Goal: Task Accomplishment & Management: Manage account settings

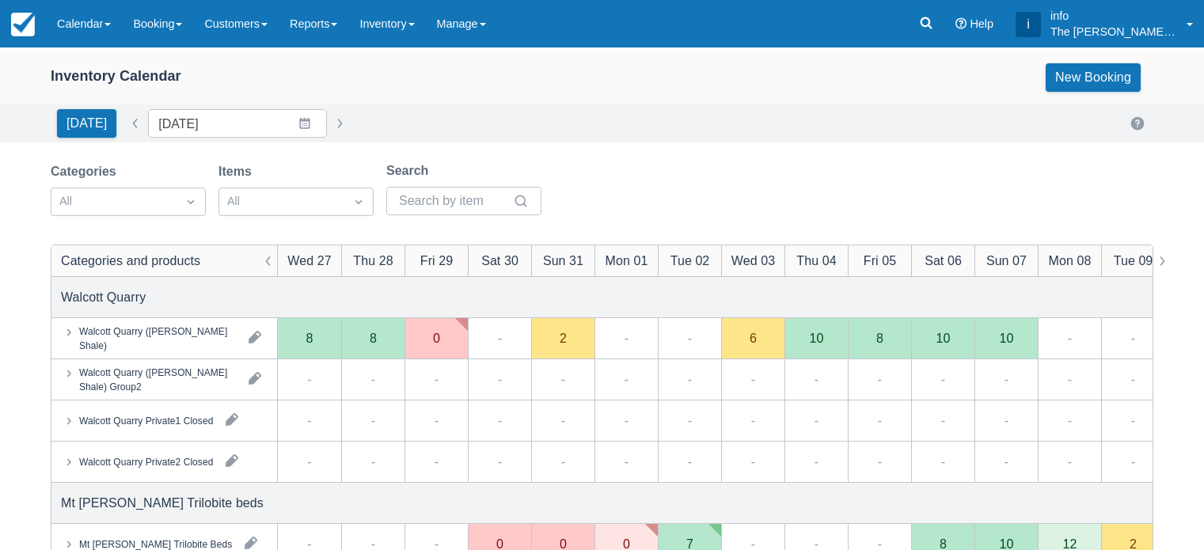
scroll to position [237, 0]
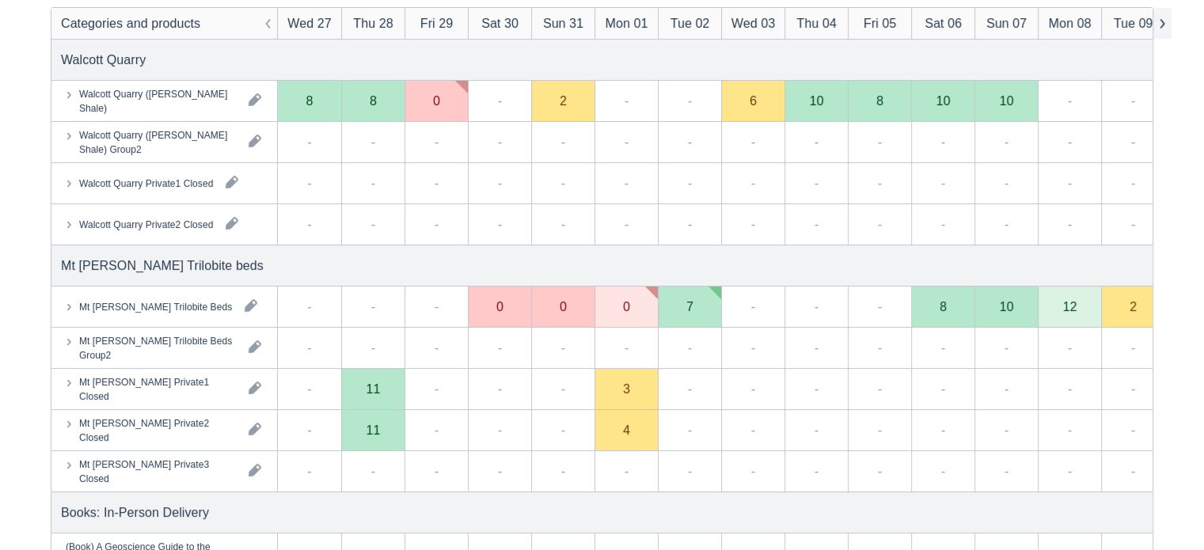
click at [1169, 23] on button "button" at bounding box center [1161, 23] width 19 height 31
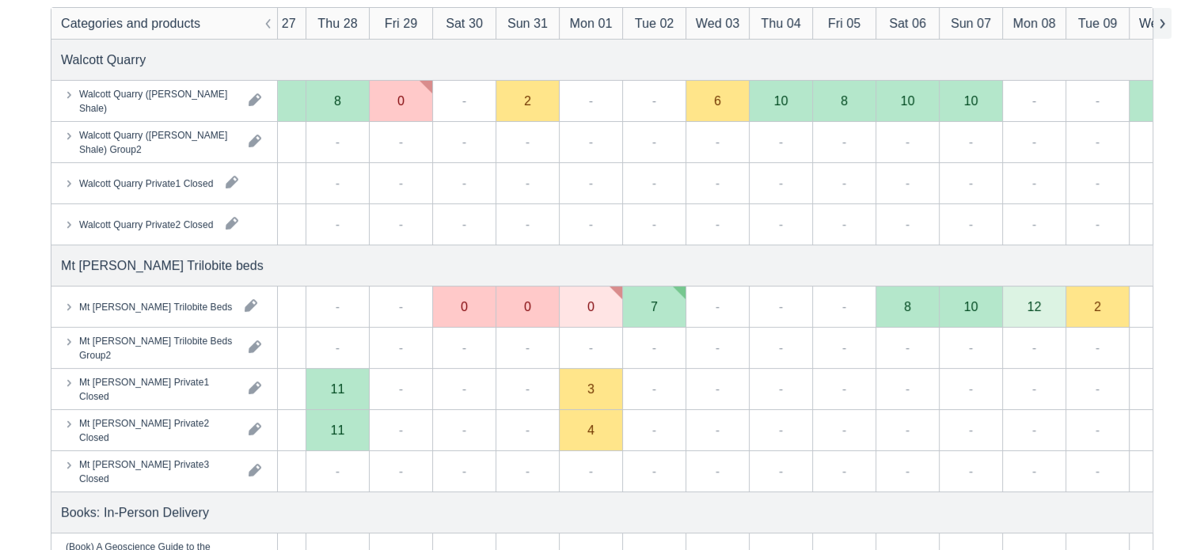
click at [1169, 23] on button "button" at bounding box center [1161, 23] width 19 height 31
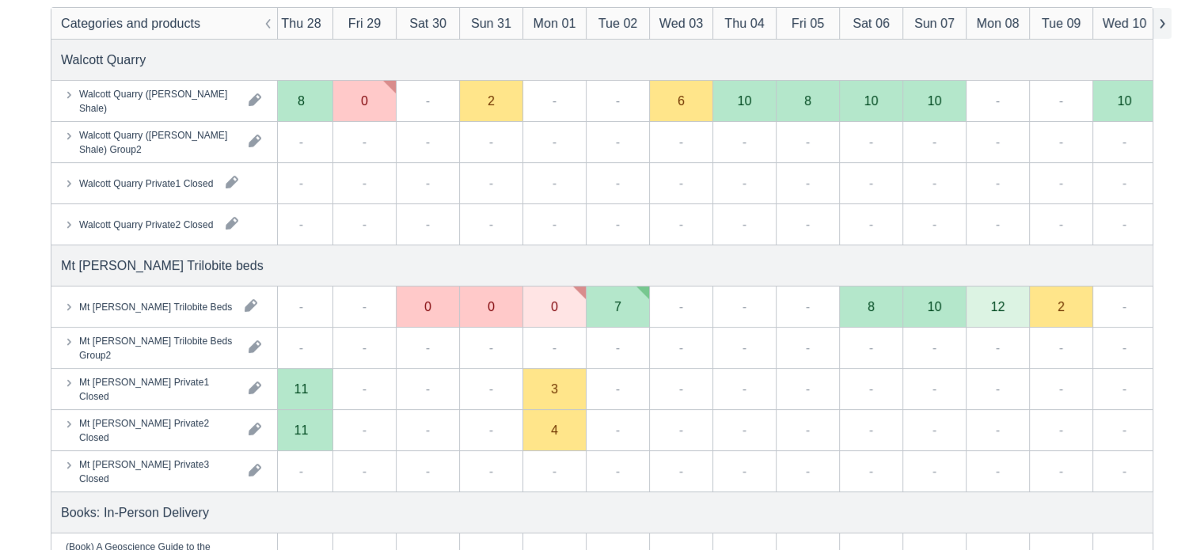
click at [1169, 23] on button "button" at bounding box center [1161, 23] width 19 height 31
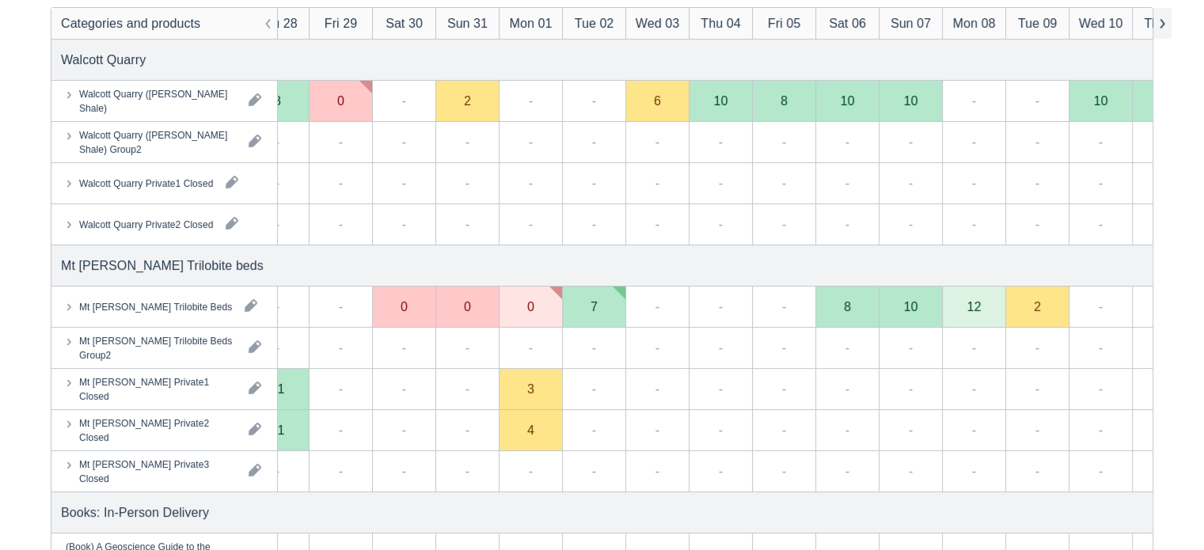
click at [1169, 23] on button "button" at bounding box center [1161, 23] width 19 height 31
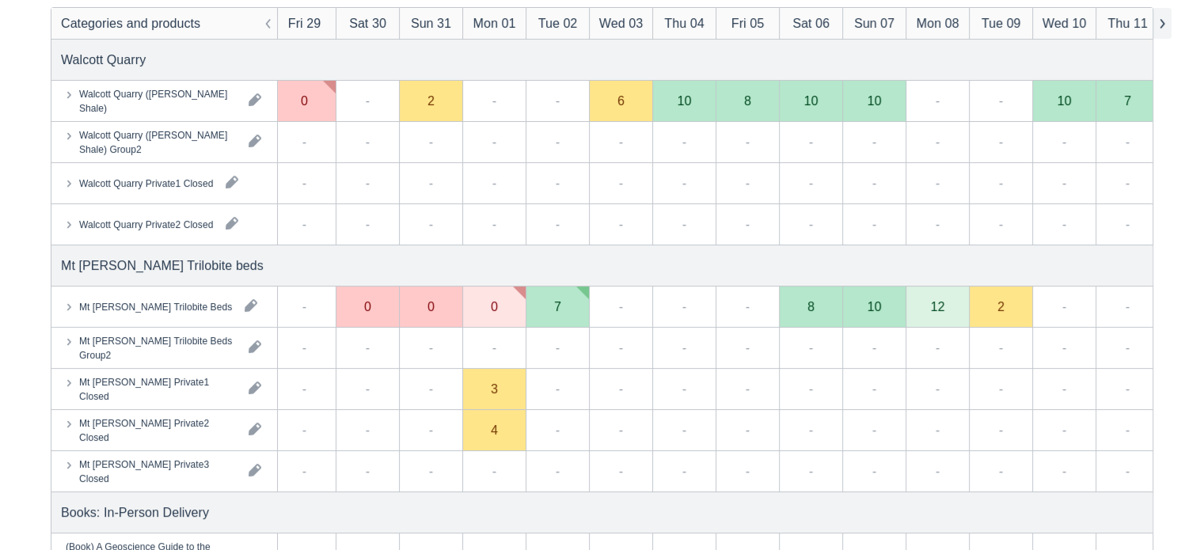
click at [1169, 23] on button "button" at bounding box center [1161, 23] width 19 height 31
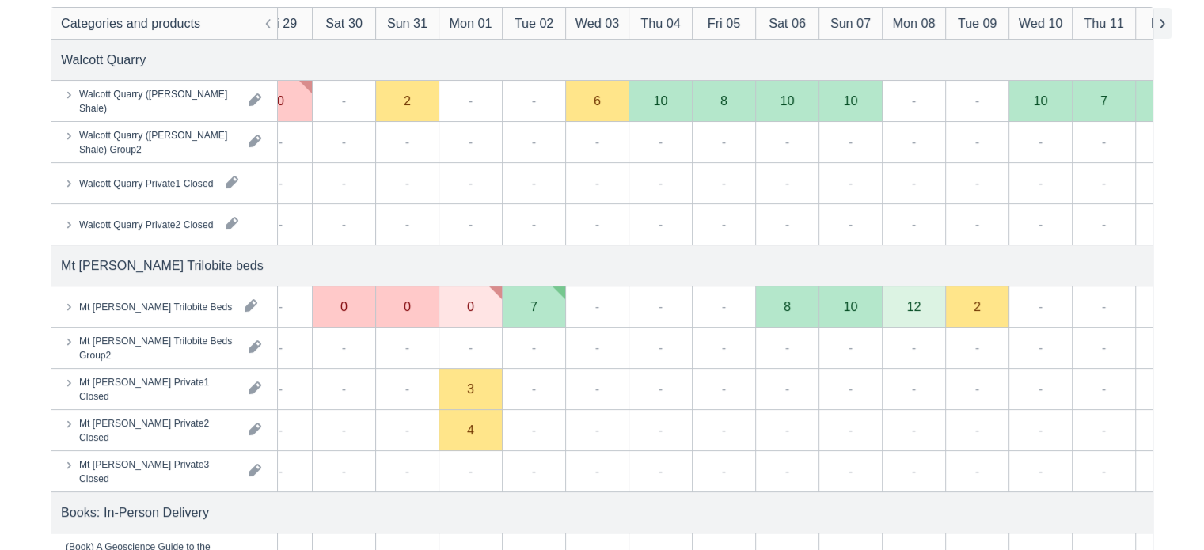
click at [1169, 23] on button "button" at bounding box center [1161, 23] width 19 height 31
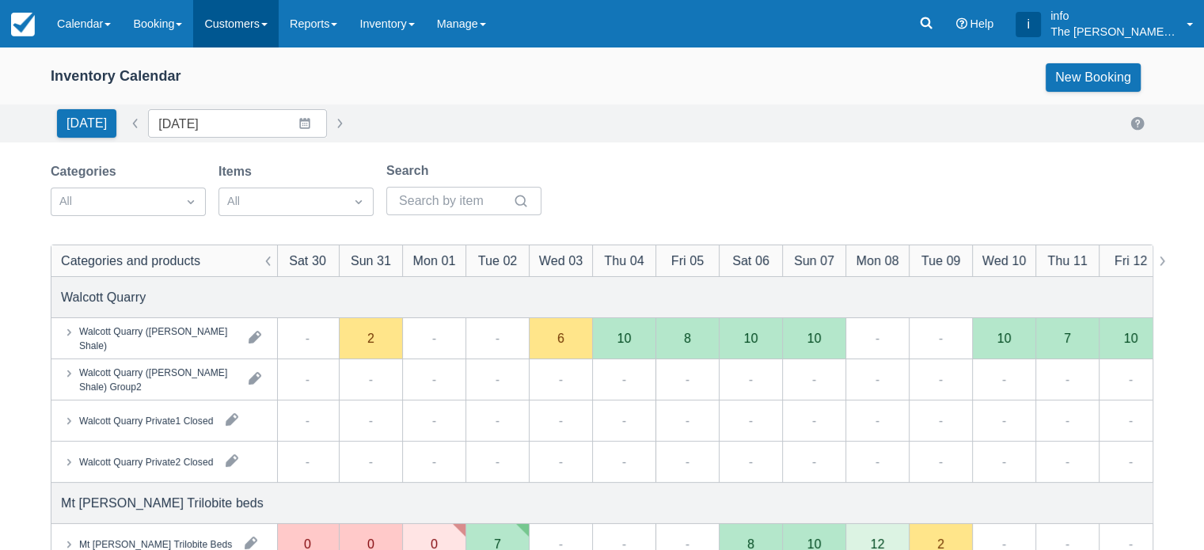
click at [249, 28] on link "Customers" at bounding box center [235, 23] width 85 height 47
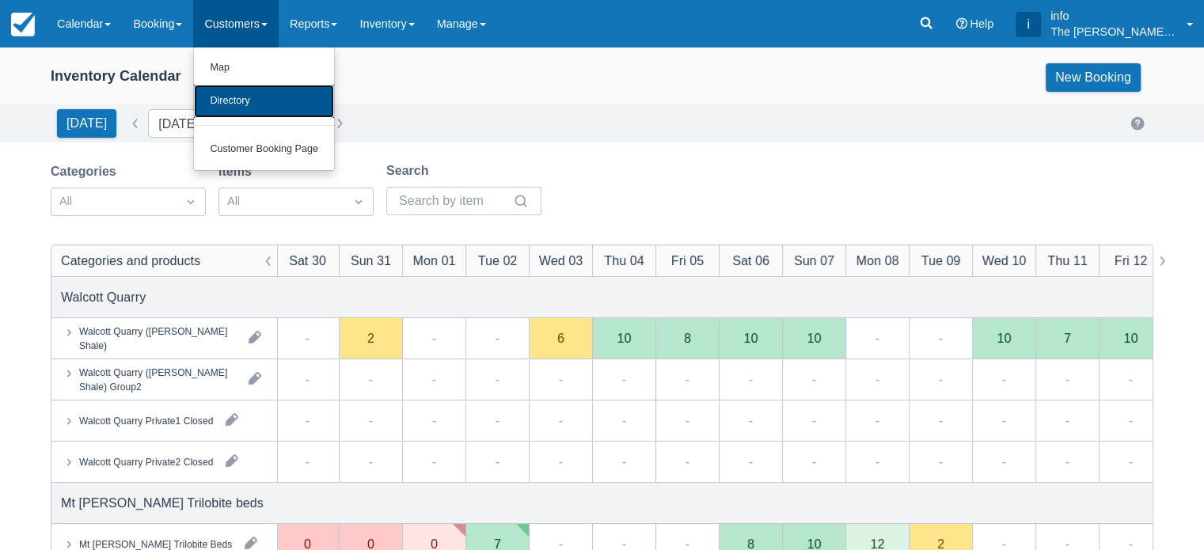
click at [262, 105] on link "Directory" at bounding box center [264, 101] width 140 height 33
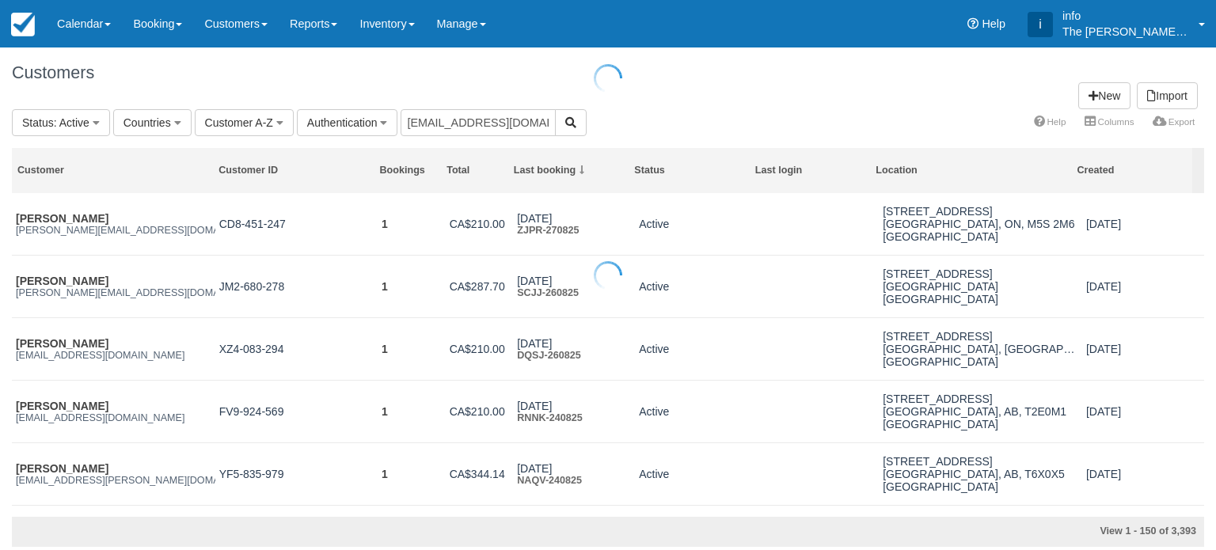
type input "[EMAIL_ADDRESS][DOMAIN_NAME]"
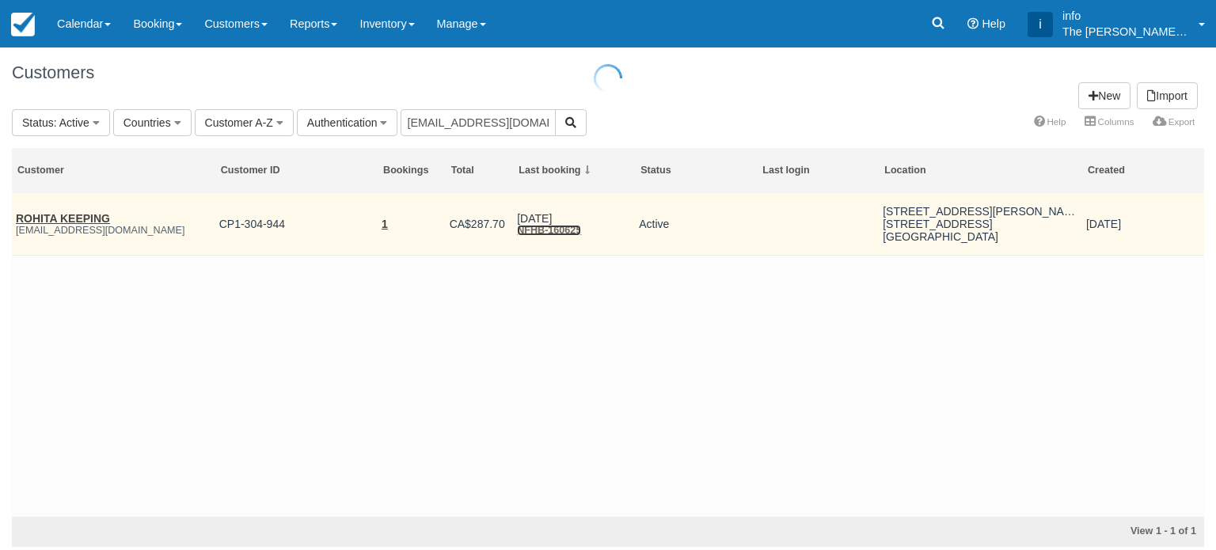
click at [551, 227] on link "NFHB-160625" at bounding box center [549, 230] width 64 height 11
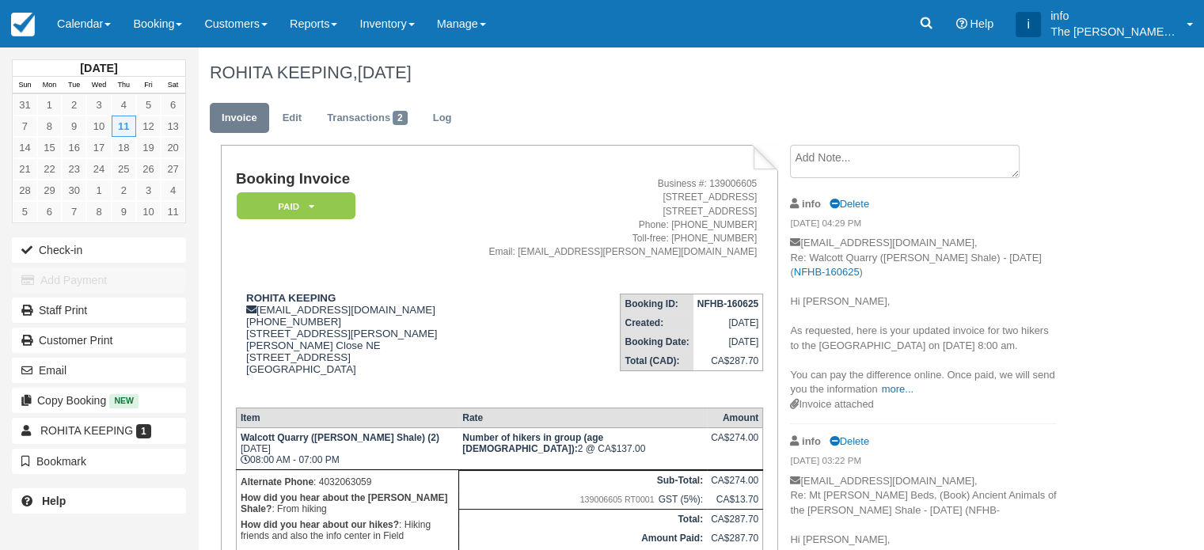
scroll to position [169, 0]
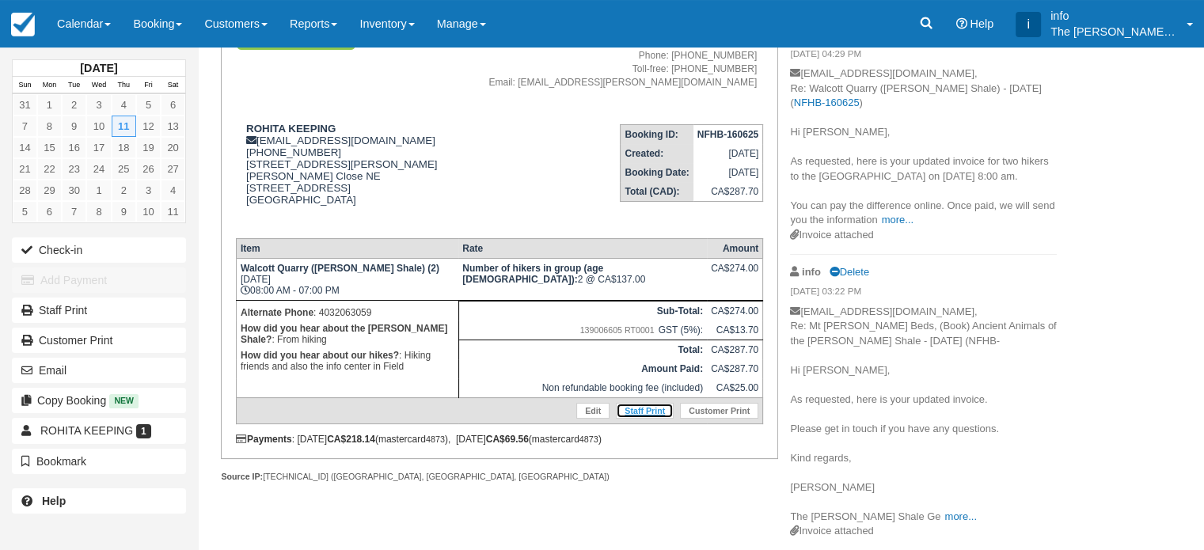
click at [657, 411] on link "Staff Print" at bounding box center [645, 411] width 58 height 16
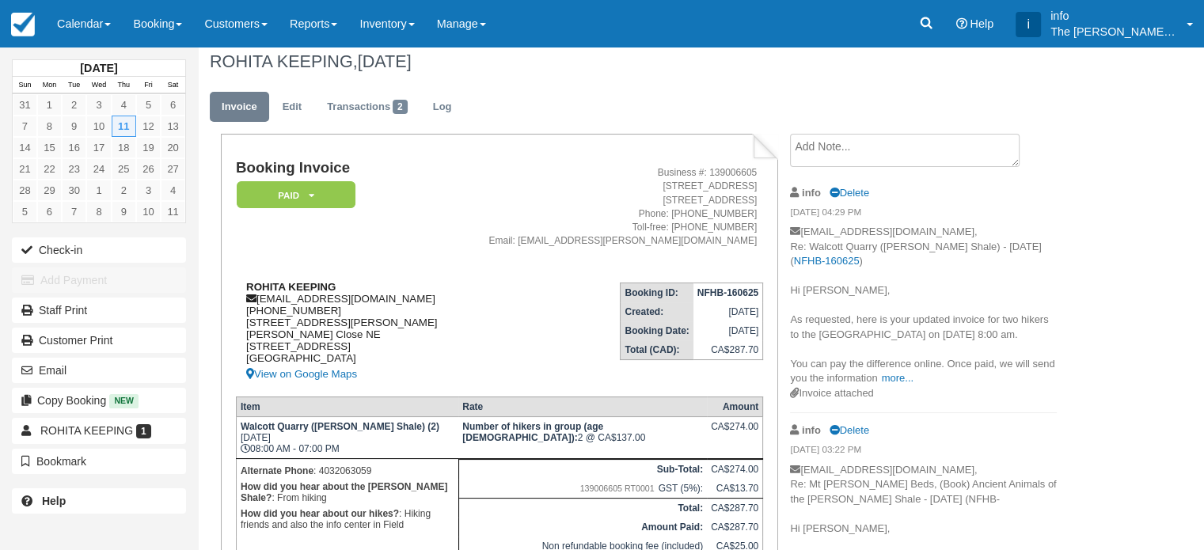
scroll to position [0, 0]
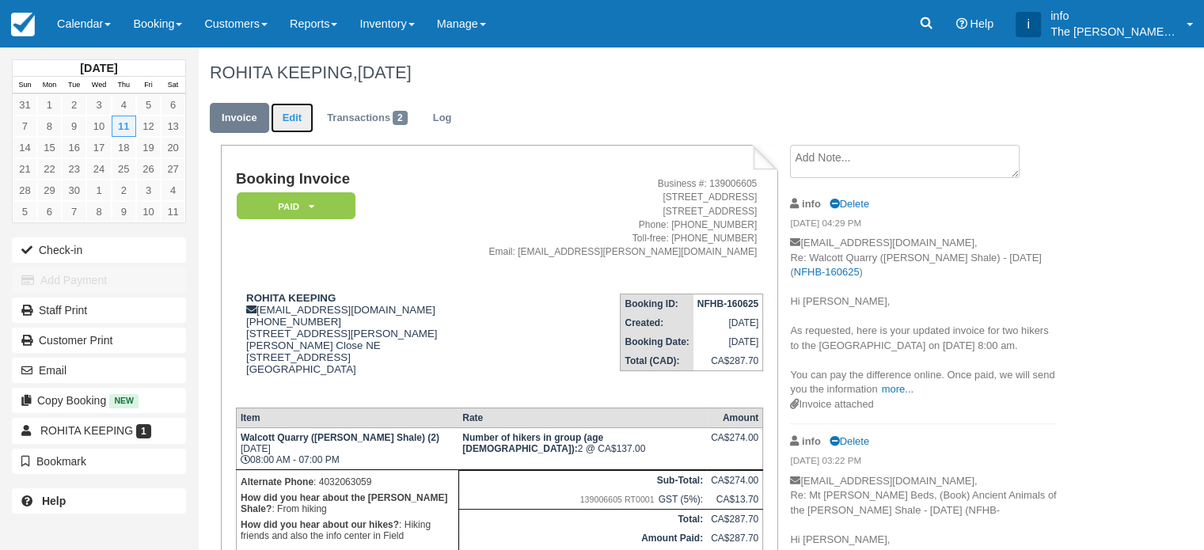
click at [300, 117] on link "Edit" at bounding box center [292, 118] width 43 height 31
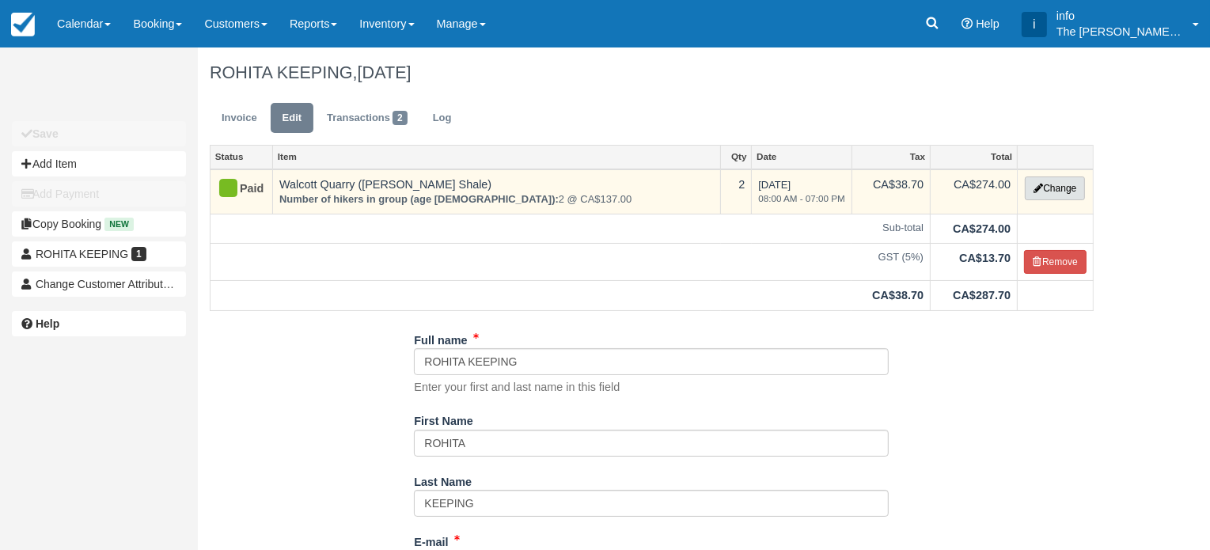
click at [1052, 195] on button "Change" at bounding box center [1055, 188] width 60 height 24
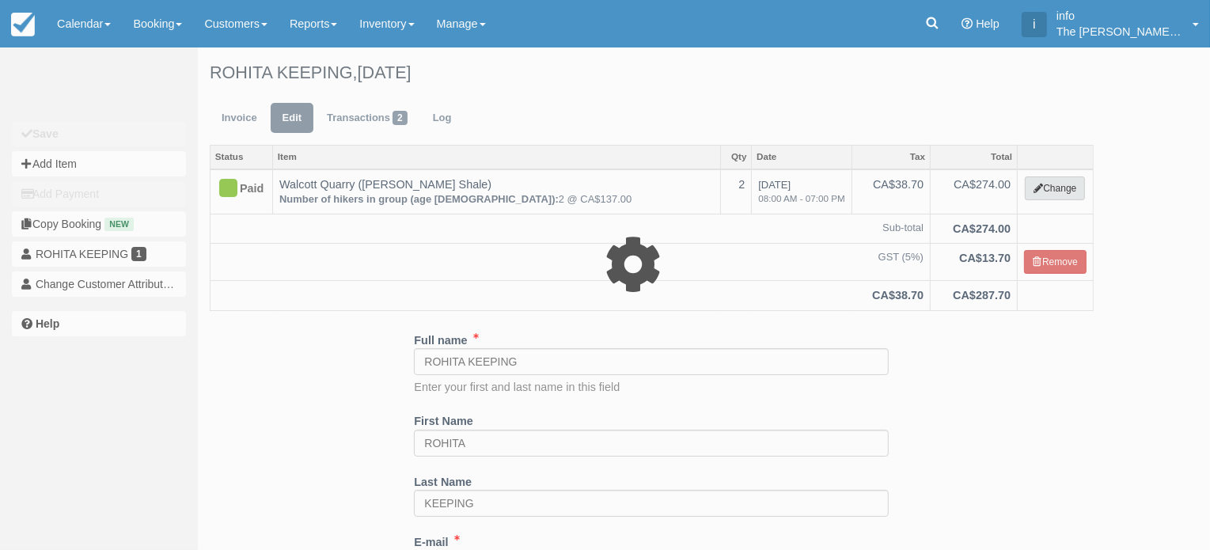
type input "274.00"
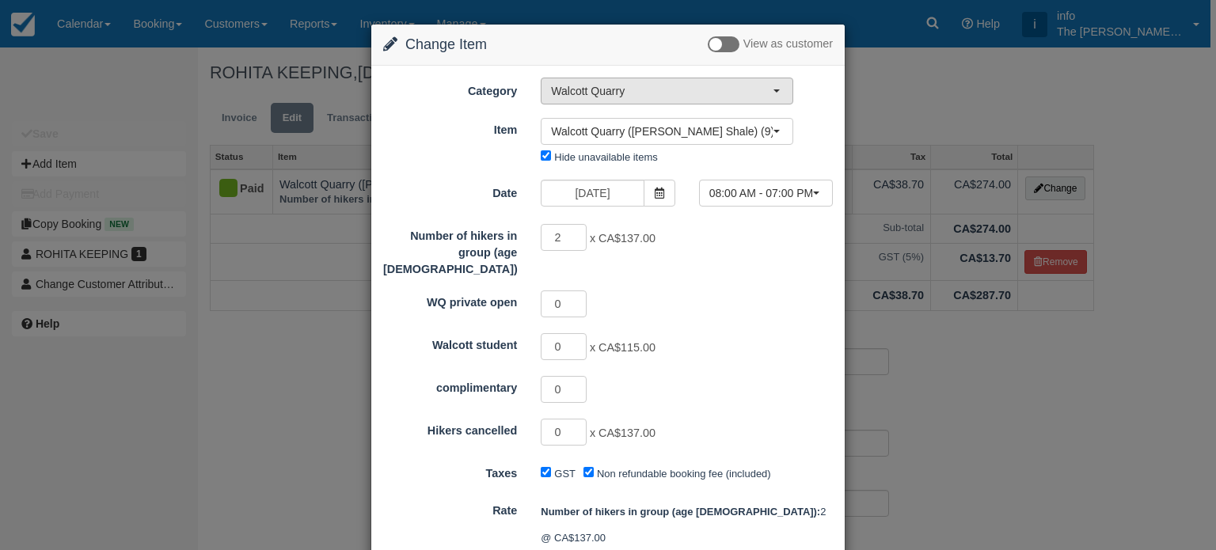
click at [605, 91] on span "Walcott Quarry" at bounding box center [662, 91] width 222 height 16
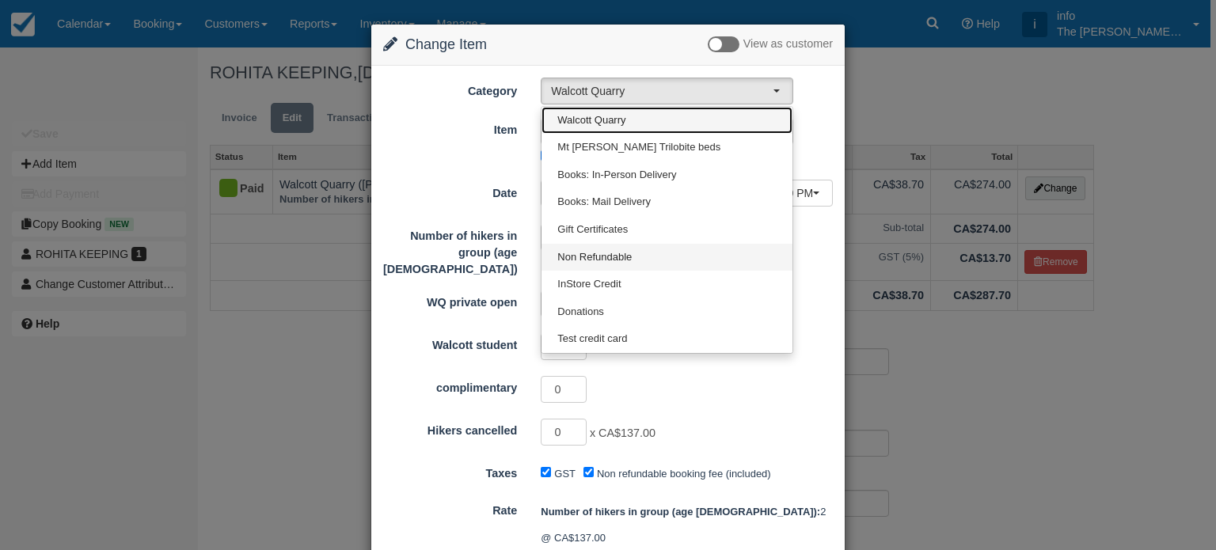
scroll to position [79, 0]
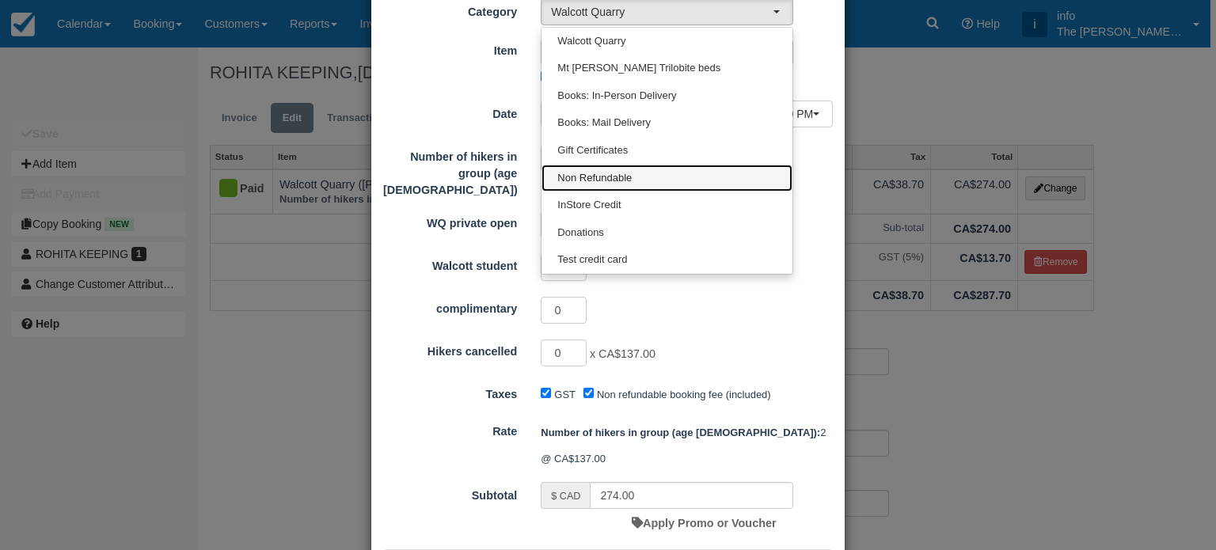
click at [596, 177] on span "Non Refundable" at bounding box center [594, 178] width 74 height 15
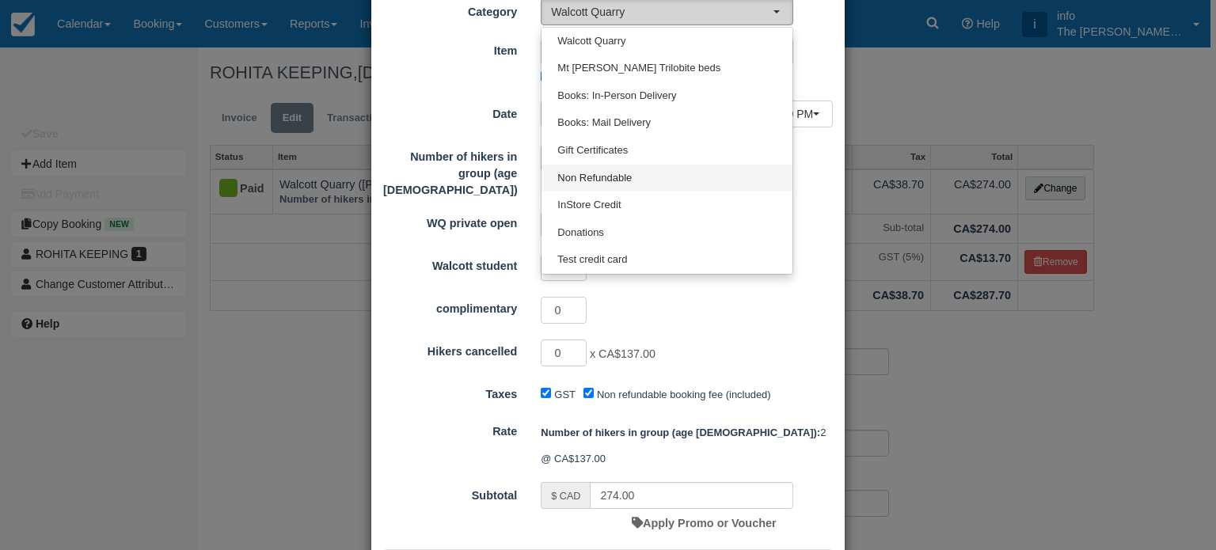
select select "14"
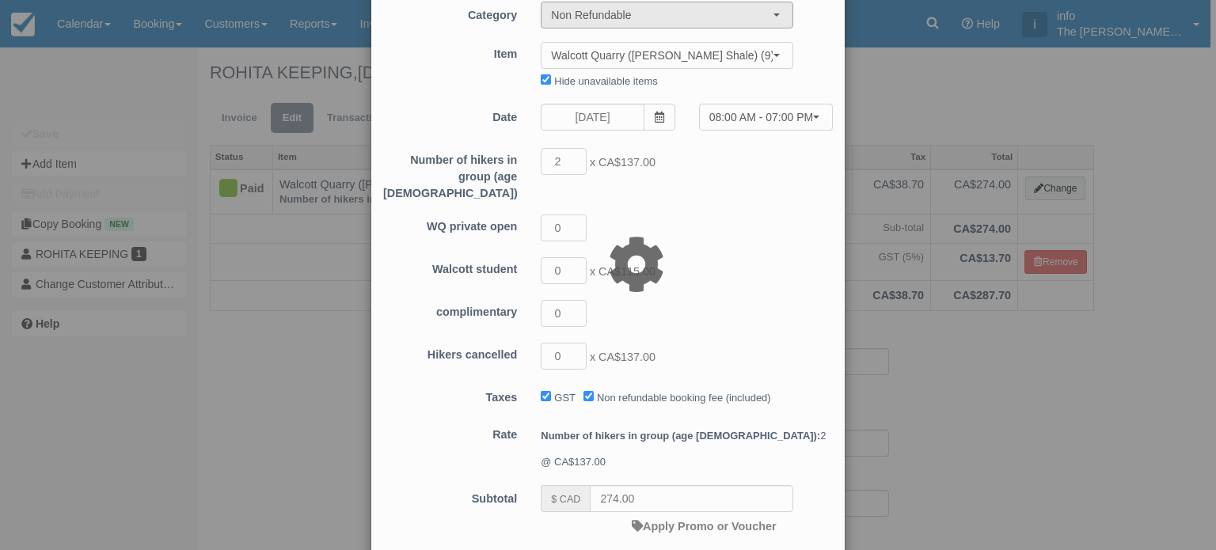
type input "23.81"
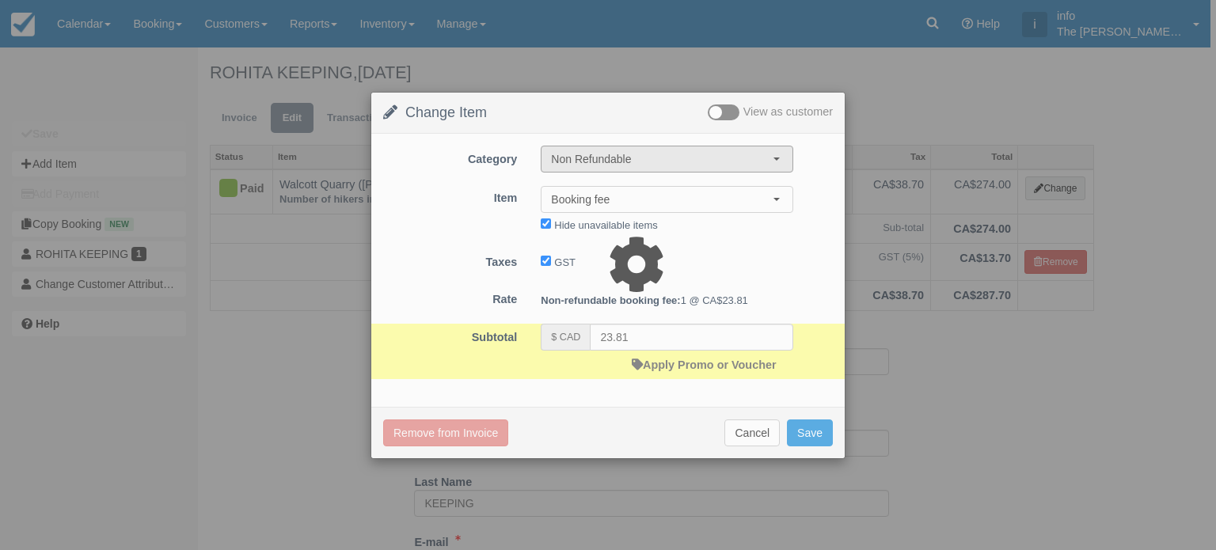
scroll to position [0, 0]
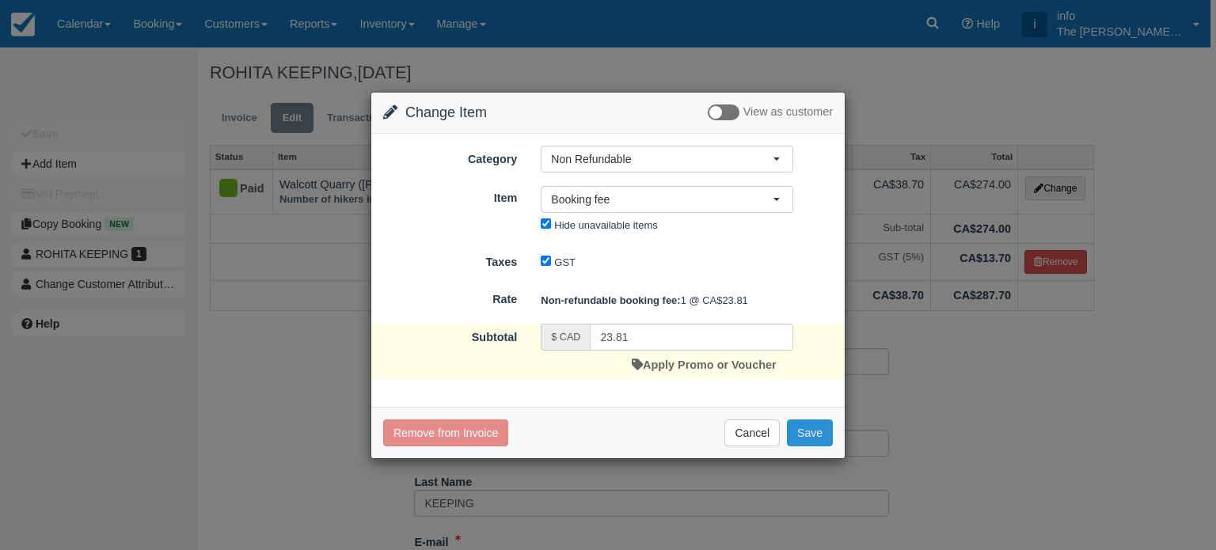
click at [807, 434] on button "Save" at bounding box center [810, 432] width 46 height 27
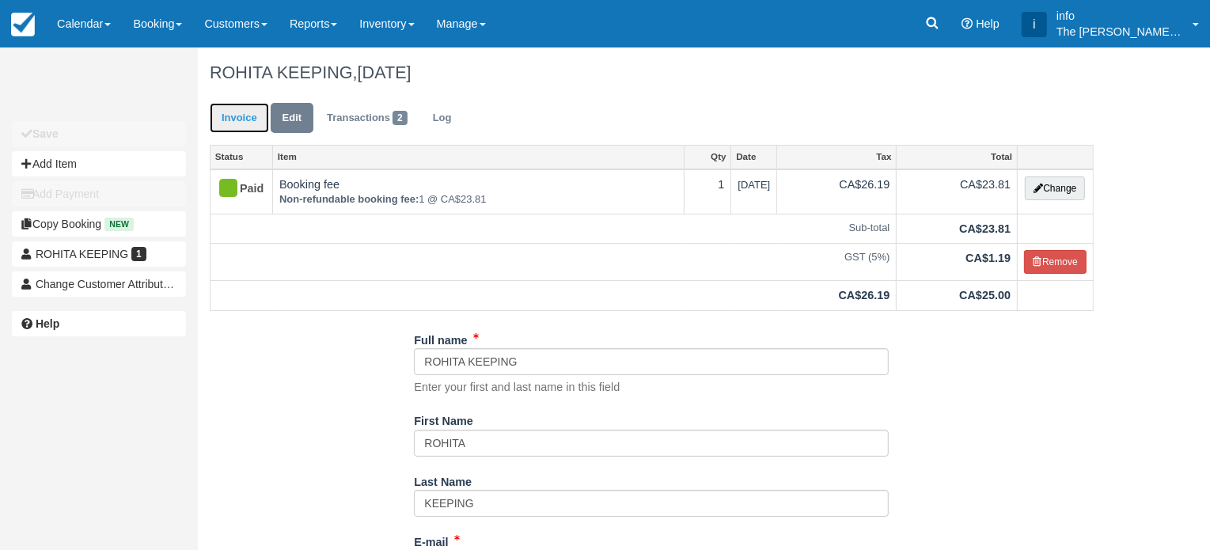
click at [234, 125] on link "Invoice" at bounding box center [239, 118] width 59 height 31
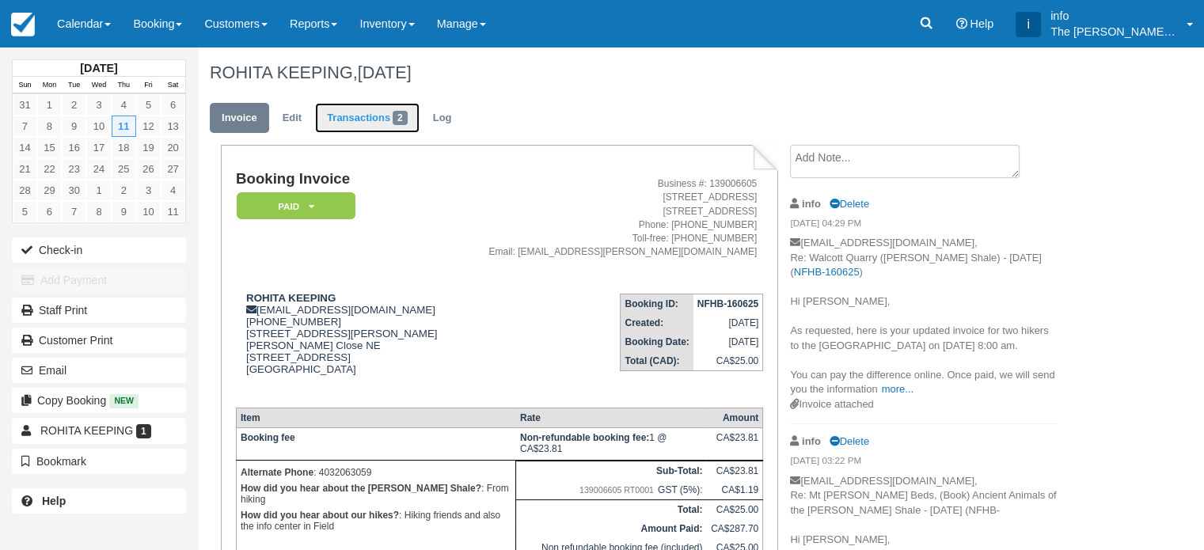
click at [347, 119] on link "Transactions 2" at bounding box center [367, 118] width 104 height 31
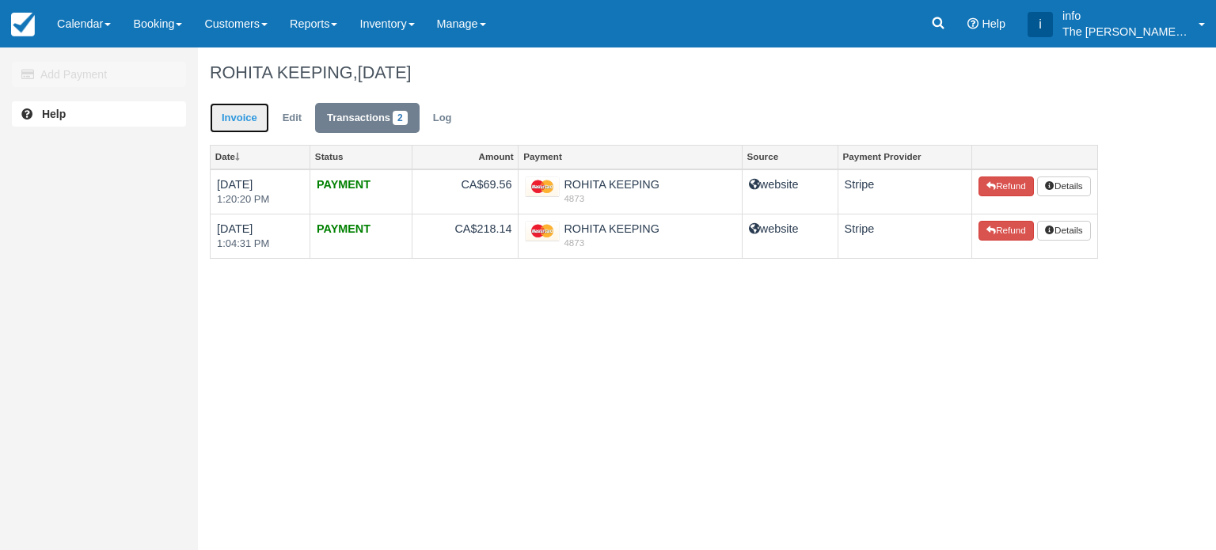
click at [245, 123] on link "Invoice" at bounding box center [239, 118] width 59 height 31
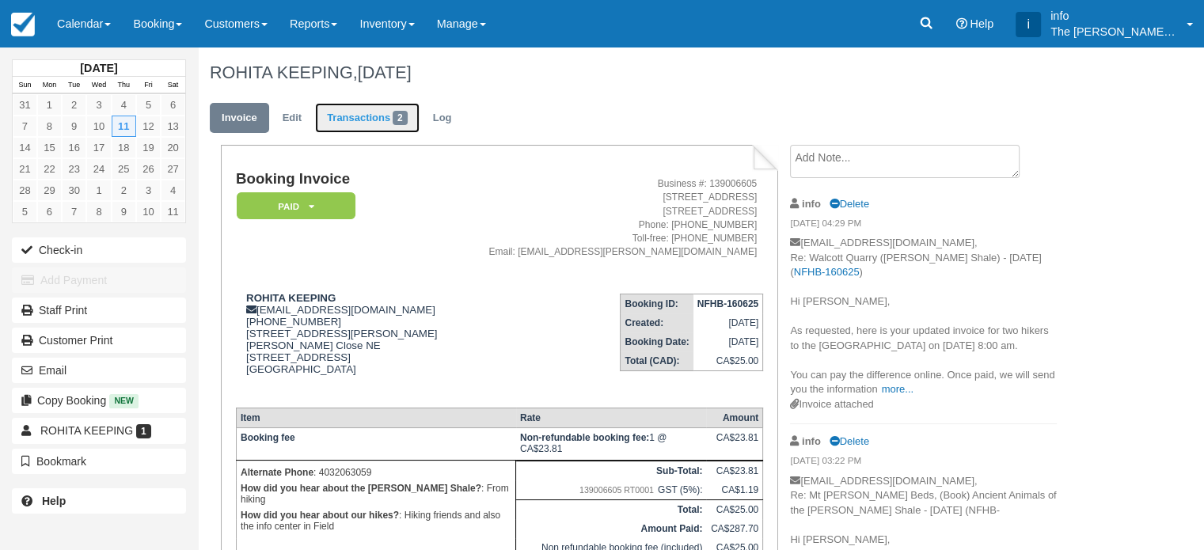
click at [366, 123] on link "Transactions 2" at bounding box center [367, 118] width 104 height 31
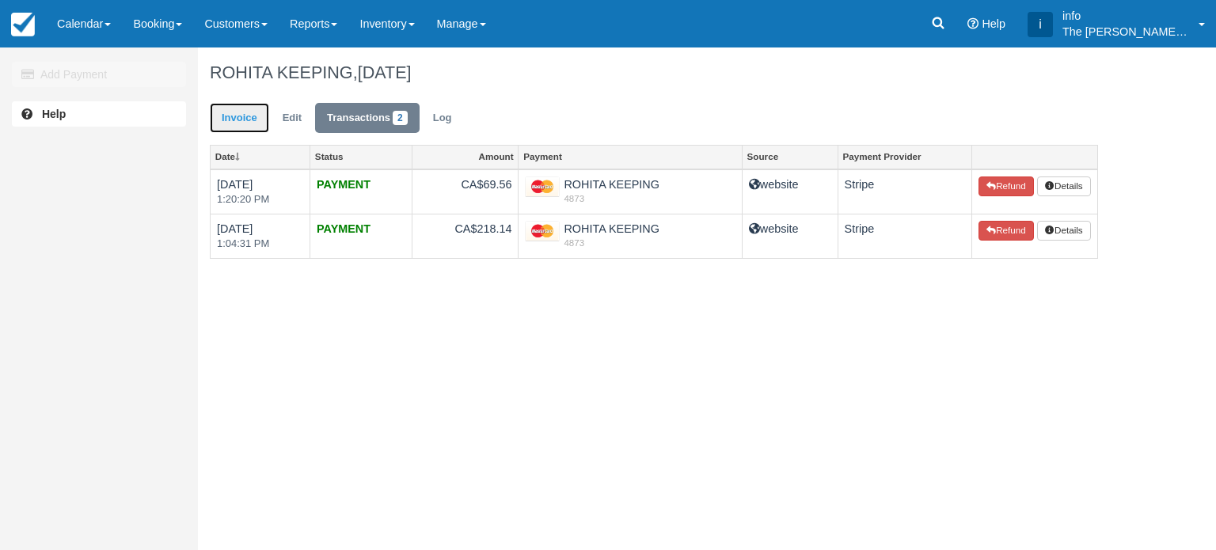
click at [251, 115] on link "Invoice" at bounding box center [239, 118] width 59 height 31
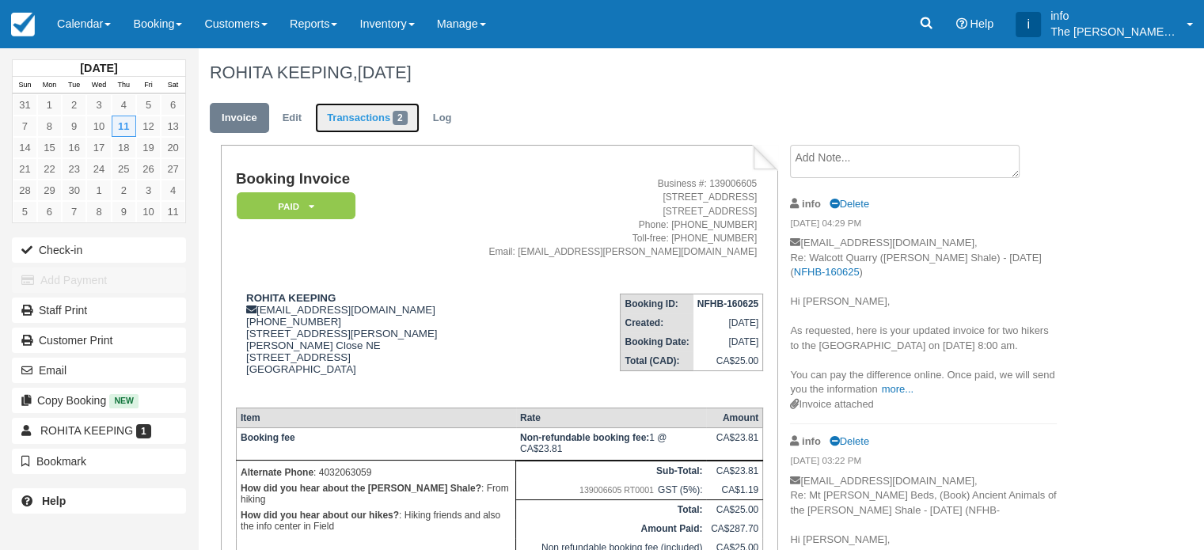
click at [386, 124] on link "Transactions 2" at bounding box center [367, 118] width 104 height 31
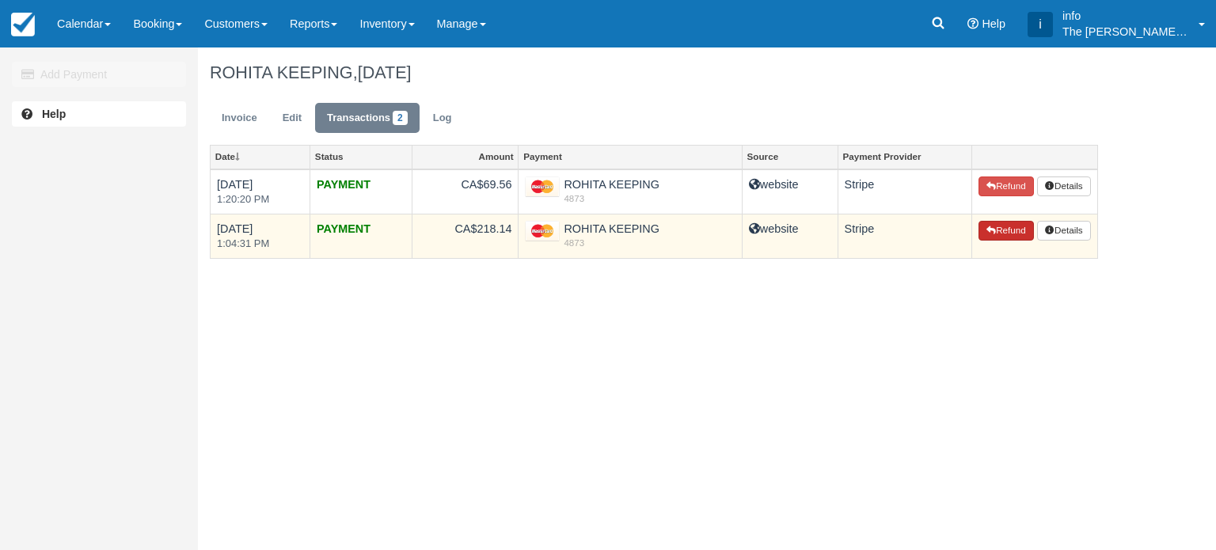
click at [999, 233] on button "Refund" at bounding box center [1005, 231] width 55 height 21
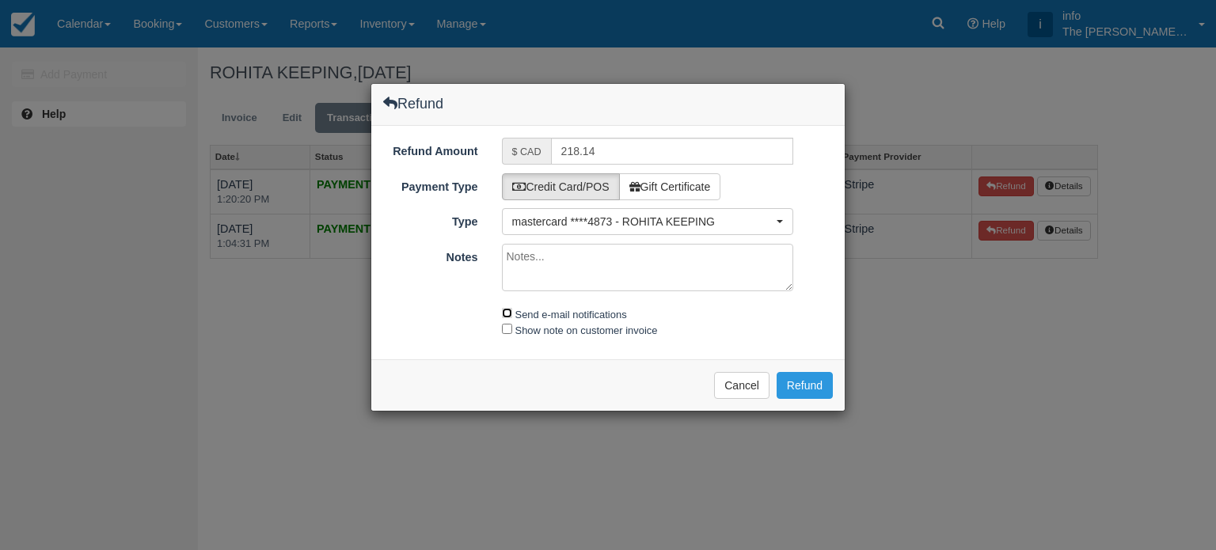
click at [508, 315] on input "Send e-mail notifications" at bounding box center [507, 313] width 10 height 10
checkbox input "true"
click at [506, 329] on input "Show note on customer invoice" at bounding box center [507, 329] width 10 height 10
checkbox input "true"
click at [726, 386] on button "Cancel" at bounding box center [741, 385] width 55 height 27
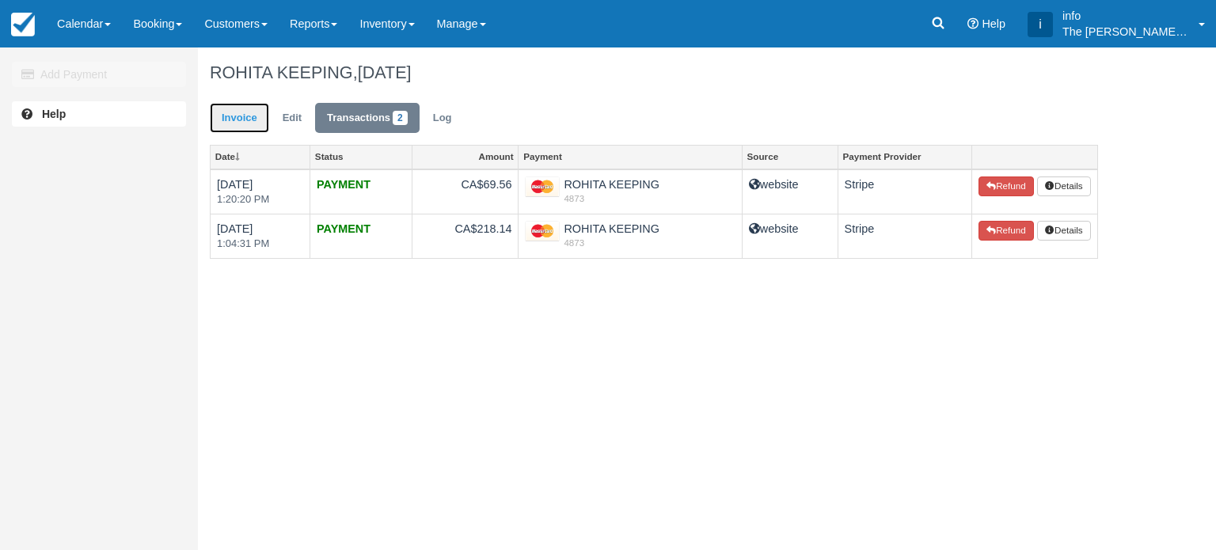
click at [242, 113] on link "Invoice" at bounding box center [239, 118] width 59 height 31
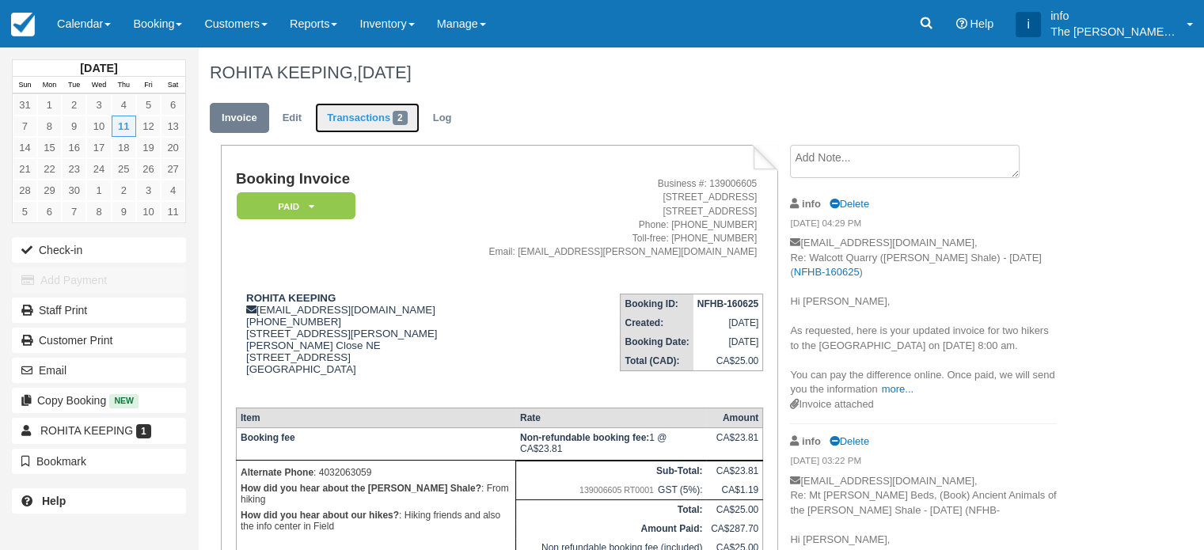
click at [367, 112] on link "Transactions 2" at bounding box center [367, 118] width 104 height 31
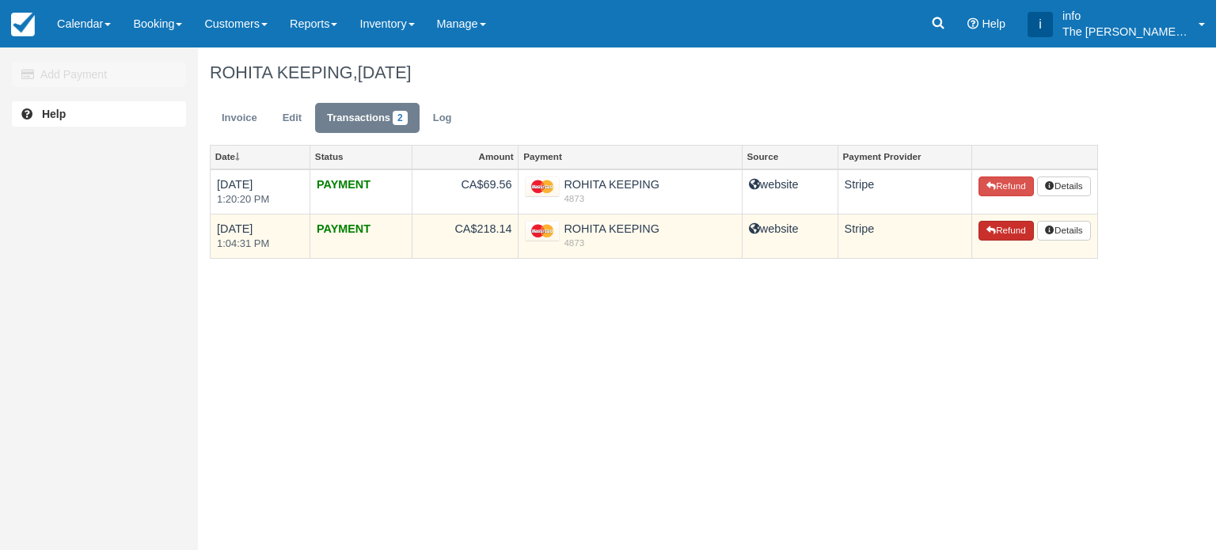
click at [994, 229] on button "Refund" at bounding box center [1005, 231] width 55 height 21
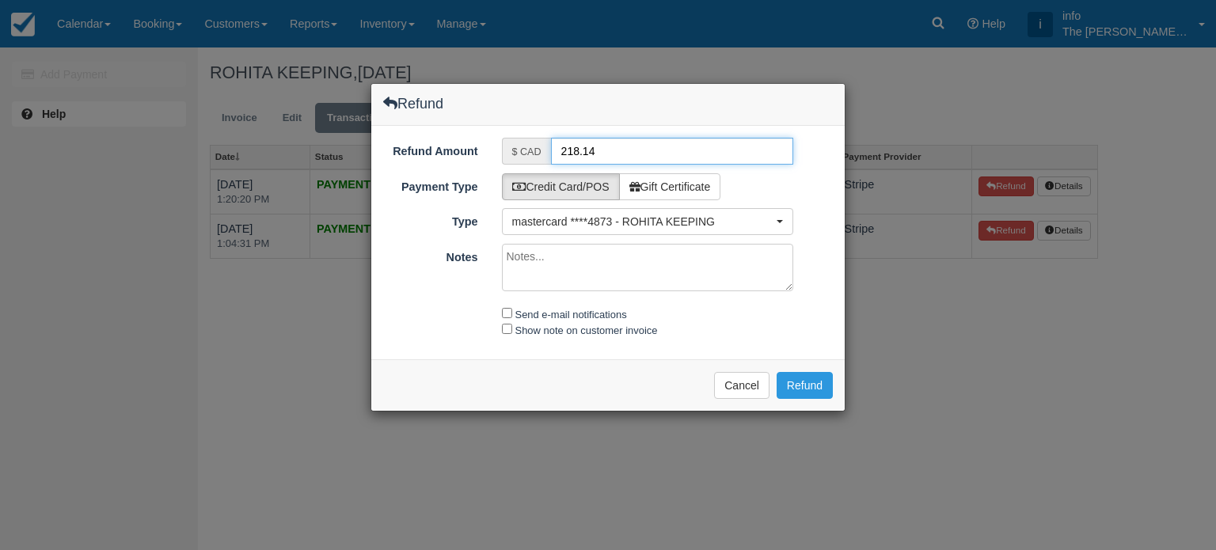
drag, startPoint x: 559, startPoint y: 153, endPoint x: 603, endPoint y: 156, distance: 44.4
click at [603, 156] on input "218.14" at bounding box center [672, 151] width 243 height 27
type input "262.7"
click at [507, 308] on input "Send e-mail notifications" at bounding box center [507, 313] width 10 height 10
checkbox input "true"
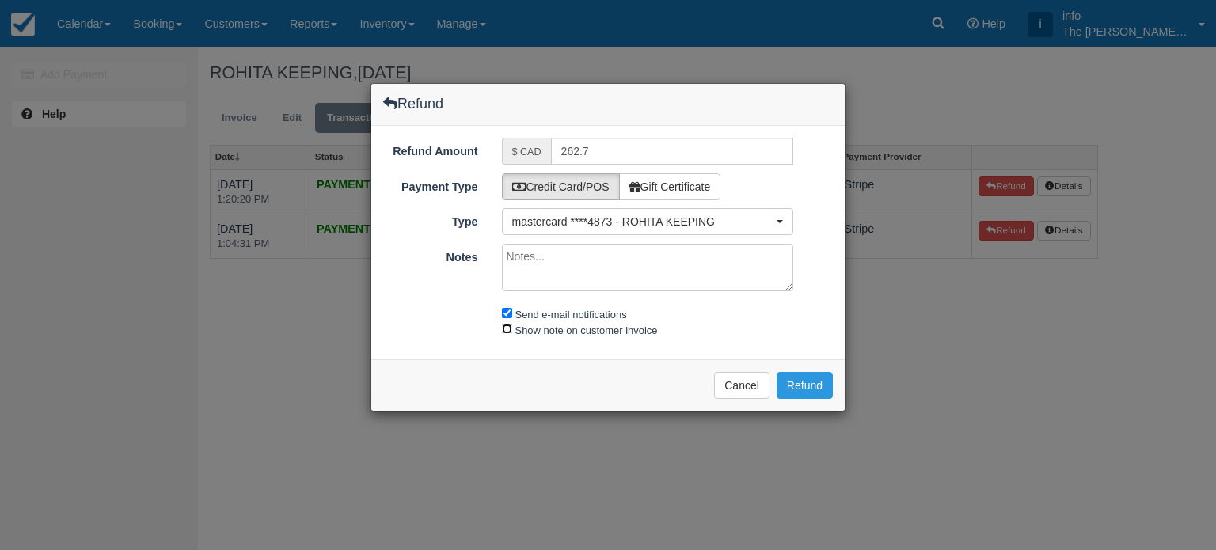
click at [506, 328] on input "Show note on customer invoice" at bounding box center [507, 329] width 10 height 10
checkbox input "true"
click at [802, 387] on button "Refund" at bounding box center [804, 385] width 56 height 27
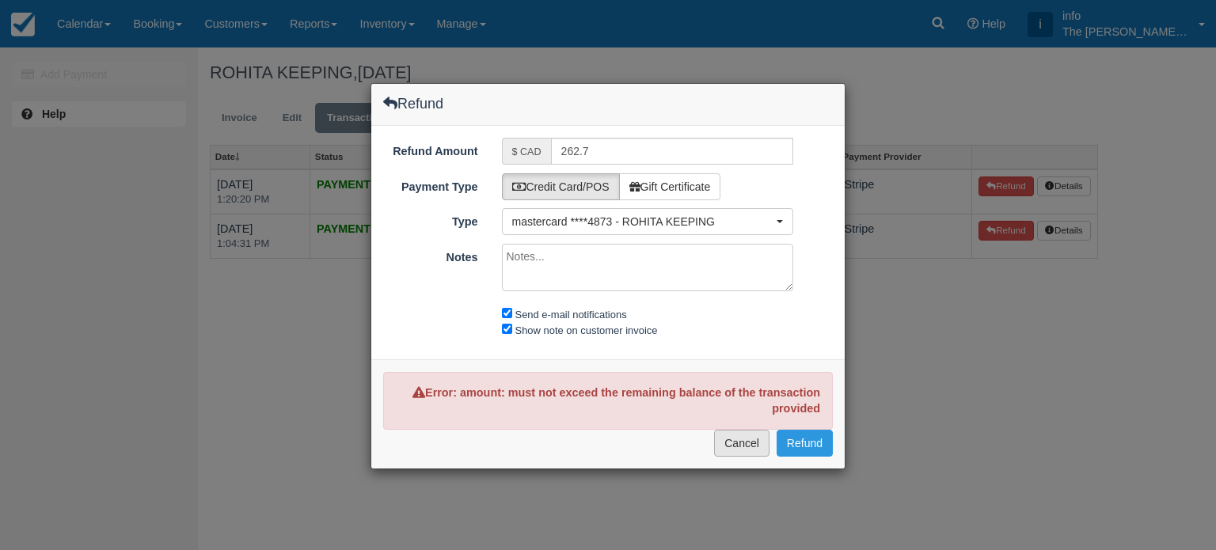
click at [750, 442] on button "Cancel" at bounding box center [741, 443] width 55 height 27
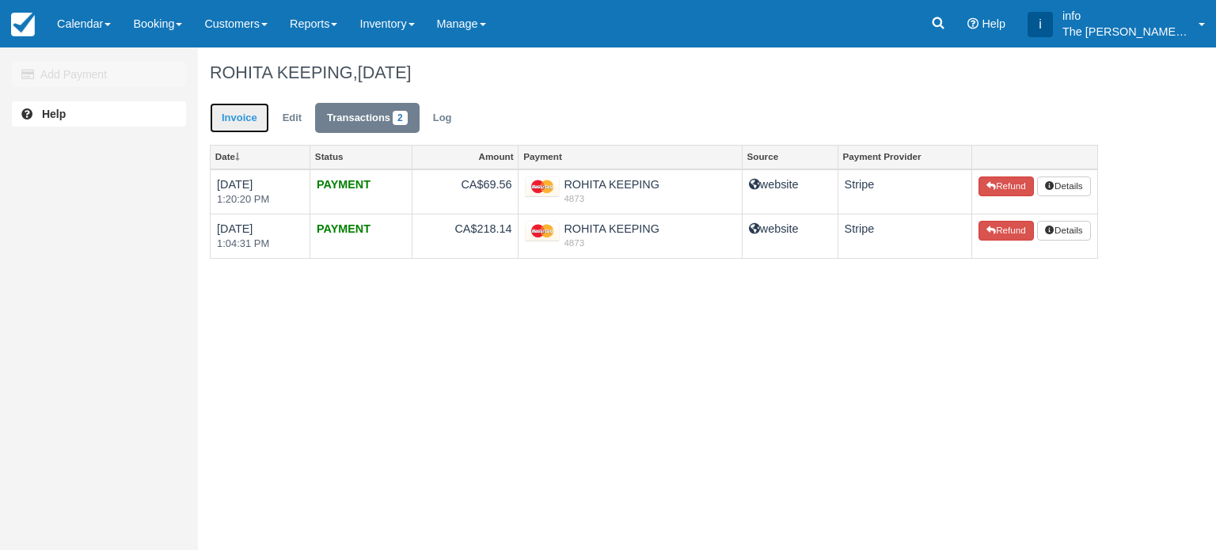
click at [245, 116] on link "Invoice" at bounding box center [239, 118] width 59 height 31
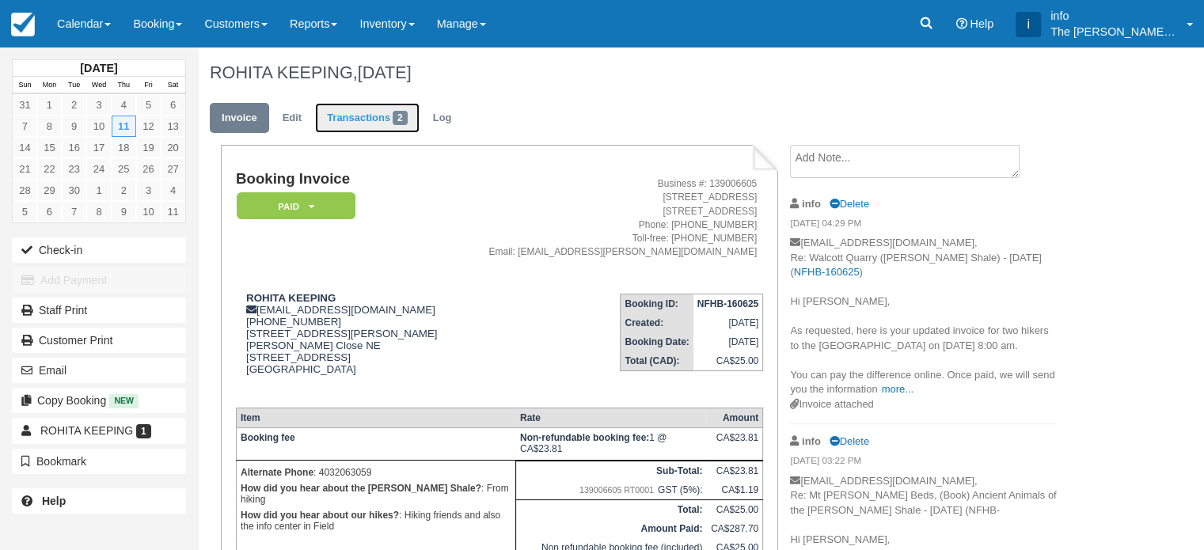
click at [347, 113] on link "Transactions 2" at bounding box center [367, 118] width 104 height 31
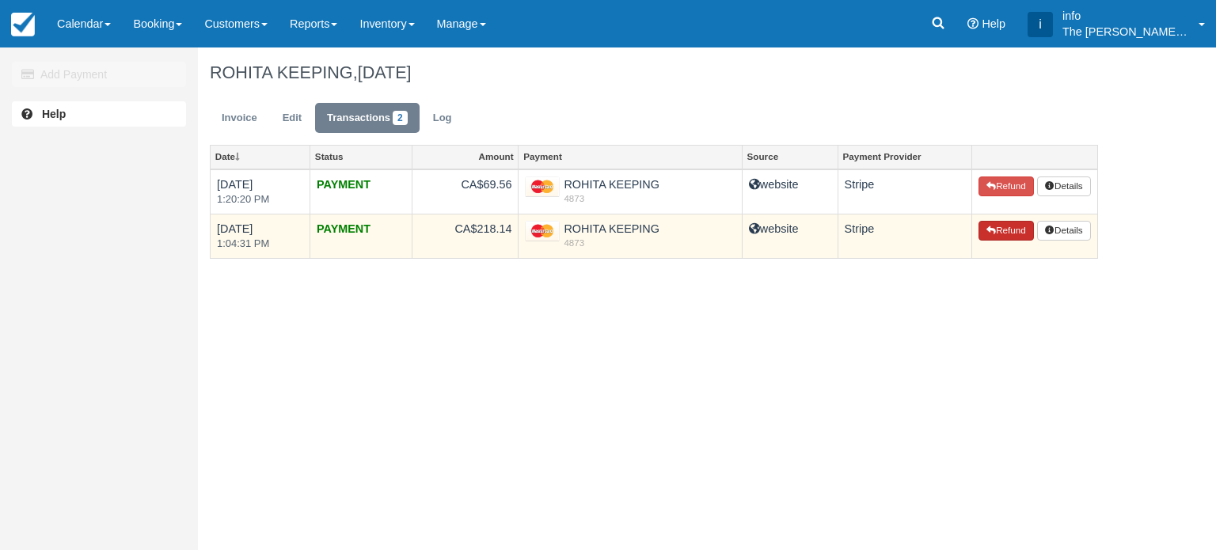
click at [988, 233] on icon "button" at bounding box center [990, 230] width 9 height 9
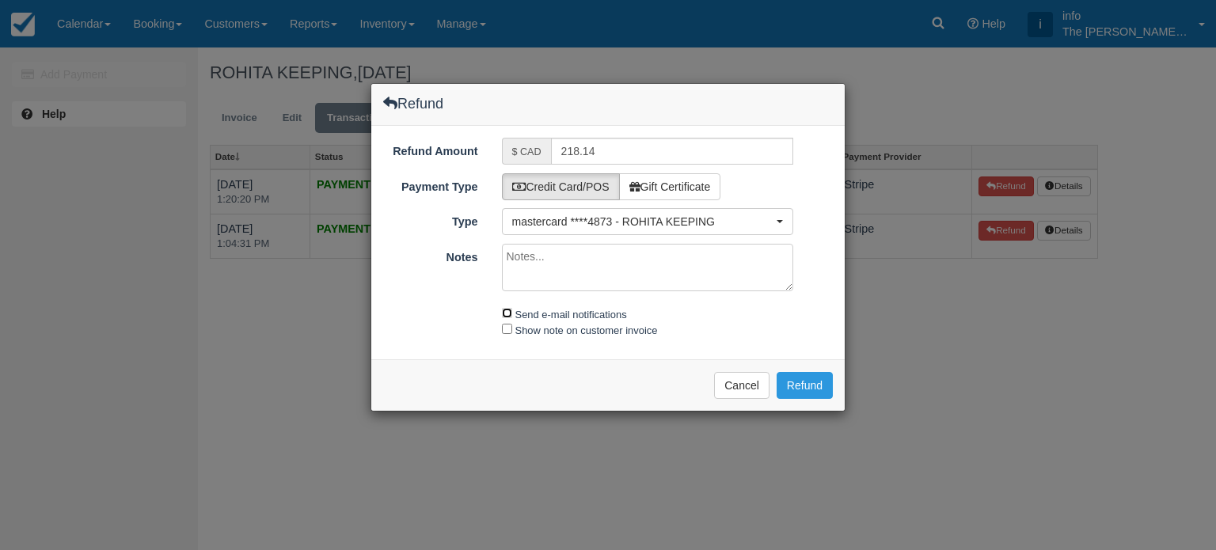
click at [510, 313] on input "Send e-mail notifications" at bounding box center [507, 313] width 10 height 10
checkbox input "true"
click at [505, 333] on div "Show note on customer invoice" at bounding box center [648, 330] width 316 height 17
click at [510, 327] on input "Show note on customer invoice" at bounding box center [507, 329] width 10 height 10
checkbox input "true"
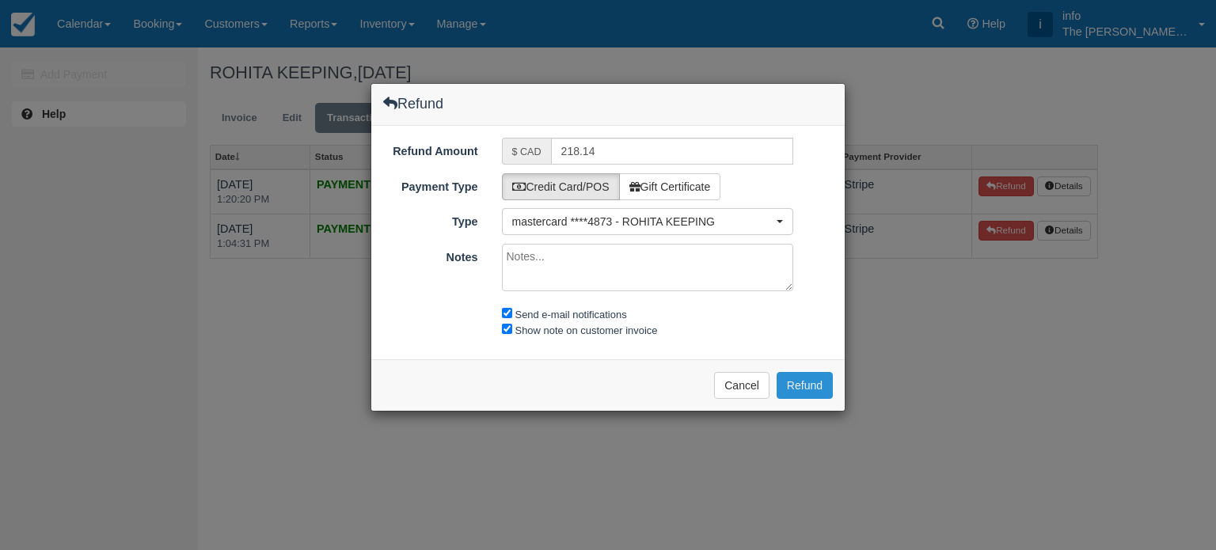
click at [791, 385] on button "Refund" at bounding box center [804, 385] width 56 height 27
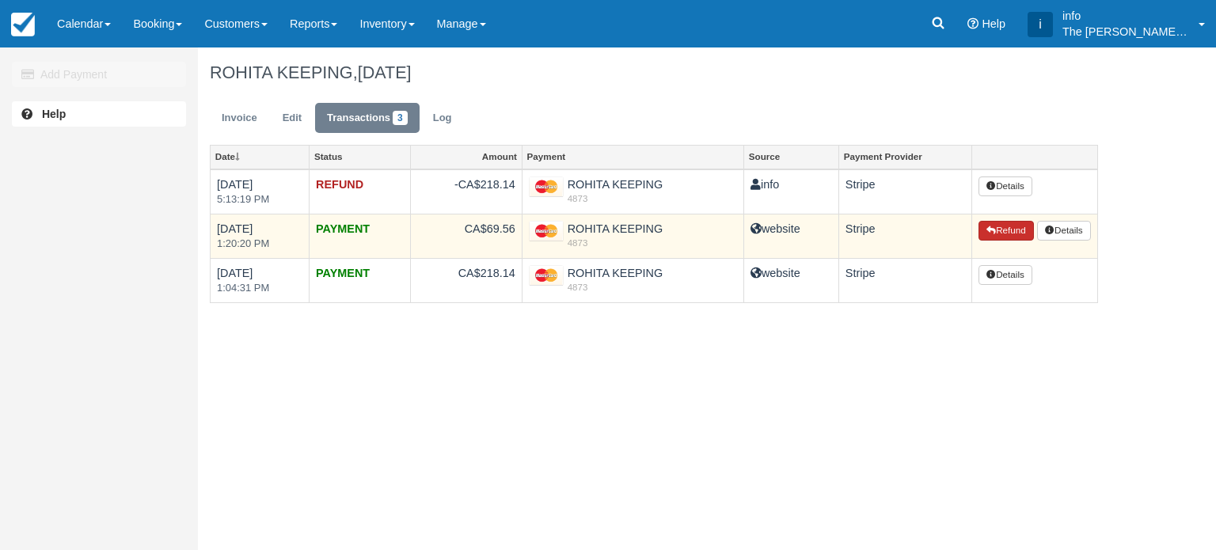
click at [1004, 234] on button "Refund" at bounding box center [1005, 231] width 55 height 21
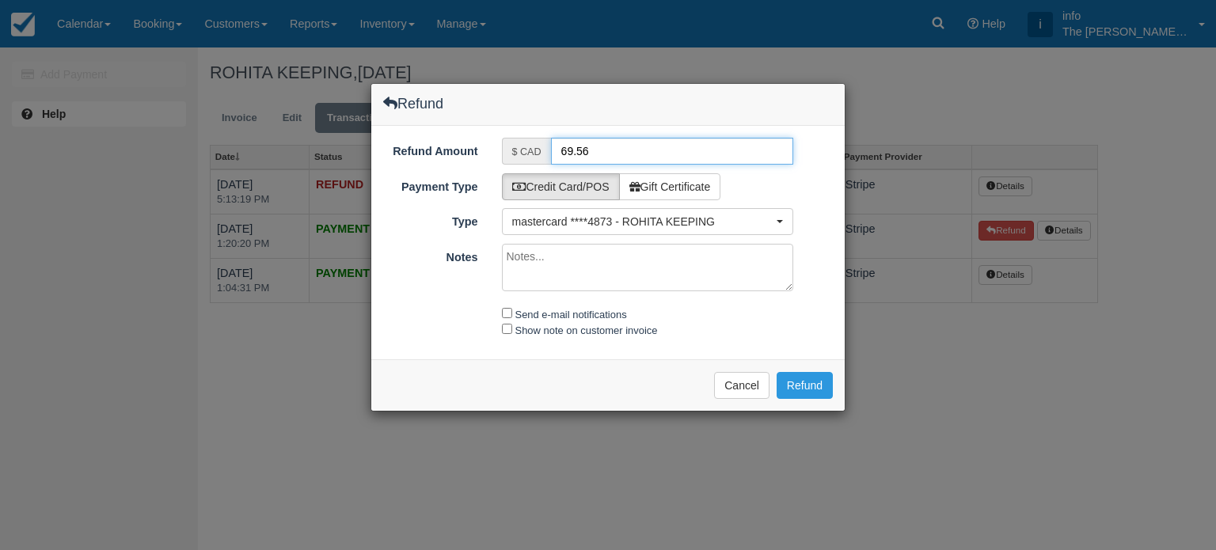
drag, startPoint x: 587, startPoint y: 151, endPoint x: 549, endPoint y: 150, distance: 38.0
click at [549, 150] on div "$ CAD 69.56" at bounding box center [648, 151] width 292 height 27
click at [560, 149] on input "69.56" at bounding box center [672, 151] width 243 height 27
drag, startPoint x: 573, startPoint y: 149, endPoint x: 558, endPoint y: 150, distance: 15.1
click at [558, 150] on input "69.56" at bounding box center [672, 151] width 243 height 27
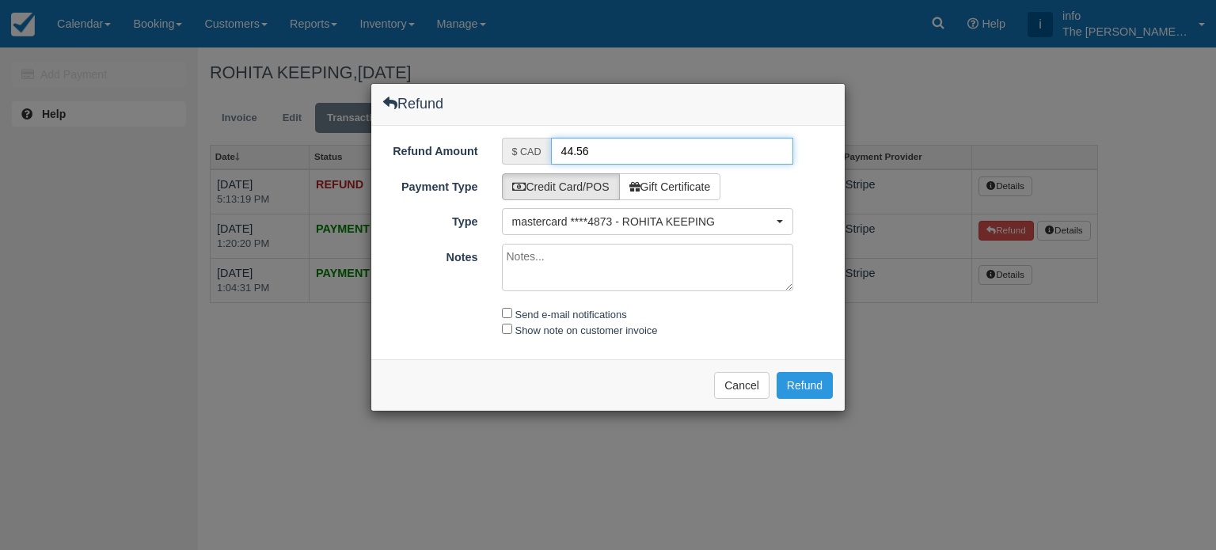
type input "44.56"
click at [504, 308] on input "Send e-mail notifications" at bounding box center [507, 313] width 10 height 10
checkbox input "true"
click at [510, 330] on input "Show note on customer invoice" at bounding box center [507, 329] width 10 height 10
checkbox input "true"
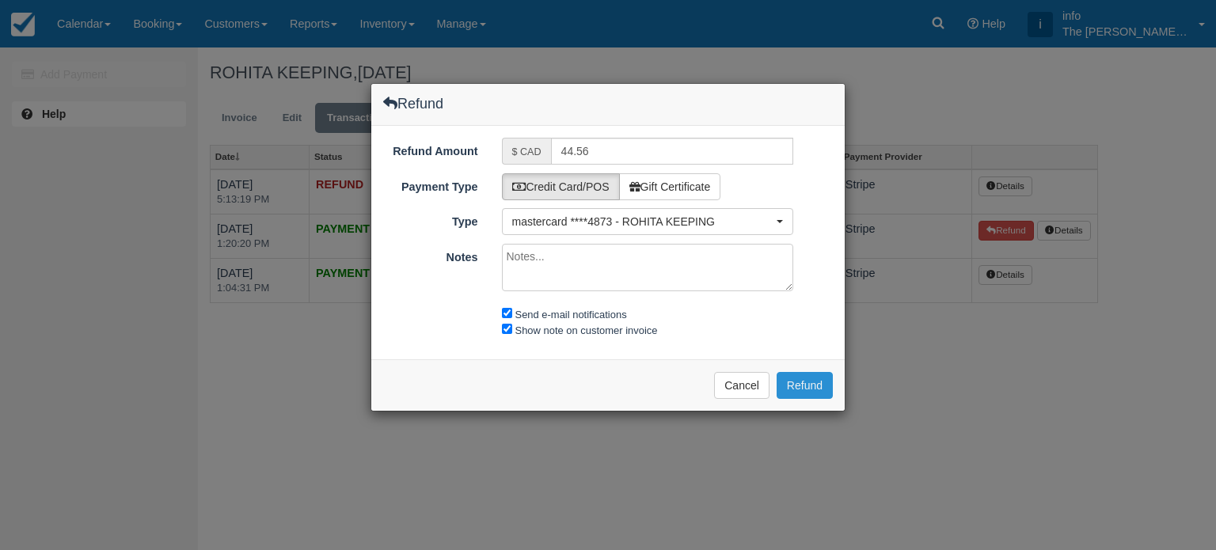
click at [792, 382] on button "Refund" at bounding box center [804, 385] width 56 height 27
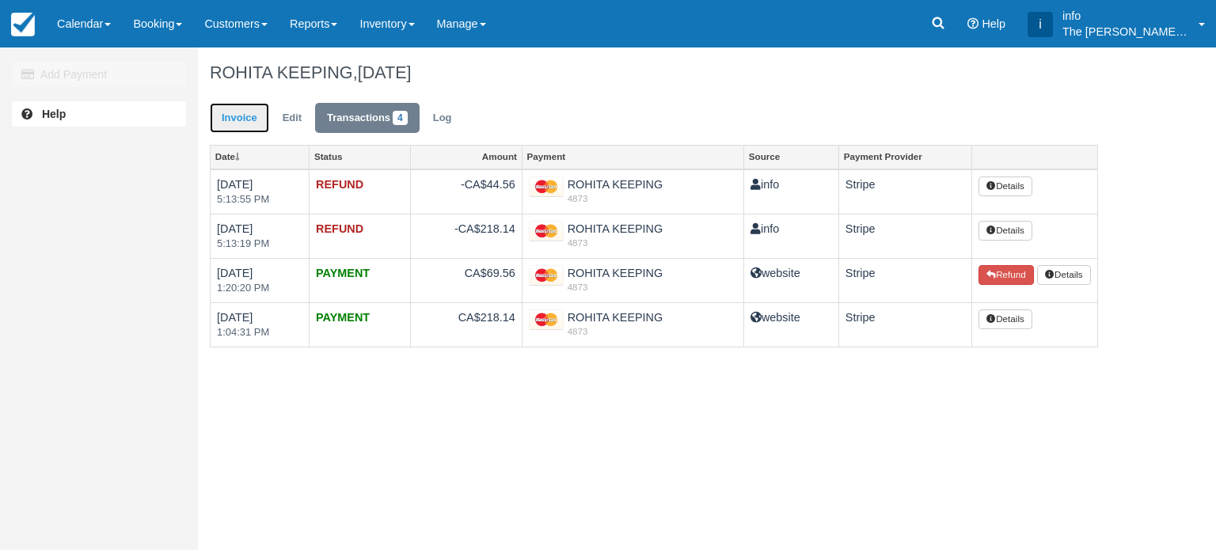
click at [259, 113] on link "Invoice" at bounding box center [239, 118] width 59 height 31
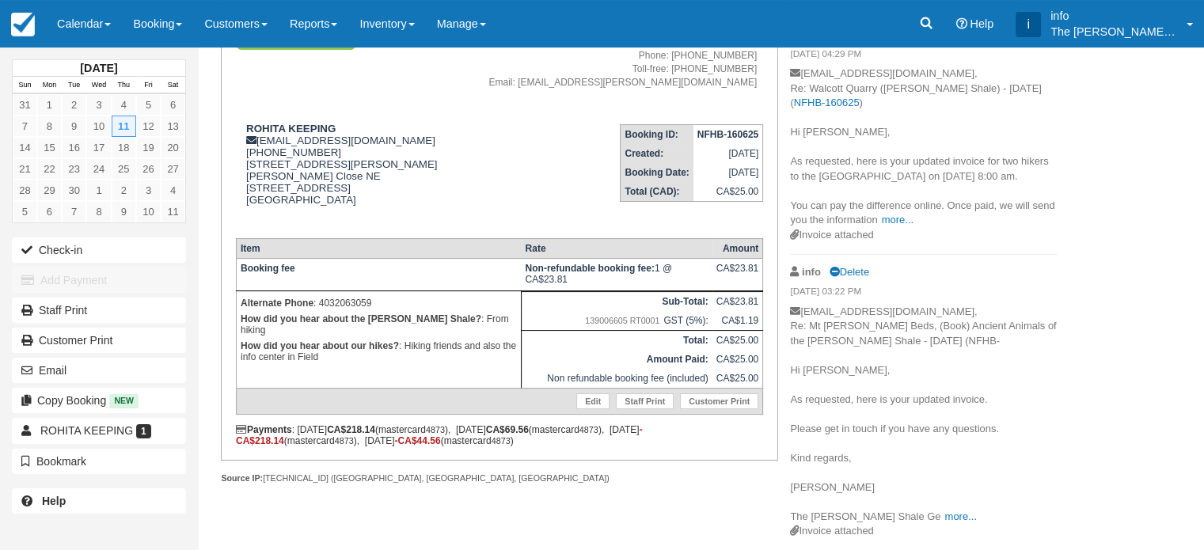
scroll to position [11, 0]
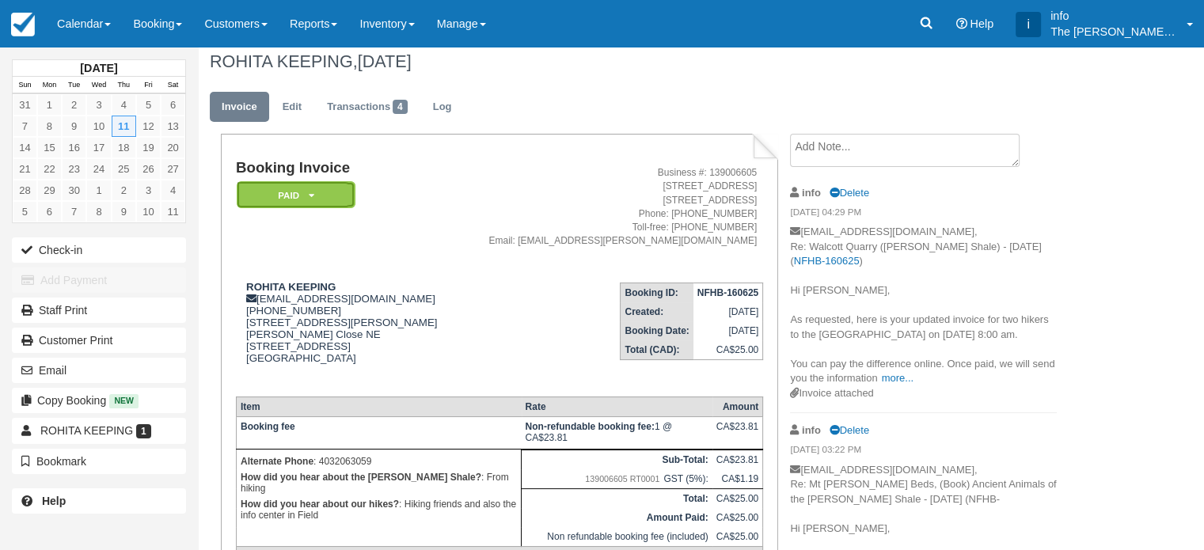
click at [304, 189] on em "Paid" at bounding box center [296, 195] width 119 height 28
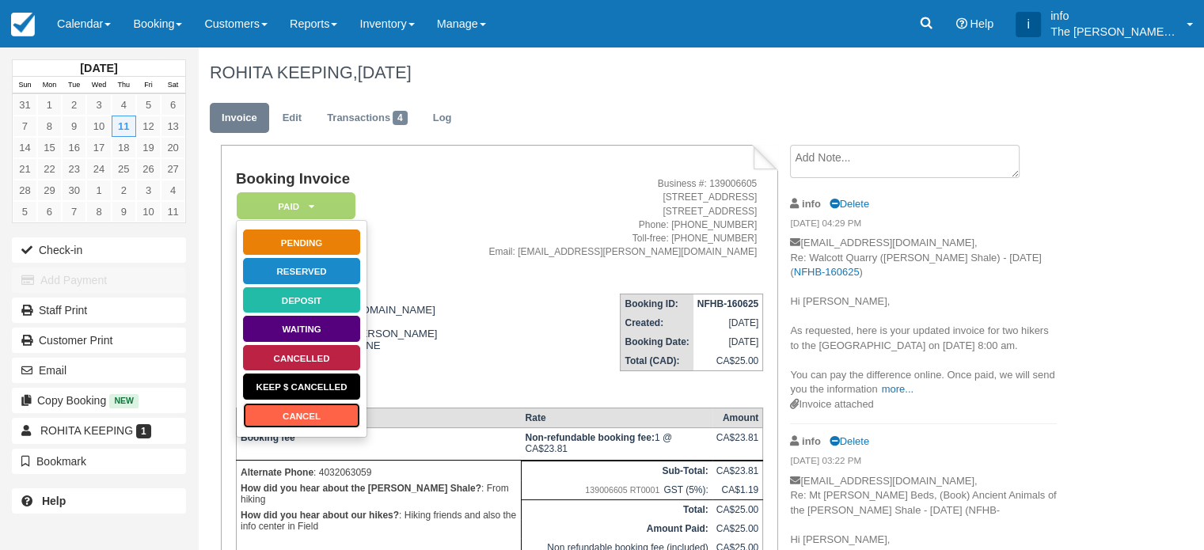
click at [318, 419] on link "Cancel" at bounding box center [301, 416] width 119 height 28
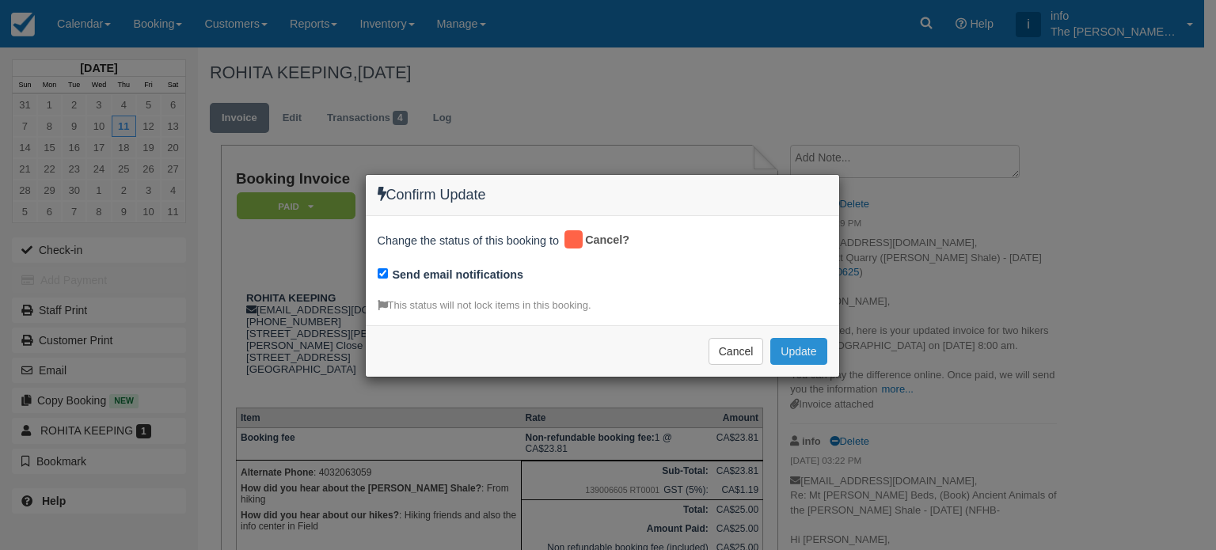
click at [788, 349] on button "Update" at bounding box center [798, 351] width 56 height 27
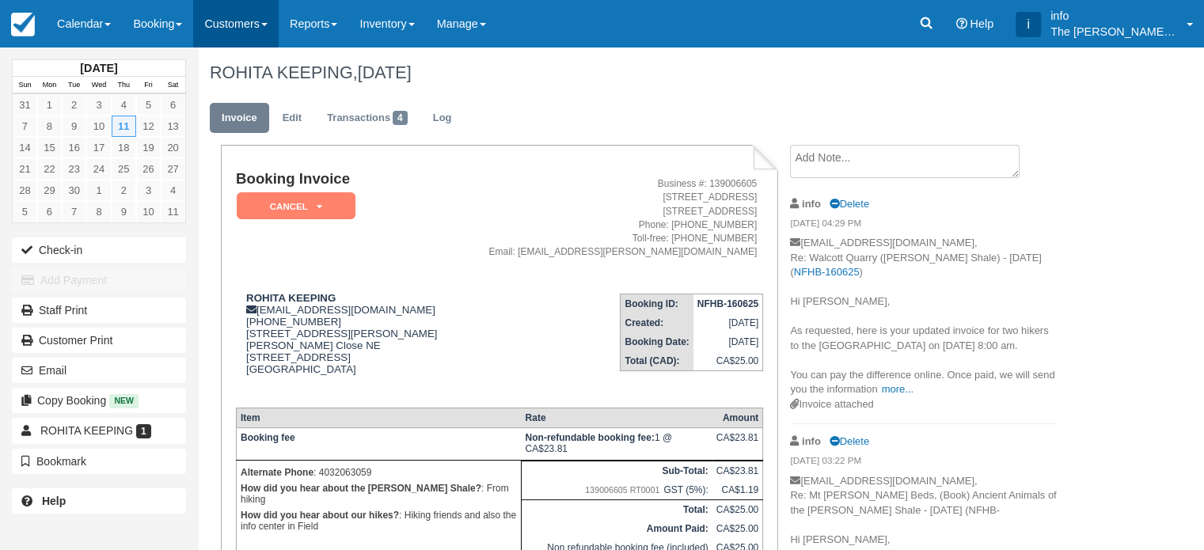
click at [237, 36] on link "Customers" at bounding box center [235, 23] width 85 height 47
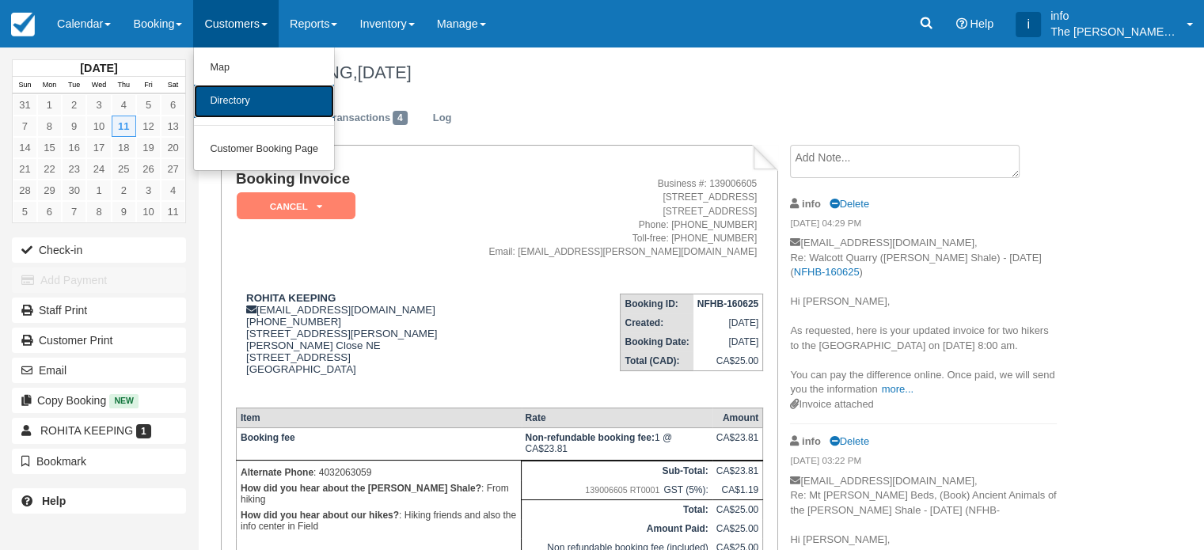
click at [275, 101] on link "Directory" at bounding box center [264, 101] width 140 height 33
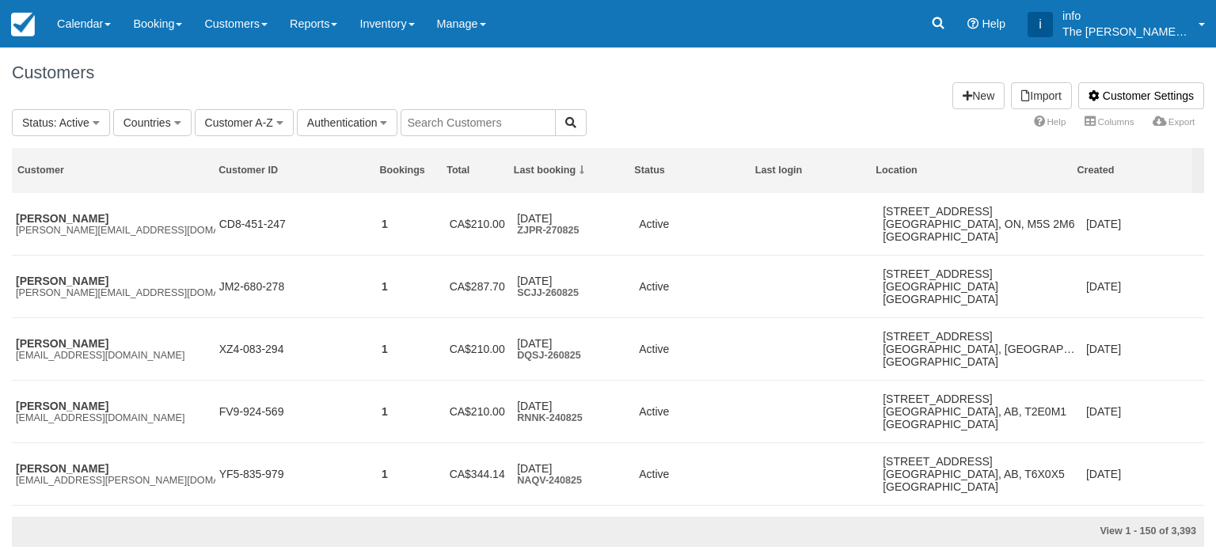
click at [437, 123] on input "text" at bounding box center [477, 122] width 155 height 27
paste input "[EMAIL_ADDRESS][DOMAIN_NAME]"
type input "[EMAIL_ADDRESS][DOMAIN_NAME]"
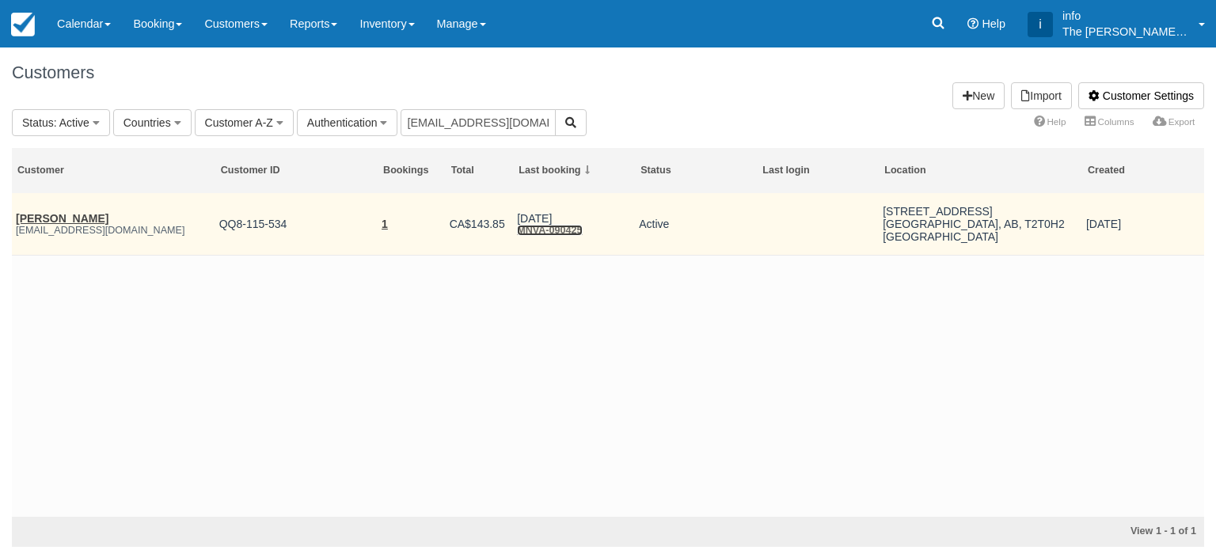
click at [565, 234] on link "MNVA-090425" at bounding box center [549, 230] width 65 height 11
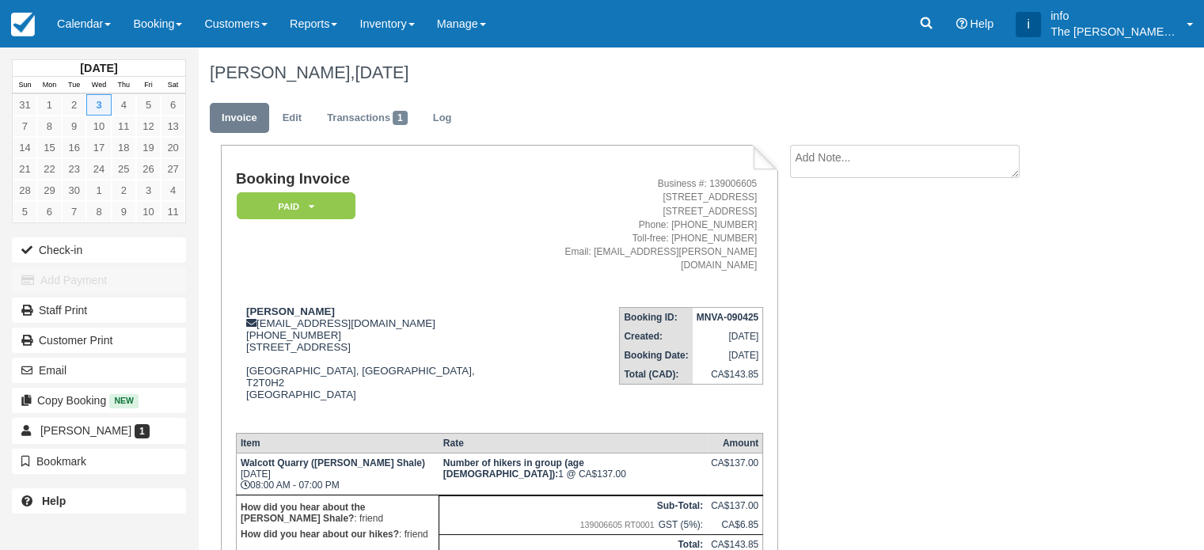
scroll to position [135, 0]
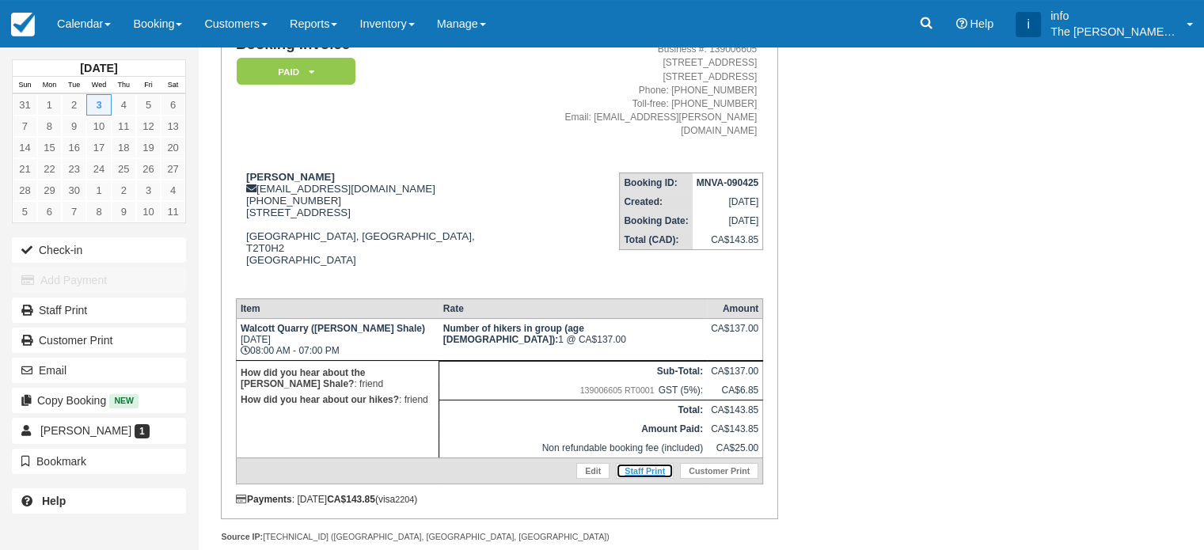
click at [658, 463] on link "Staff Print" at bounding box center [645, 471] width 58 height 16
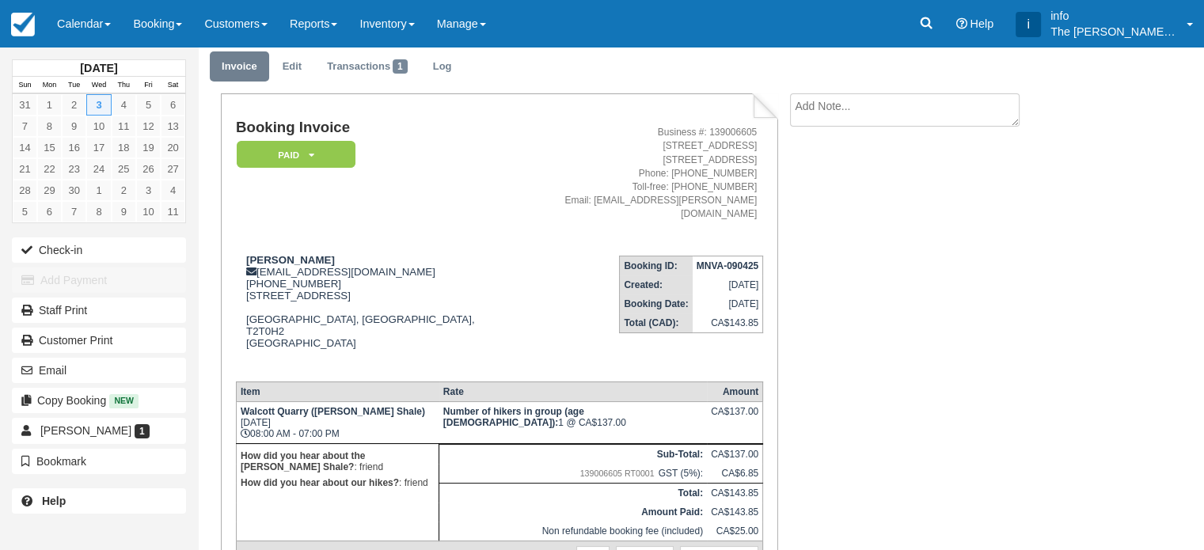
scroll to position [0, 0]
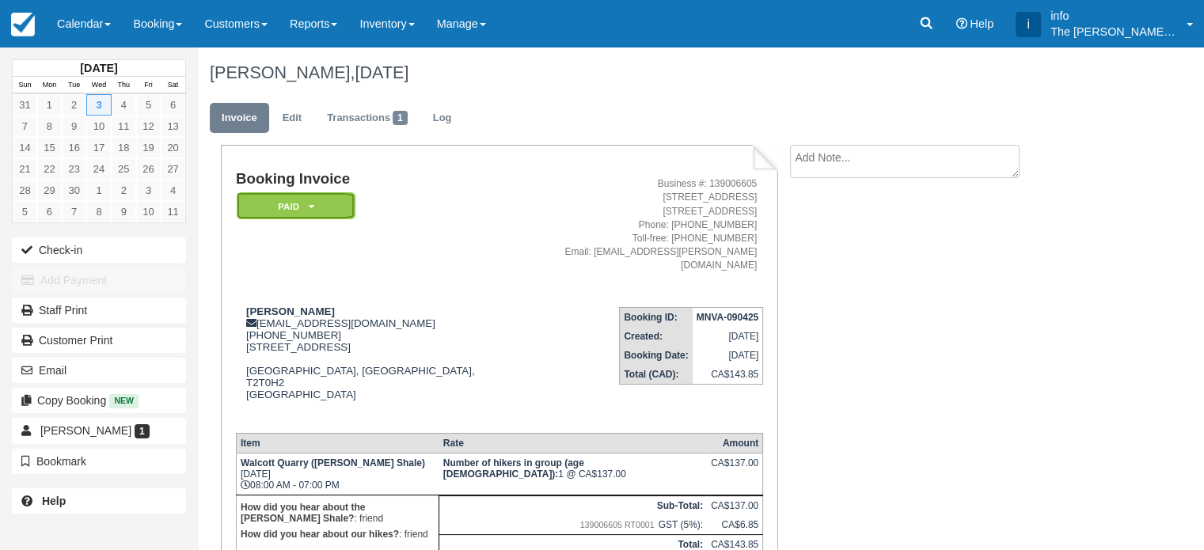
click at [315, 206] on em "Paid" at bounding box center [296, 206] width 119 height 28
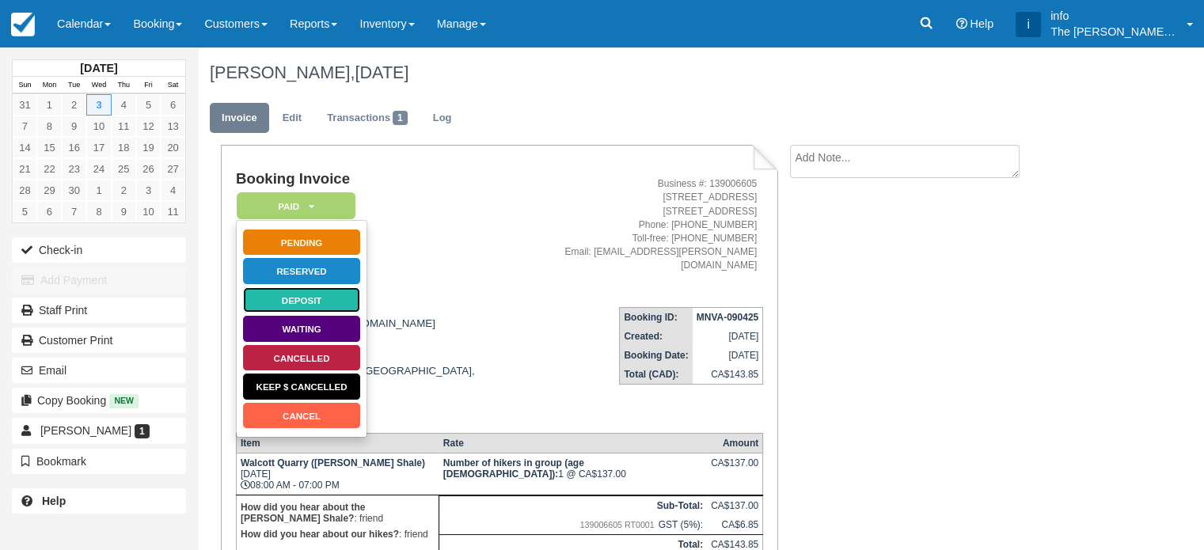
click at [313, 298] on link "Deposit" at bounding box center [301, 300] width 119 height 28
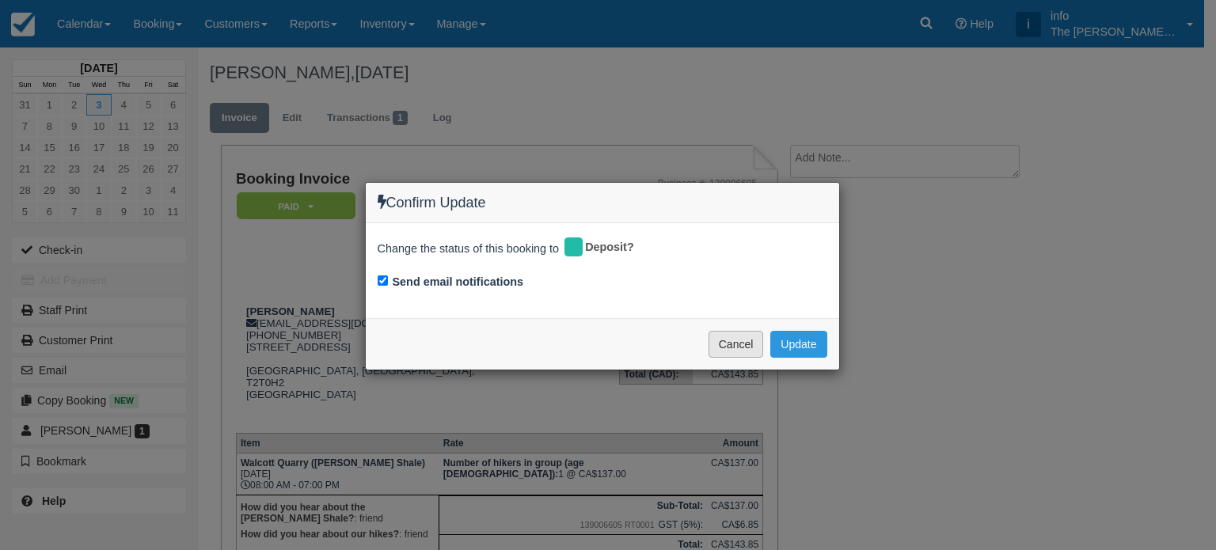
click at [742, 340] on button "Cancel" at bounding box center [735, 344] width 55 height 27
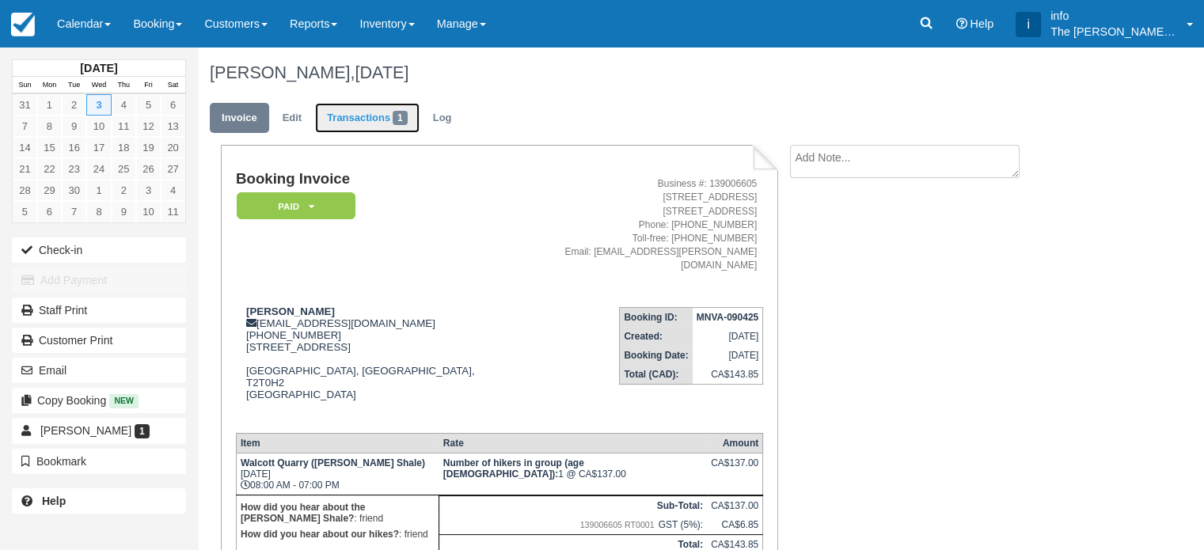
click at [376, 115] on link "Transactions 1" at bounding box center [367, 118] width 104 height 31
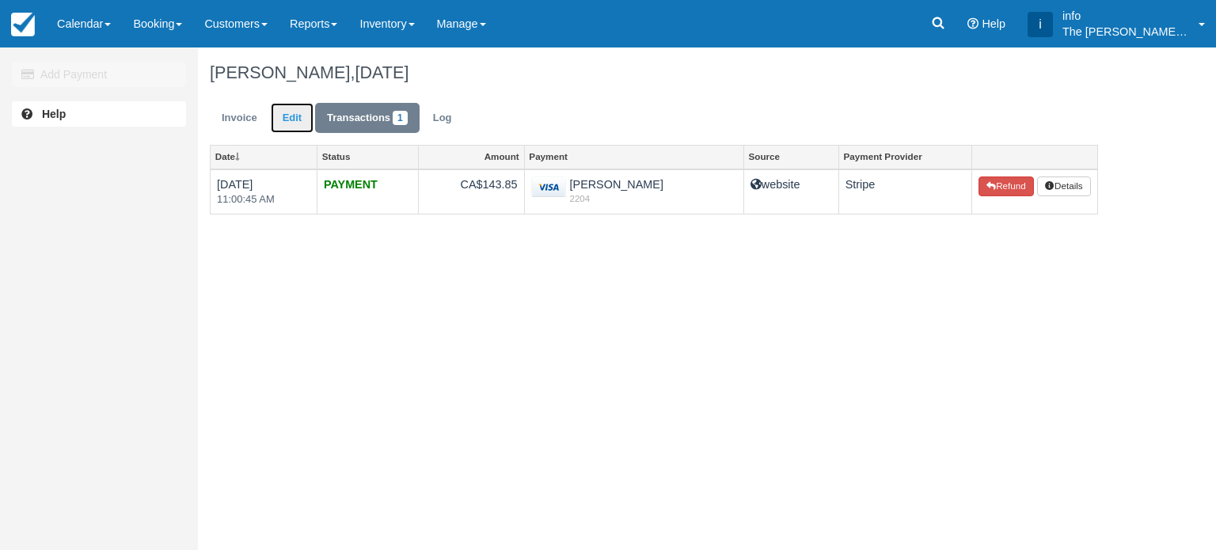
click at [297, 122] on link "Edit" at bounding box center [292, 118] width 43 height 31
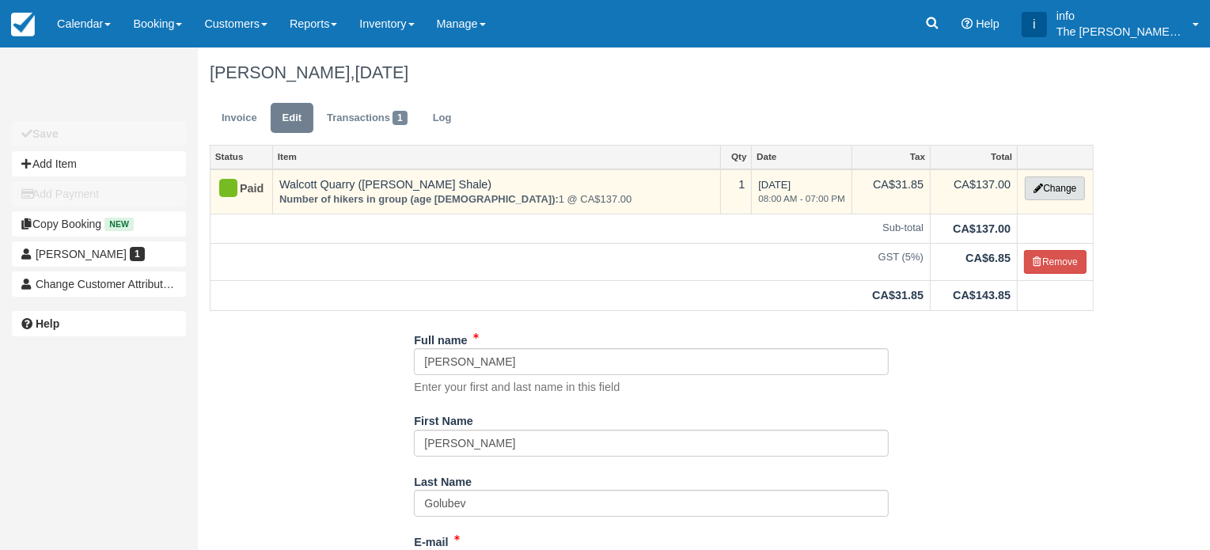
click at [1044, 187] on button "Change" at bounding box center [1055, 188] width 60 height 24
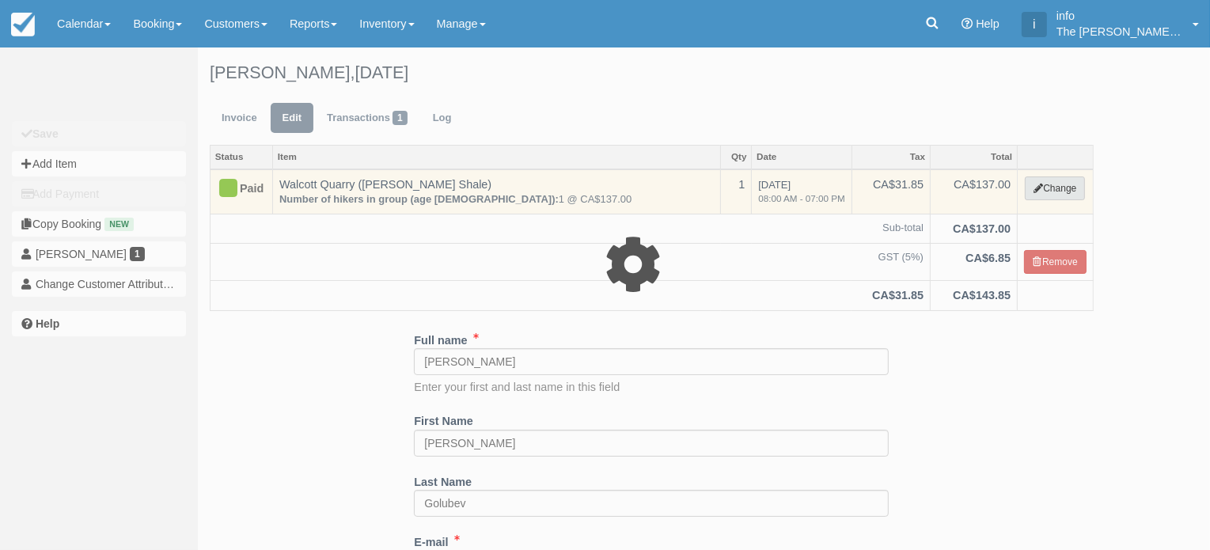
type input "137.00"
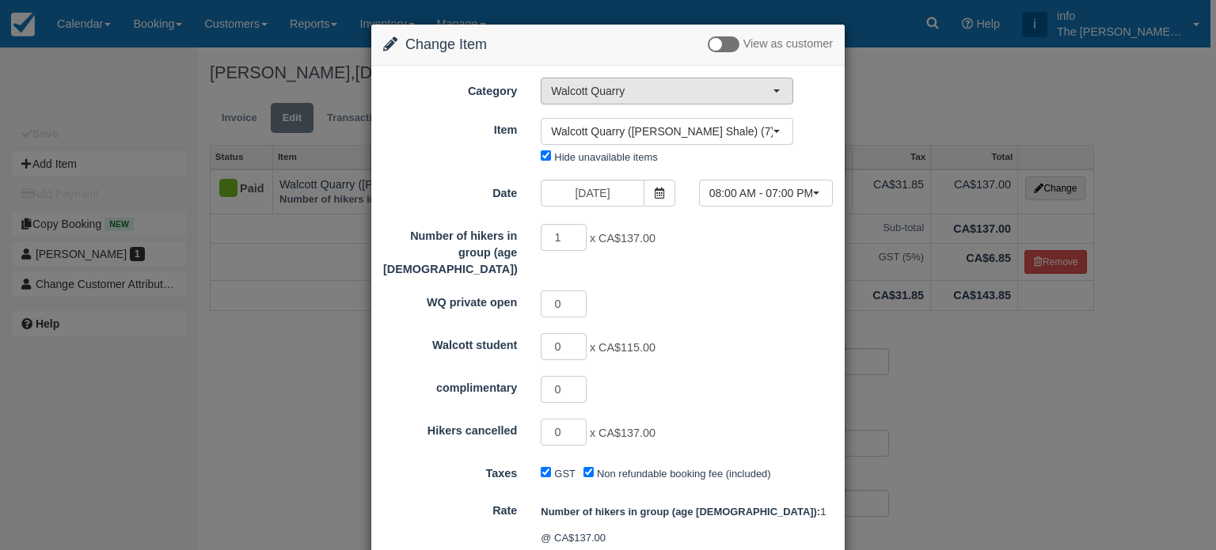
click at [671, 93] on span "Walcott Quarry" at bounding box center [662, 91] width 222 height 16
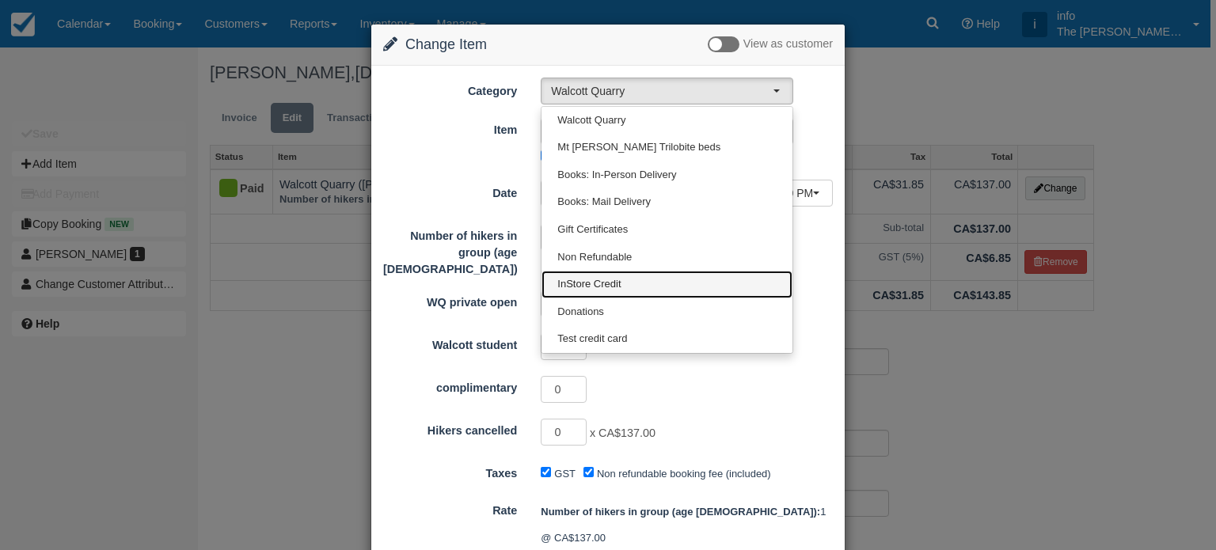
click at [613, 280] on span "InStore Credit" at bounding box center [588, 284] width 63 height 15
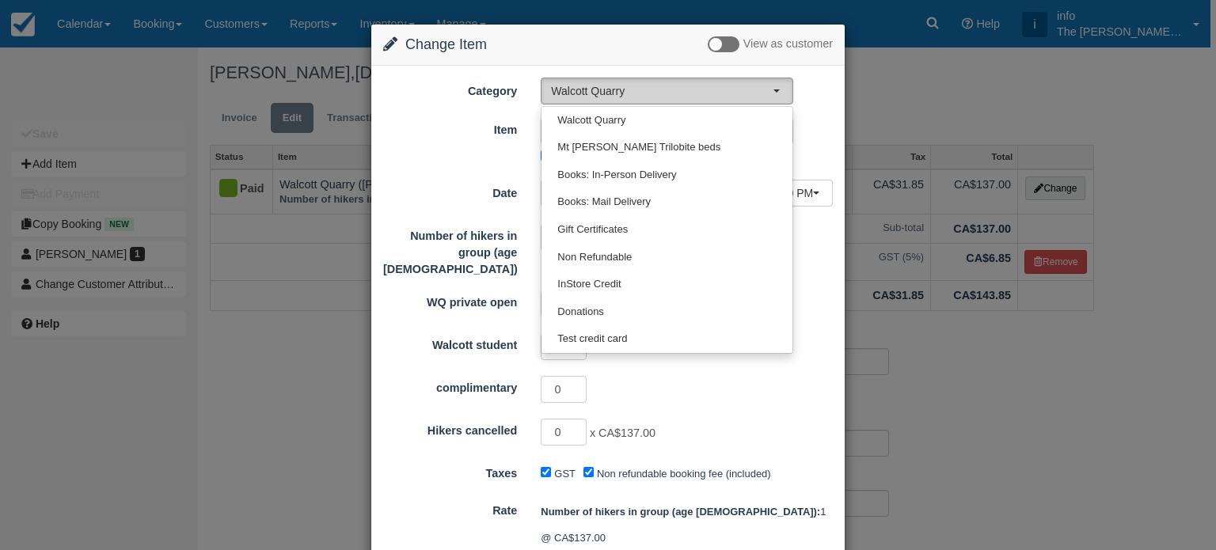
select select "16"
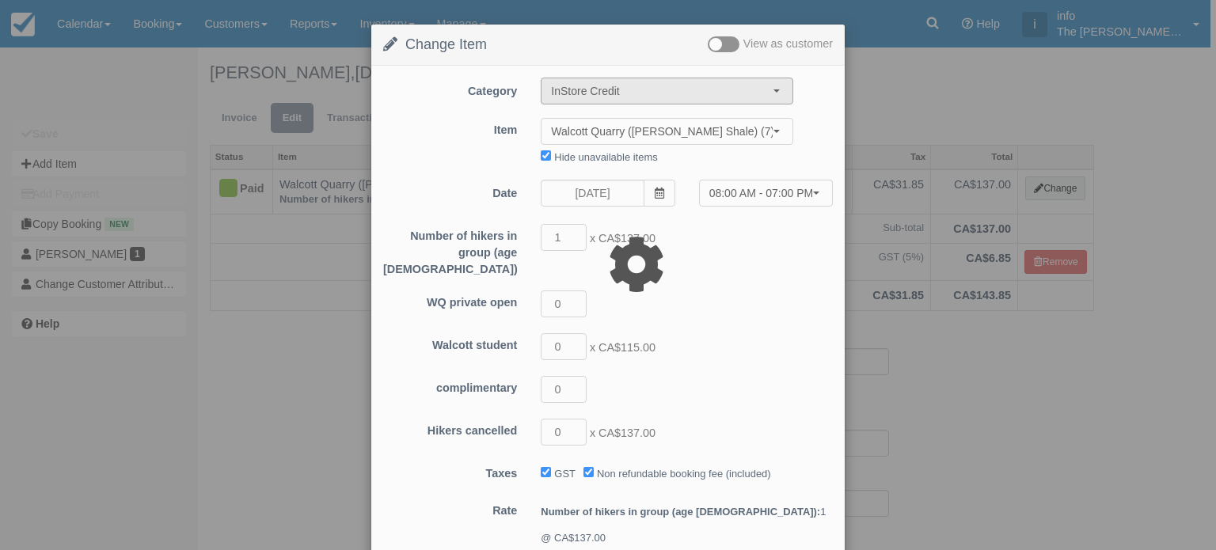
type input "143.85"
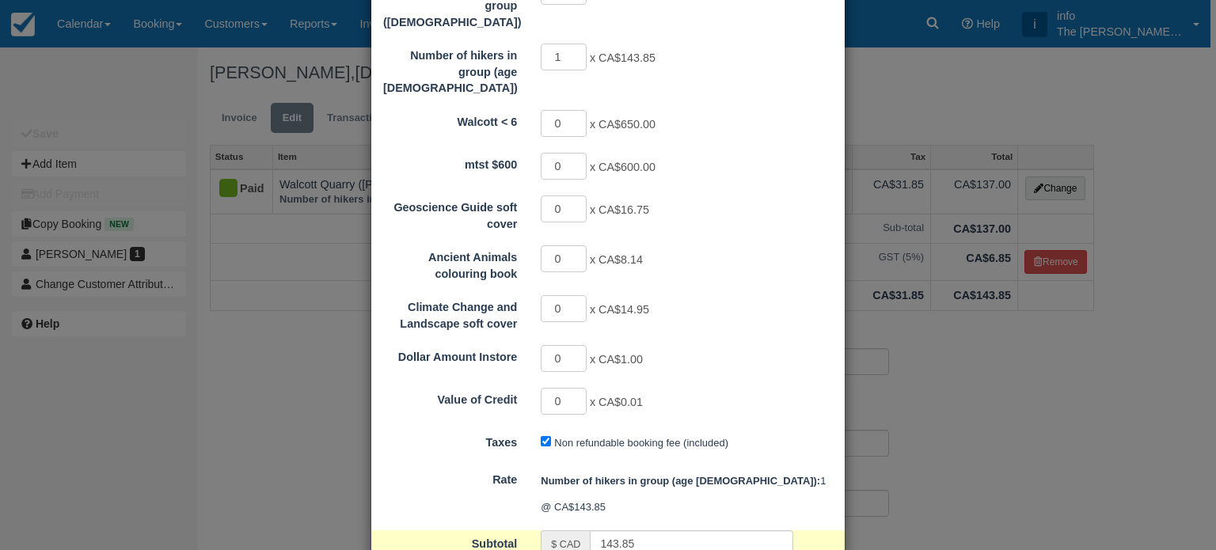
scroll to position [666, 0]
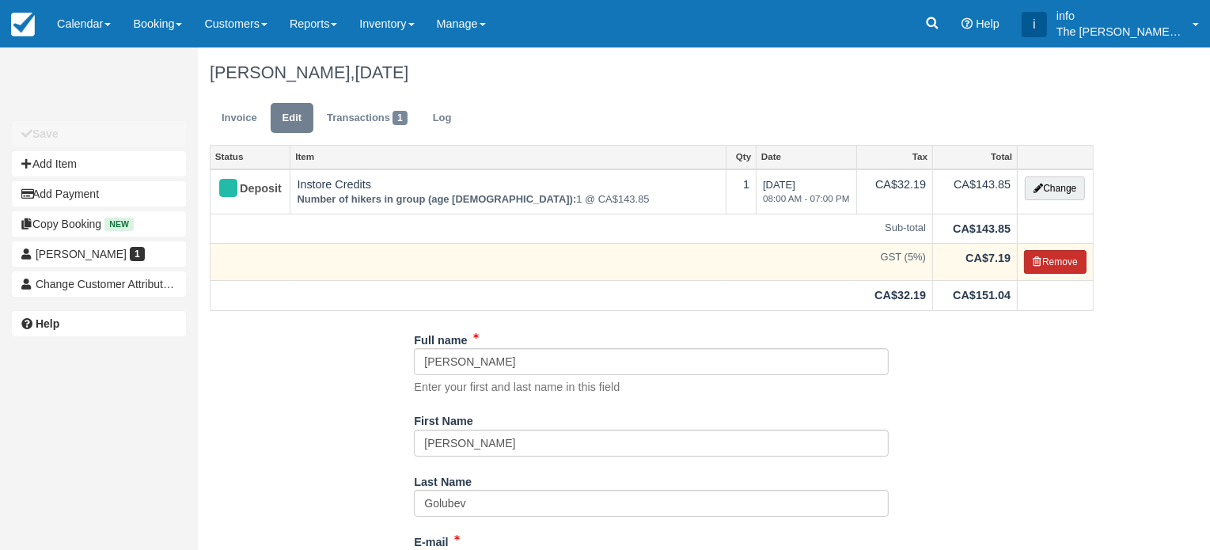
click at [1060, 264] on button "Remove" at bounding box center [1055, 262] width 63 height 24
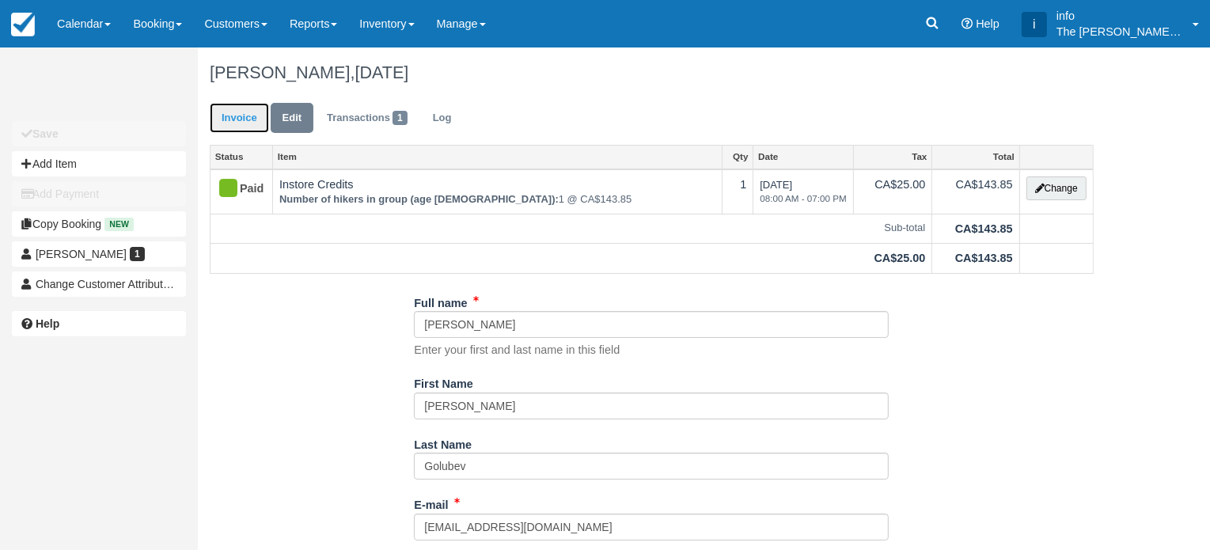
click at [251, 122] on link "Invoice" at bounding box center [239, 118] width 59 height 31
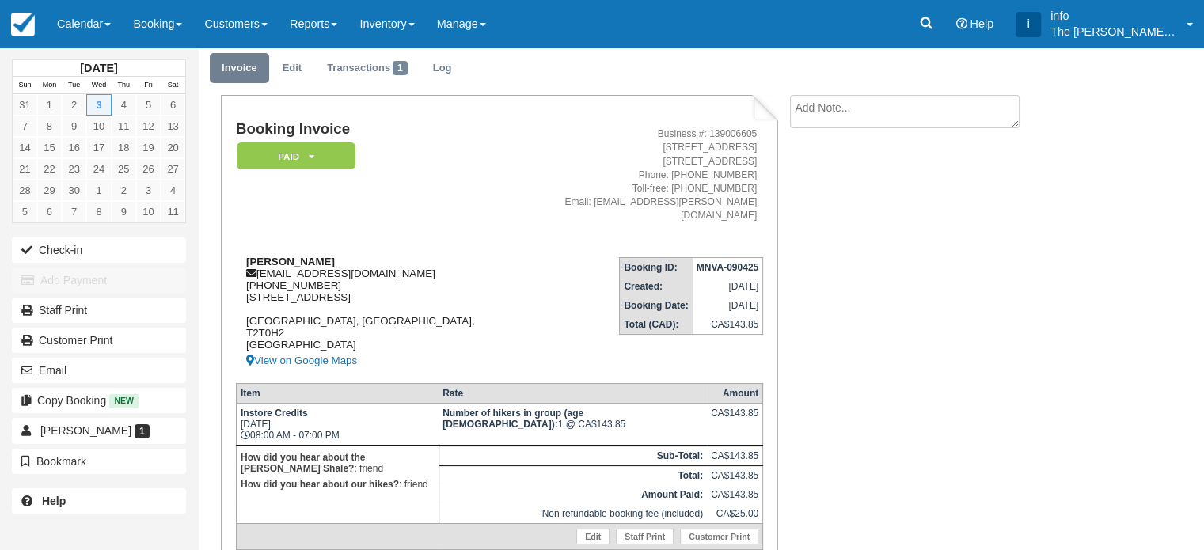
scroll to position [36, 0]
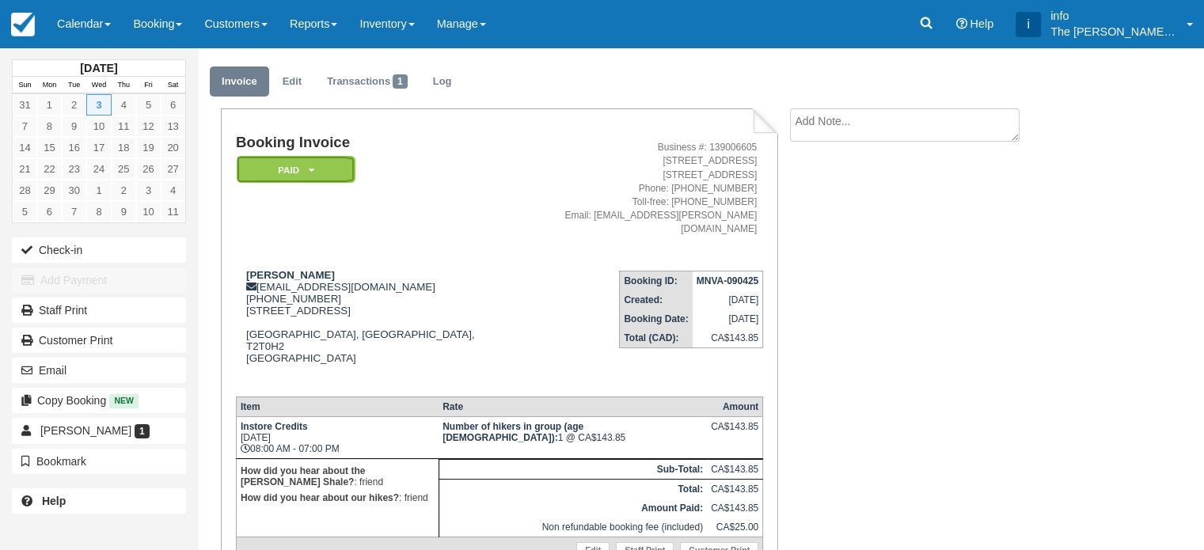
click at [313, 170] on em "Paid" at bounding box center [296, 170] width 119 height 28
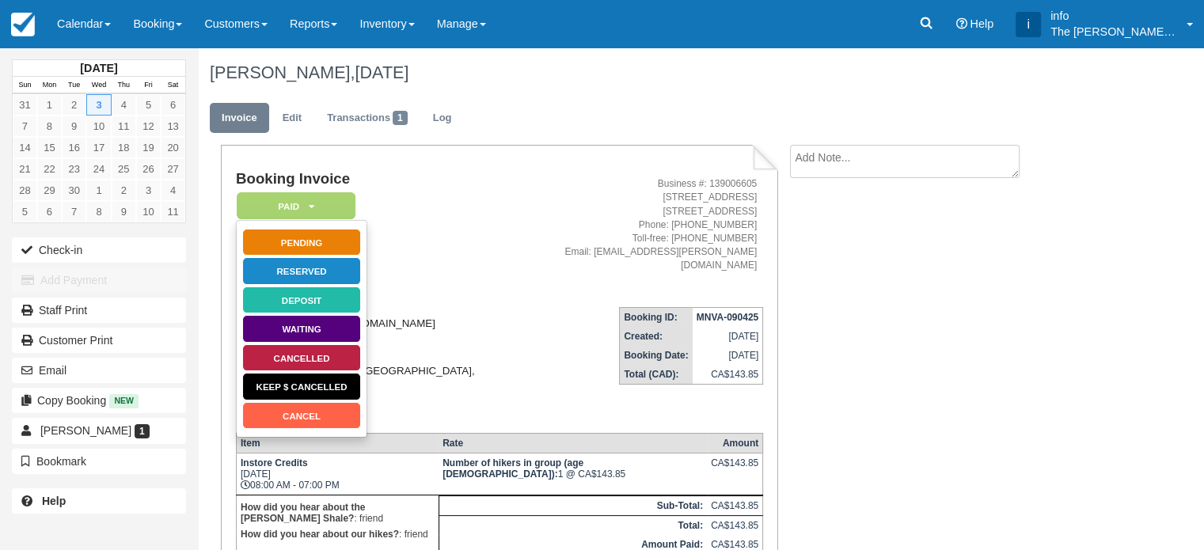
click at [452, 305] on div "Jane Golubev jgolubev@hotmail.com 1 (403) 651-8871 929 18 Ave SW Calgary, Alber…" at bounding box center [367, 362] width 263 height 115
click at [460, 312] on div "Jane Golubev jgolubev@hotmail.com 1 (403) 651-8871 929 18 Ave SW Calgary, Alber…" at bounding box center [367, 362] width 263 height 115
click at [1019, 294] on div "Booking Invoice Paid   Pending Reserved Deposit Waiting Cancelled Keep $ Cancel…" at bounding box center [633, 419] width 871 height 548
click at [445, 262] on td "Booking Invoice Paid   Pending Reserved Deposit Waiting Cancelled Keep $ Cancel…" at bounding box center [367, 232] width 263 height 123
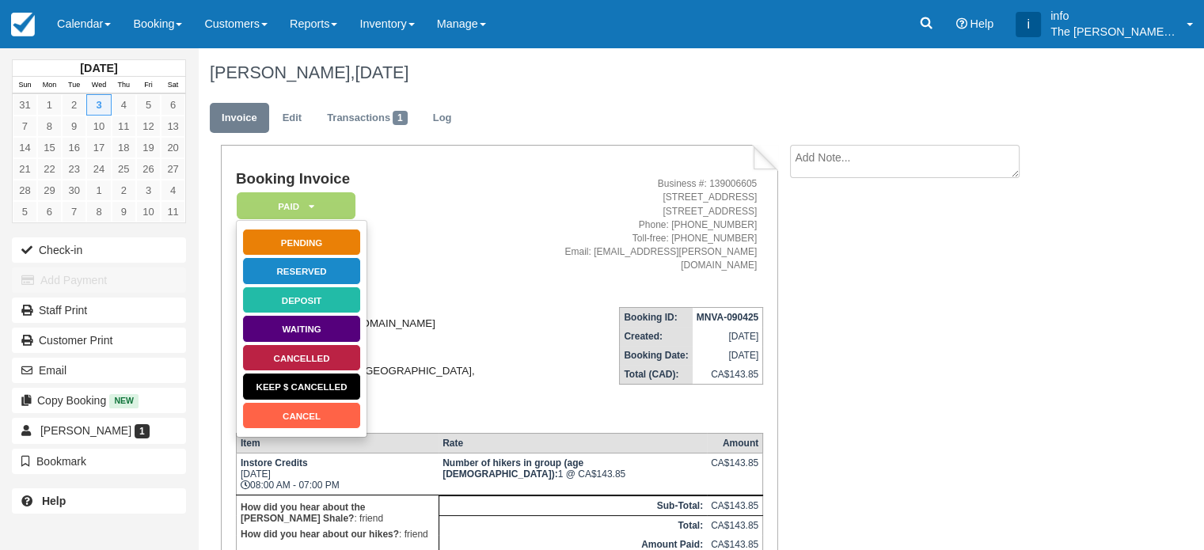
click at [442, 319] on div "Jane Golubev jgolubev@hotmail.com 1 (403) 651-8871 929 18 Ave SW Calgary, Alber…" at bounding box center [367, 362] width 263 height 115
click at [337, 206] on em "Paid" at bounding box center [296, 206] width 119 height 28
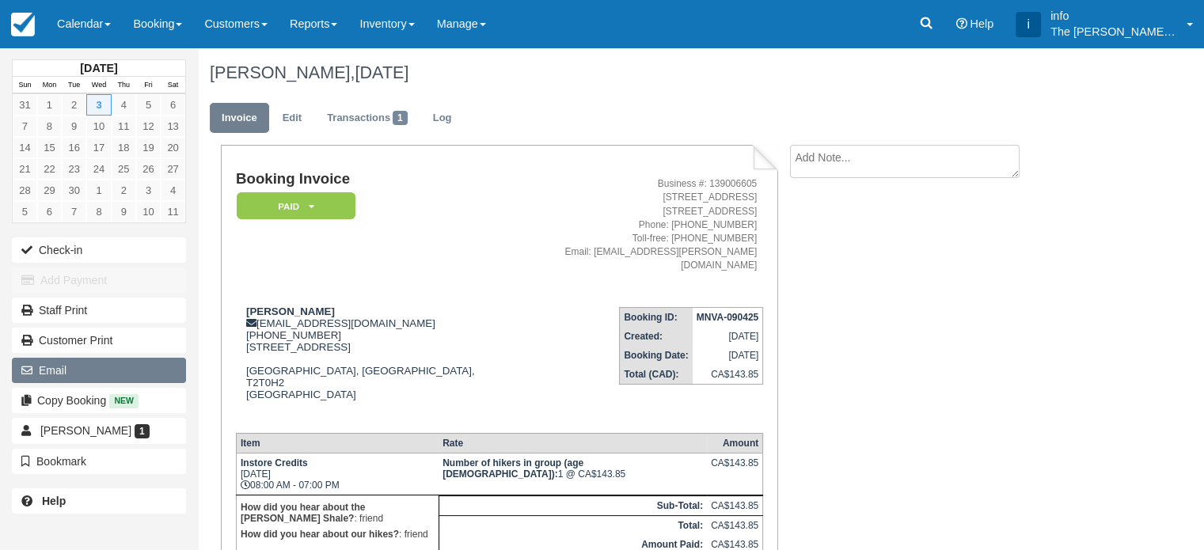
click at [96, 363] on button "Email" at bounding box center [99, 370] width 174 height 25
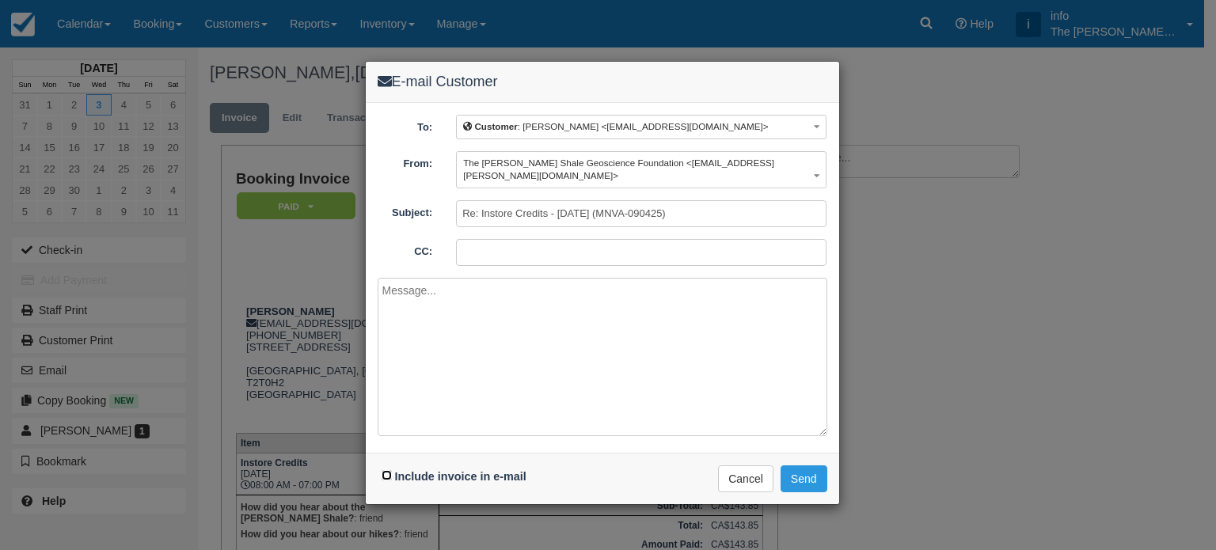
click at [381, 470] on input "Include invoice in e-mail" at bounding box center [386, 475] width 10 height 10
checkbox input "true"
click at [431, 309] on textarea at bounding box center [602, 357] width 450 height 158
click at [538, 309] on textarea "Hello Jane, As requested, here is your udated invoice" at bounding box center [602, 357] width 450 height 158
click at [604, 309] on textarea "Hello Jane, As requested, here is your updated invoice" at bounding box center [602, 357] width 450 height 158
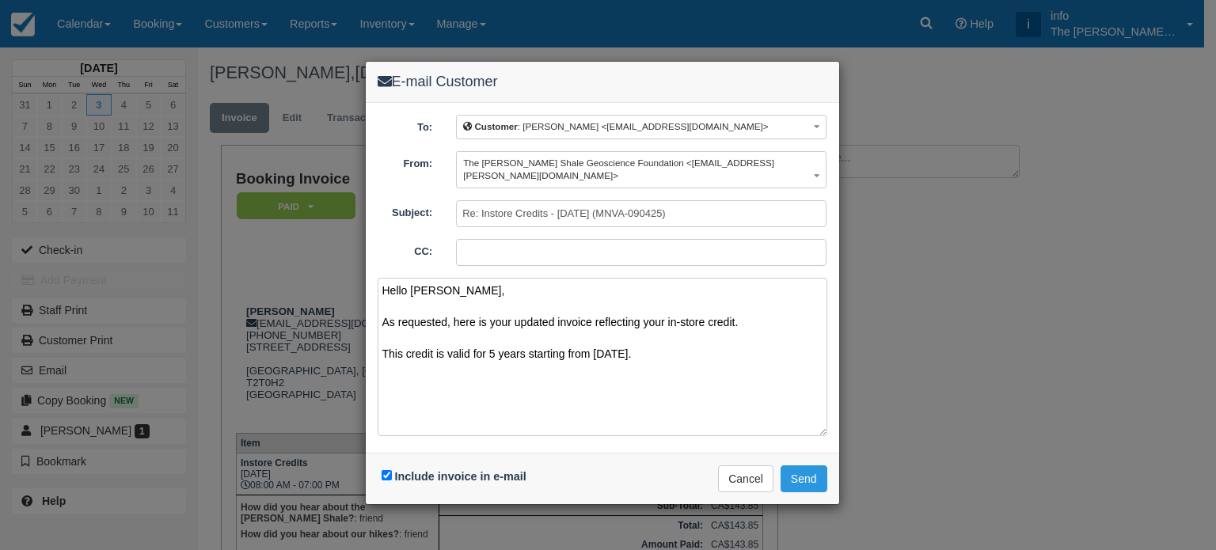
click at [616, 309] on textarea "Hello Jane, As requested, here is your updated invoice reflecting your in-store…" at bounding box center [602, 357] width 450 height 158
click at [552, 318] on textarea "Hello Jane, As requested, here is your updated invoice reflecting your in-store…" at bounding box center [602, 357] width 450 height 158
click at [628, 341] on textarea "Hello Jane, As requested, here is your updated invoice reflecting your in-store…" at bounding box center [602, 357] width 450 height 158
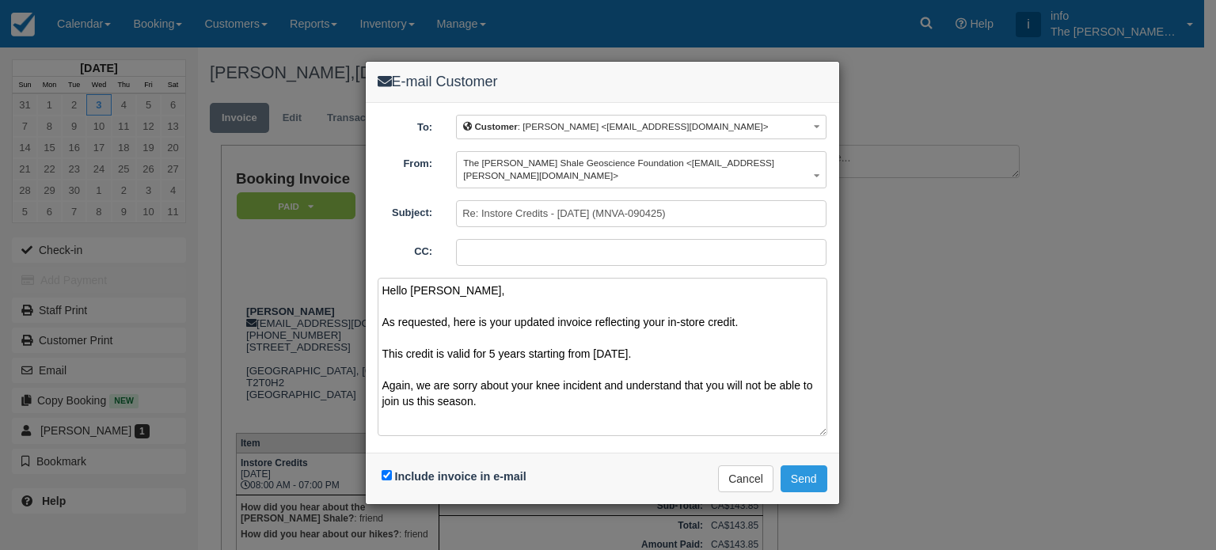
click at [567, 383] on textarea "Hello Jane, As requested, here is your updated invoice reflecting your in-store…" at bounding box center [602, 357] width 450 height 158
click at [453, 366] on textarea "Hello Jane, As requested, here is your updated invoice reflecting your in-store…" at bounding box center [602, 357] width 450 height 158
click at [503, 370] on textarea "Hello Jane, As requested, here is your updated invoice reflecting your in-store…" at bounding box center [602, 357] width 450 height 158
click at [663, 369] on textarea "Hello Jane, As requested, here is your updated invoice reflecting your in-store…" at bounding box center [602, 357] width 450 height 158
click at [562, 383] on textarea "Hello Jane, As requested, here is your updated invoice reflecting your in-store…" at bounding box center [602, 357] width 450 height 158
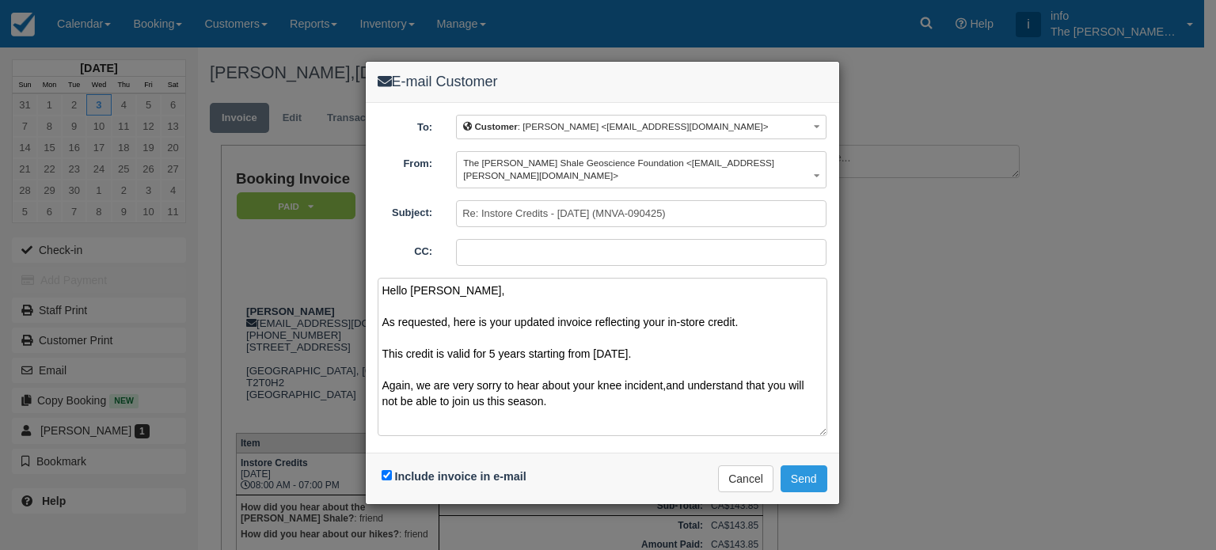
click at [674, 369] on textarea "Hello Jane, As requested, here is your updated invoice reflecting your in-store…" at bounding box center [602, 357] width 450 height 158
click at [623, 390] on textarea "Hello Jane, As requested, here is your updated invoice reflecting your in-store…" at bounding box center [602, 357] width 450 height 158
click at [774, 427] on div "To: Customer : Jane Golubev <jgolubev@hotmail.com> Customer : Jane Golubev <jgo…" at bounding box center [602, 278] width 473 height 350
click at [766, 385] on textarea "Hello Jane, As requested, here is your updated invoice reflecting your in-store…" at bounding box center [602, 357] width 450 height 158
drag, startPoint x: 665, startPoint y: 389, endPoint x: 717, endPoint y: 385, distance: 52.4
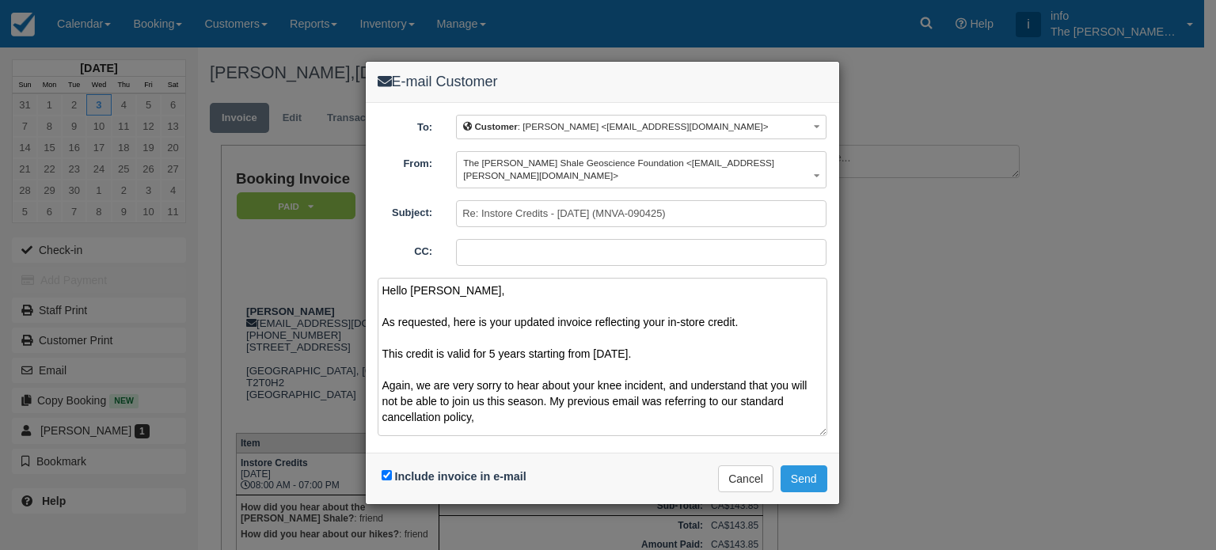
click at [717, 385] on textarea "Hello Jane, As requested, here is your updated invoice reflecting your in-store…" at bounding box center [602, 357] width 450 height 158
click at [593, 396] on textarea "Hello Jane, As requested, here is your updated invoice reflecting your in-store…" at bounding box center [602, 357] width 450 height 158
click at [548, 406] on textarea "Hello Jane, As requested, here is your updated invoice reflecting your in-store…" at bounding box center [602, 357] width 450 height 158
click at [601, 408] on textarea "Hello Jane, As requested, here is your updated invoice reflecting your in-store…" at bounding box center [602, 357] width 450 height 158
click at [590, 402] on textarea "Hello Jane, As requested, here is your updated invoice reflecting your in-store…" at bounding box center [602, 357] width 450 height 158
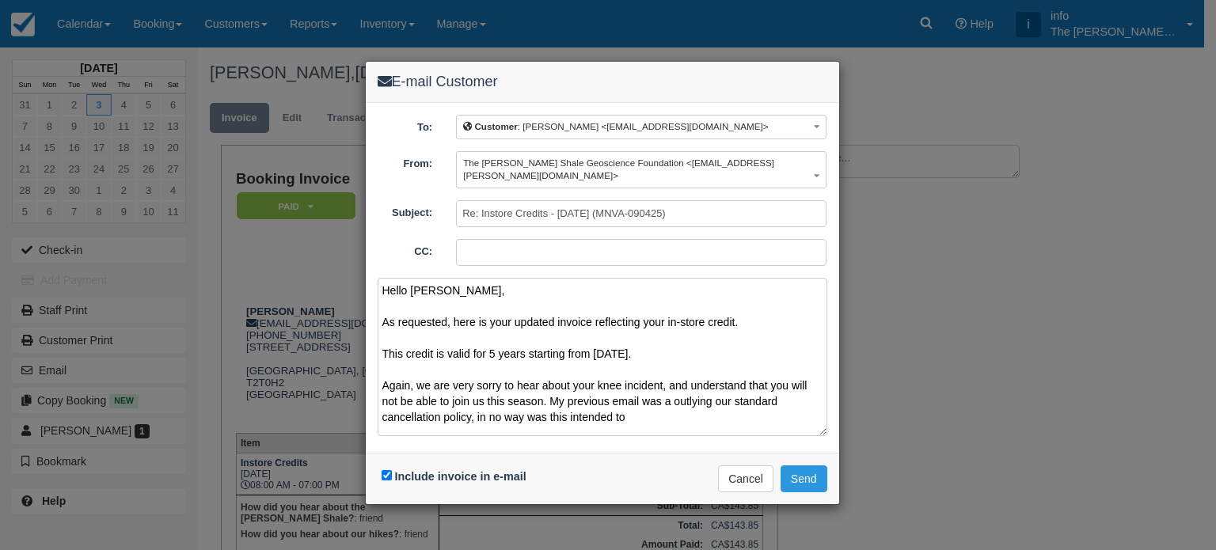
click at [651, 410] on textarea "Hello Jane, As requested, here is your updated invoice reflecting your in-store…" at bounding box center [602, 357] width 450 height 158
click at [701, 386] on textarea "Hello Jane, As requested, here is your updated invoice reflecting your in-store…" at bounding box center [602, 357] width 450 height 158
click at [661, 405] on textarea "Hello Jane, As requested, here is your updated invoice reflecting your in-store…" at bounding box center [602, 357] width 450 height 158
click at [670, 392] on textarea "Hello Jane, As requested, here is your updated invoice reflecting your in-store…" at bounding box center [602, 357] width 450 height 158
click at [670, 396] on textarea "Hello Jane, As requested, here is your updated invoice reflecting your in-store…" at bounding box center [602, 357] width 450 height 158
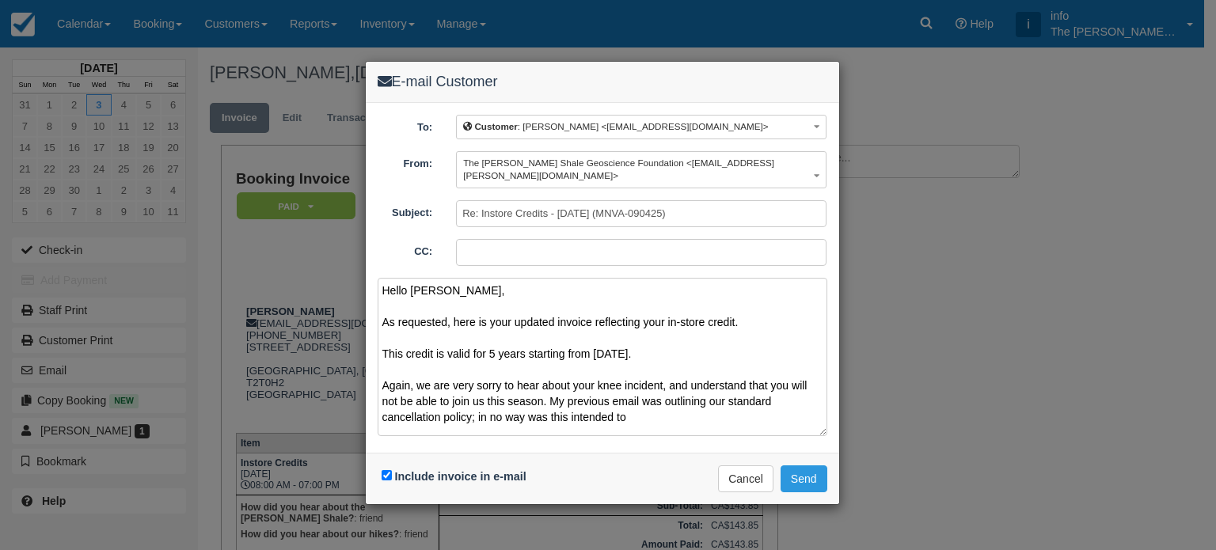
click at [644, 402] on textarea "Hello Jane, As requested, here is your updated invoice reflecting your in-store…" at bounding box center [602, 357] width 450 height 158
drag, startPoint x: 478, startPoint y: 401, endPoint x: 486, endPoint y: 411, distance: 12.4
click at [478, 401] on textarea "Hello Jane, As requested, here is your updated invoice reflecting your in-store…" at bounding box center [602, 357] width 450 height 158
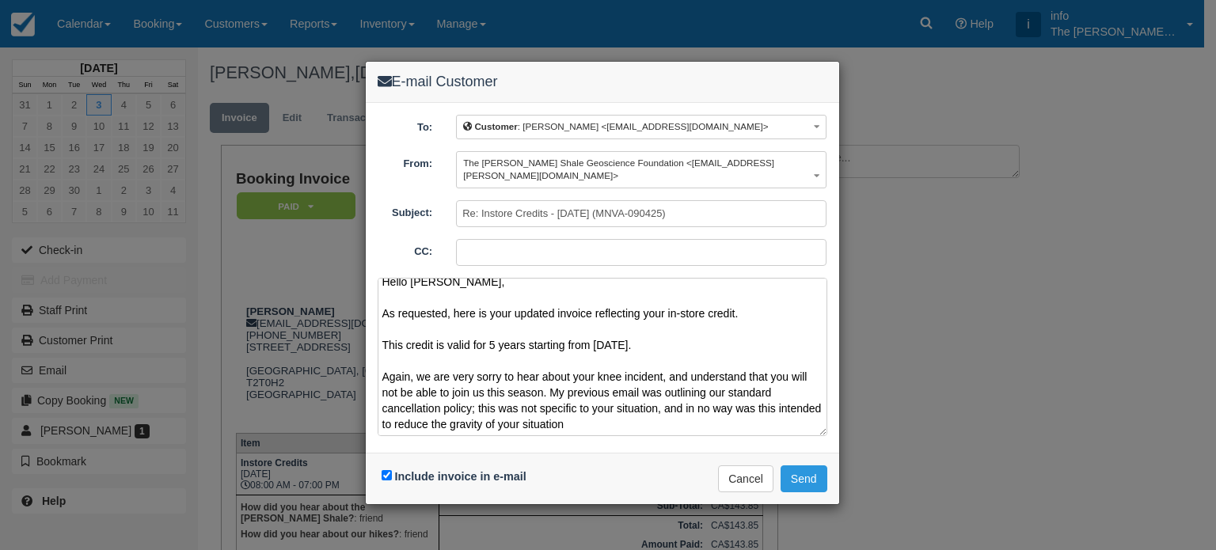
click at [612, 409] on textarea "Hello Jane, As requested, here is your updated invoice reflecting your in-store…" at bounding box center [602, 357] width 450 height 158
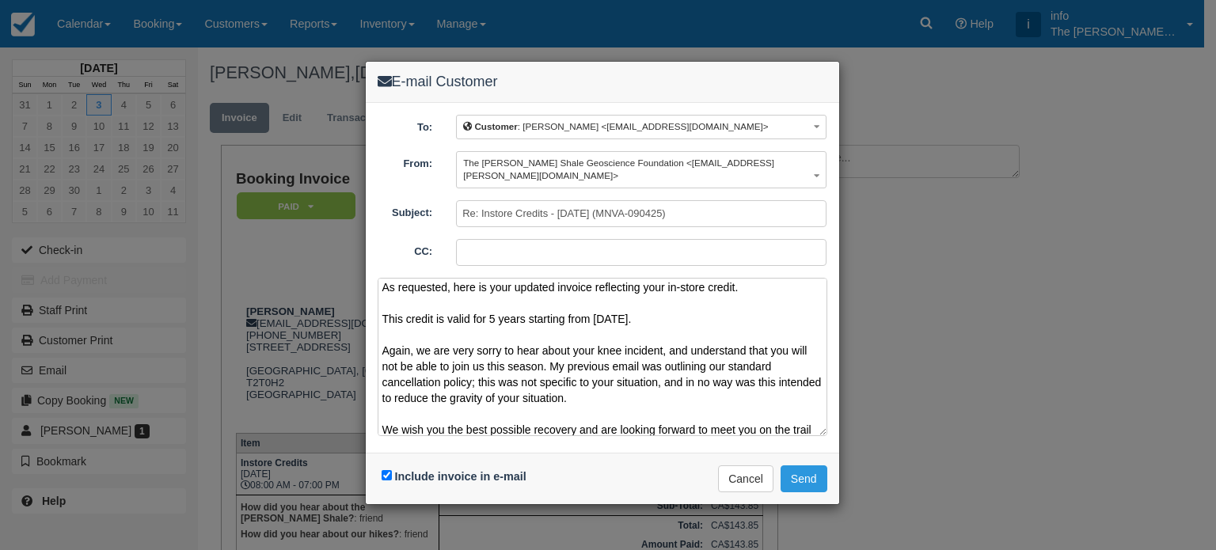
scroll to position [51, 0]
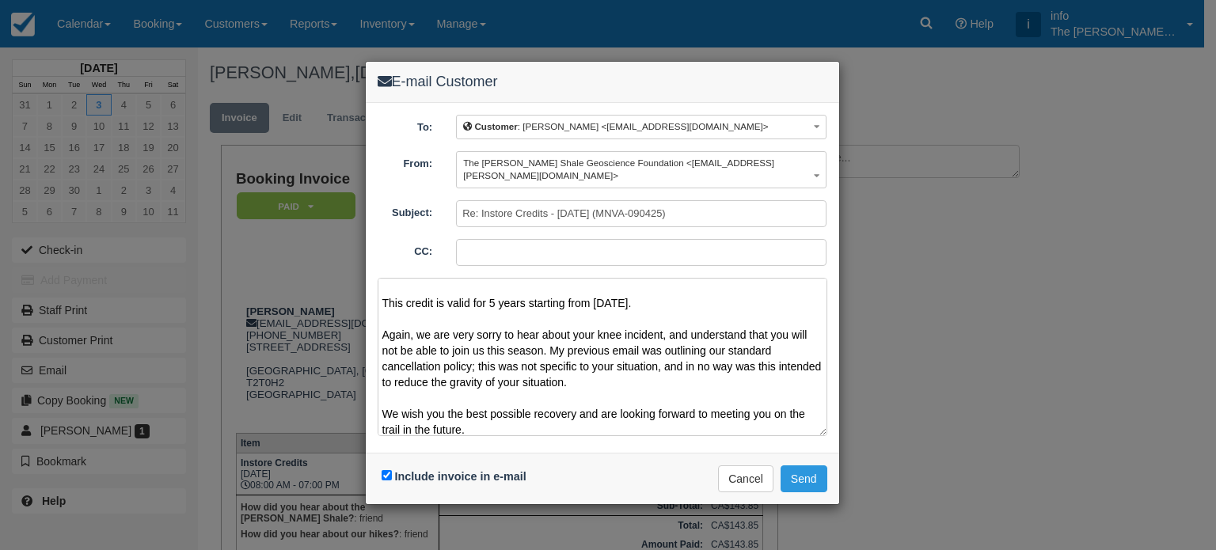
click at [667, 408] on textarea "Hello Jane, As requested, here is your updated invoice reflecting your in-store…" at bounding box center [602, 357] width 450 height 158
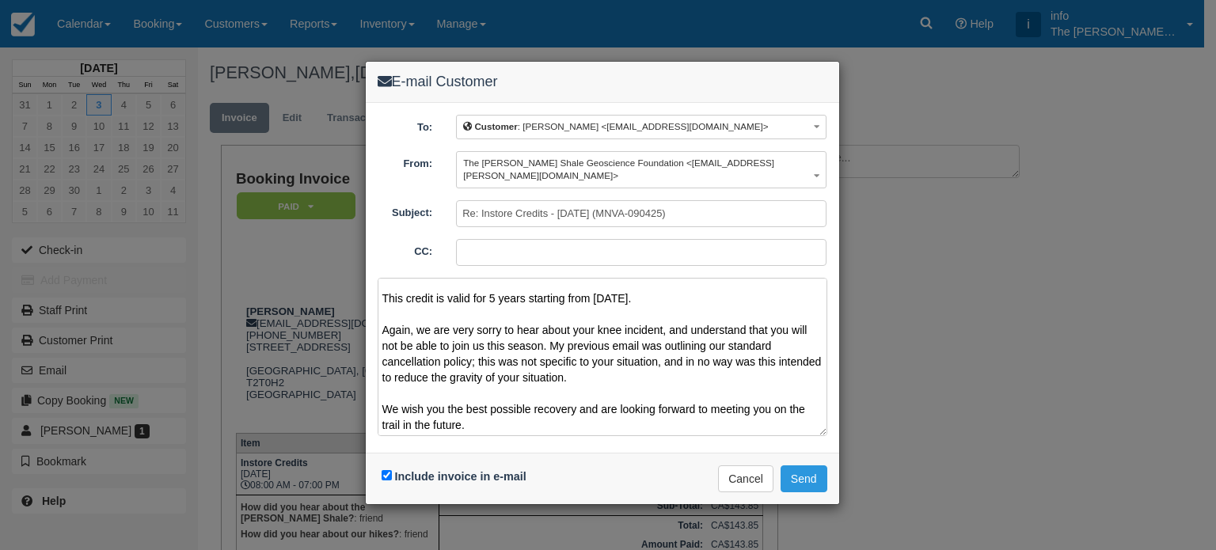
scroll to position [56, 0]
paste textarea "Please get in touch if you have any questions. Kind regards, Antoine Archambaul…"
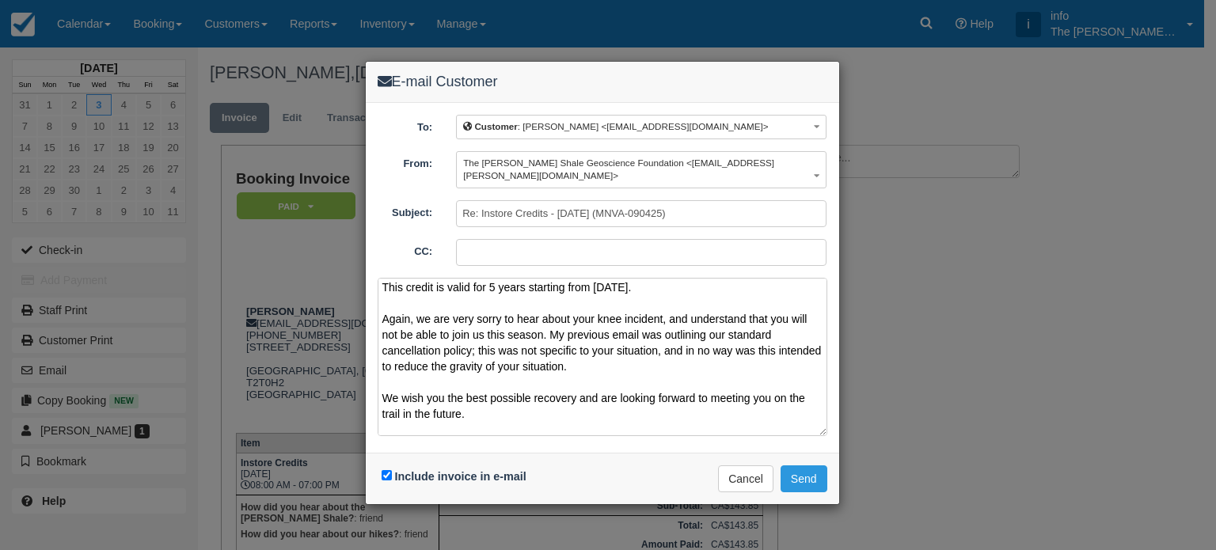
scroll to position [79, 0]
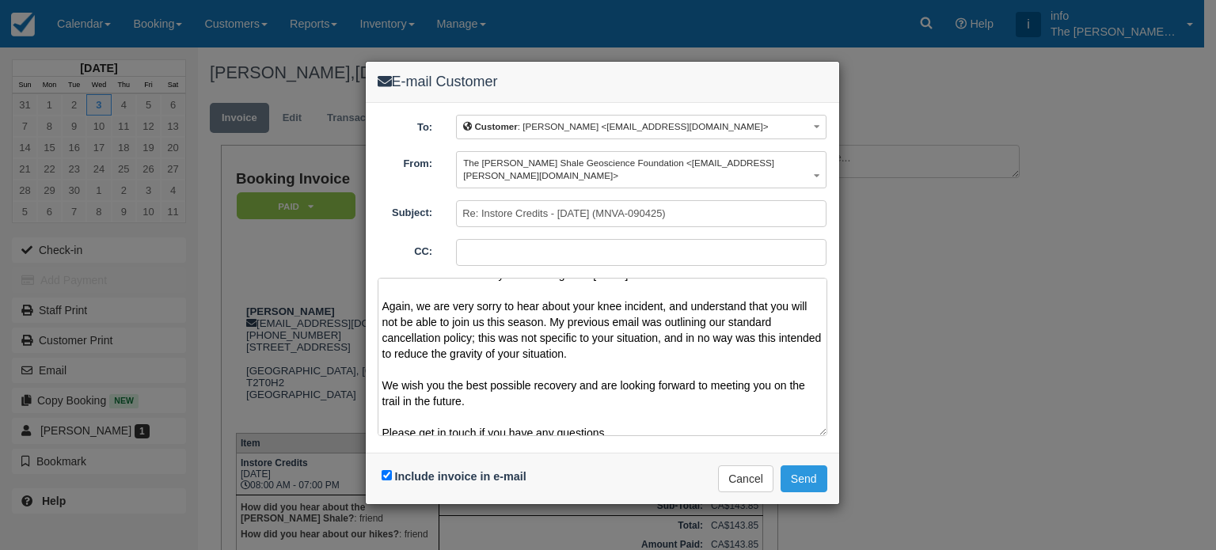
type textarea "Hello Jane, As requested, here is your updated invoice reflecting your in-store…"
click at [807, 465] on button "Send" at bounding box center [803, 478] width 47 height 27
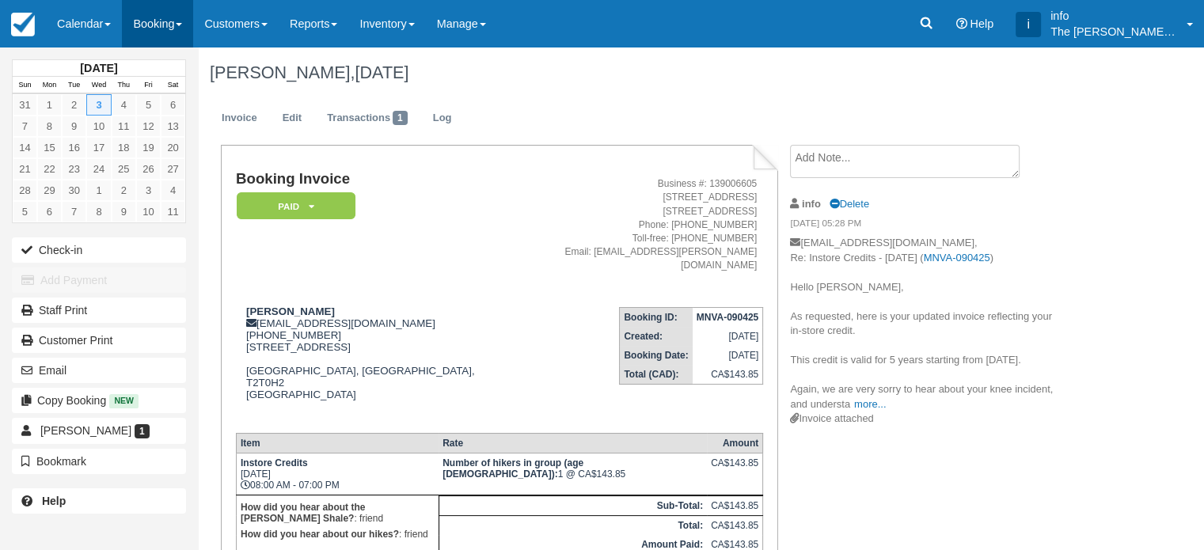
click at [141, 25] on link "Booking" at bounding box center [157, 23] width 71 height 47
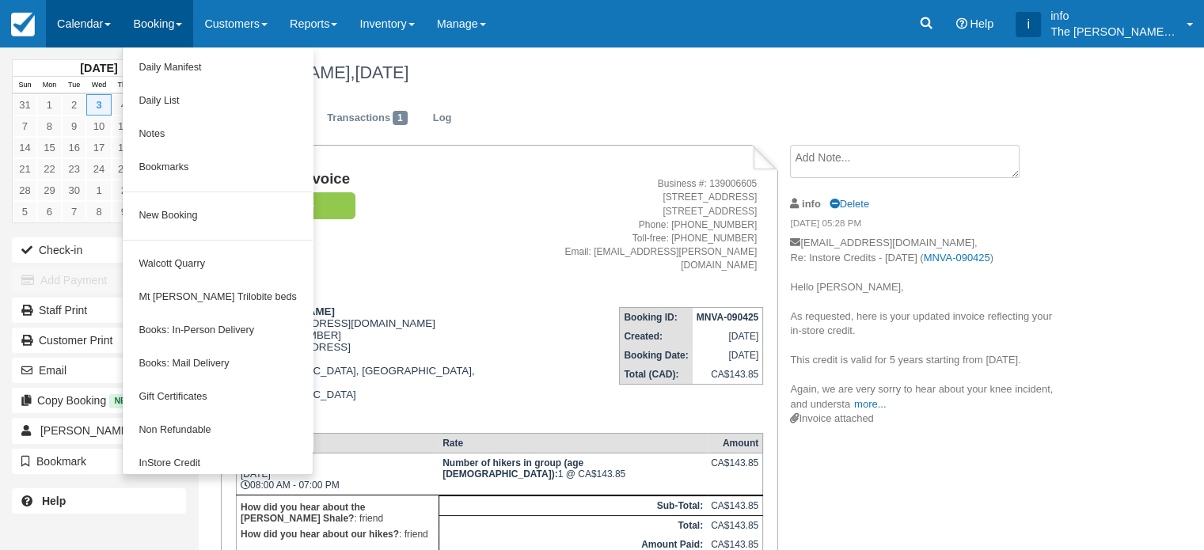
click at [95, 35] on link "Calendar" at bounding box center [84, 23] width 76 height 47
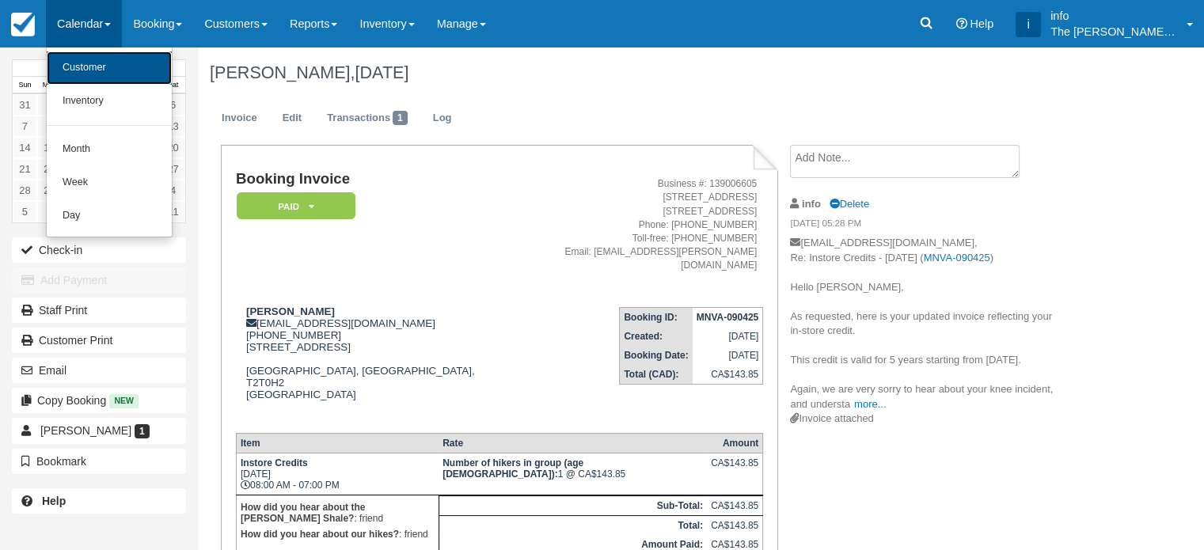
click at [117, 70] on link "Customer" at bounding box center [109, 67] width 125 height 33
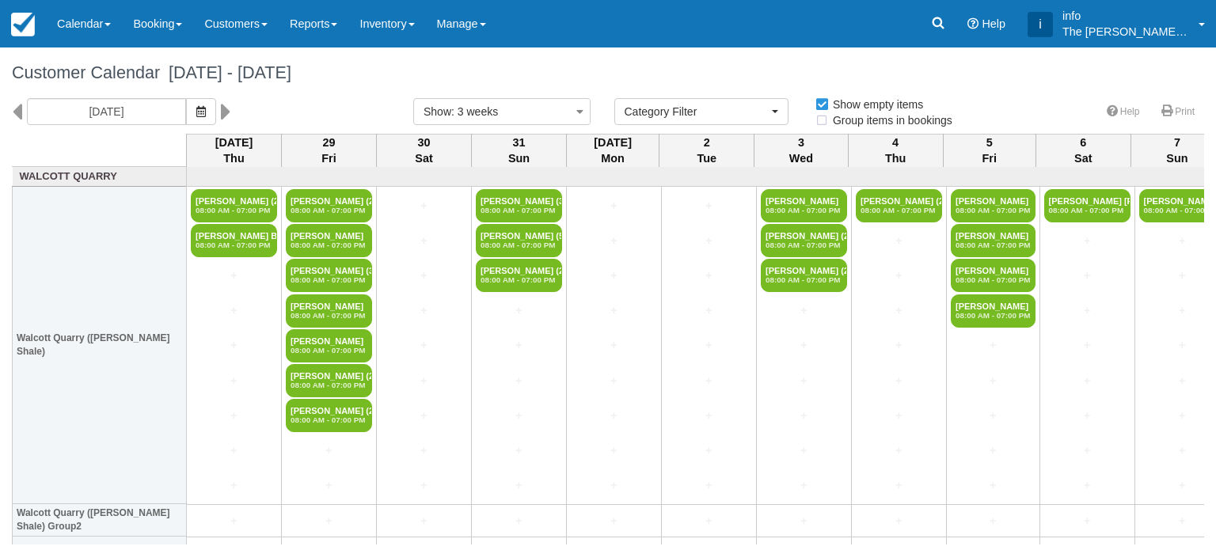
select select
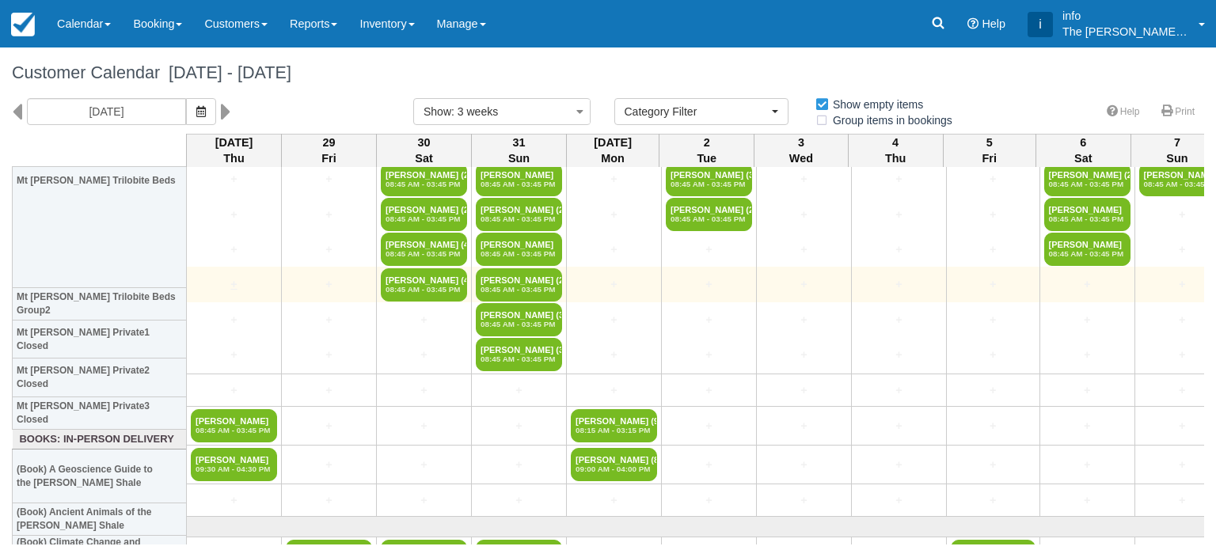
scroll to position [715, 0]
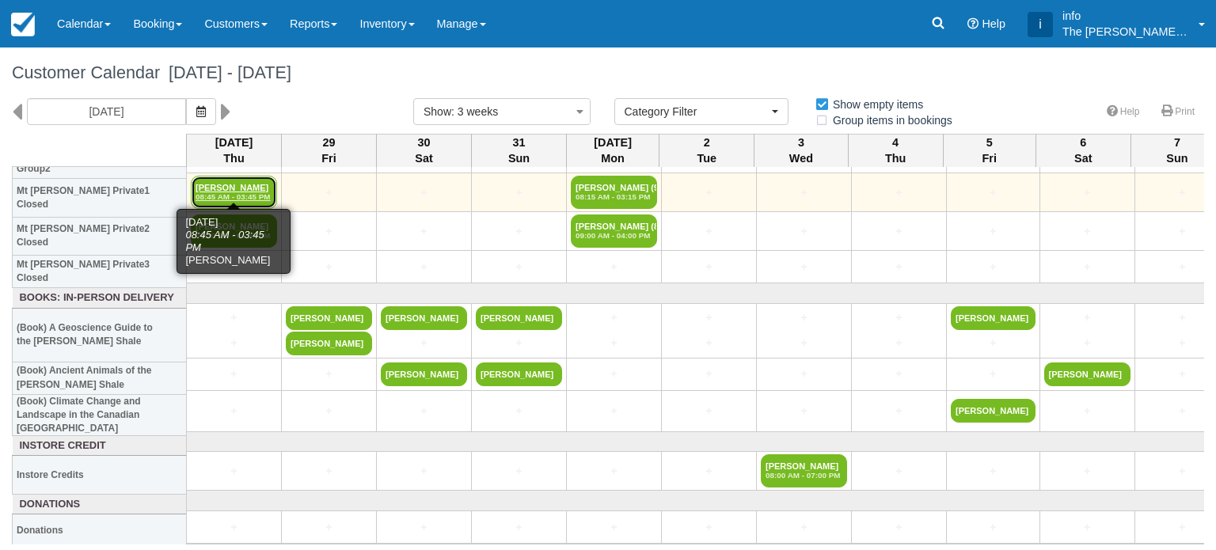
click at [234, 182] on link "[PERSON_NAME] 08:45 AM - 03:45 PM" at bounding box center [234, 192] width 86 height 33
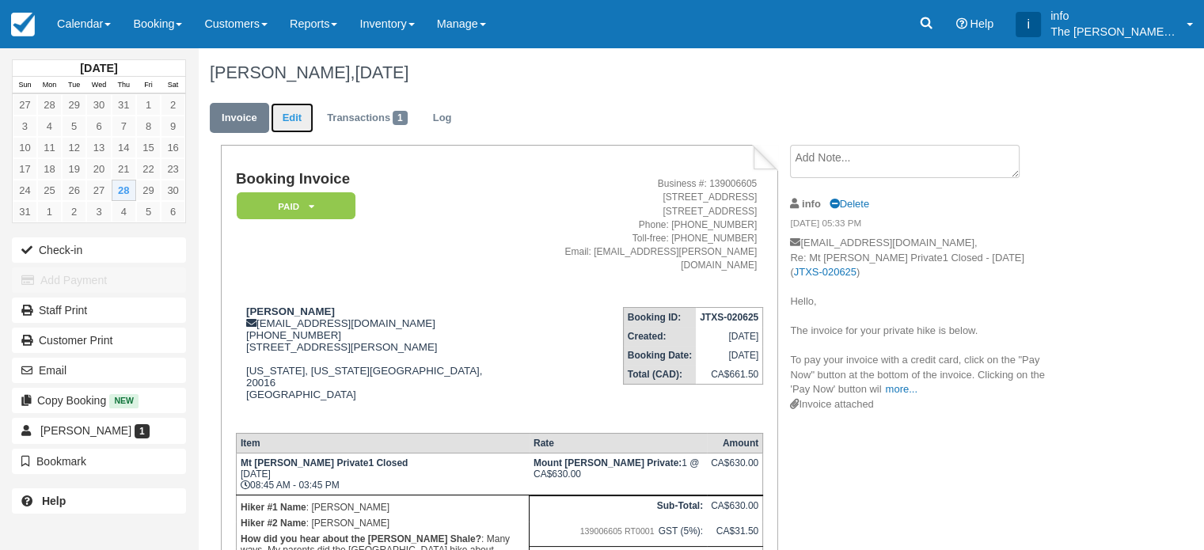
click at [305, 112] on link "Edit" at bounding box center [292, 118] width 43 height 31
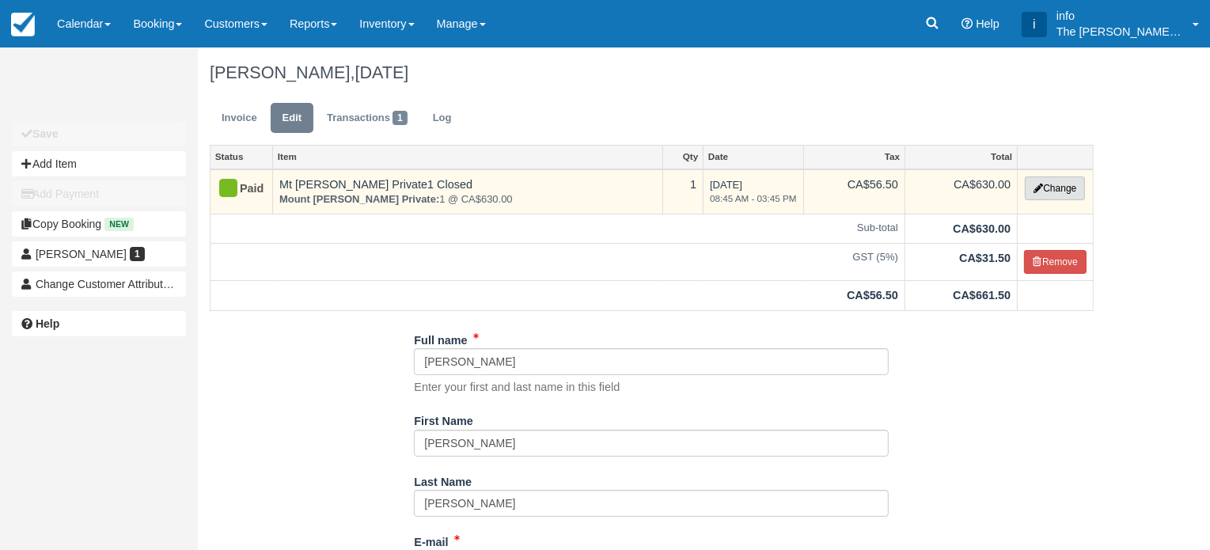
click at [1050, 192] on button "Change" at bounding box center [1055, 188] width 60 height 24
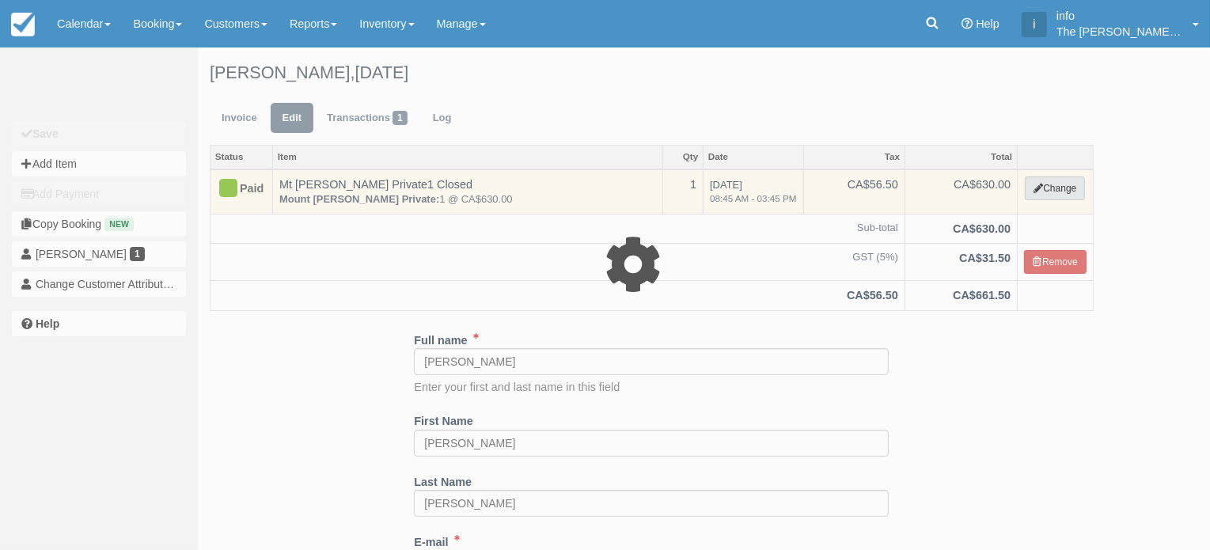
select select "3"
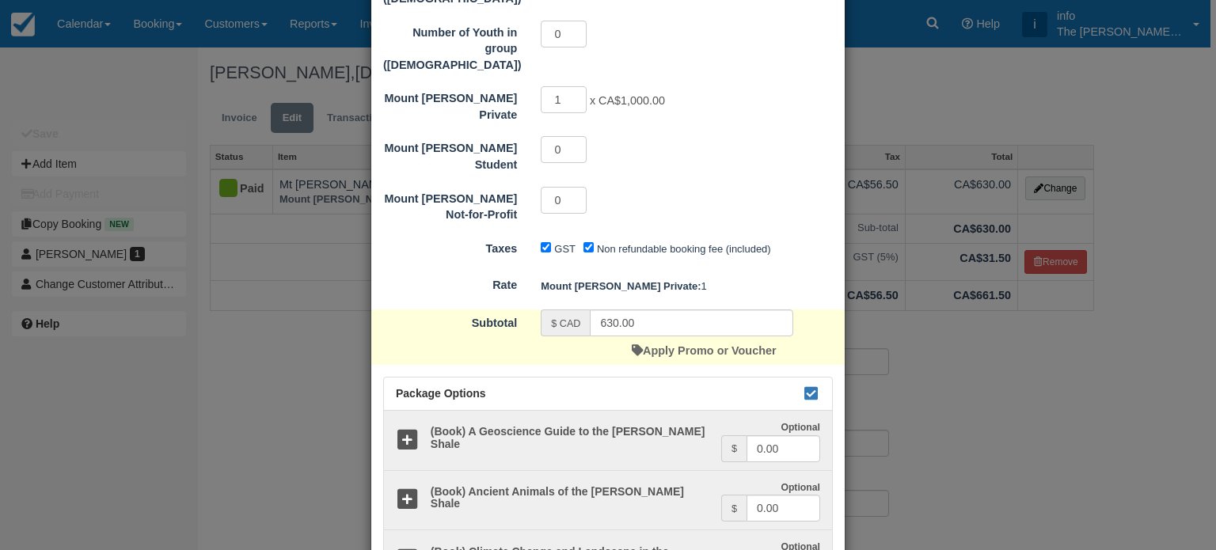
scroll to position [396, 0]
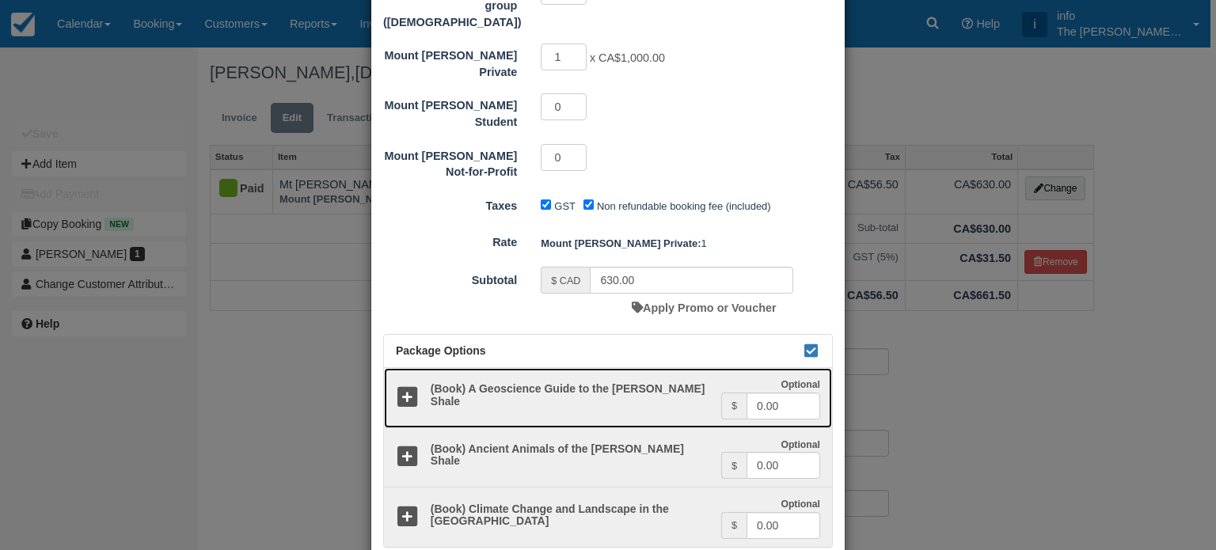
click at [404, 386] on icon at bounding box center [407, 397] width 23 height 23
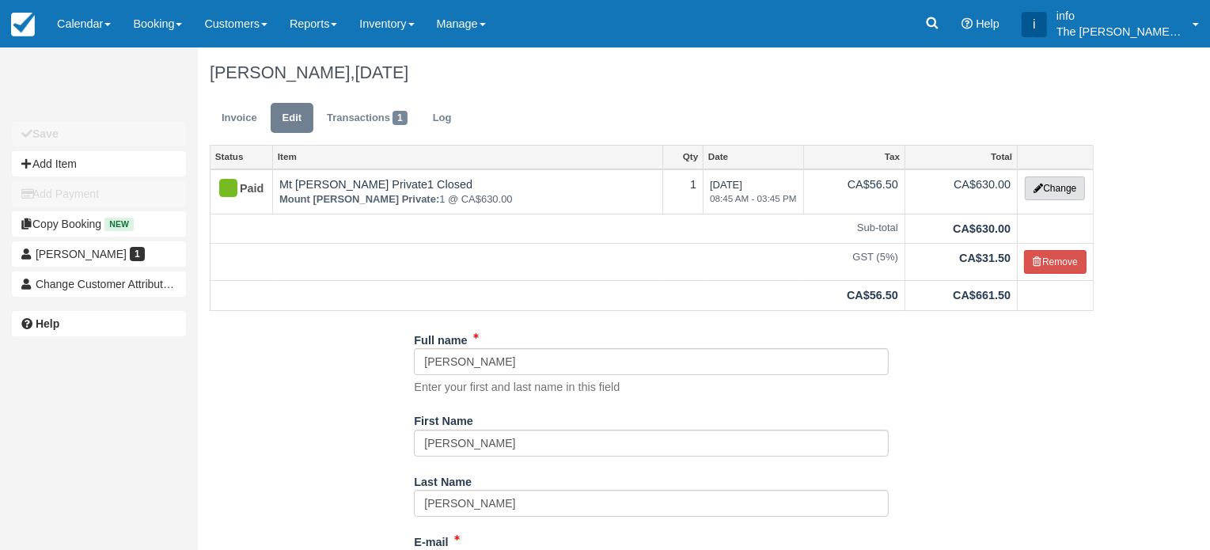
click at [1059, 191] on button "Change" at bounding box center [1055, 188] width 60 height 24
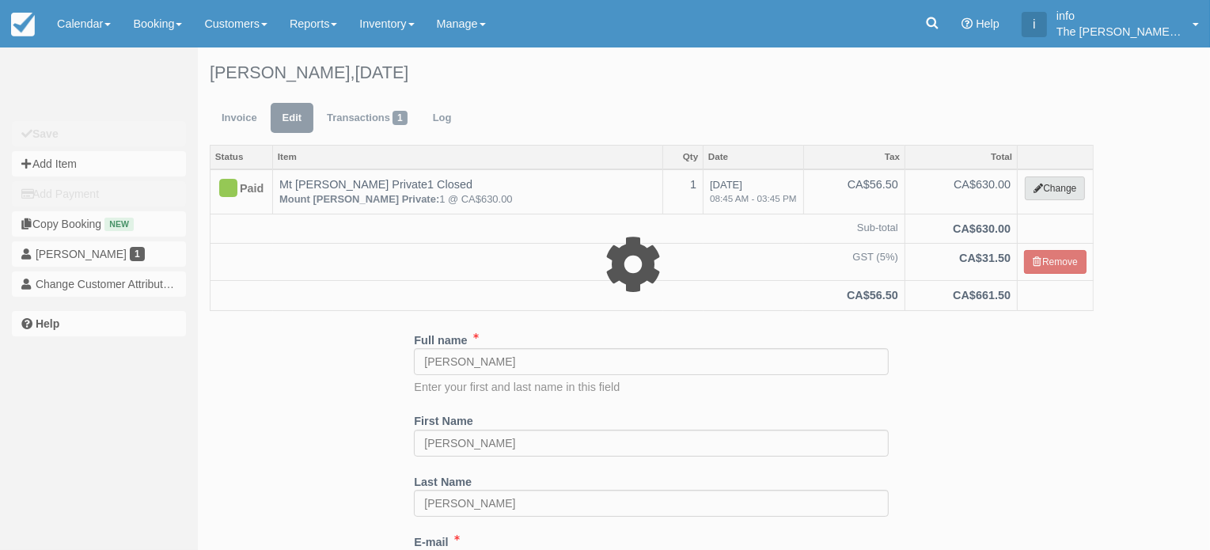
type input "630.00"
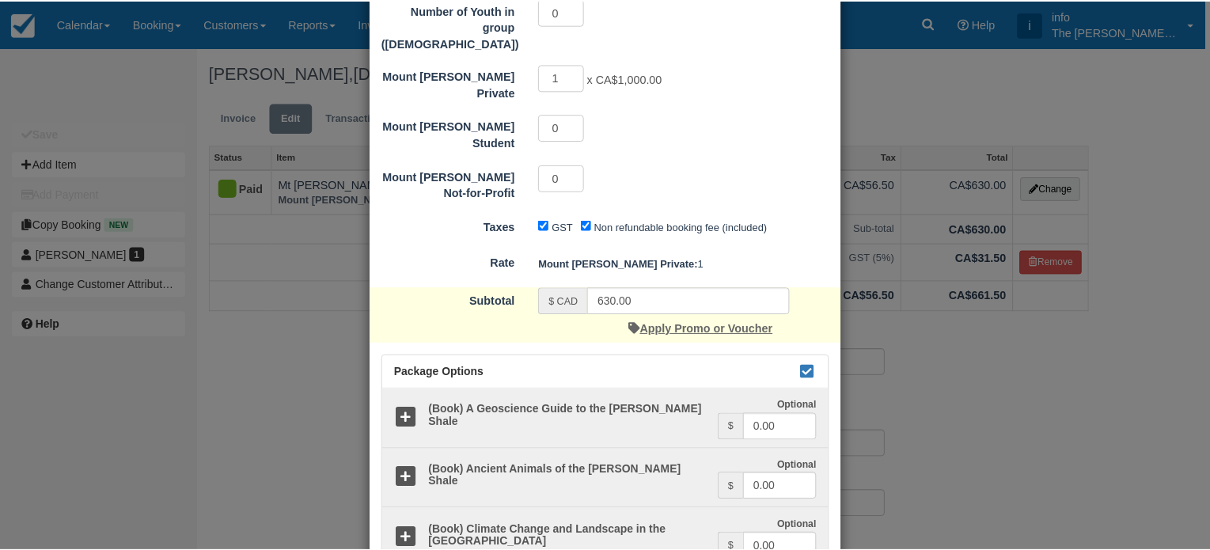
scroll to position [431, 0]
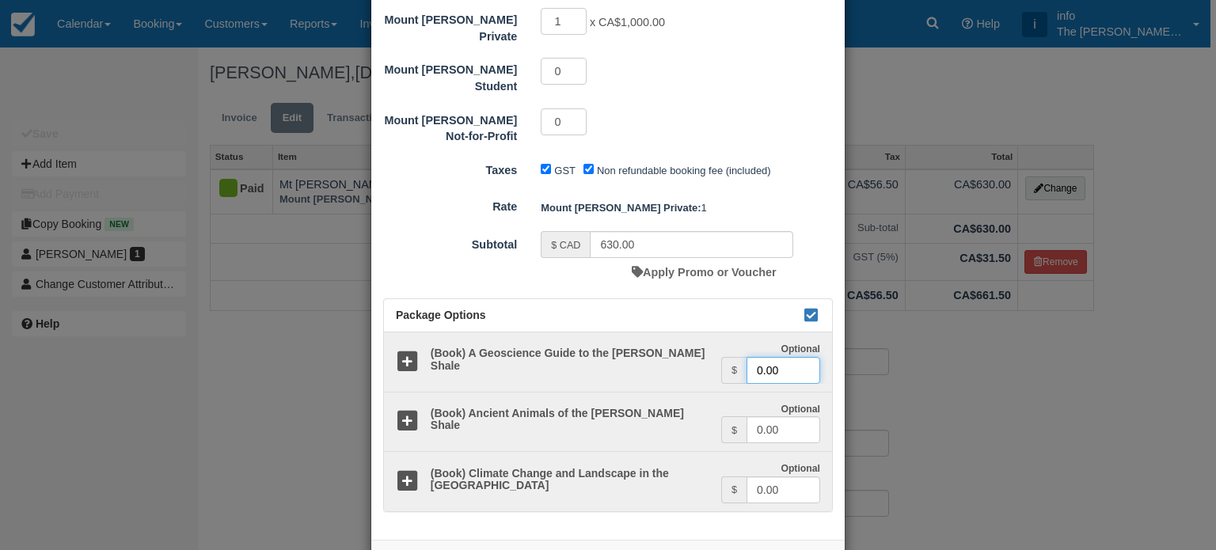
click at [773, 357] on input "0.00" at bounding box center [783, 370] width 74 height 27
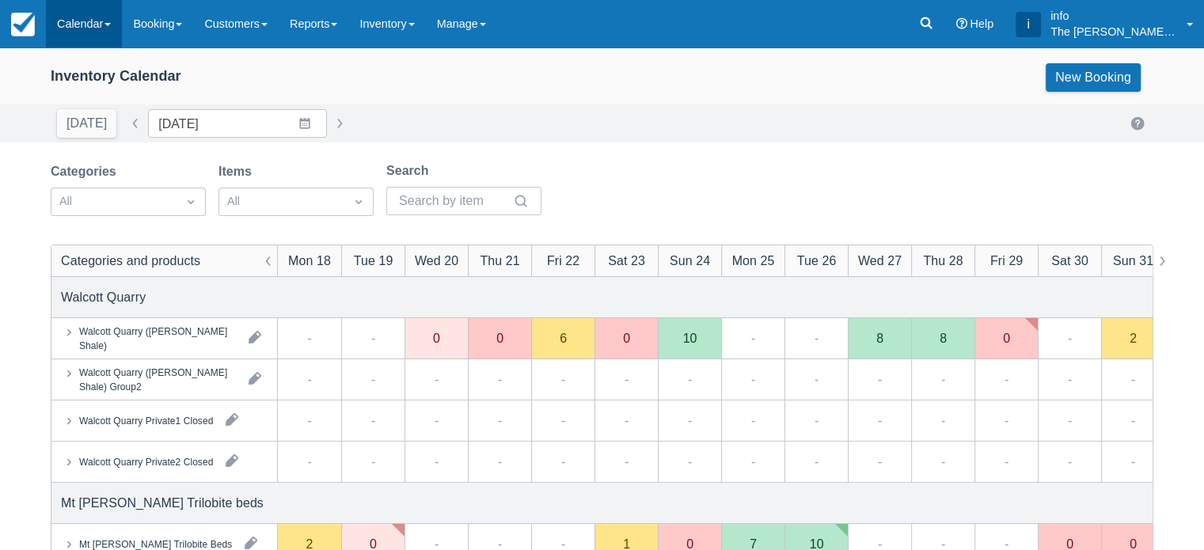
click at [101, 24] on link "Calendar" at bounding box center [84, 23] width 76 height 47
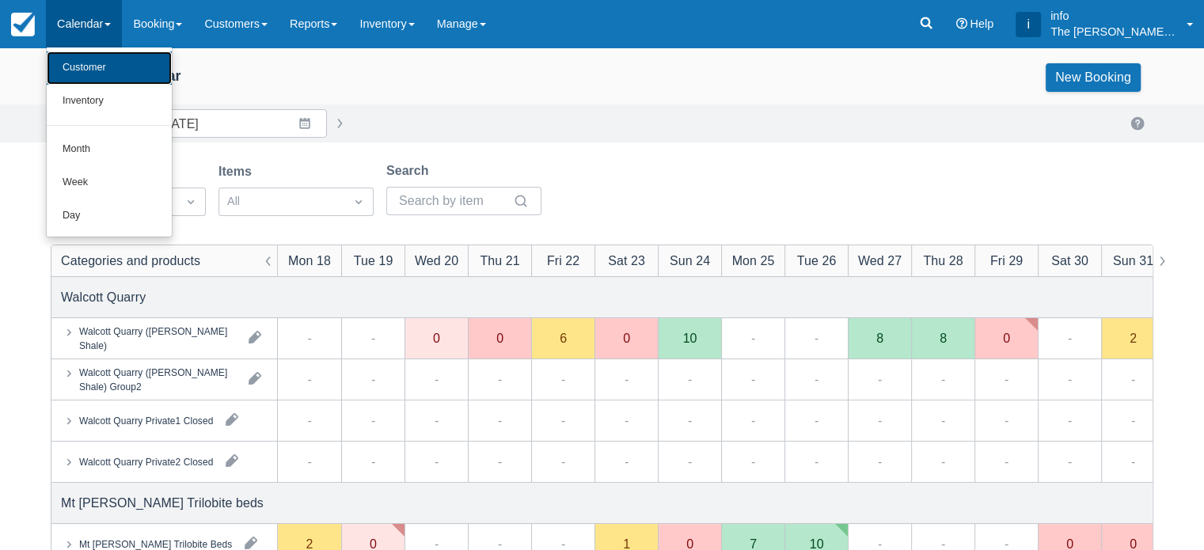
click at [111, 69] on link "Customer" at bounding box center [109, 67] width 125 height 33
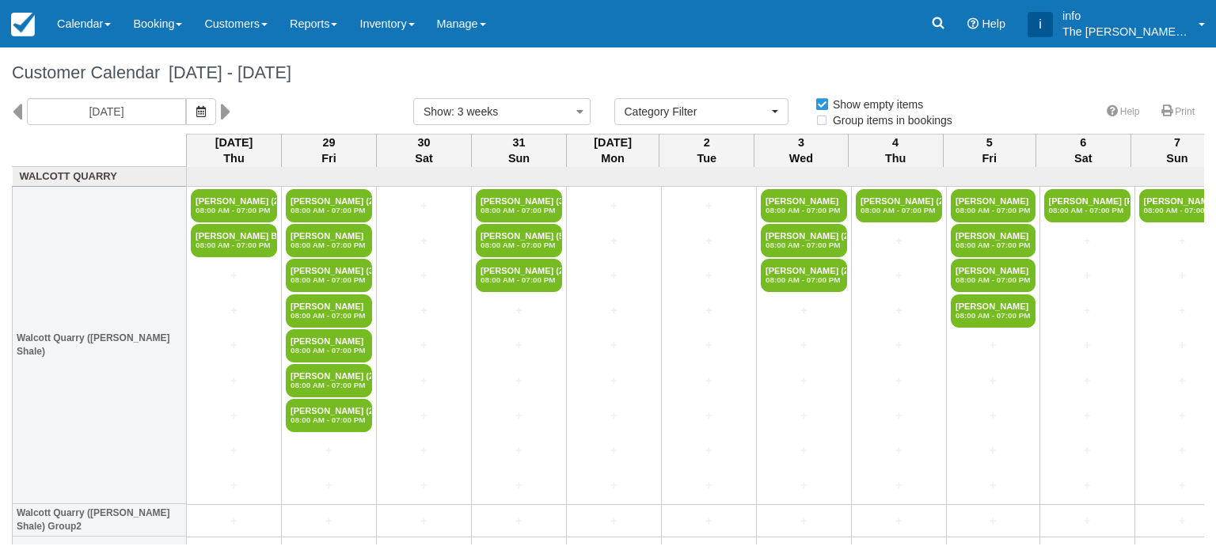
select select
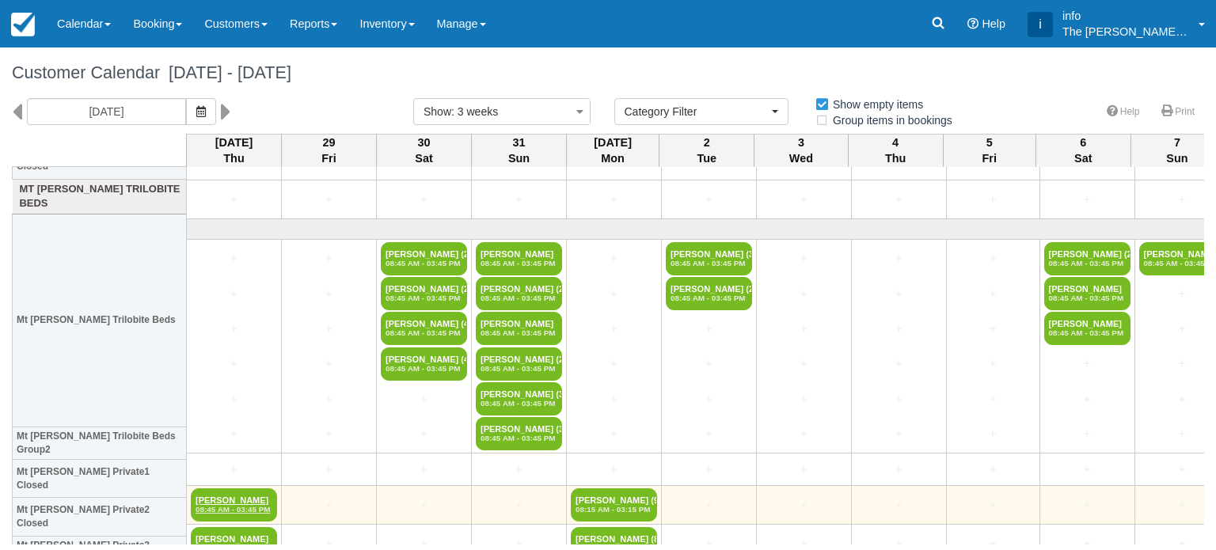
scroll to position [554, 0]
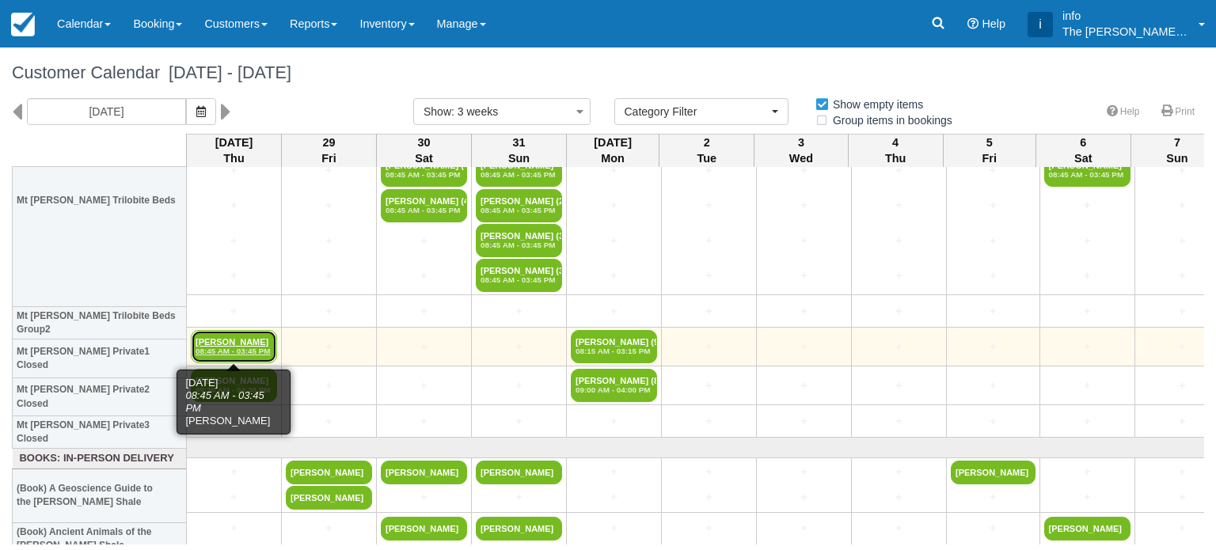
click at [233, 340] on link "[PERSON_NAME] 08:45 AM - 03:45 PM" at bounding box center [234, 346] width 86 height 33
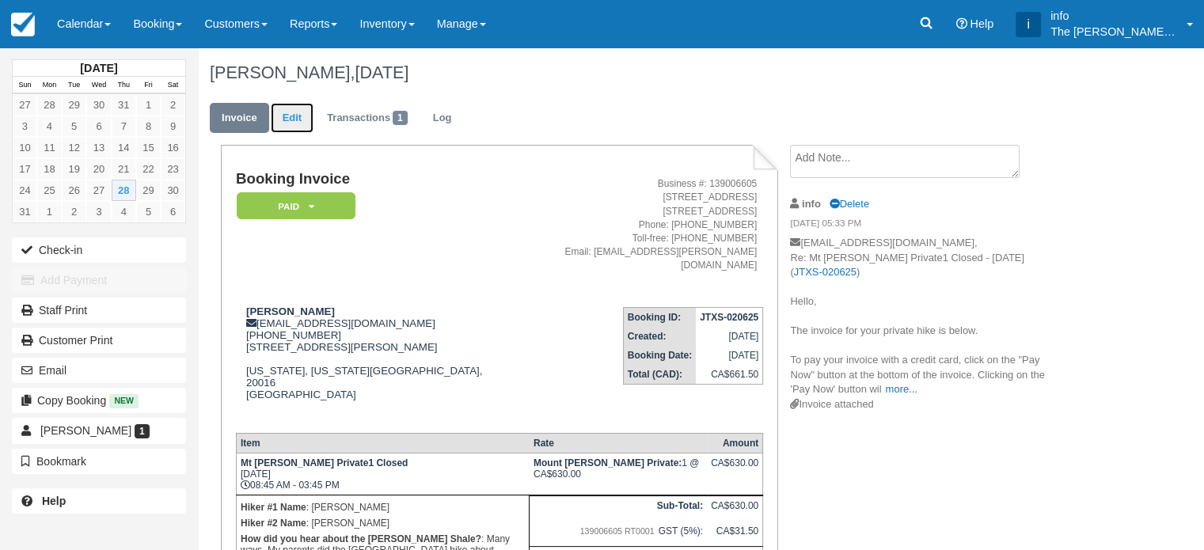
click at [291, 119] on link "Edit" at bounding box center [292, 118] width 43 height 31
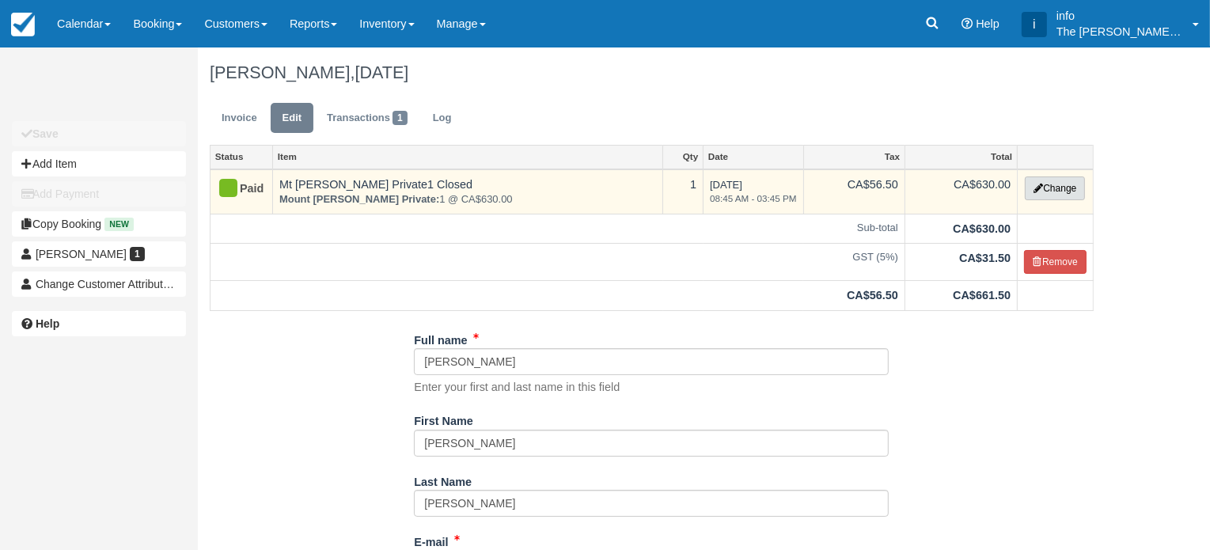
click at [1052, 188] on button "Change" at bounding box center [1055, 188] width 60 height 24
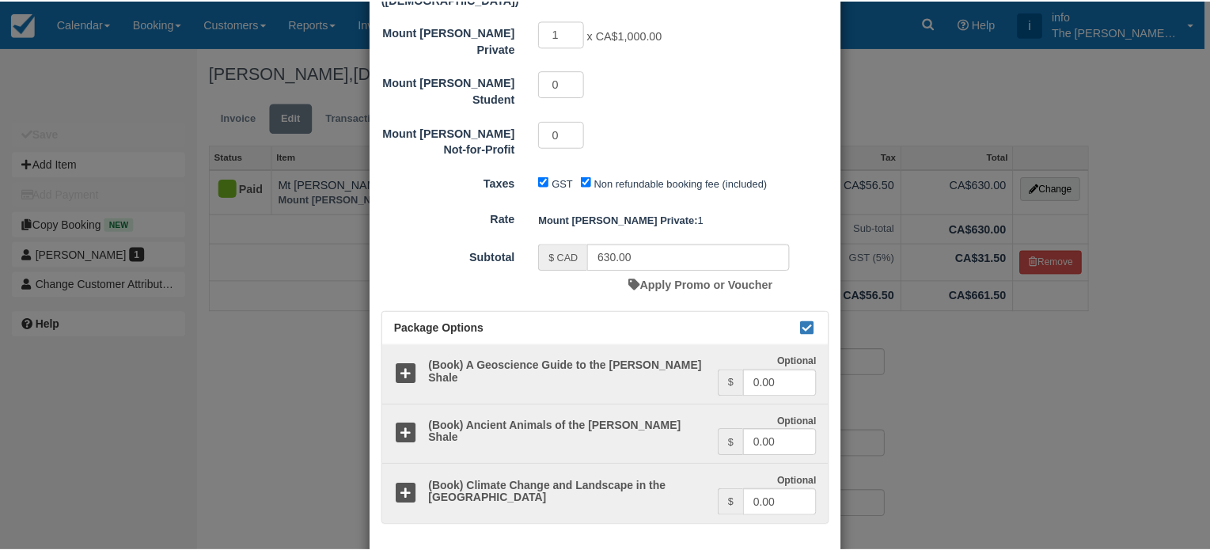
scroll to position [431, 0]
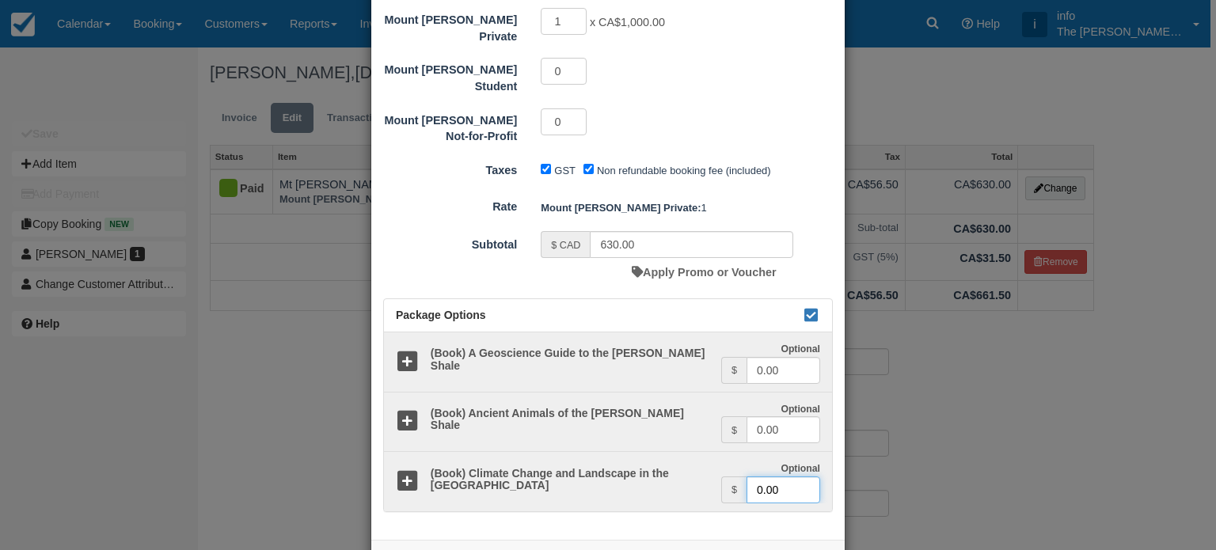
click at [783, 476] on input "0.00" at bounding box center [783, 489] width 74 height 27
drag, startPoint x: 782, startPoint y: 427, endPoint x: 753, endPoint y: 429, distance: 28.6
click at [753, 476] on input "0.00" at bounding box center [783, 489] width 74 height 27
type input "14.95"
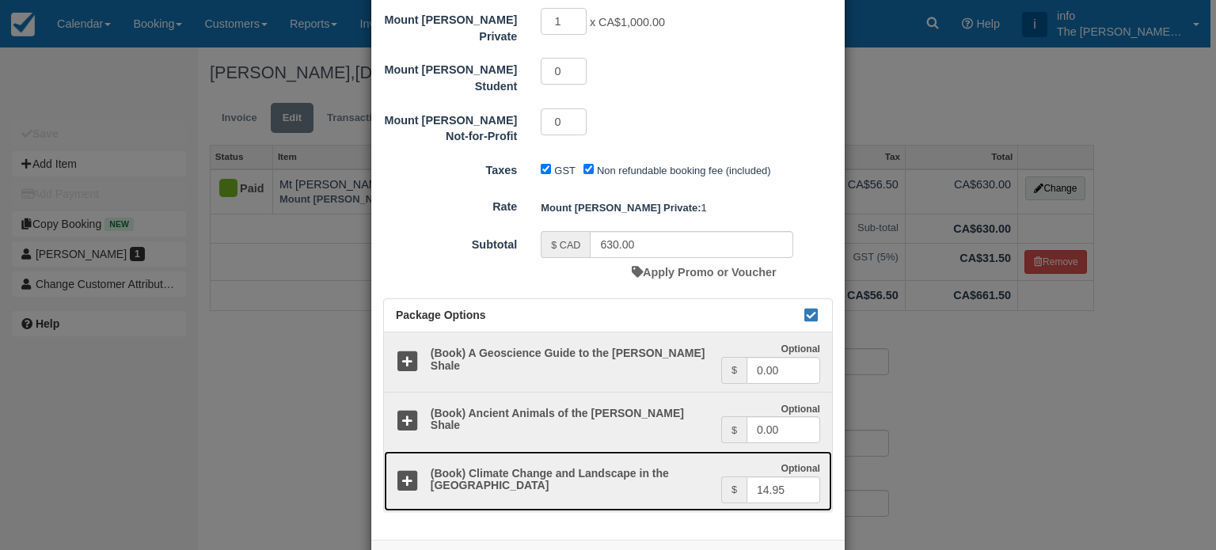
click at [407, 470] on icon at bounding box center [407, 481] width 23 height 23
type input "1000.00"
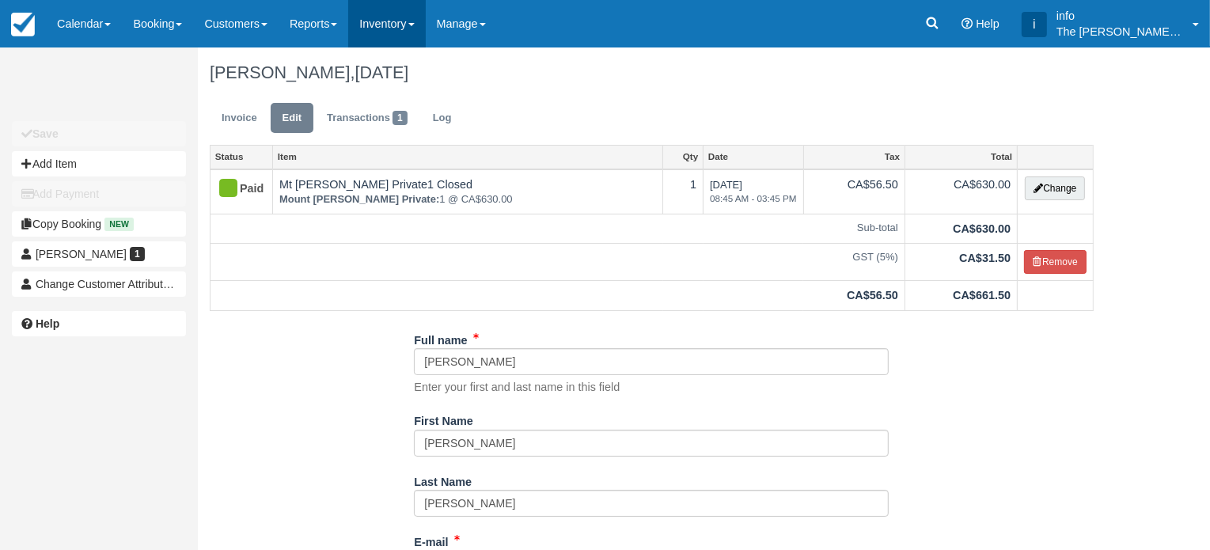
click at [398, 32] on link "Inventory" at bounding box center [386, 23] width 77 height 47
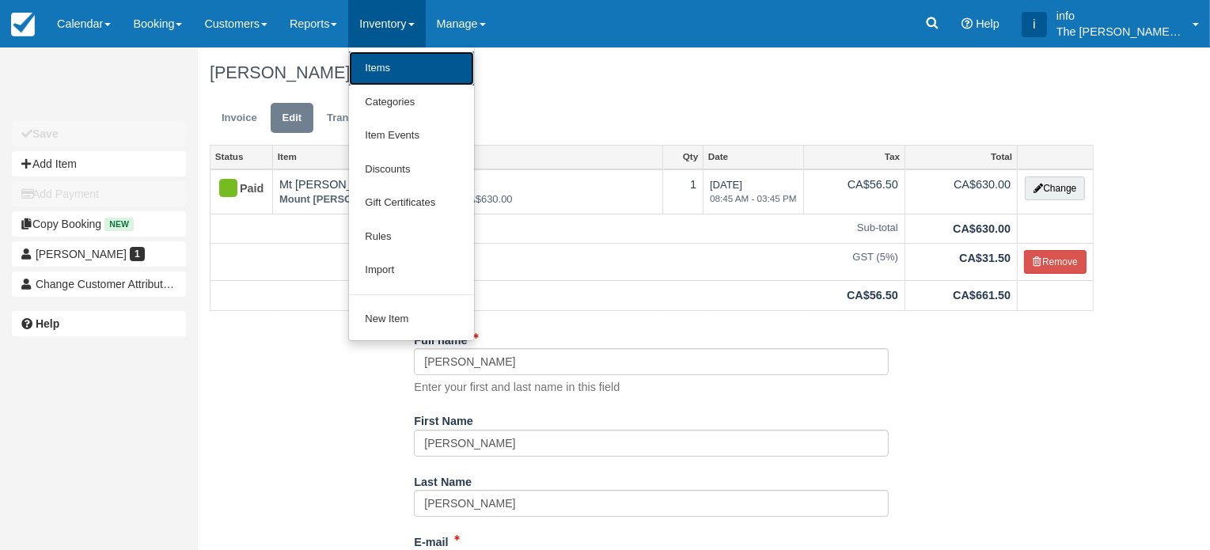
click at [396, 67] on link "Items" at bounding box center [411, 68] width 125 height 34
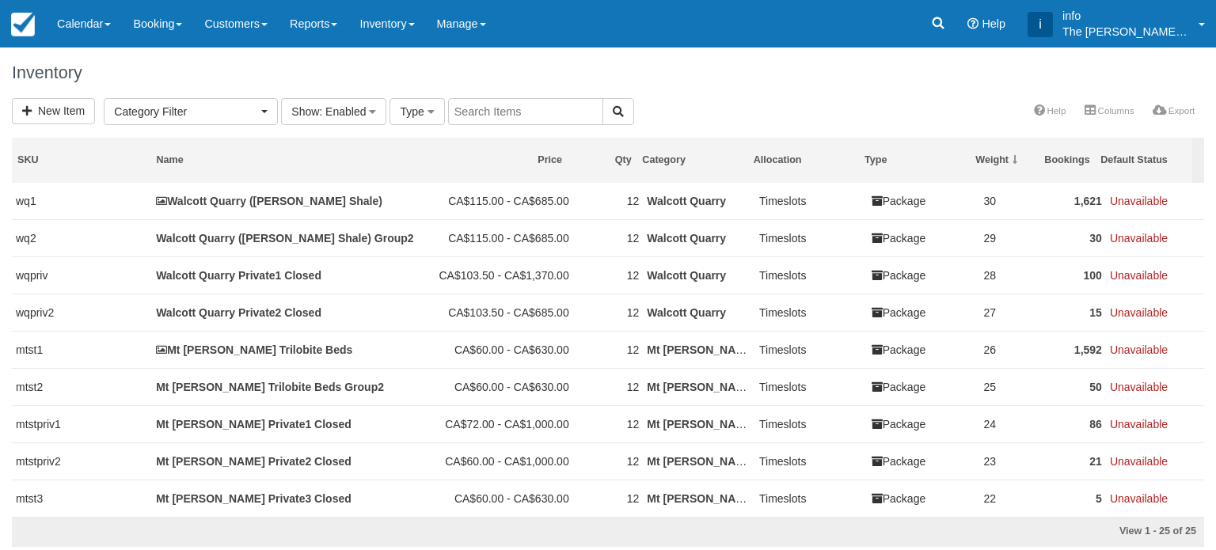
select select
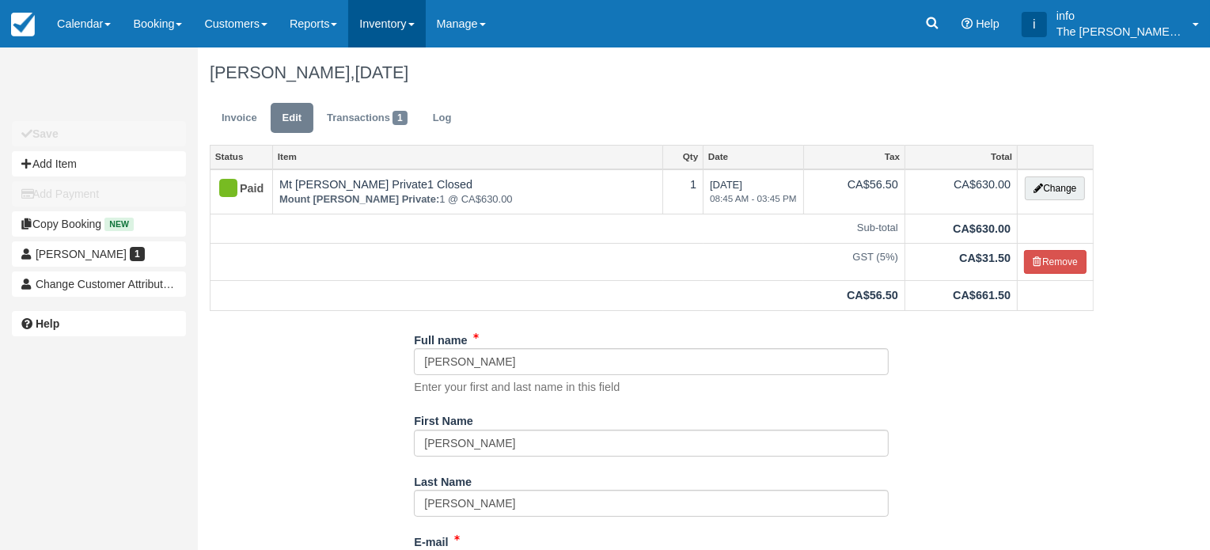
click at [413, 28] on link "Inventory" at bounding box center [386, 23] width 77 height 47
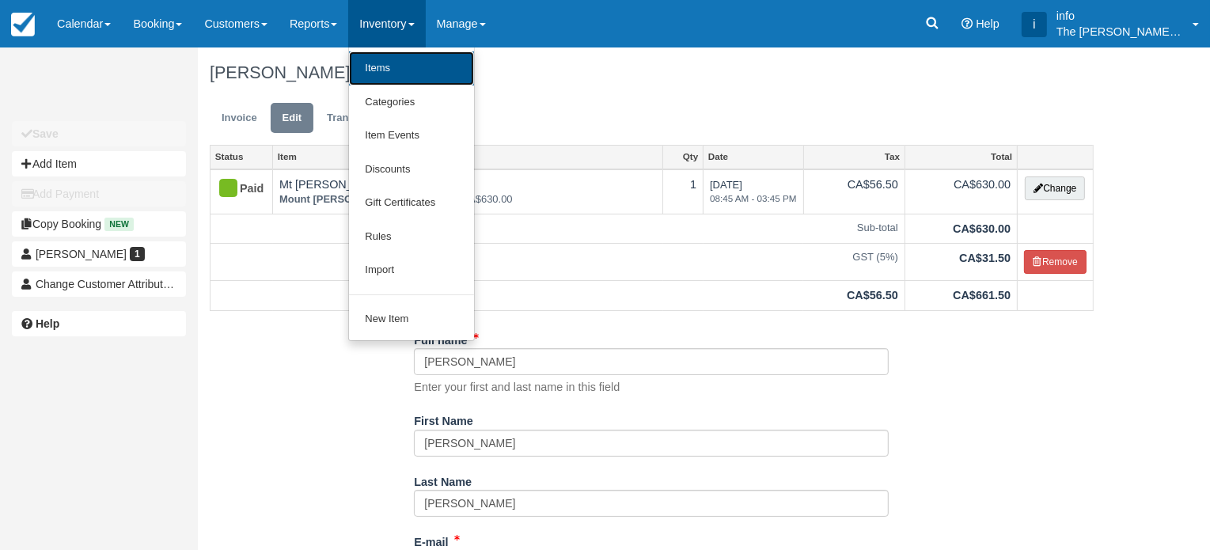
click at [402, 74] on link "Items" at bounding box center [411, 68] width 125 height 34
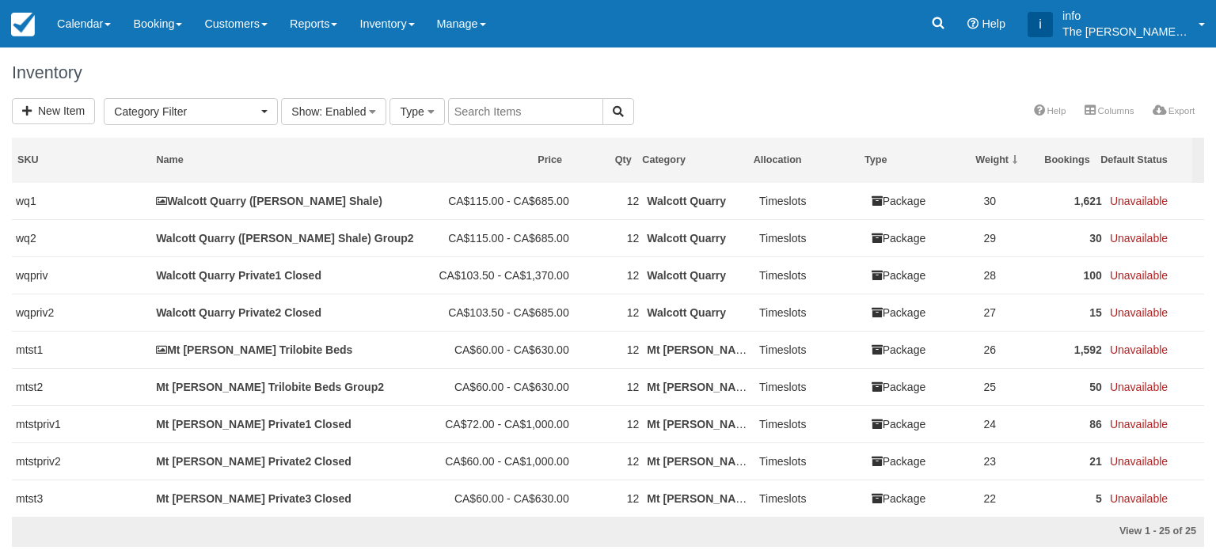
select select
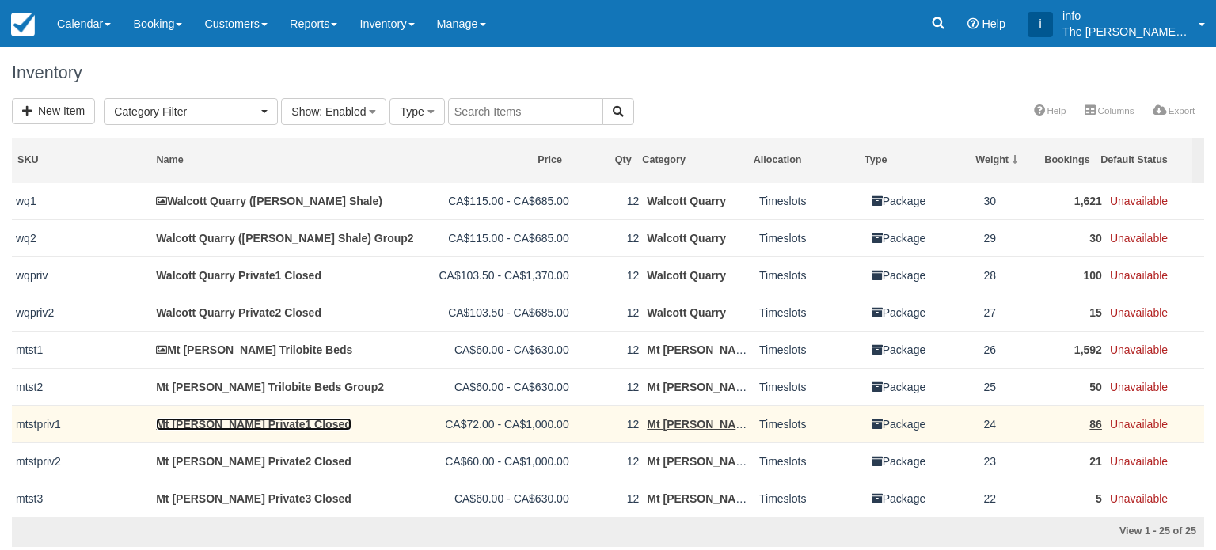
click at [247, 423] on link "Mt [PERSON_NAME] Private1 Closed" at bounding box center [253, 424] width 195 height 13
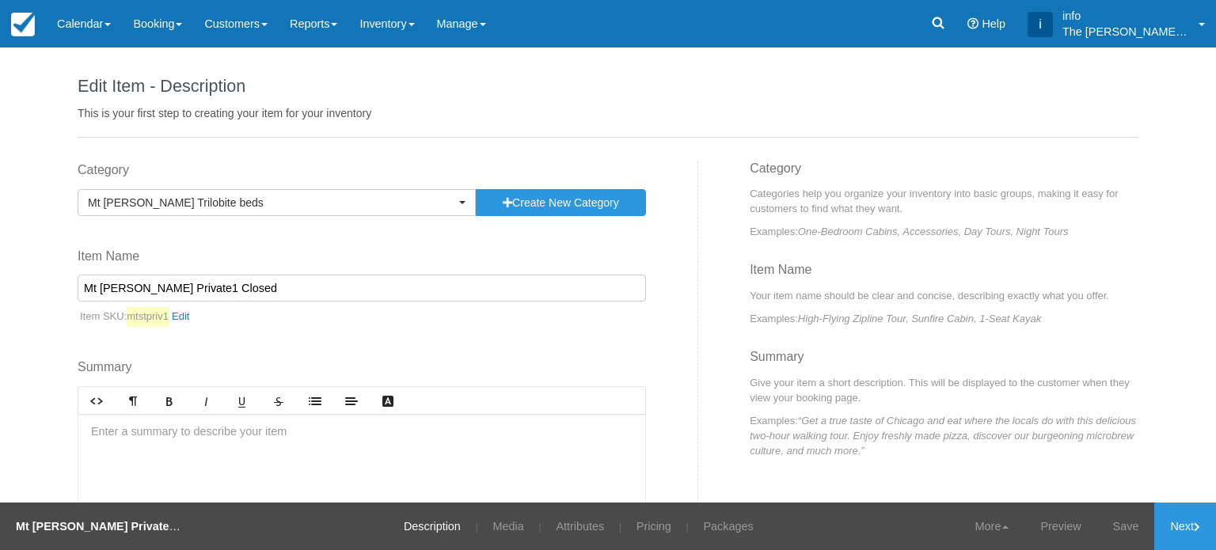
select select "g"
click at [645, 533] on link "Pricing" at bounding box center [653, 526] width 59 height 47
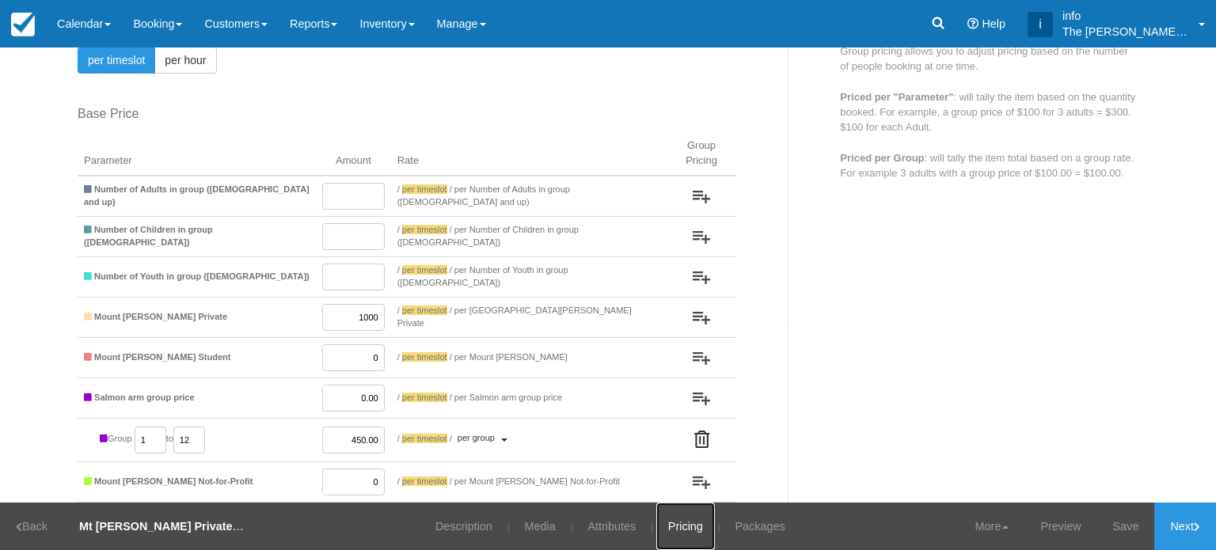
scroll to position [109, 0]
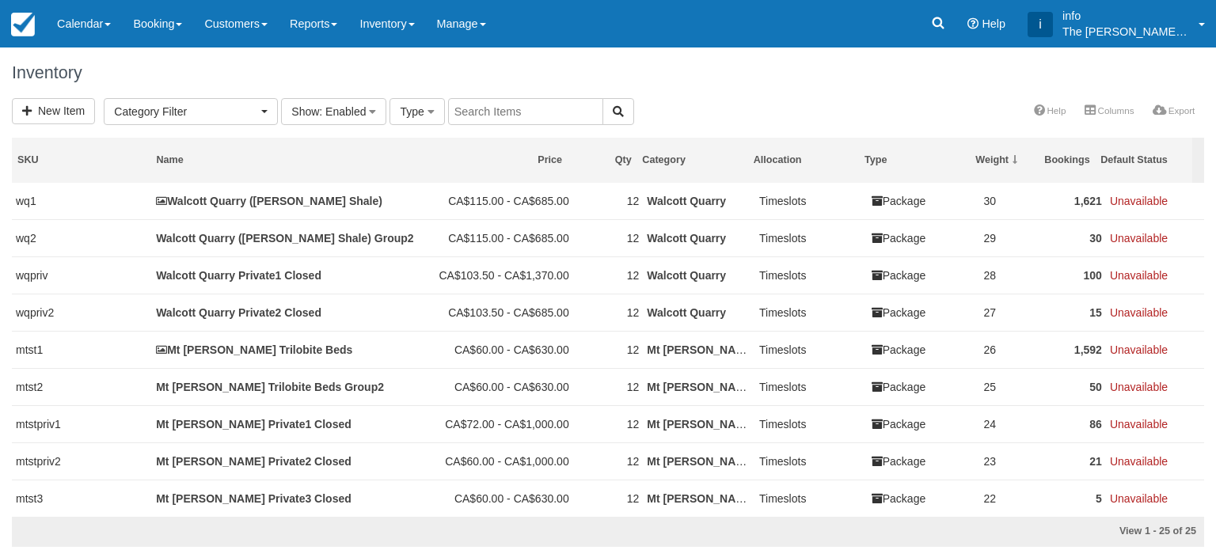
select select
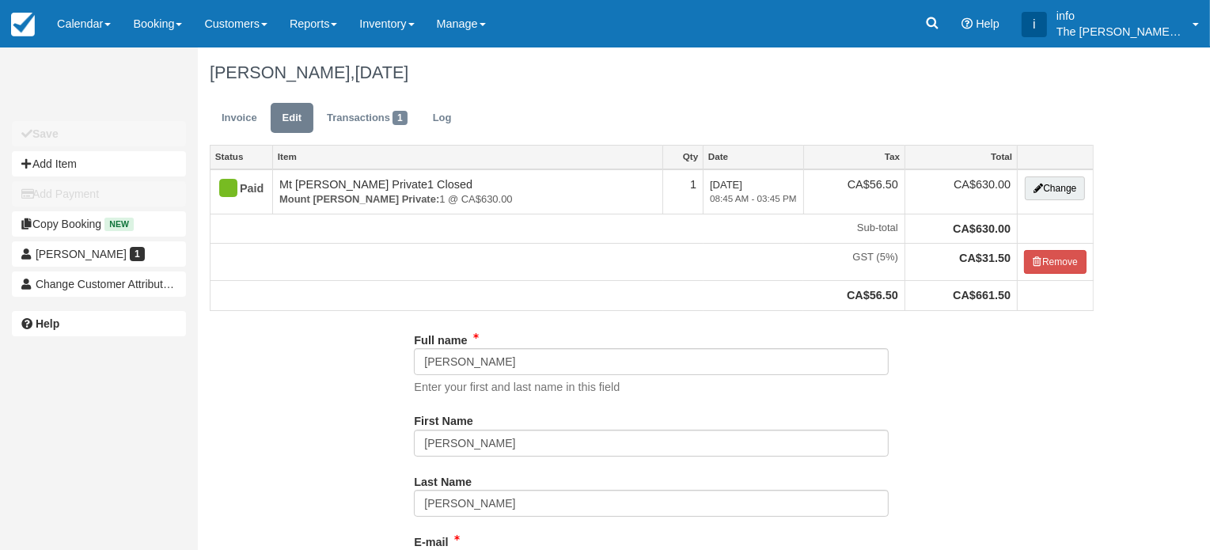
type input "[PHONE_NUMBER]"
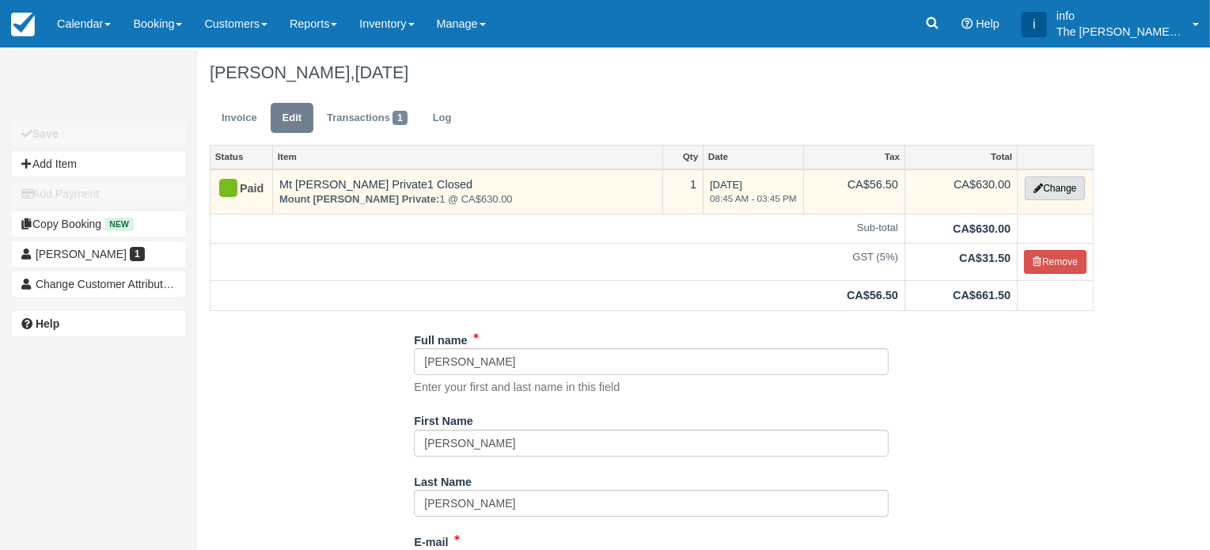
click at [1062, 188] on button "Change" at bounding box center [1055, 188] width 60 height 24
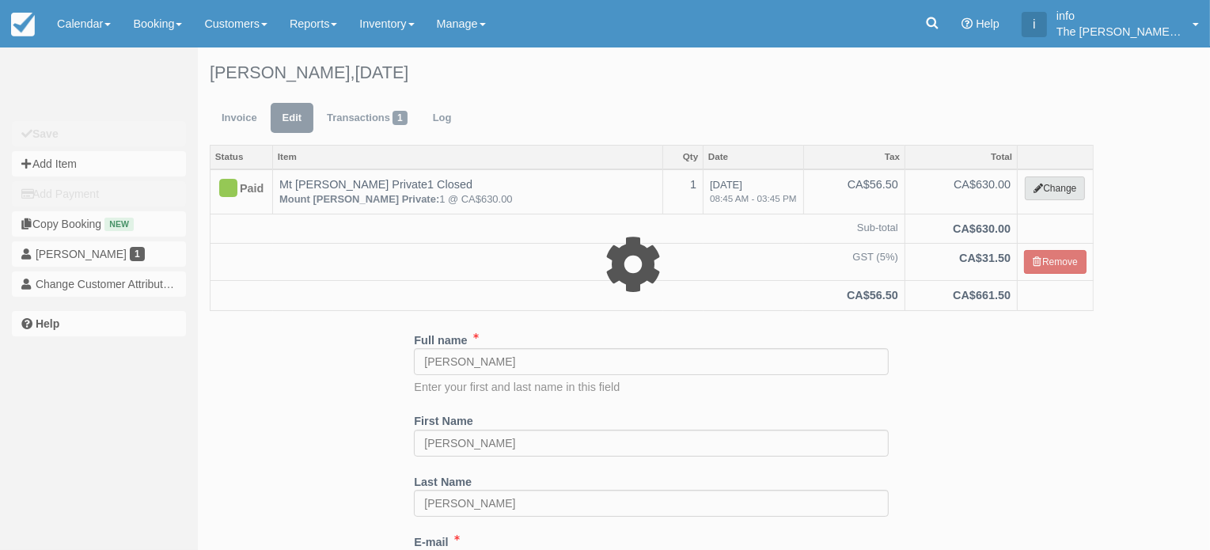
type input "630.00"
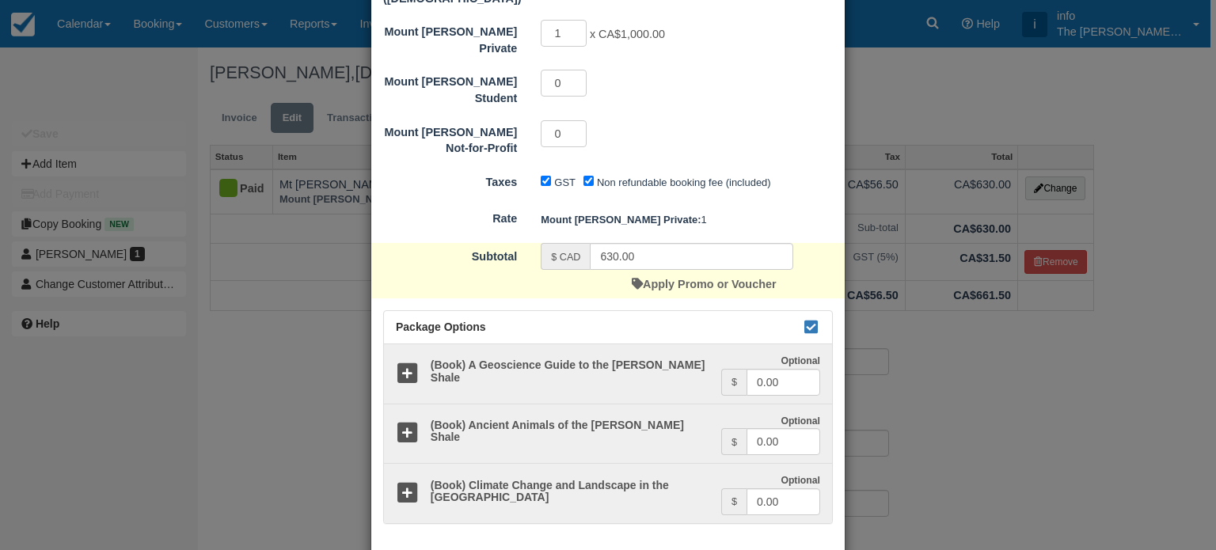
scroll to position [431, 0]
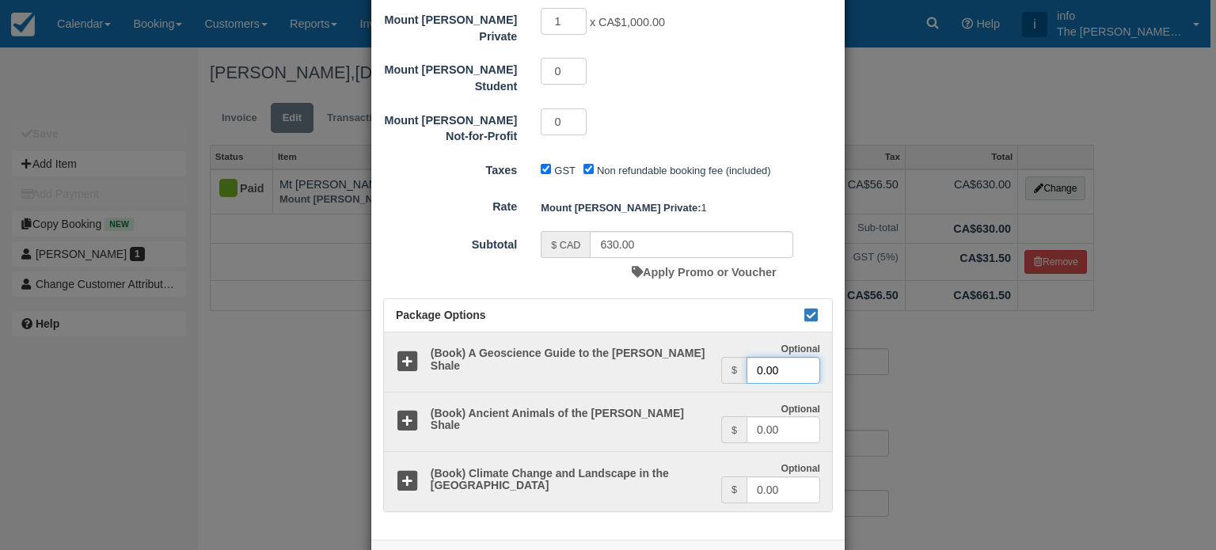
click at [781, 357] on input "0.00" at bounding box center [783, 370] width 74 height 27
type input "0"
type input "15.95"
drag, startPoint x: 786, startPoint y: 427, endPoint x: 759, endPoint y: 426, distance: 26.9
click at [761, 476] on input "0.00" at bounding box center [783, 489] width 74 height 27
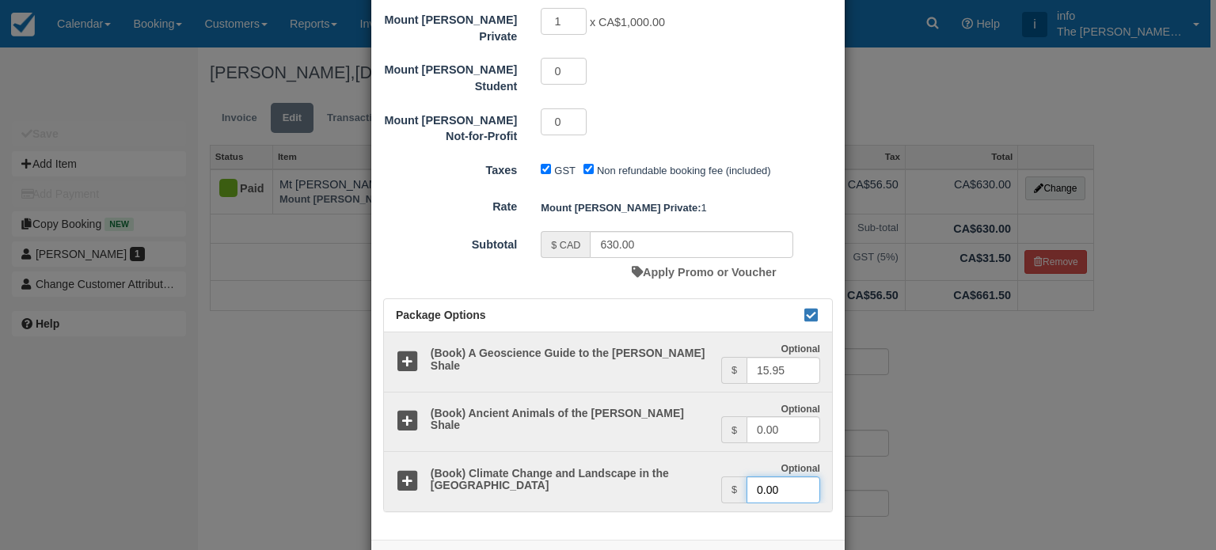
click at [758, 476] on input "0.00" at bounding box center [783, 489] width 74 height 27
type input "0"
type input "14.95"
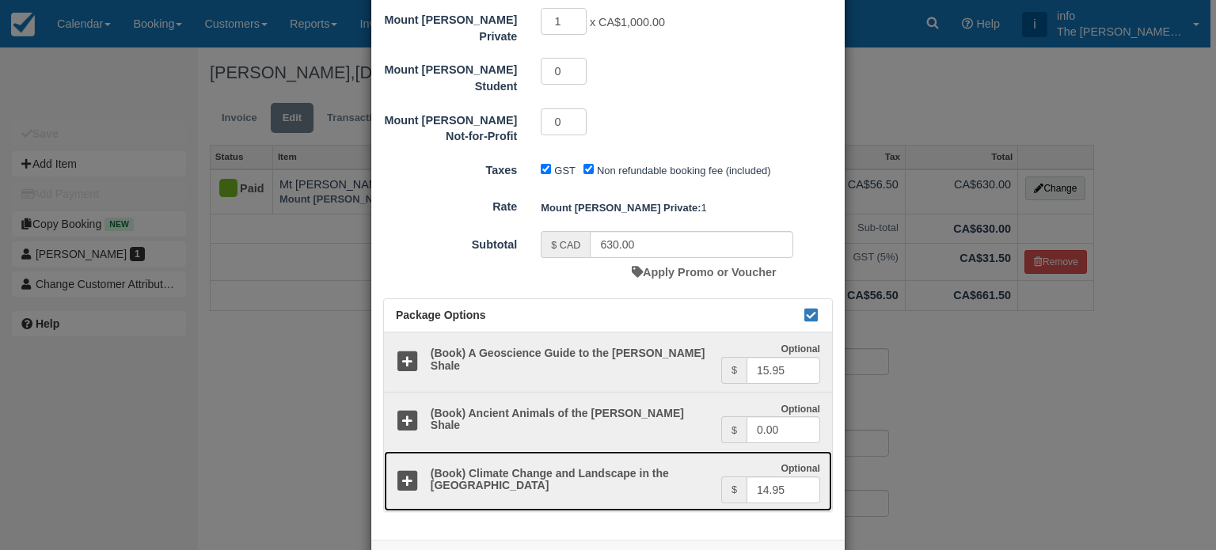
click at [403, 470] on icon at bounding box center [407, 481] width 23 height 23
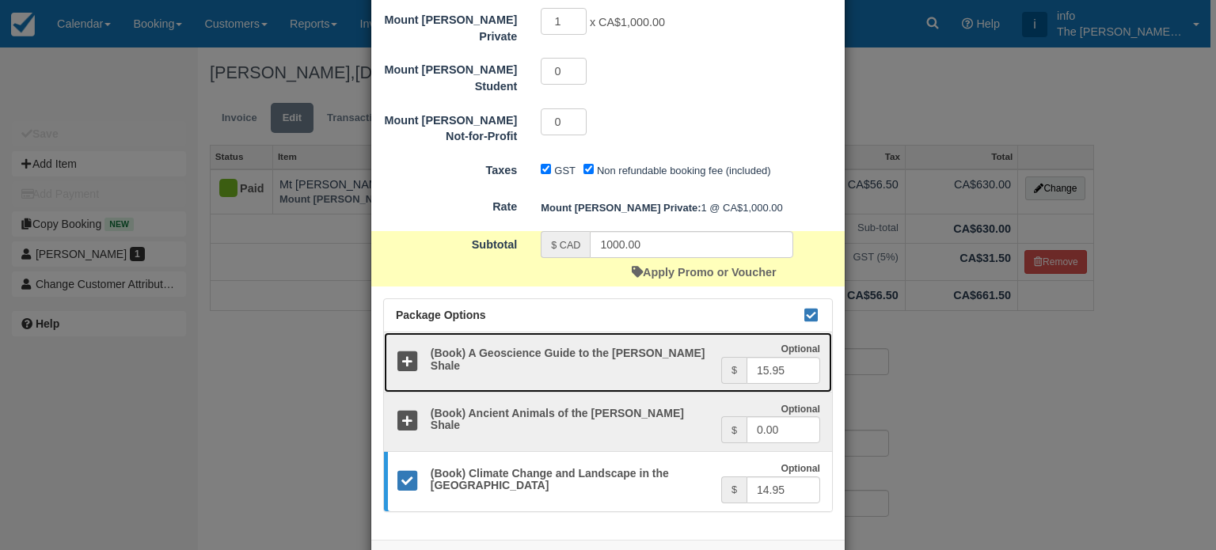
click at [405, 351] on icon at bounding box center [407, 362] width 23 height 23
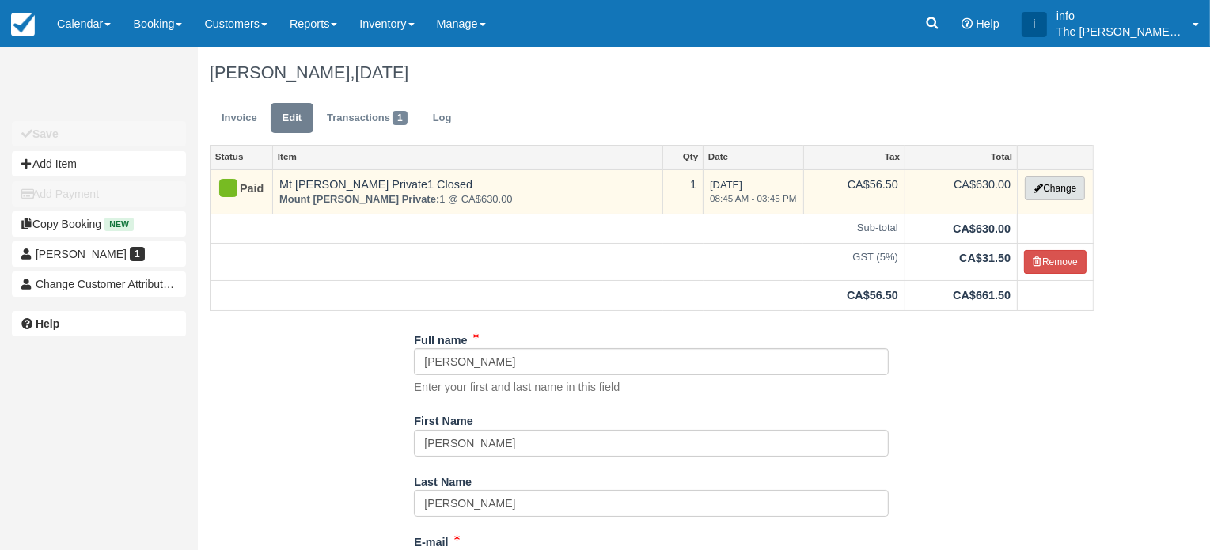
click at [1030, 191] on button "Change" at bounding box center [1055, 188] width 60 height 24
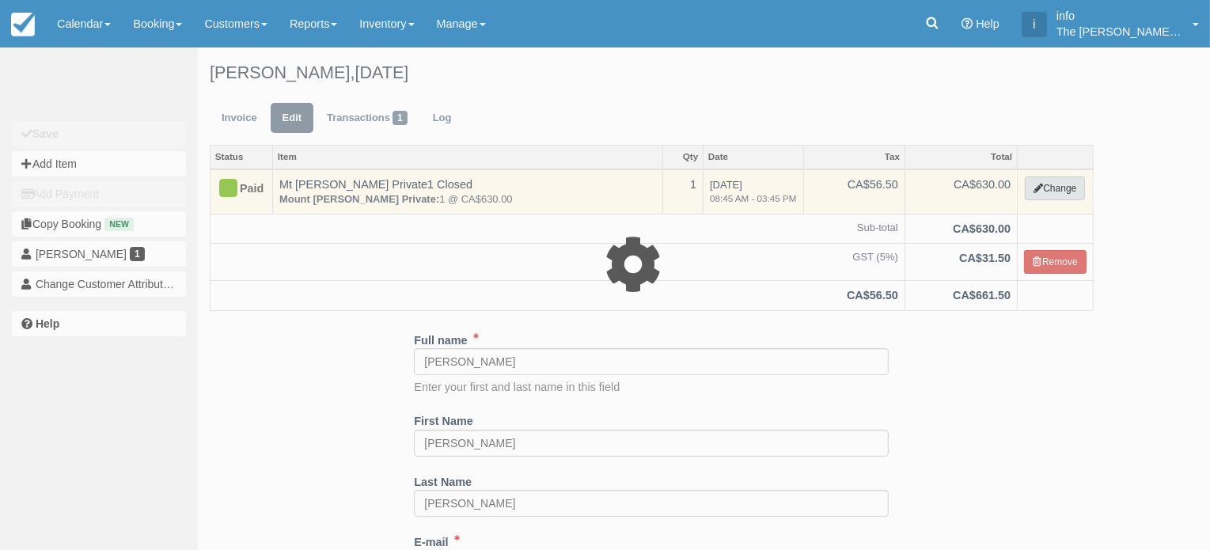
type input "630.00"
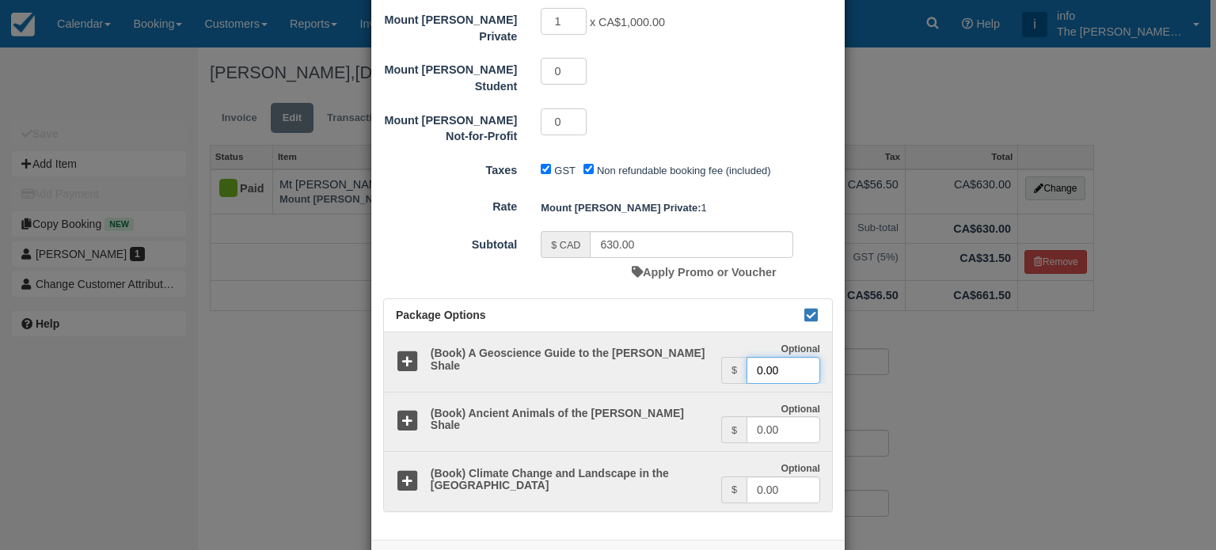
drag, startPoint x: 787, startPoint y: 308, endPoint x: 753, endPoint y: 309, distance: 33.3
click at [753, 357] on input "0.00" at bounding box center [783, 370] width 74 height 27
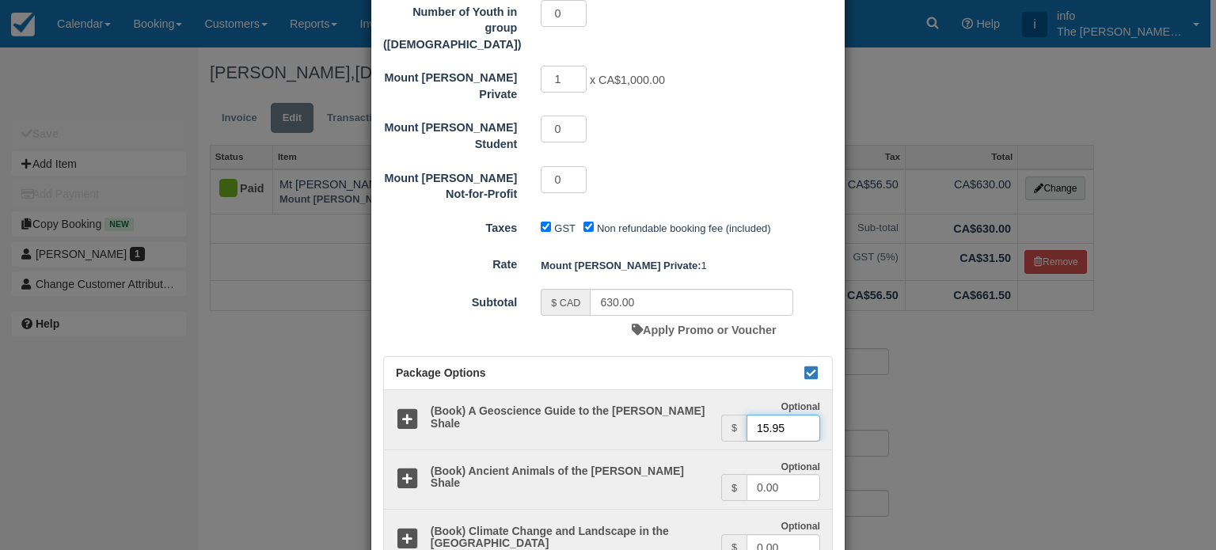
scroll to position [396, 0]
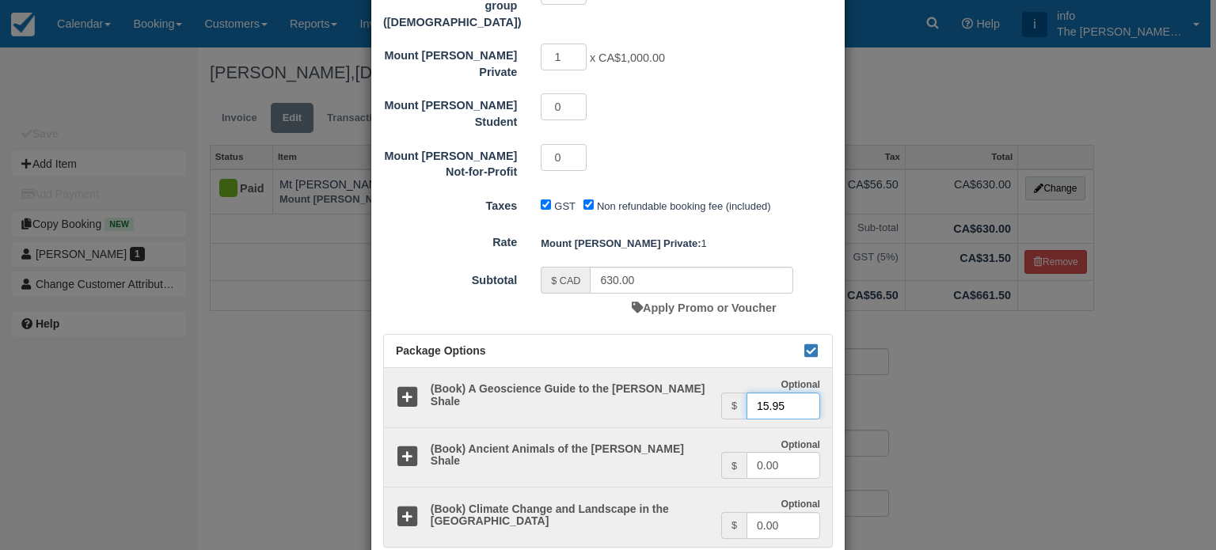
type input "15.95"
click at [777, 512] on input "0.00" at bounding box center [783, 525] width 74 height 27
drag, startPoint x: 777, startPoint y: 463, endPoint x: 753, endPoint y: 467, distance: 24.1
click at [753, 512] on input "0.00" at bounding box center [783, 525] width 74 height 27
type input "14.95"
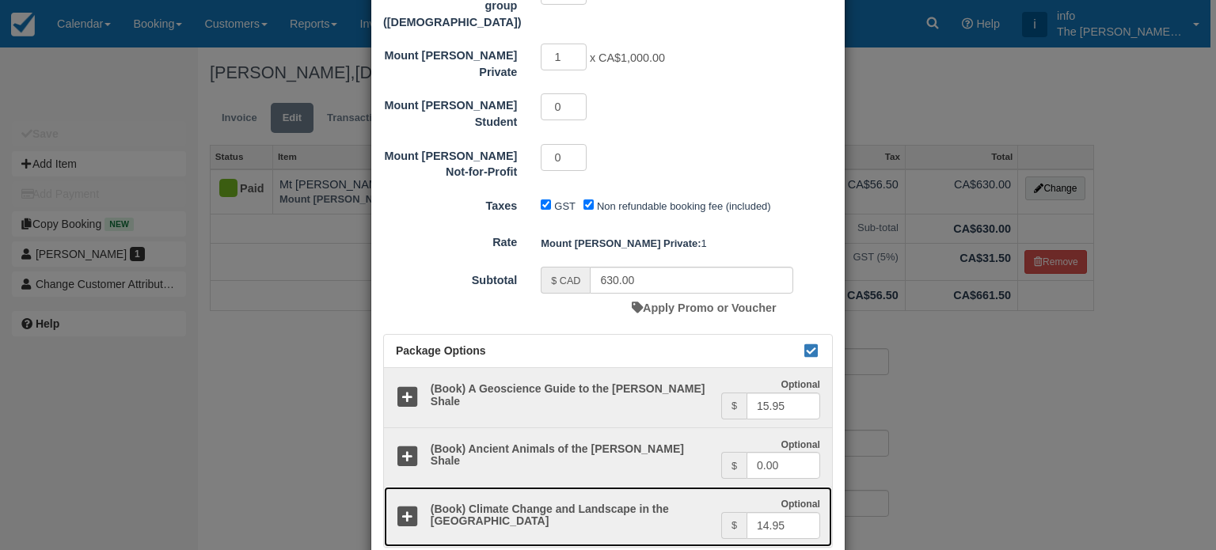
click at [404, 506] on icon at bounding box center [407, 517] width 23 height 23
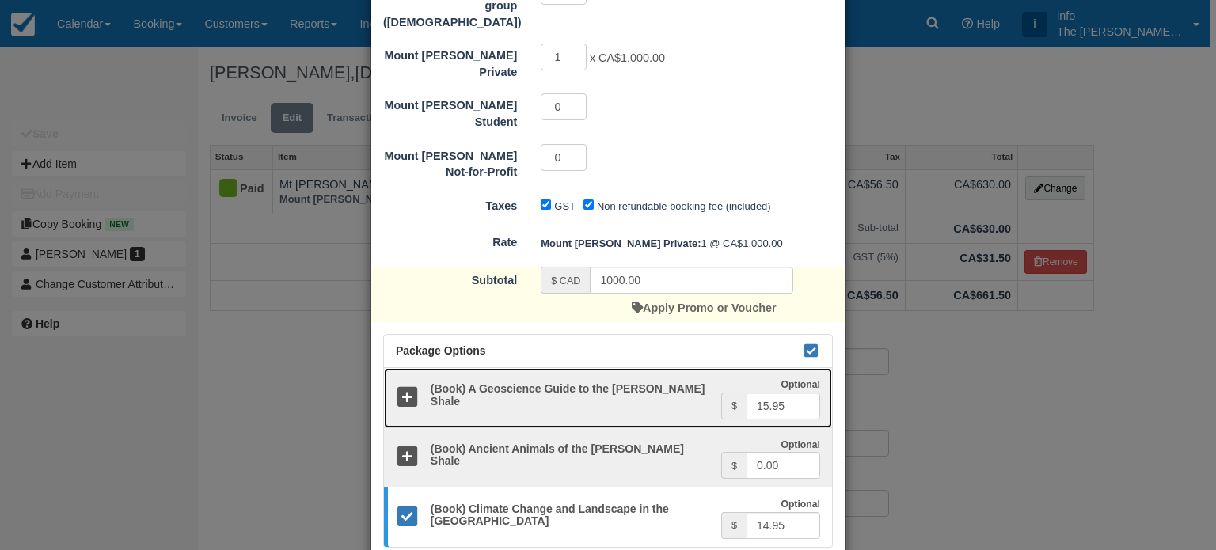
click at [405, 386] on icon at bounding box center [407, 397] width 23 height 23
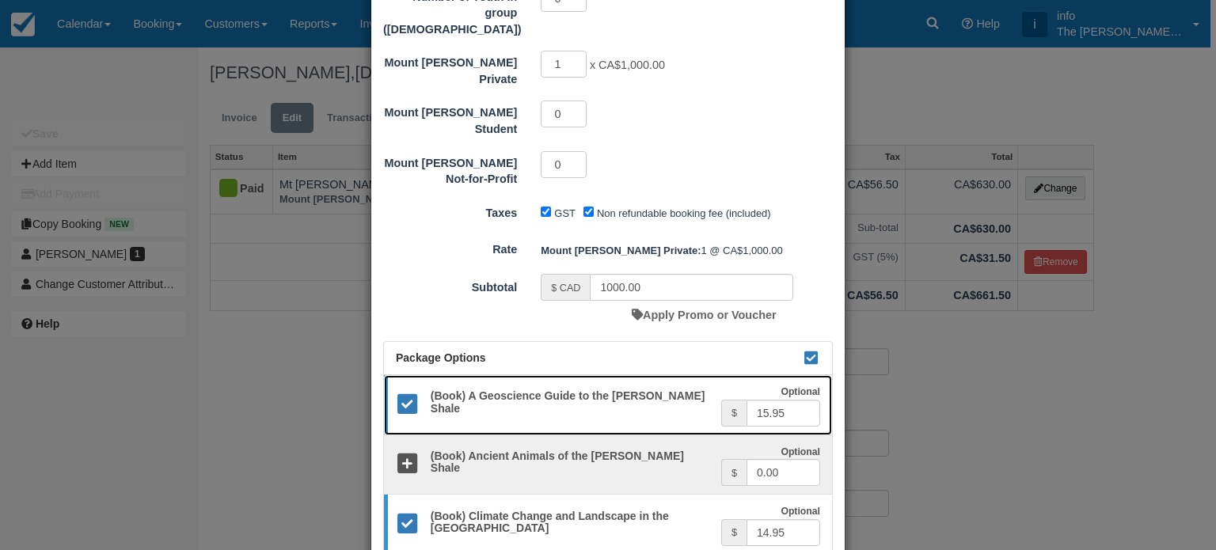
scroll to position [431, 0]
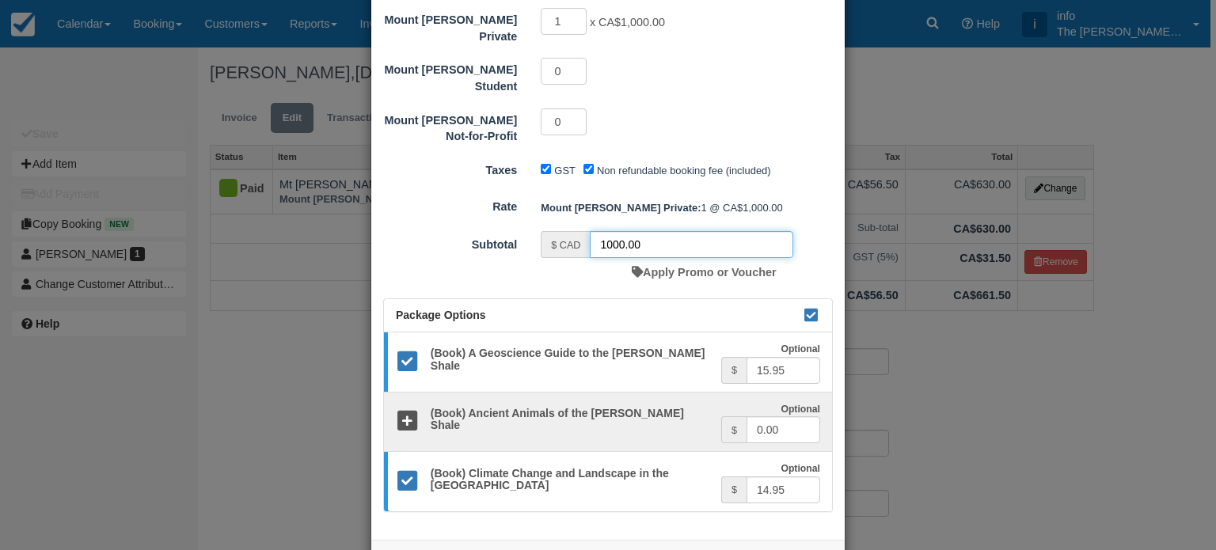
drag, startPoint x: 643, startPoint y: 182, endPoint x: 598, endPoint y: 183, distance: 44.3
click at [598, 231] on input "1000.00" at bounding box center [691, 244] width 203 height 27
type input "660.9"
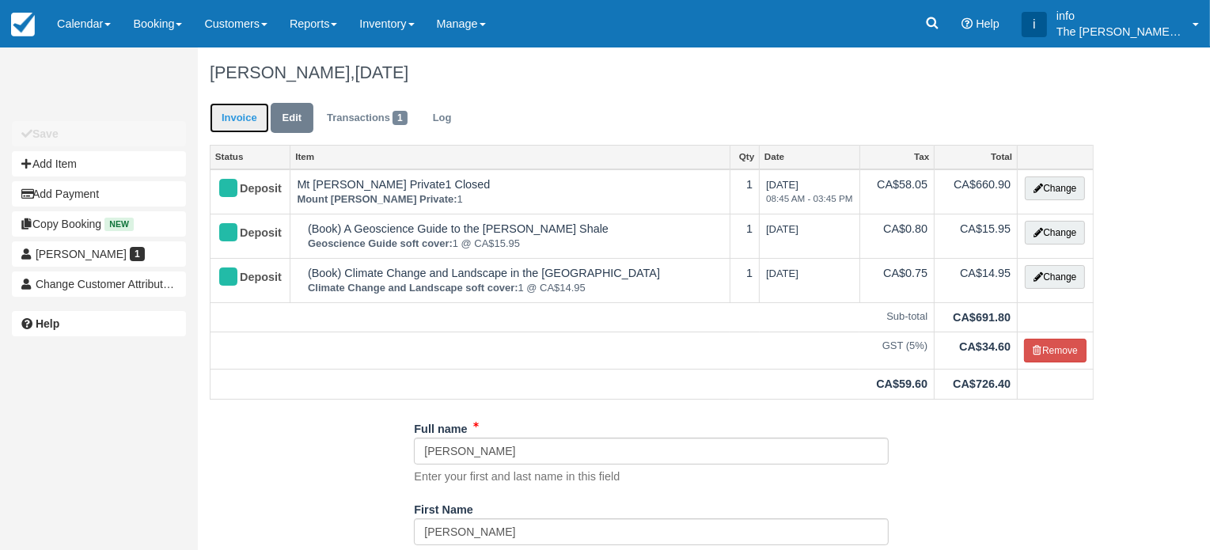
click at [247, 121] on link "Invoice" at bounding box center [239, 118] width 59 height 31
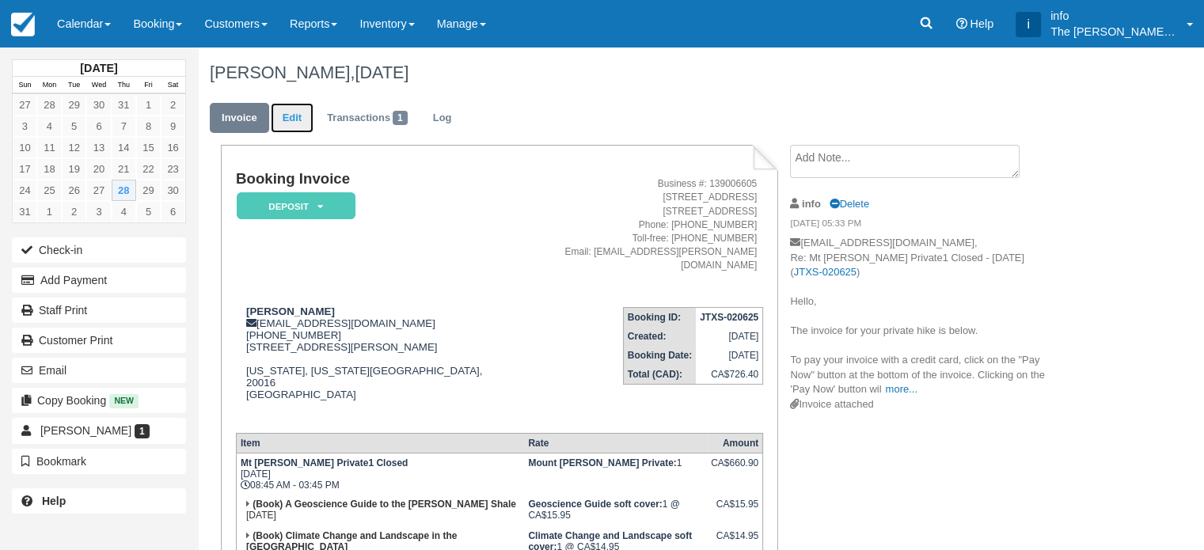
click at [301, 118] on link "Edit" at bounding box center [292, 118] width 43 height 31
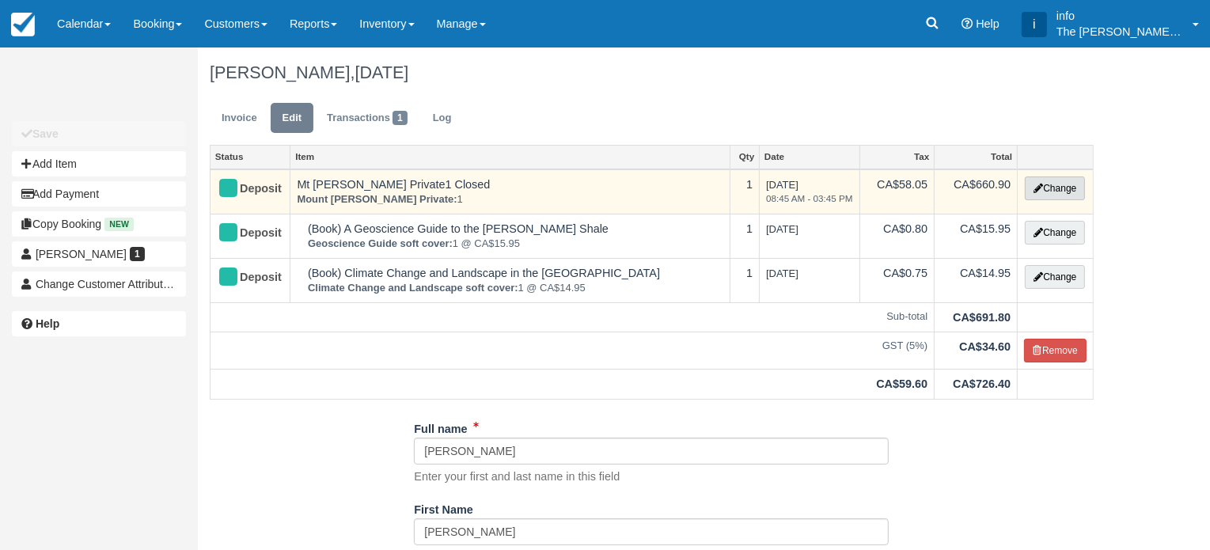
click at [1046, 187] on button "Change" at bounding box center [1055, 188] width 60 height 24
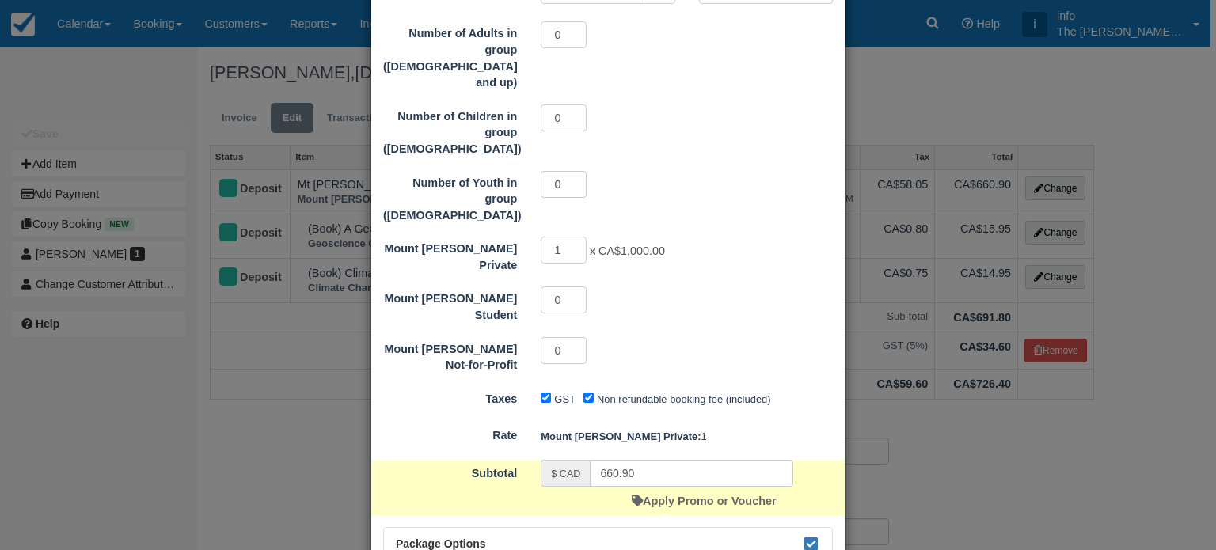
scroll to position [317, 0]
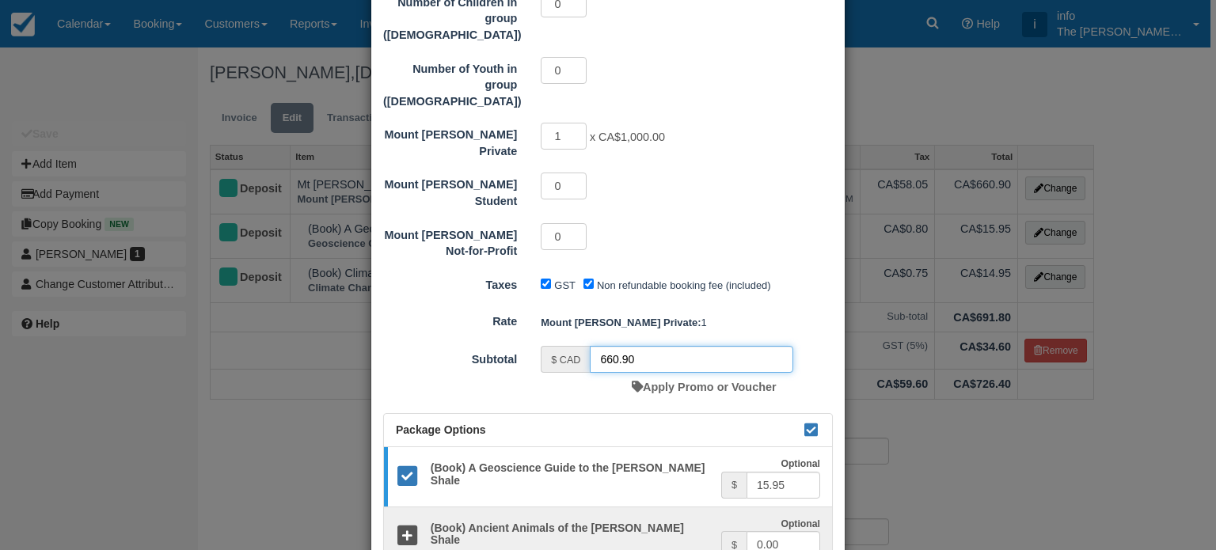
drag, startPoint x: 634, startPoint y: 297, endPoint x: 603, endPoint y: 299, distance: 31.0
click at [603, 346] on input "660.90" at bounding box center [691, 359] width 203 height 27
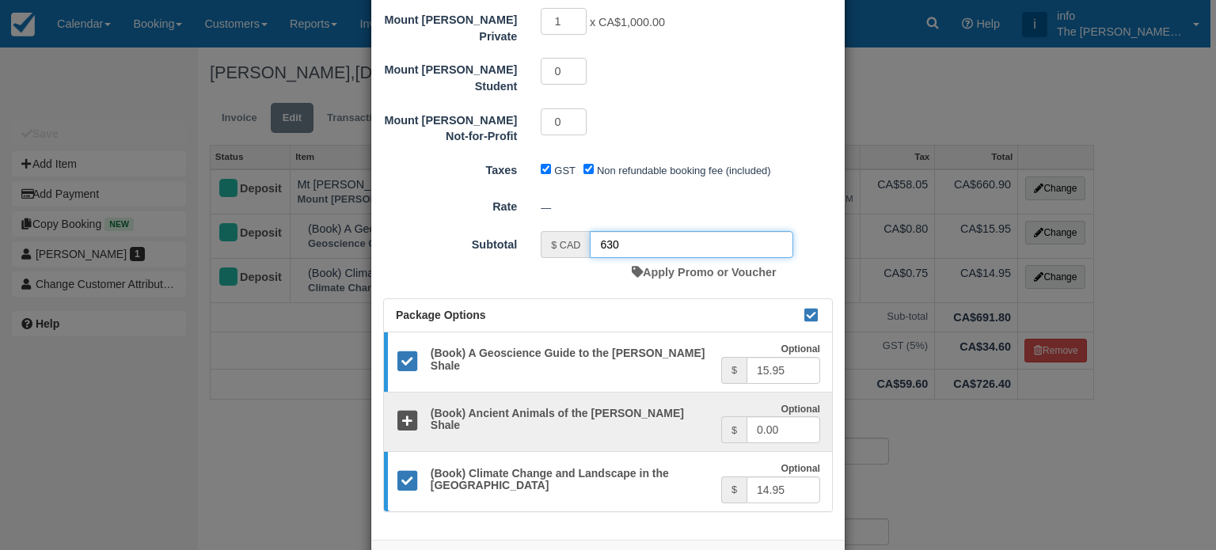
type input "630"
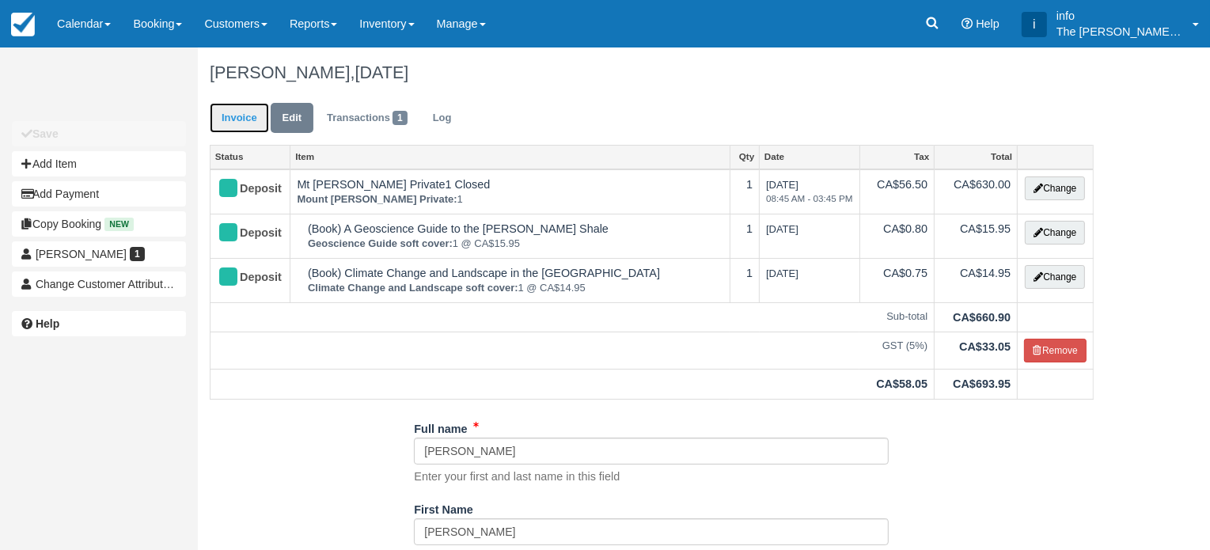
click at [240, 111] on link "Invoice" at bounding box center [239, 118] width 59 height 31
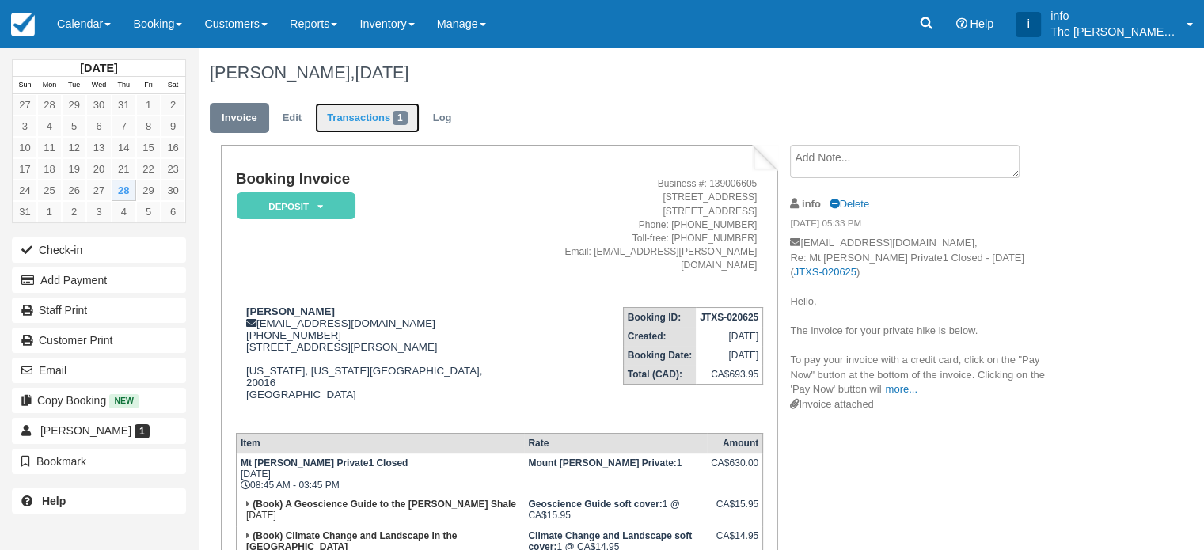
click at [378, 126] on link "Transactions 1" at bounding box center [367, 118] width 104 height 31
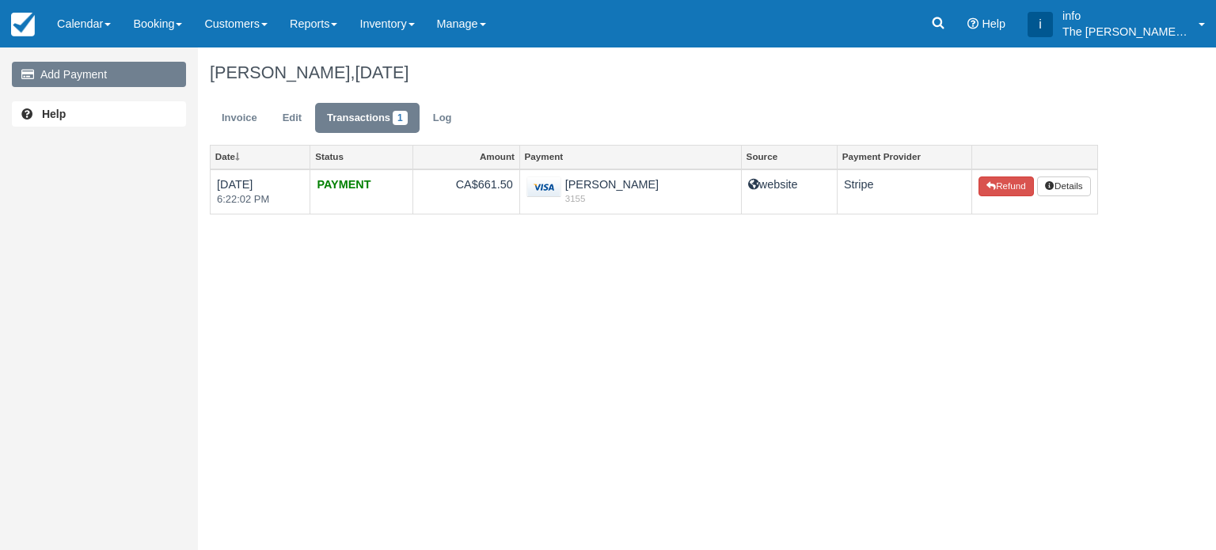
click at [119, 75] on link "Add Payment" at bounding box center [99, 74] width 174 height 25
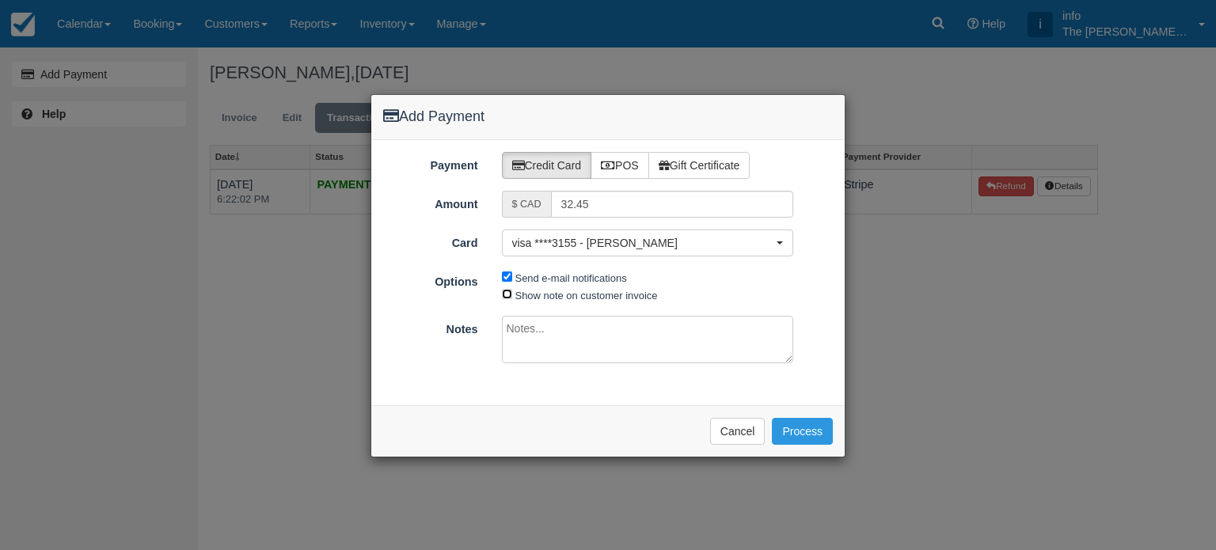
click at [508, 294] on input "Show note on customer invoice" at bounding box center [507, 294] width 10 height 10
checkbox input "true"
click at [798, 437] on button "Process" at bounding box center [802, 431] width 61 height 27
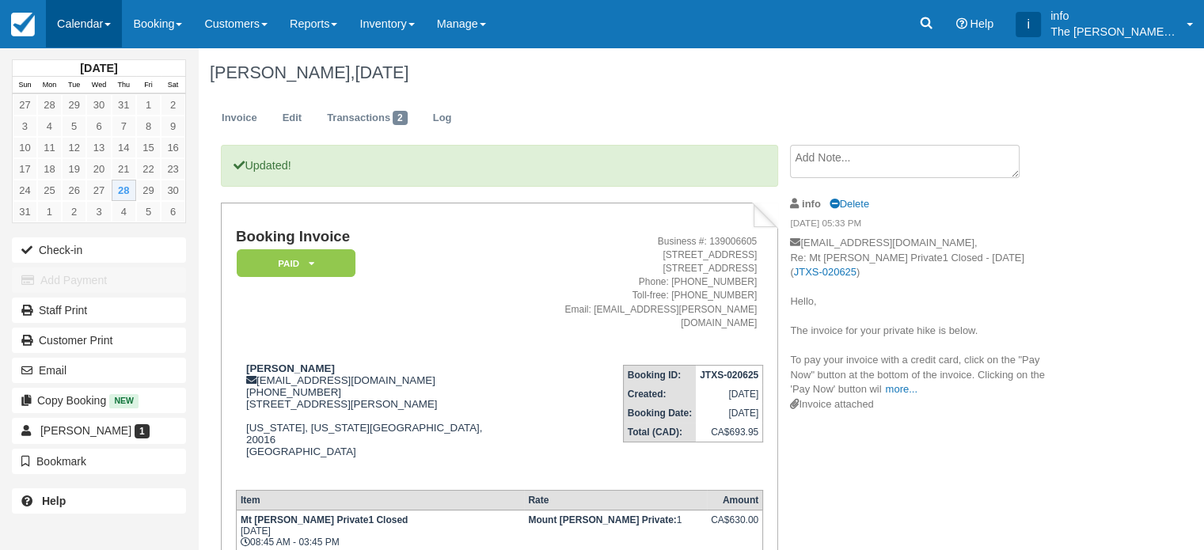
click at [91, 33] on link "Calendar" at bounding box center [84, 23] width 76 height 47
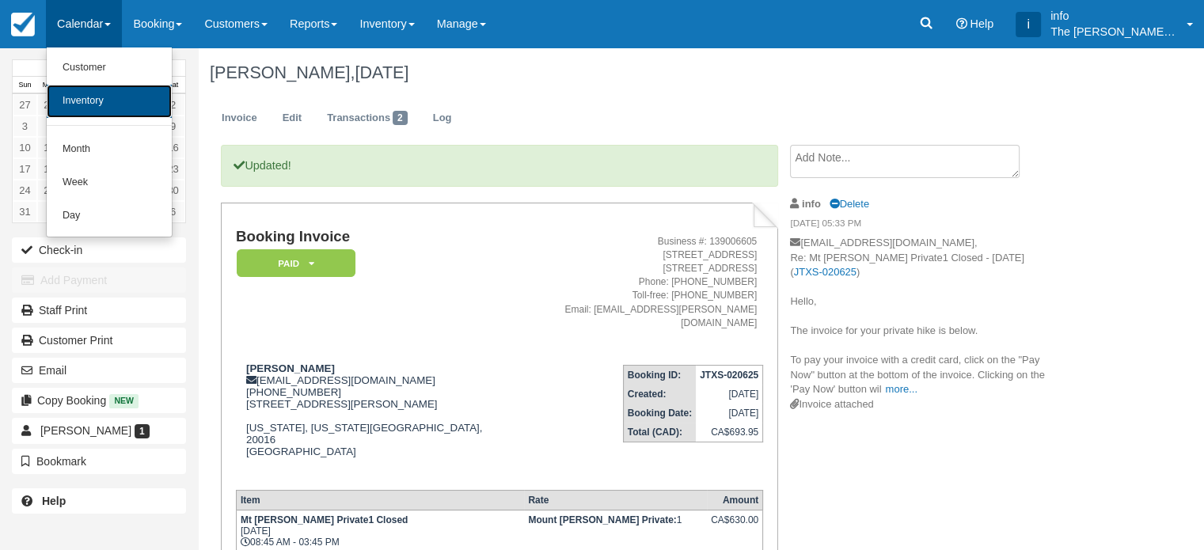
click at [97, 101] on link "Inventory" at bounding box center [109, 101] width 125 height 33
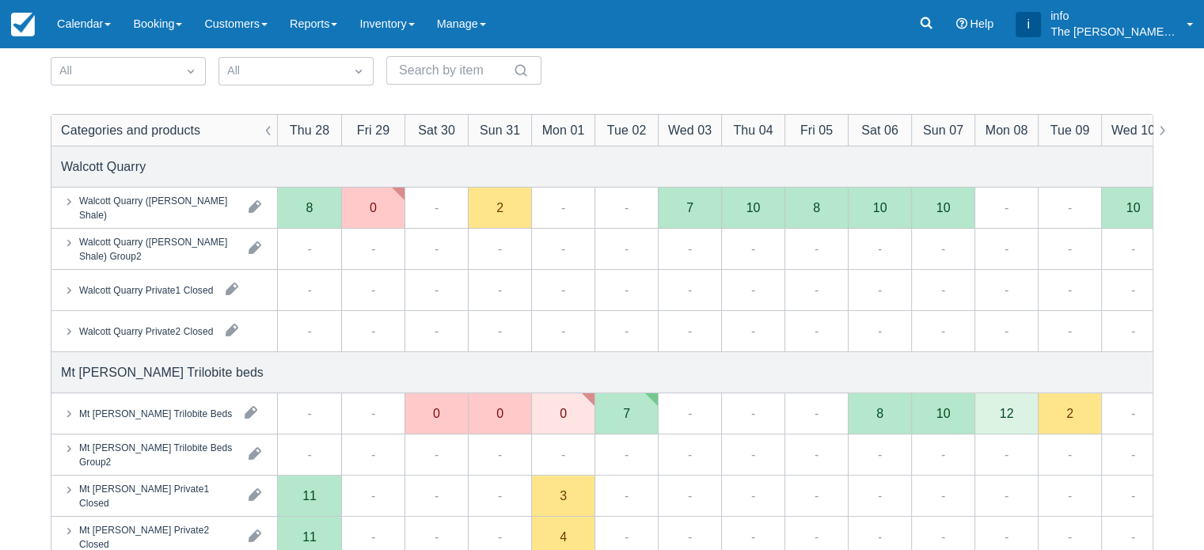
scroll to position [158, 0]
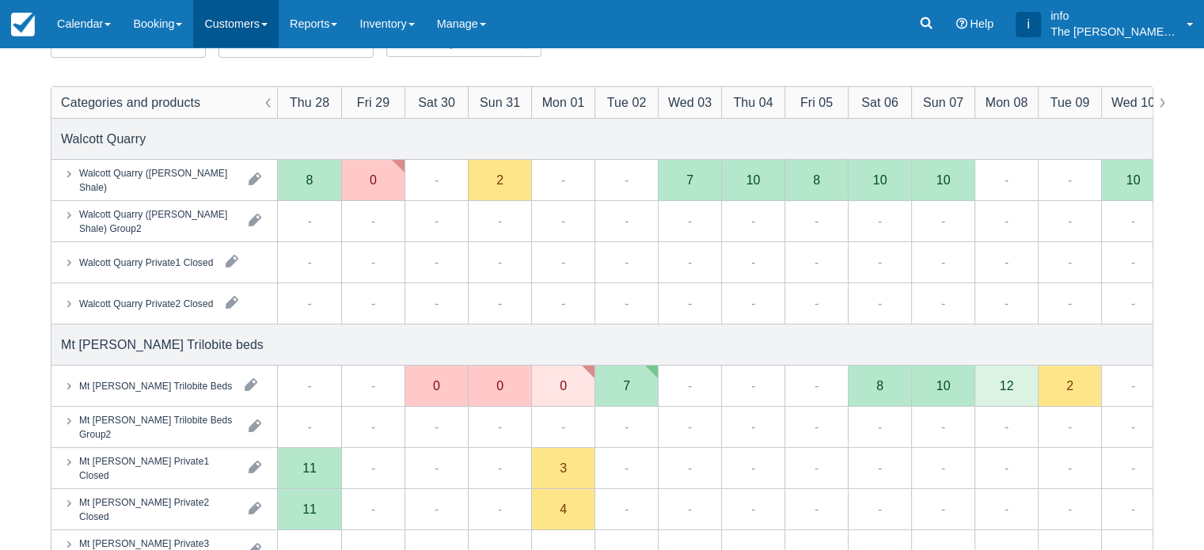
click at [231, 25] on link "Customers" at bounding box center [235, 23] width 85 height 47
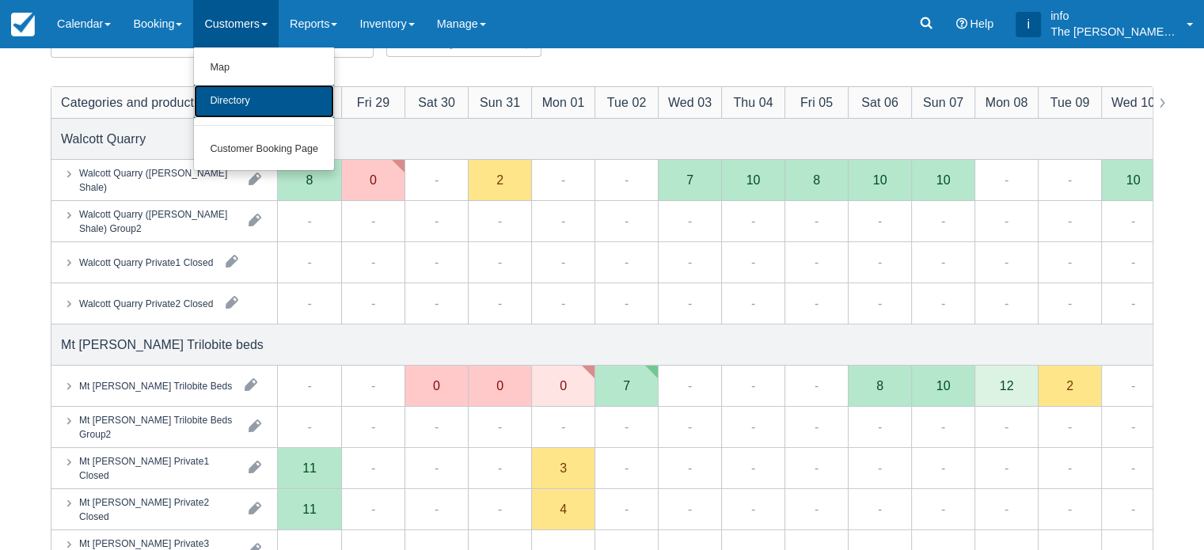
click at [268, 107] on link "Directory" at bounding box center [264, 101] width 140 height 33
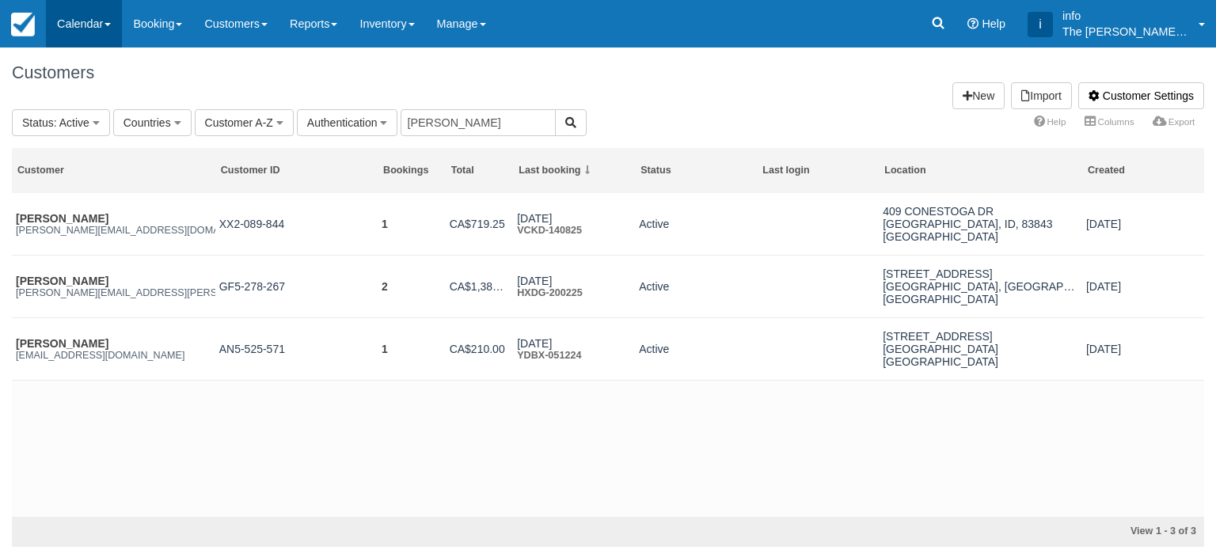
click at [99, 22] on link "Calendar" at bounding box center [84, 23] width 76 height 47
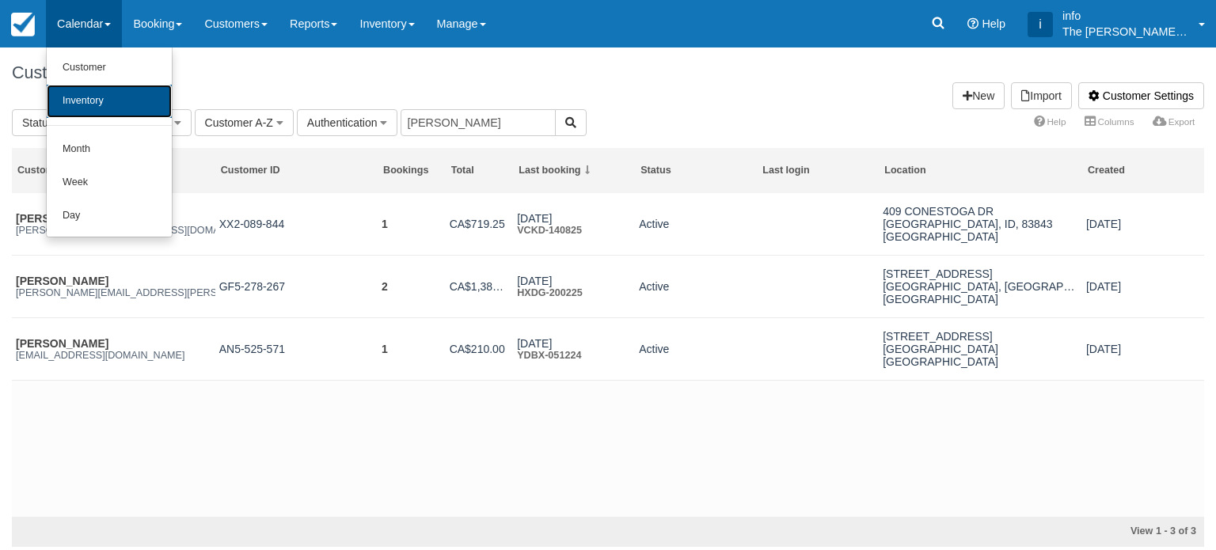
click at [98, 101] on link "Inventory" at bounding box center [109, 101] width 125 height 33
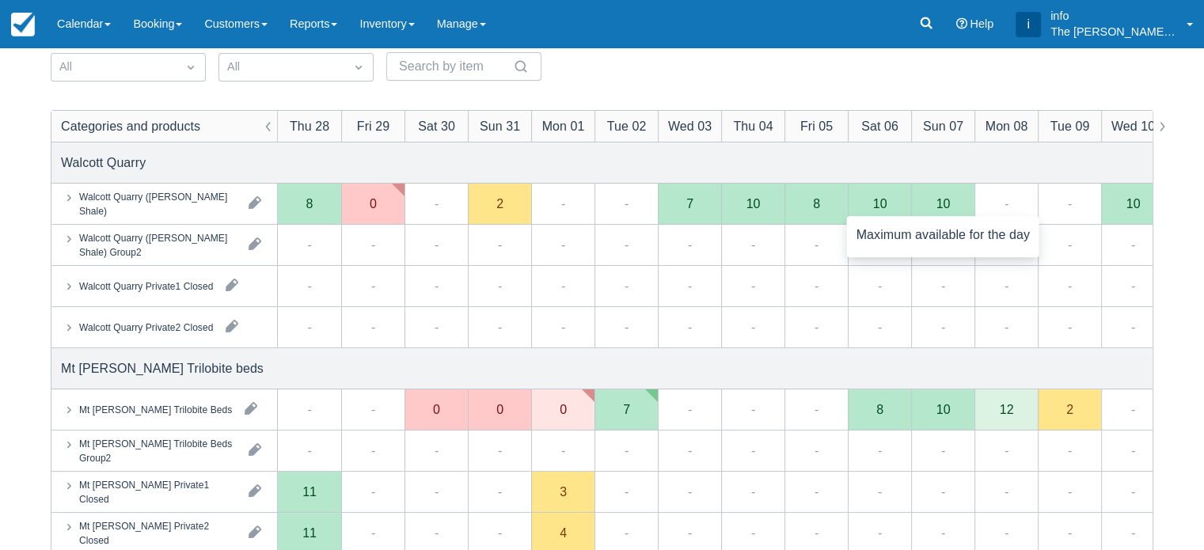
scroll to position [237, 0]
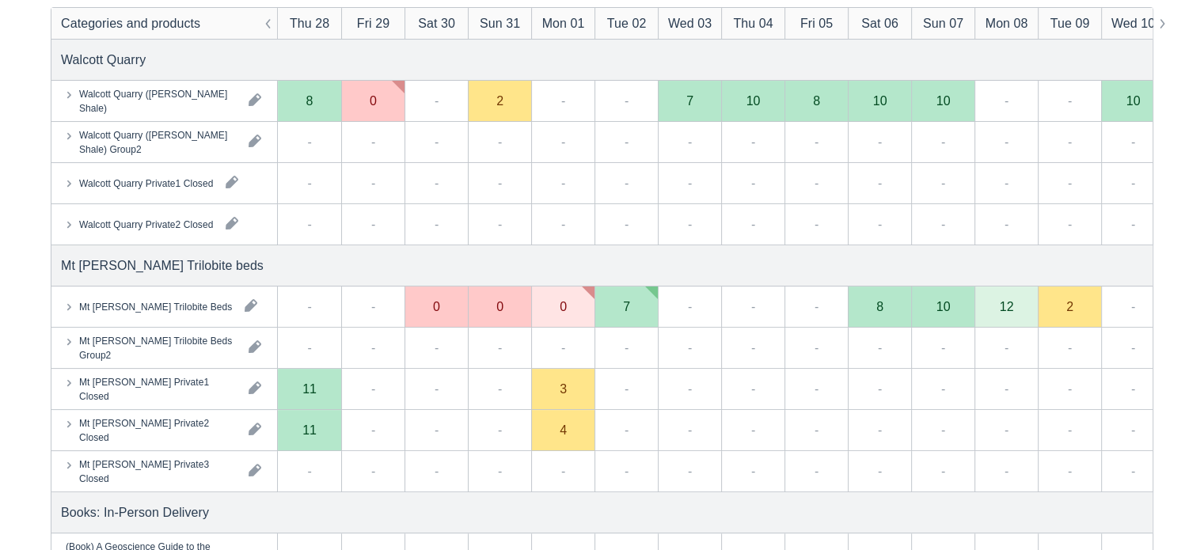
click at [145, 317] on div "Mt Stephen Trilobite Beds" at bounding box center [164, 306] width 226 height 40
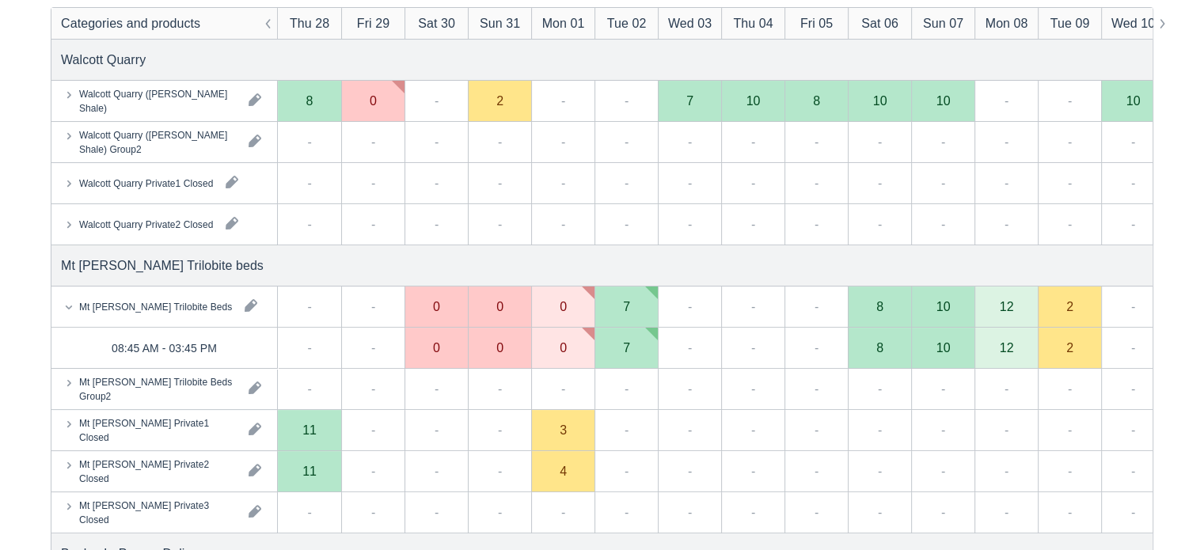
click at [1008, 352] on div "12" at bounding box center [1007, 347] width 14 height 13
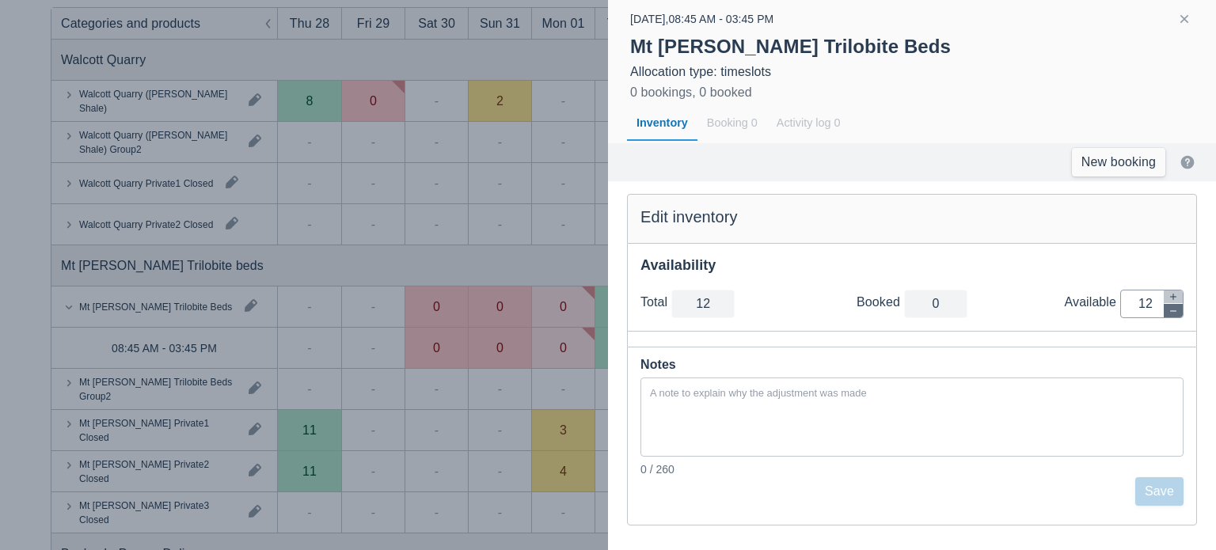
click at [1175, 309] on icon "button" at bounding box center [1172, 310] width 9 height 9
type input "11"
click at [1175, 309] on icon "button" at bounding box center [1172, 310] width 9 height 9
type input "10"
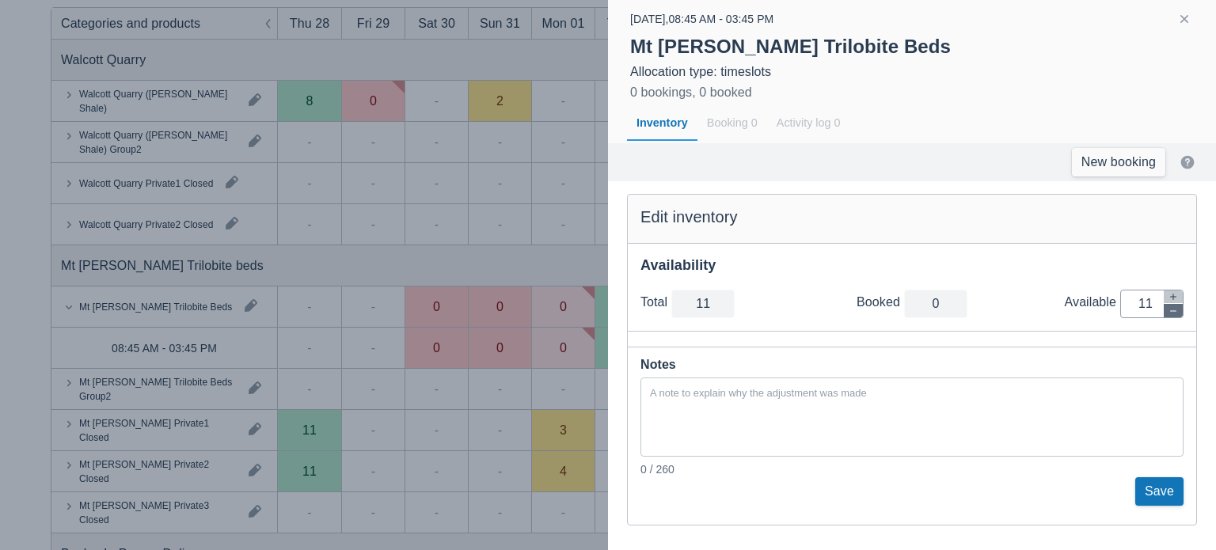
type input "10"
click at [1175, 309] on icon "button" at bounding box center [1172, 310] width 9 height 9
type input "9"
click at [1175, 309] on icon "button" at bounding box center [1172, 310] width 9 height 9
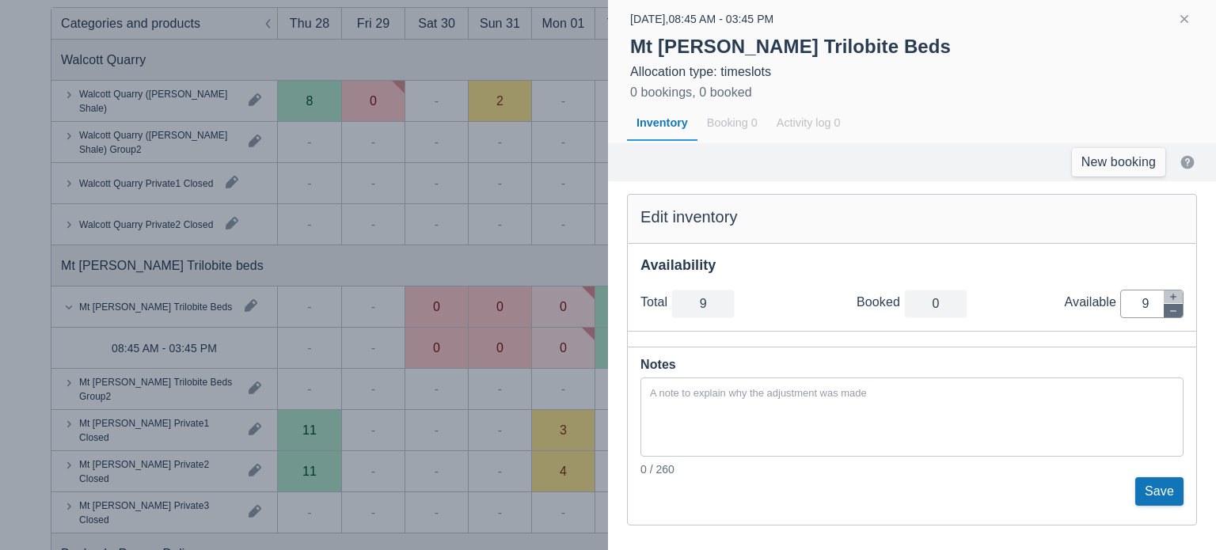
type input "8"
click at [1175, 309] on icon "button" at bounding box center [1172, 310] width 9 height 9
type input "7"
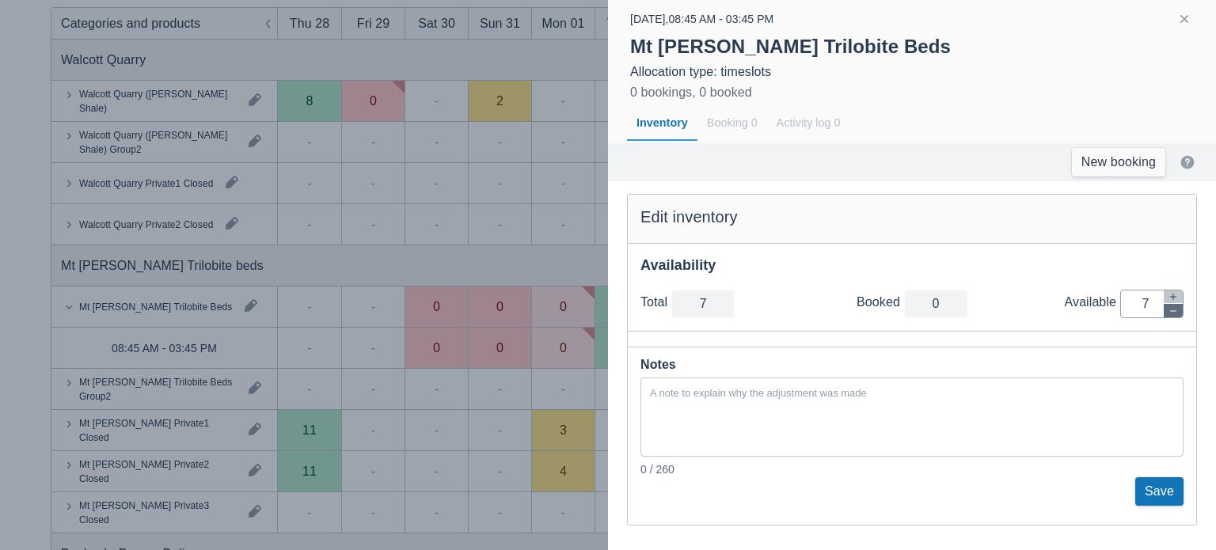
click at [1175, 309] on icon "button" at bounding box center [1172, 310] width 9 height 9
type input "6"
click at [1175, 309] on icon "button" at bounding box center [1172, 310] width 9 height 9
type input "5"
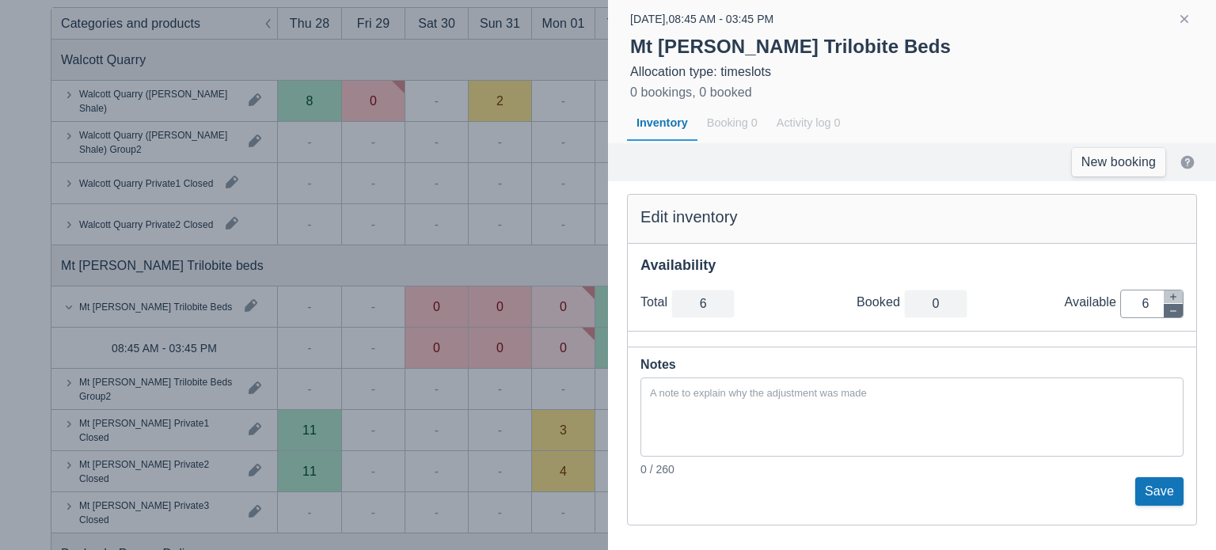
type input "5"
click at [1175, 309] on icon "button" at bounding box center [1172, 310] width 9 height 9
type input "4"
click at [1175, 309] on icon "button" at bounding box center [1172, 310] width 9 height 9
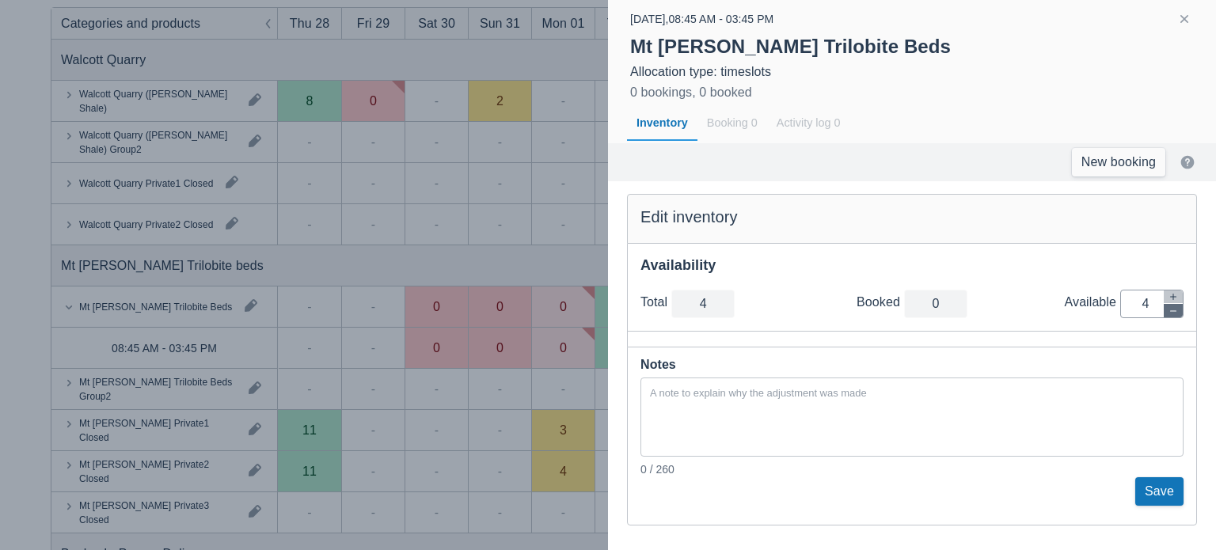
type input "3"
click at [1175, 309] on icon "button" at bounding box center [1172, 310] width 9 height 9
type input "2"
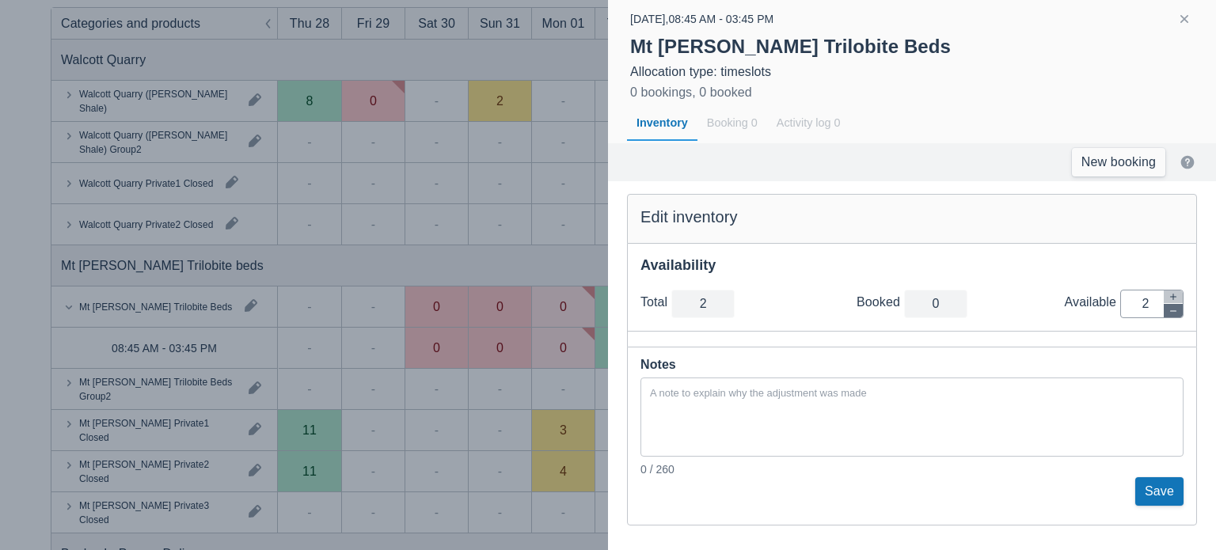
click at [1175, 309] on icon "button" at bounding box center [1172, 310] width 9 height 9
type input "1"
click at [1175, 309] on icon "button" at bounding box center [1172, 310] width 9 height 9
type input "0"
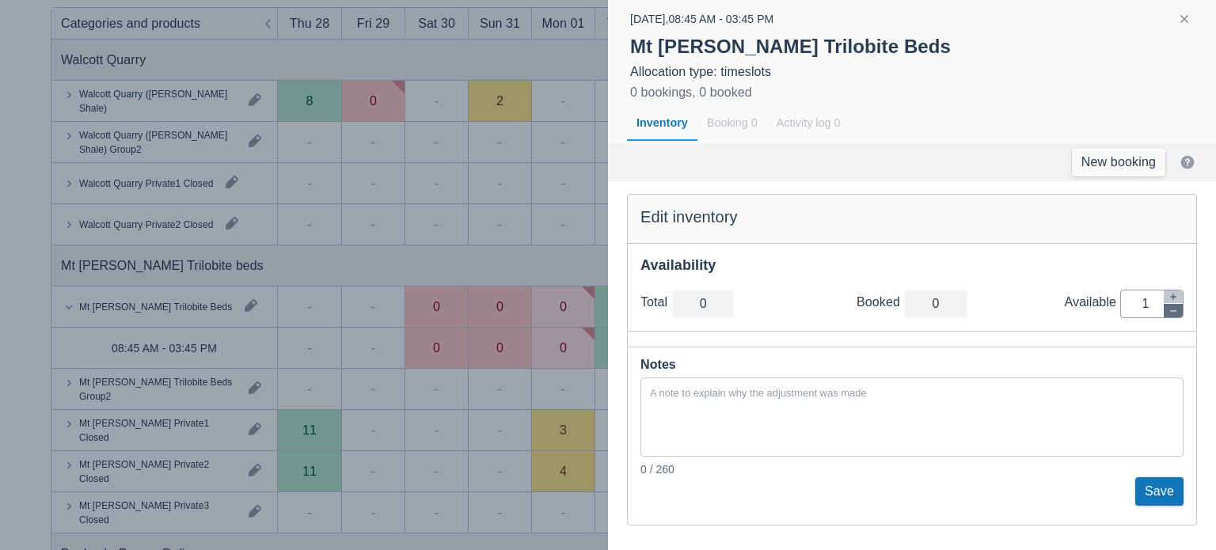
type input "0"
click at [1156, 488] on button "Save" at bounding box center [1159, 491] width 48 height 28
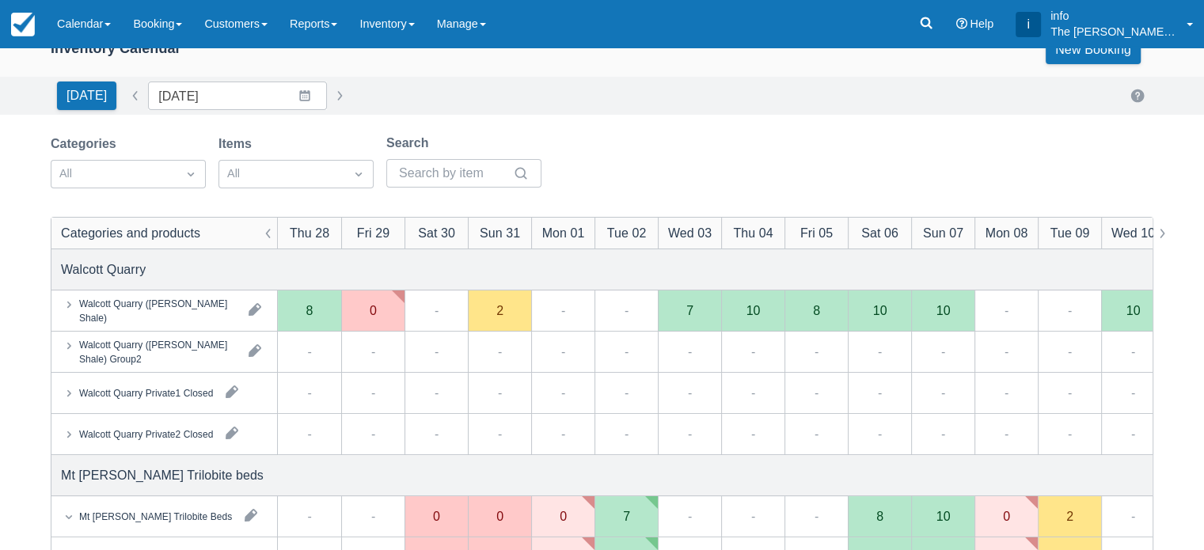
scroll to position [0, 0]
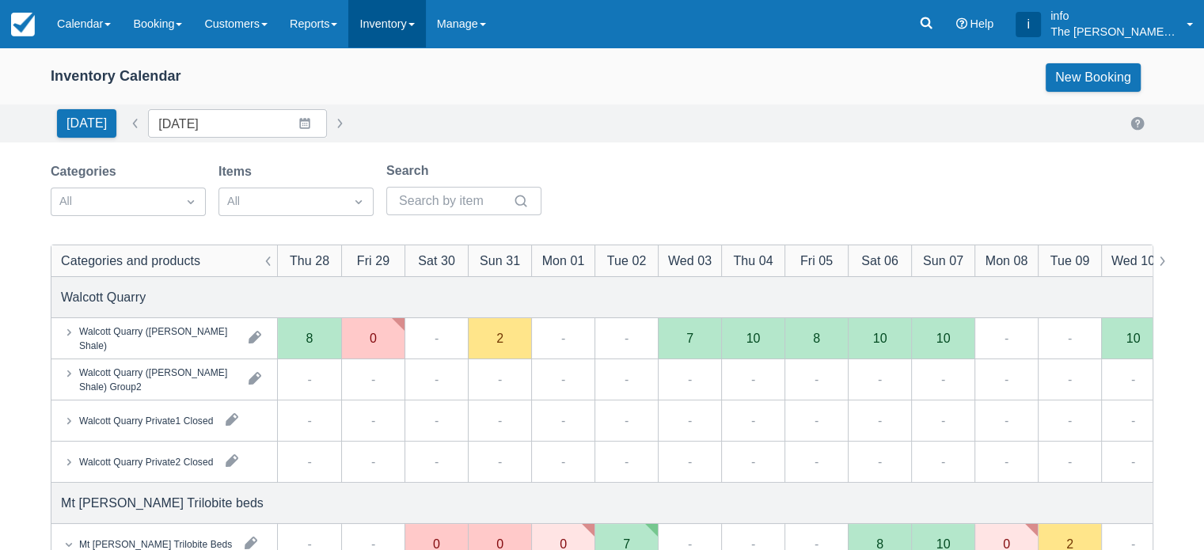
click at [402, 32] on link "Inventory" at bounding box center [386, 23] width 77 height 47
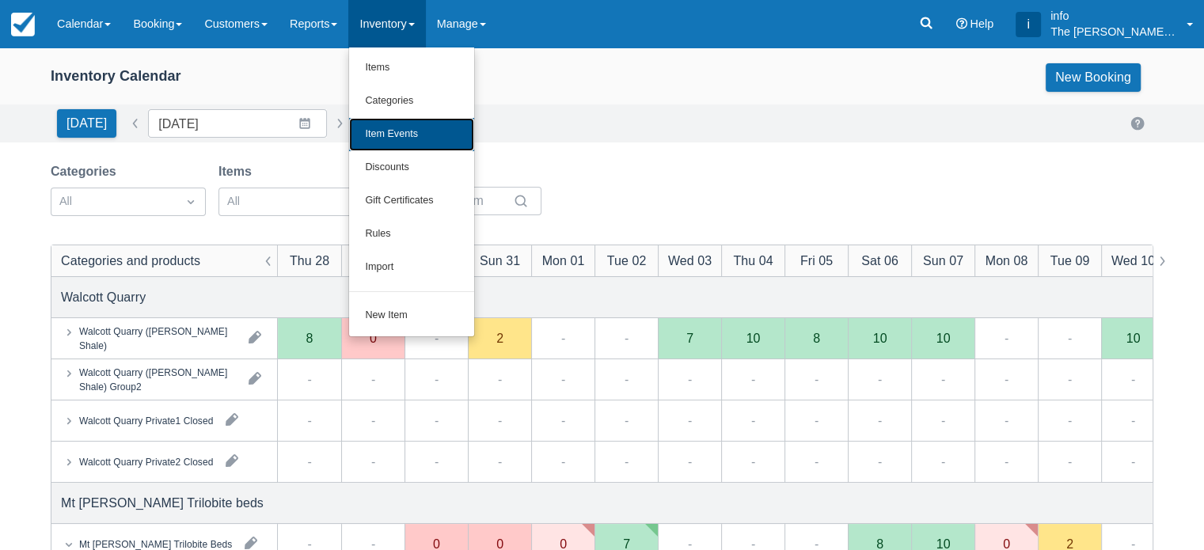
click at [409, 138] on link "Item Events" at bounding box center [411, 134] width 125 height 33
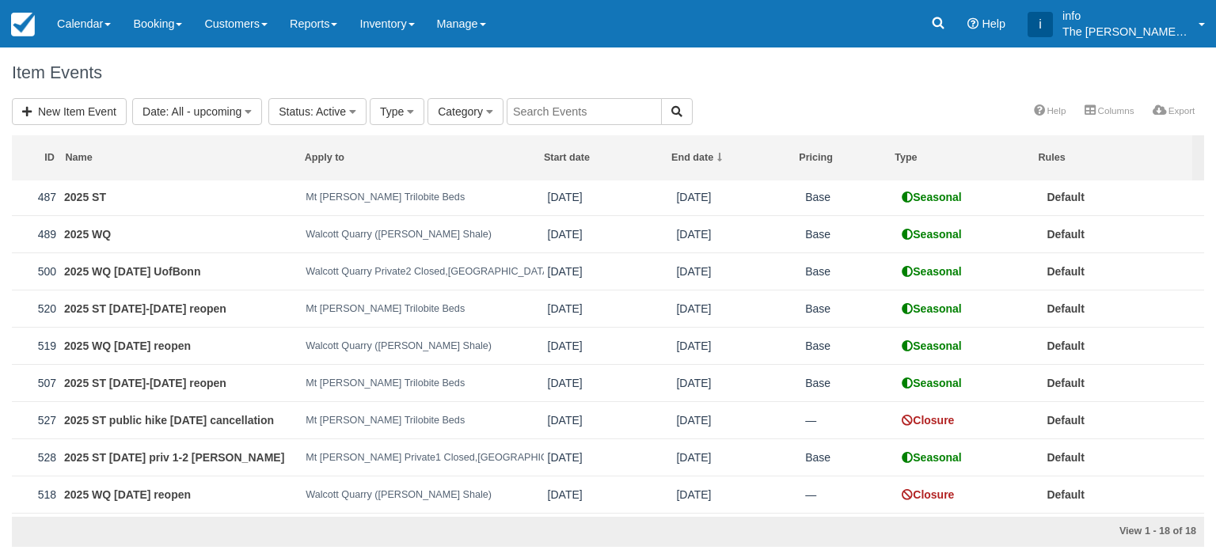
scroll to position [237, 0]
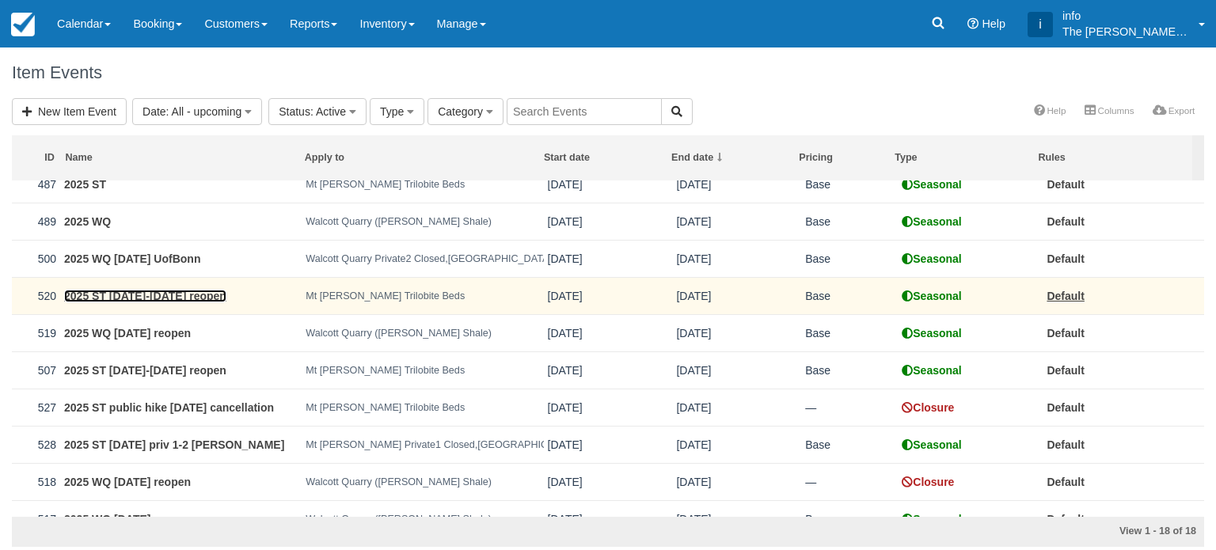
click at [152, 295] on link "2025 ST Sep 7-8 reopen" at bounding box center [145, 296] width 162 height 13
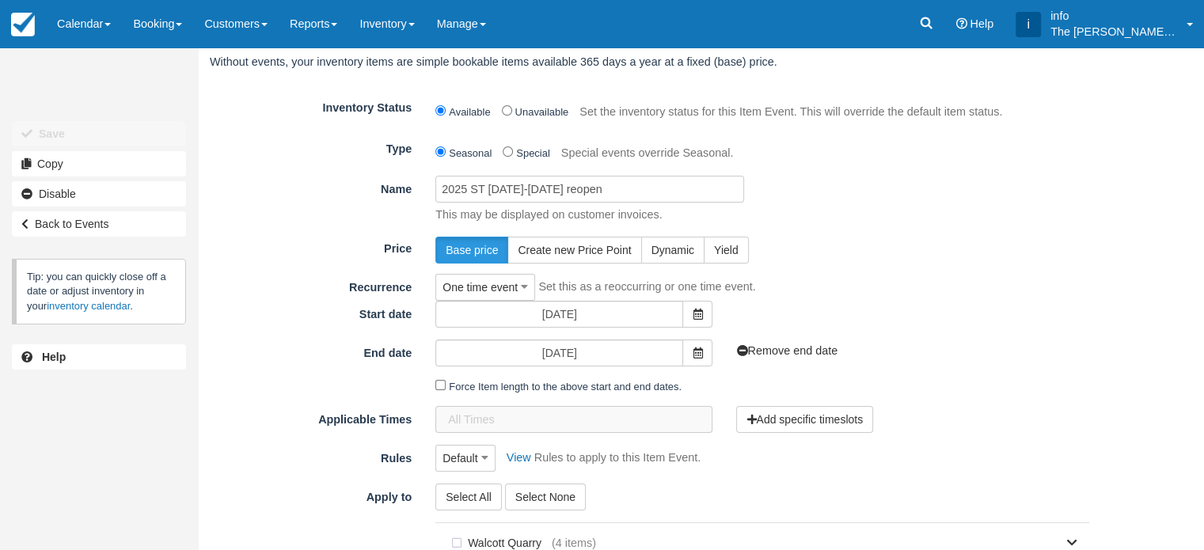
scroll to position [79, 0]
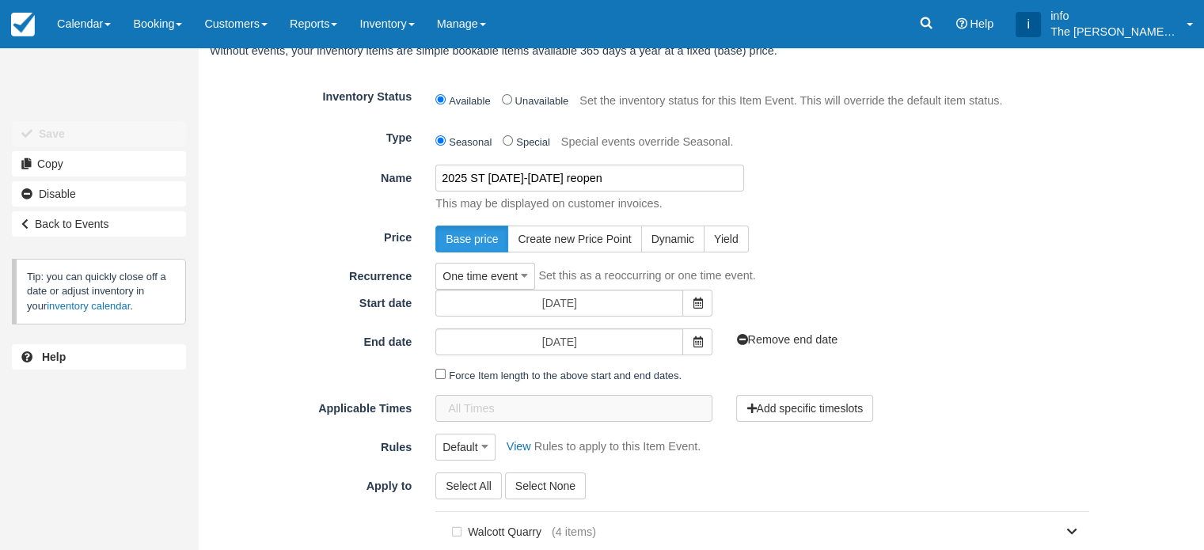
click at [525, 178] on input "2025 ST Sep 7-8 reopen" at bounding box center [589, 178] width 309 height 27
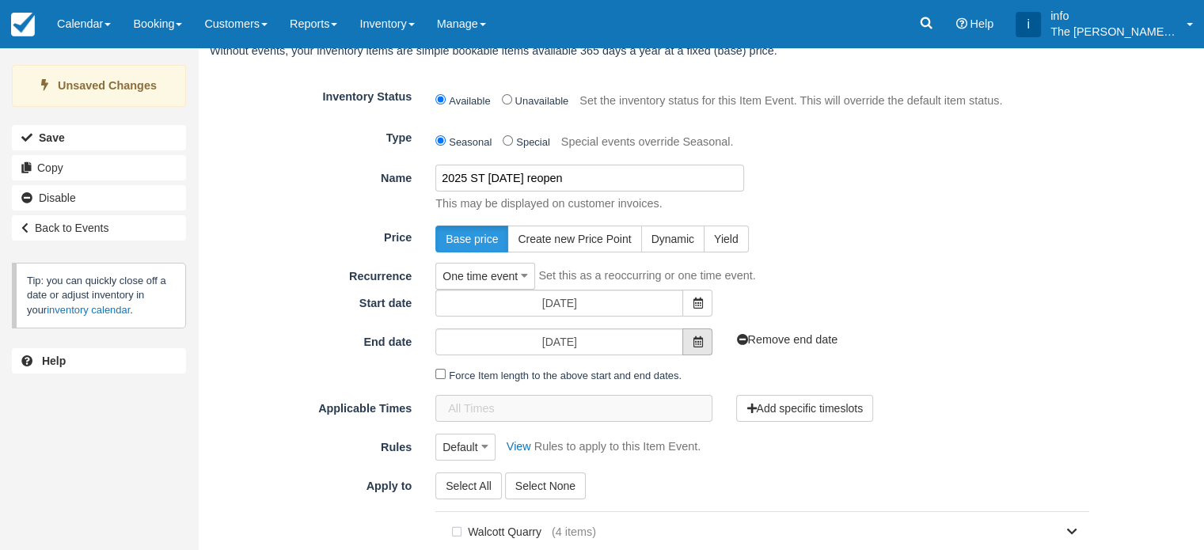
type input "2025 ST Sep 7 reopen"
click at [699, 340] on icon at bounding box center [696, 341] width 9 height 11
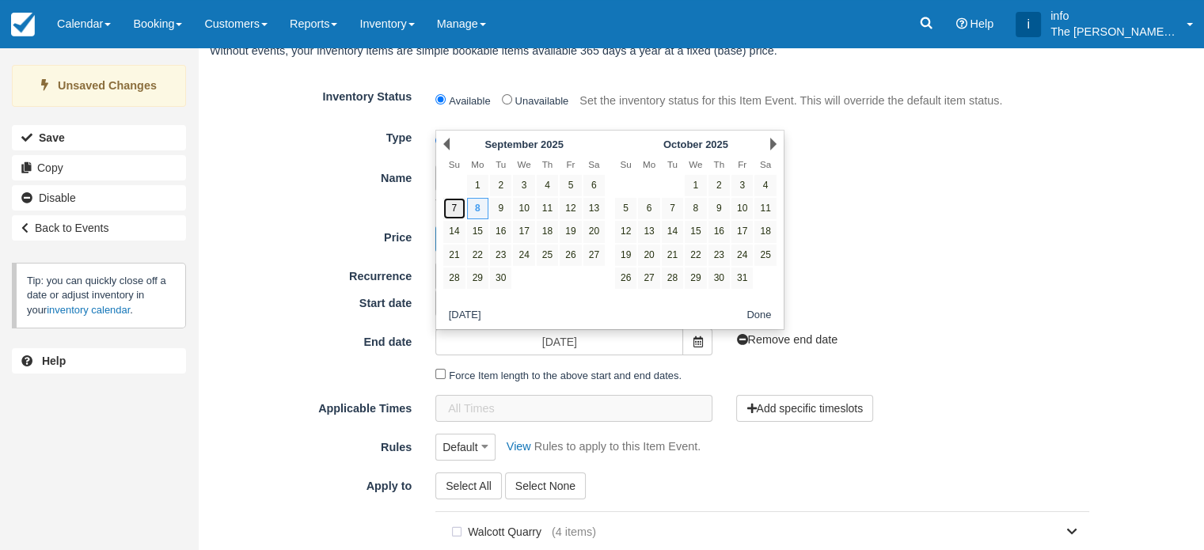
click at [461, 211] on link "7" at bounding box center [453, 208] width 21 height 21
type input "Sun 07 September 2025"
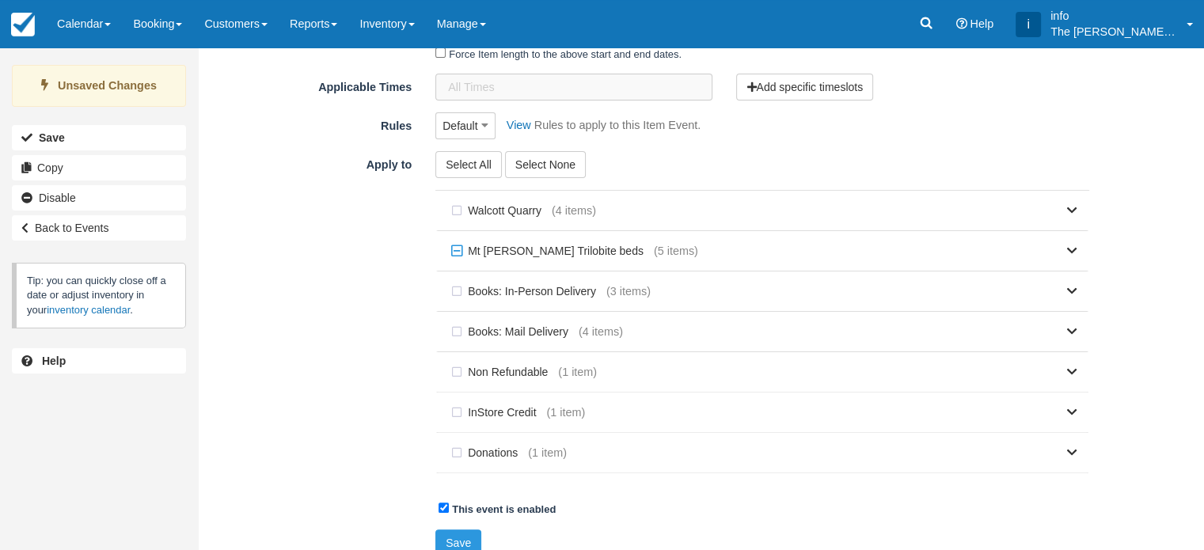
scroll to position [416, 0]
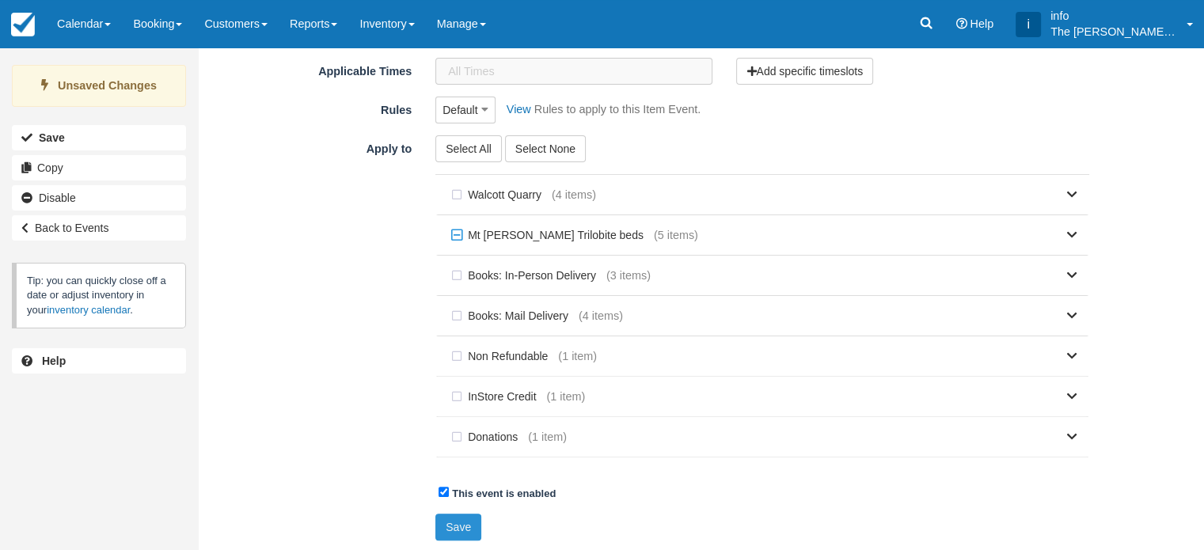
click at [465, 526] on button "Save" at bounding box center [458, 527] width 46 height 27
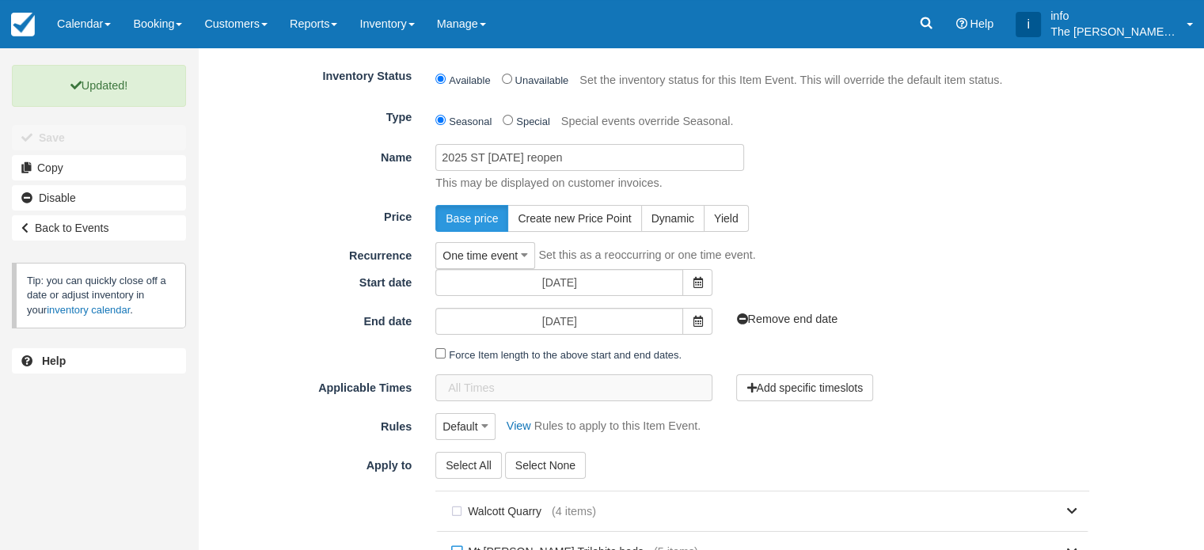
scroll to position [0, 0]
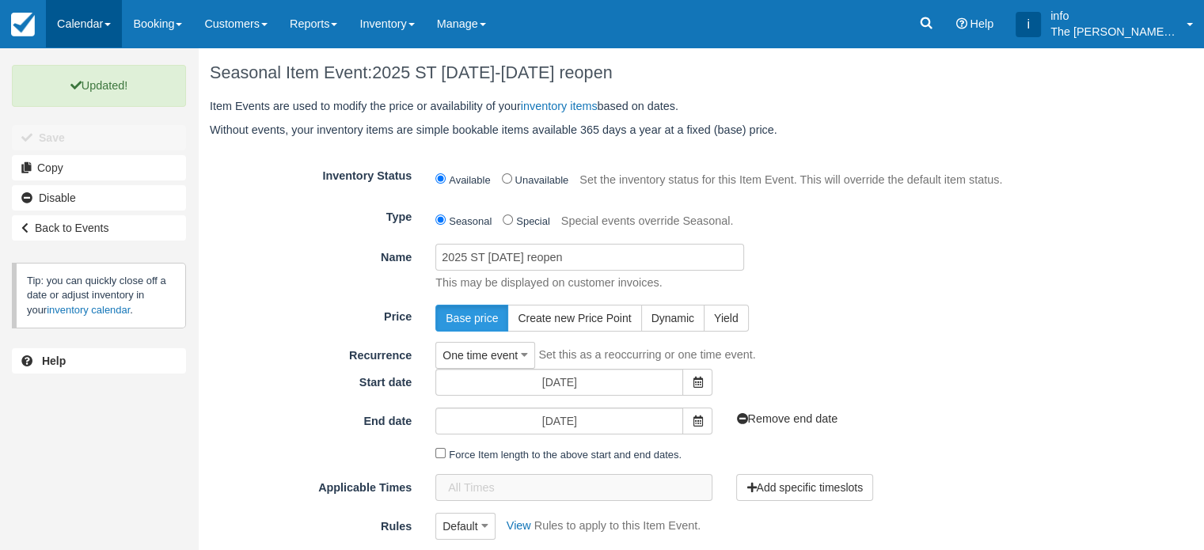
click at [64, 28] on link "Calendar" at bounding box center [84, 23] width 76 height 47
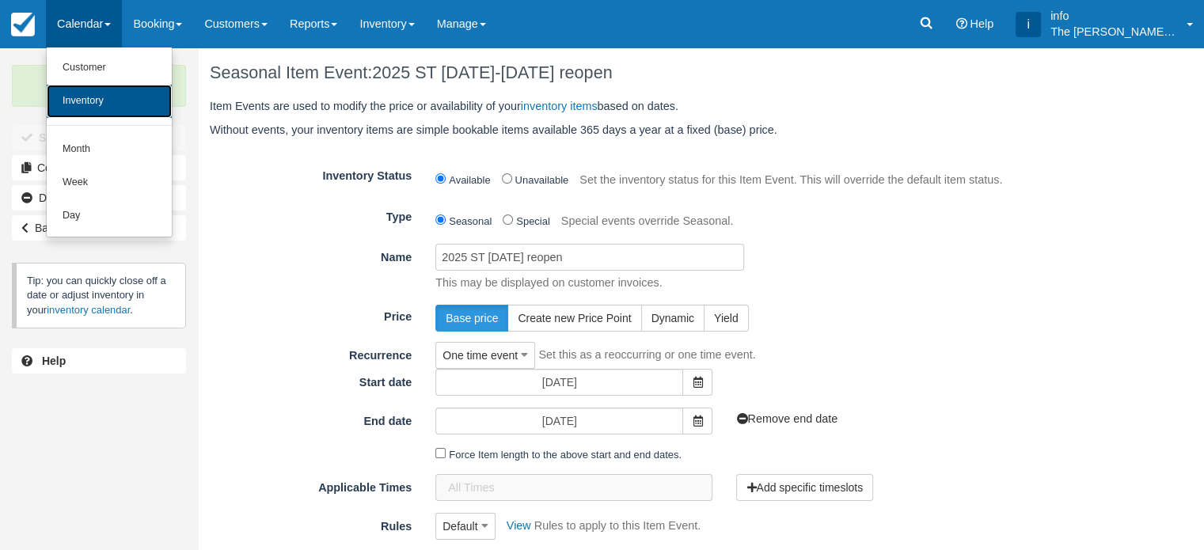
click at [101, 92] on link "Inventory" at bounding box center [109, 101] width 125 height 33
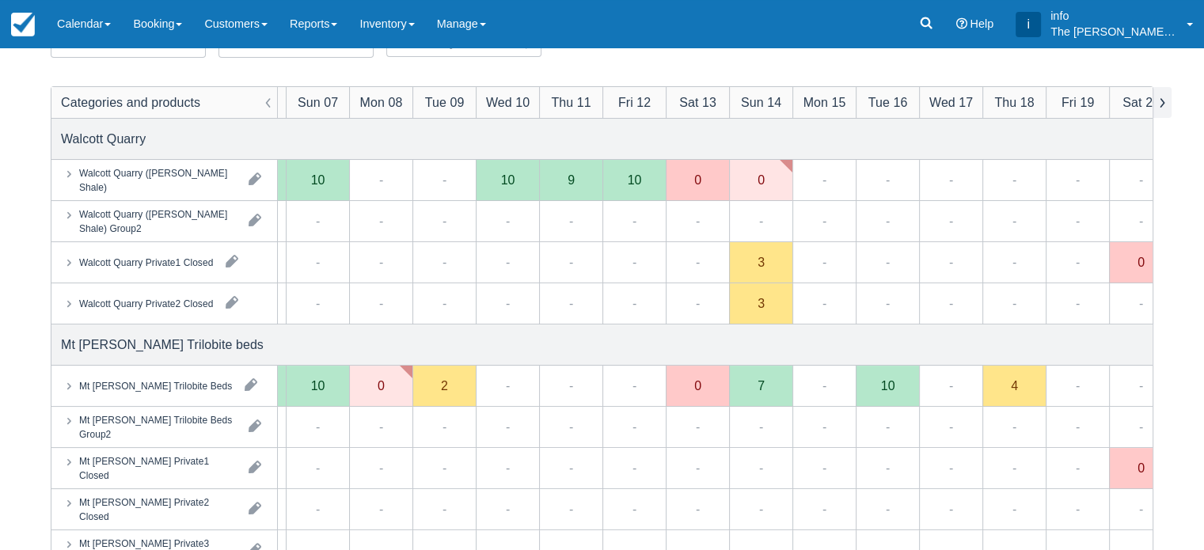
click at [1159, 108] on button "button" at bounding box center [1161, 102] width 19 height 31
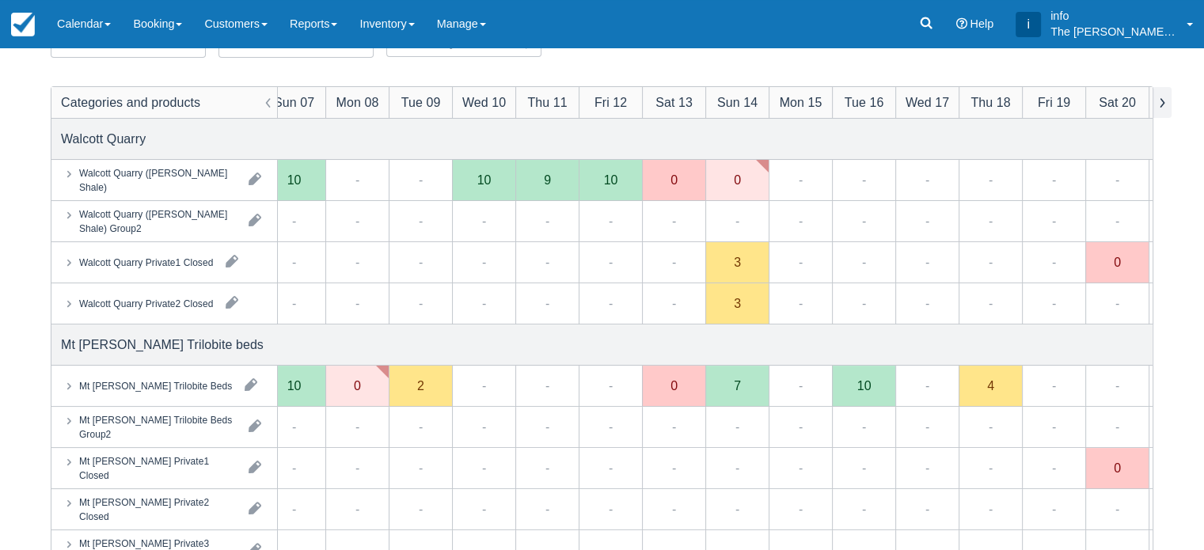
click at [1159, 108] on button "button" at bounding box center [1161, 102] width 19 height 31
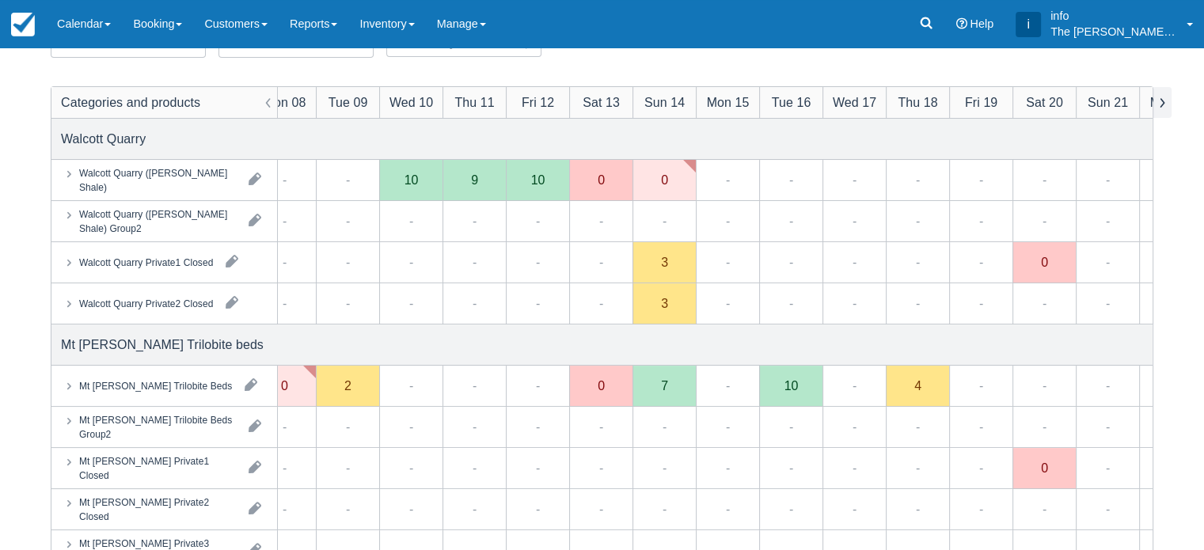
click at [1159, 108] on button "button" at bounding box center [1161, 102] width 19 height 31
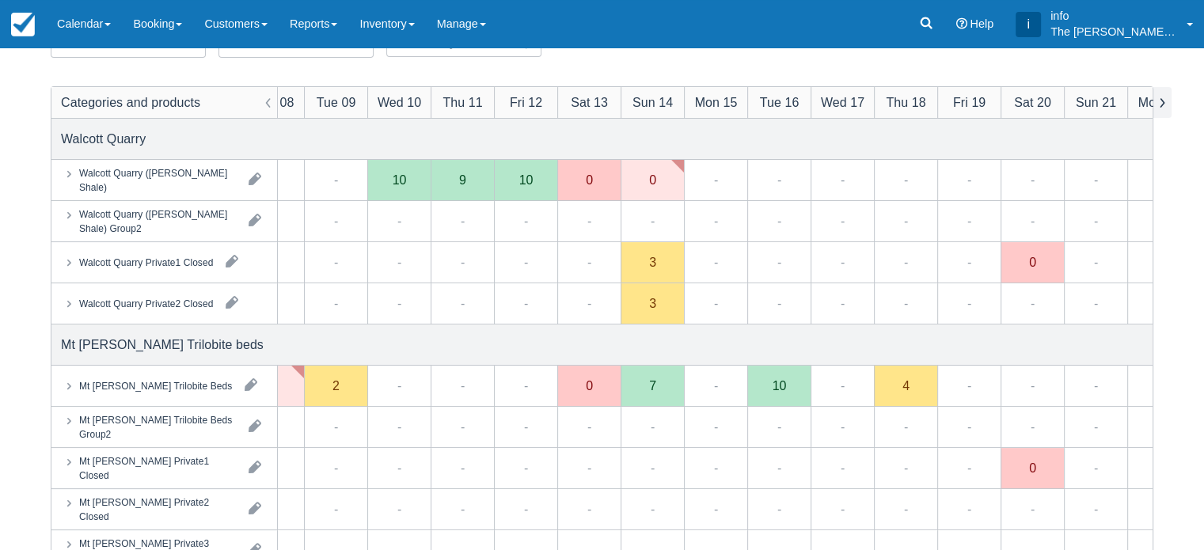
click at [1159, 108] on button "button" at bounding box center [1161, 102] width 19 height 31
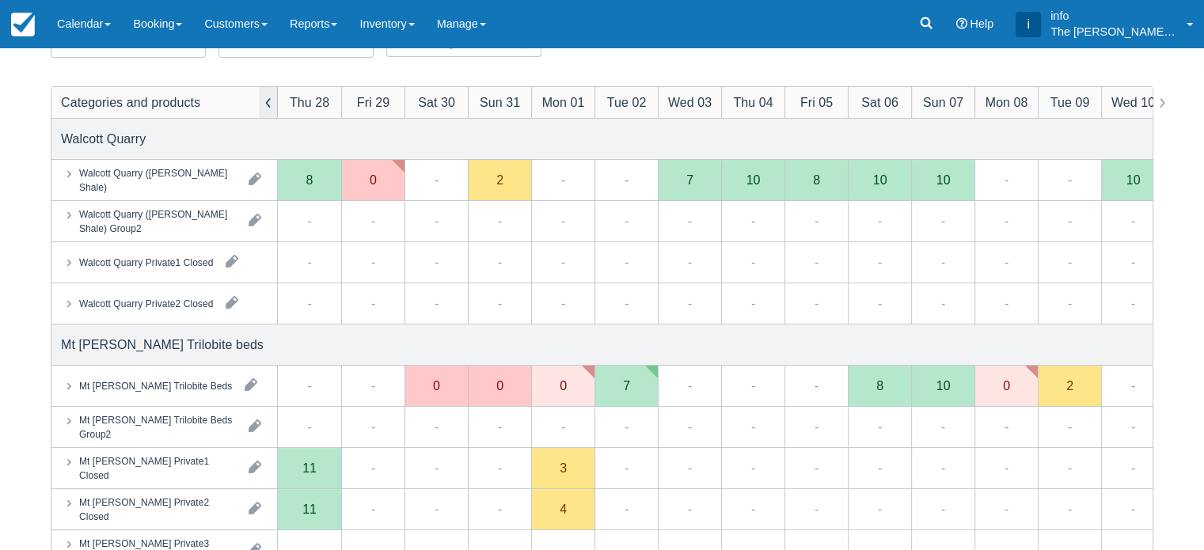
click at [267, 105] on button "button" at bounding box center [268, 102] width 19 height 31
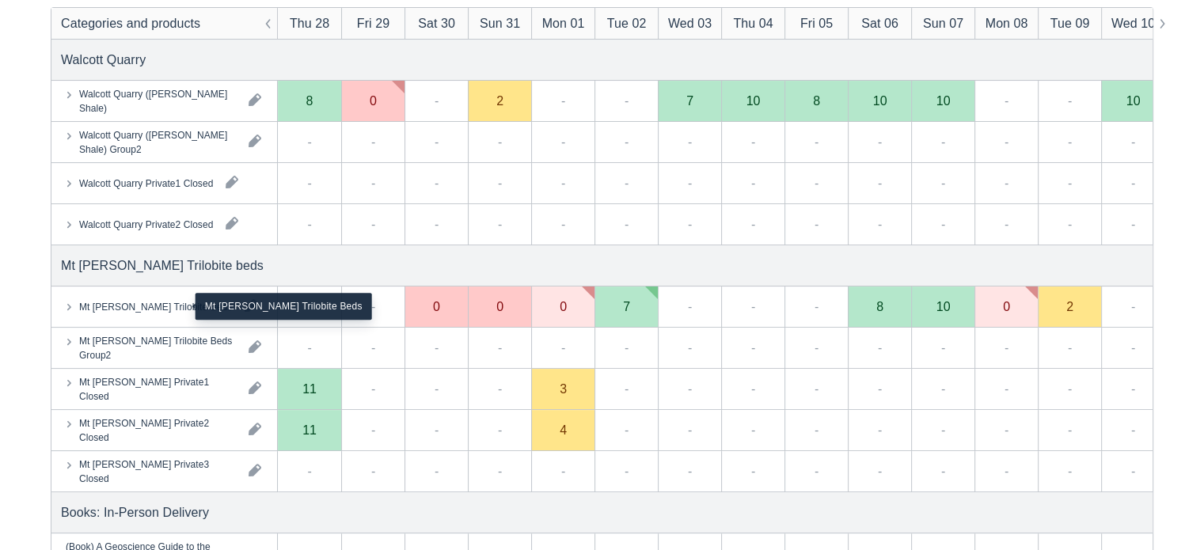
click at [172, 309] on div "Mt Stephen Trilobite Beds" at bounding box center [155, 306] width 153 height 14
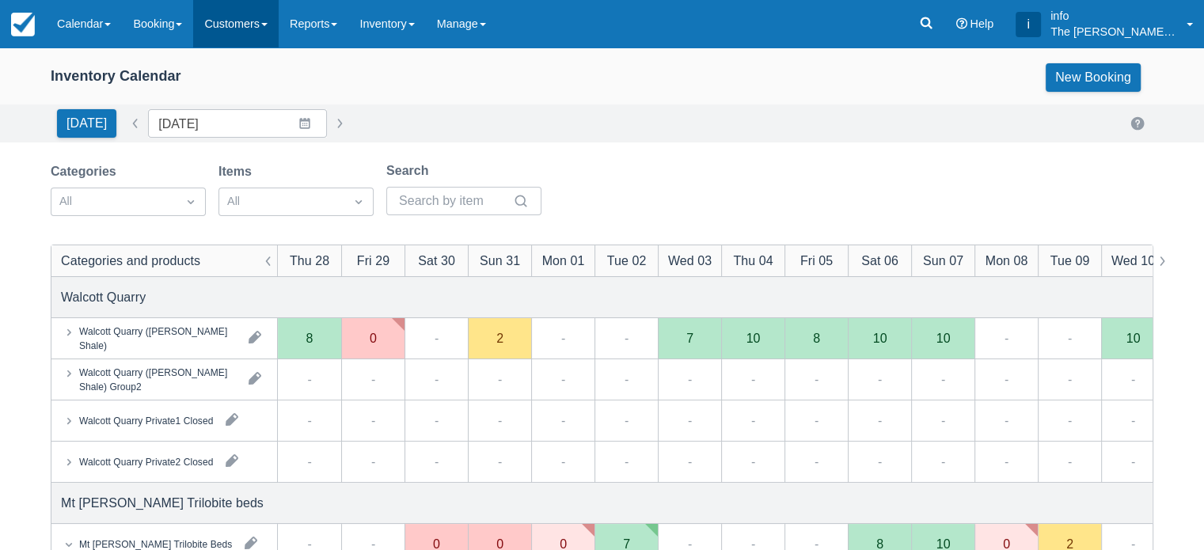
click at [255, 21] on link "Customers" at bounding box center [235, 23] width 85 height 47
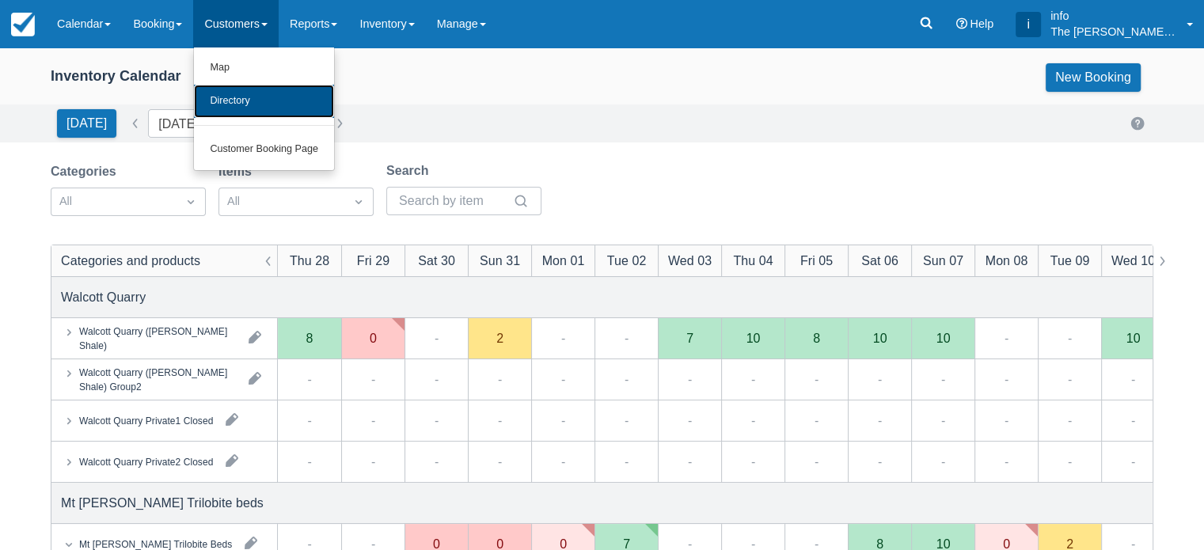
click at [237, 104] on link "Directory" at bounding box center [264, 101] width 140 height 33
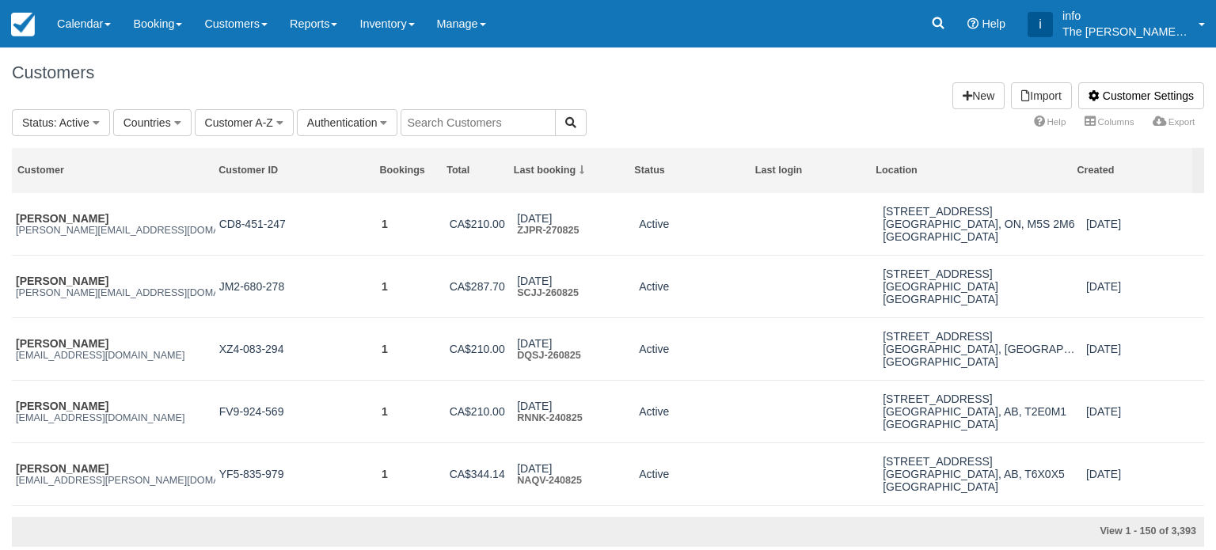
click at [437, 126] on input "text" at bounding box center [477, 122] width 155 height 27
type input "sch"
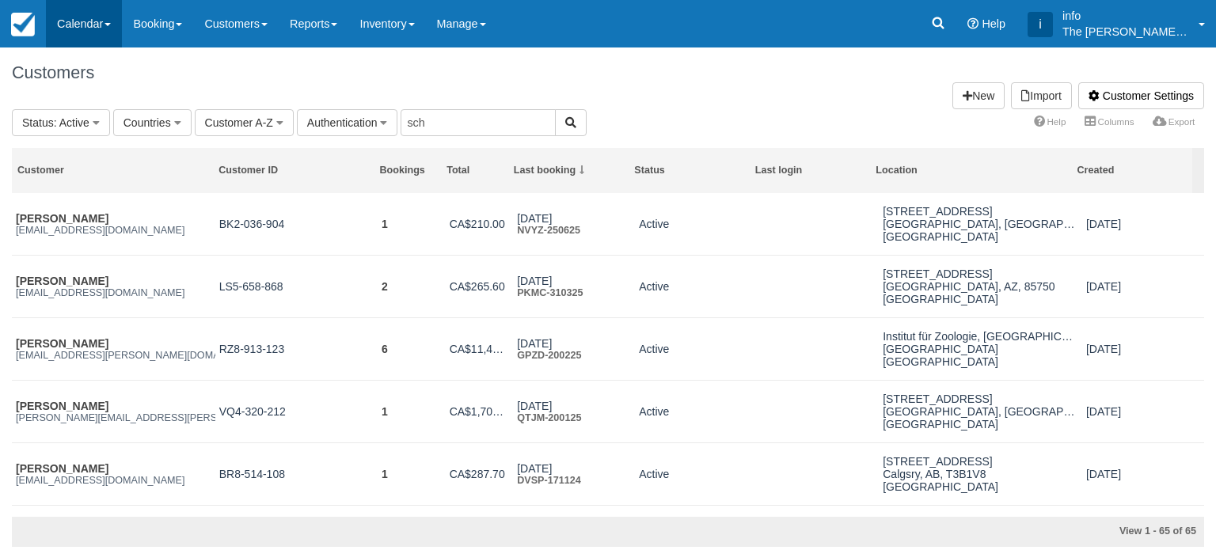
click at [89, 21] on link "Calendar" at bounding box center [84, 23] width 76 height 47
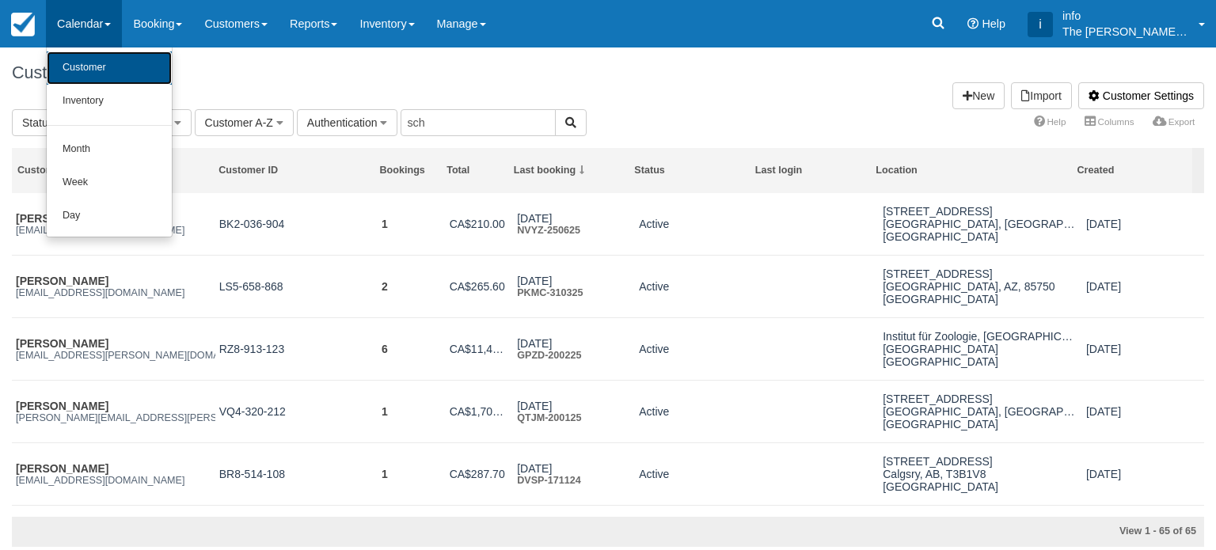
click at [89, 78] on link "Customer" at bounding box center [109, 67] width 125 height 33
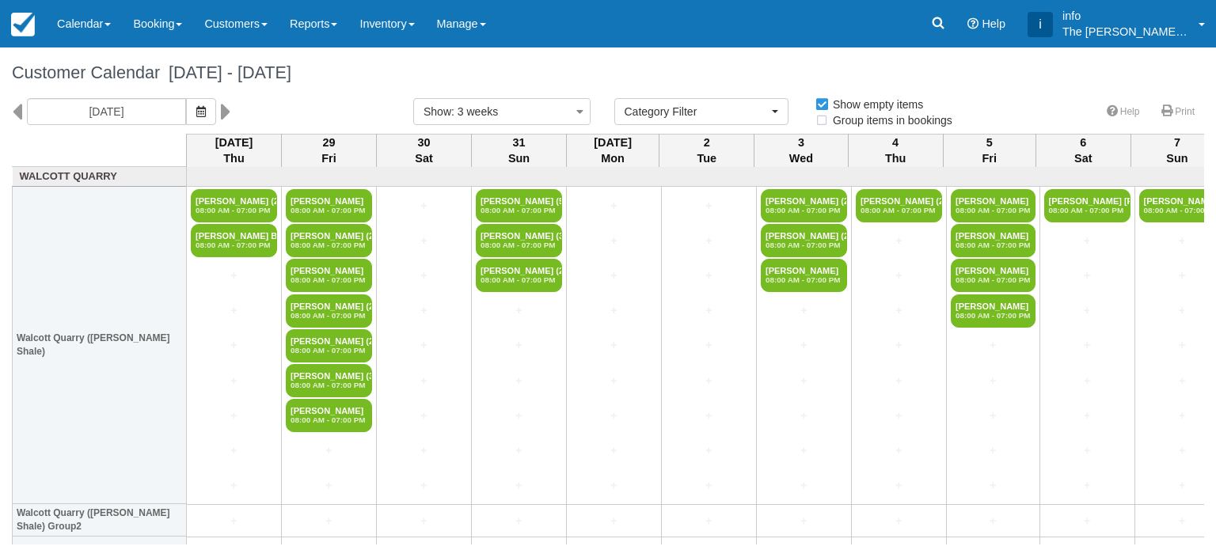
select select
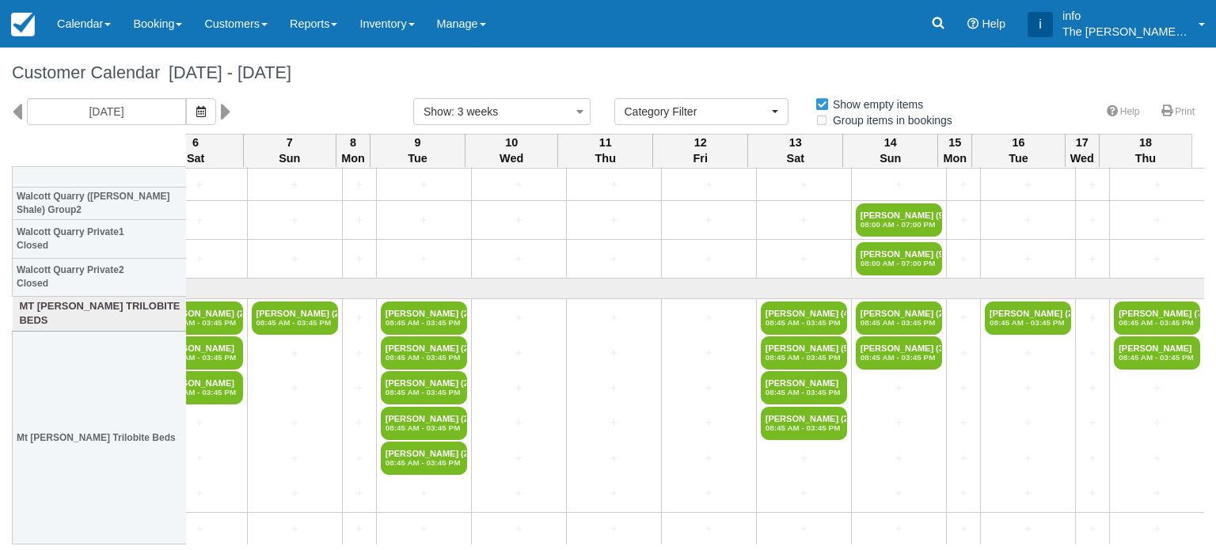
scroll to position [317, 887]
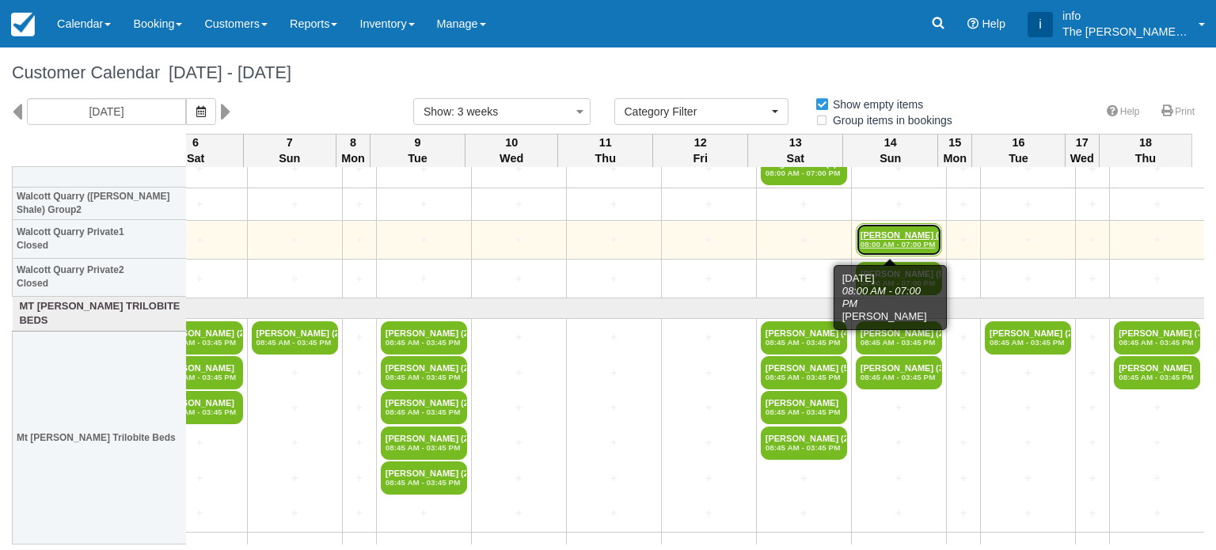
click at [890, 235] on link "[PERSON_NAME] (9) 08:00 AM - 07:00 PM" at bounding box center [898, 239] width 86 height 33
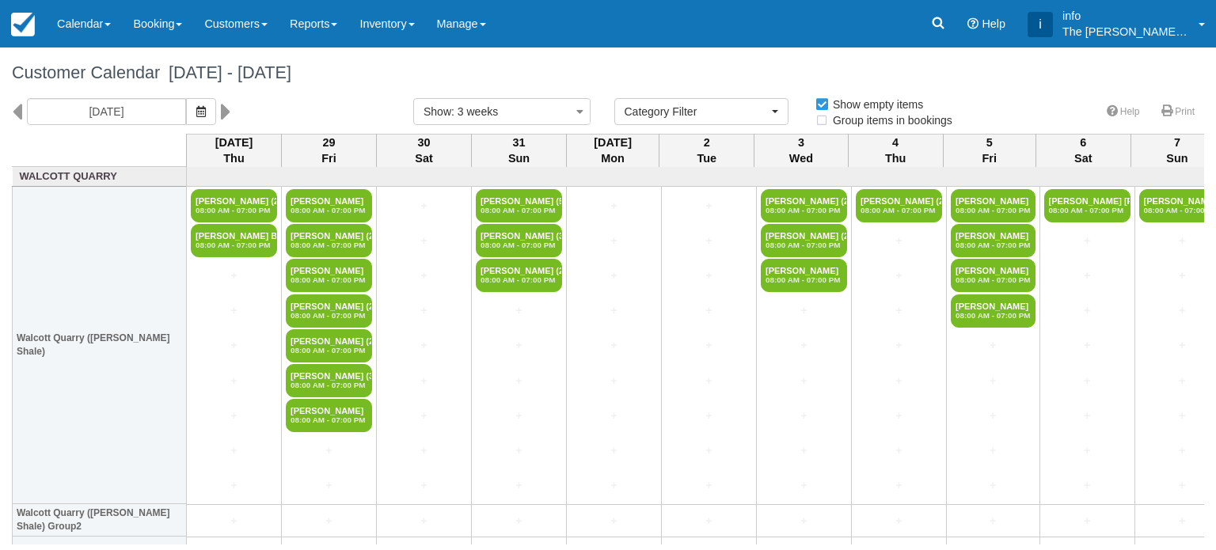
select select
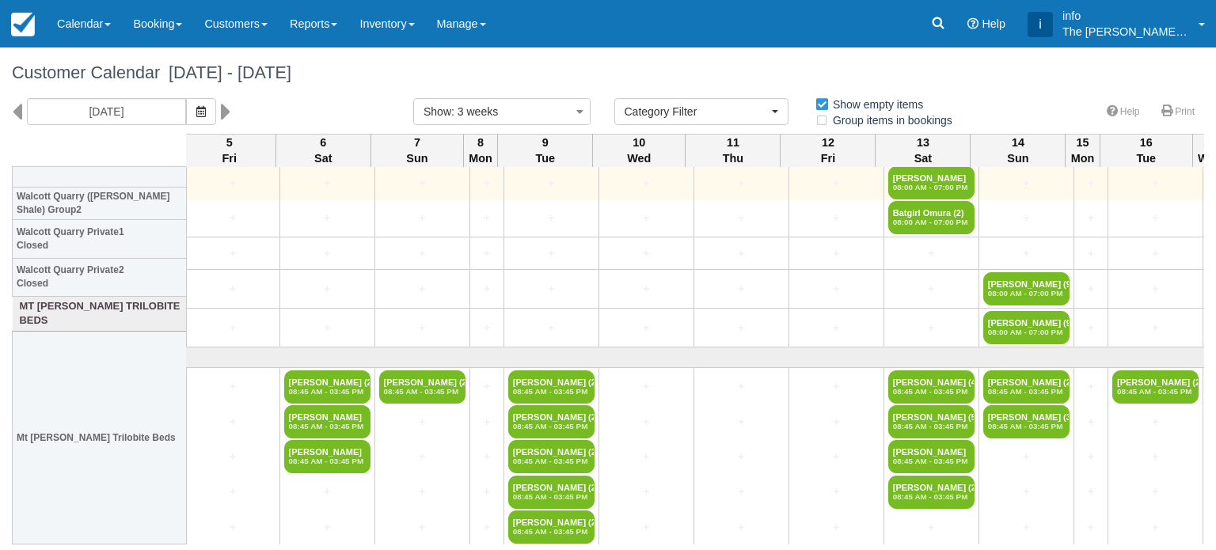
scroll to position [317, 760]
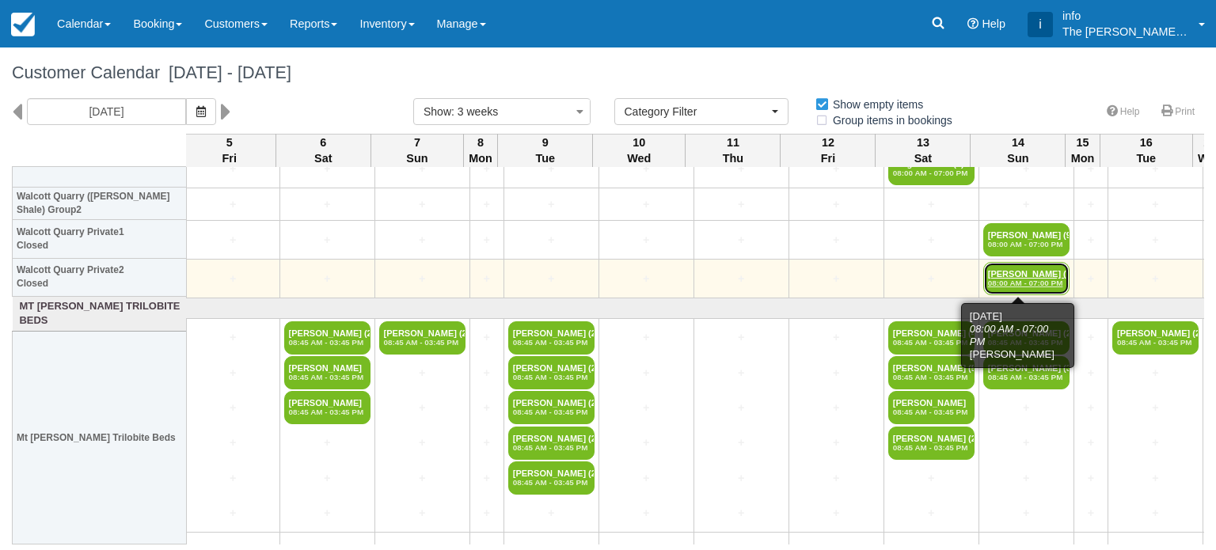
click at [1011, 284] on em "08:00 AM - 07:00 PM" at bounding box center [1026, 283] width 77 height 9
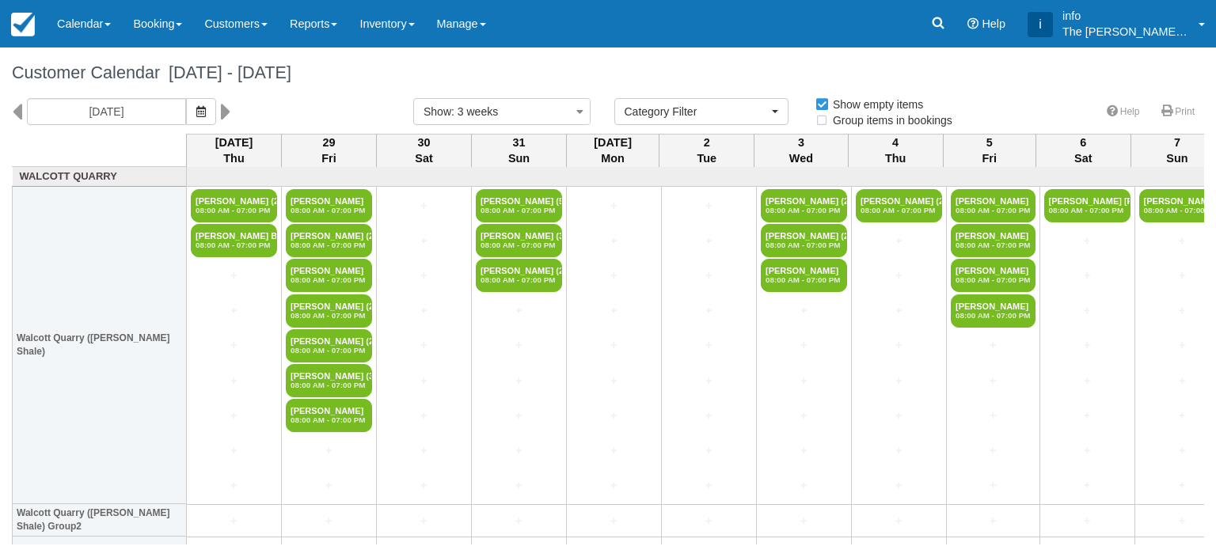
select select
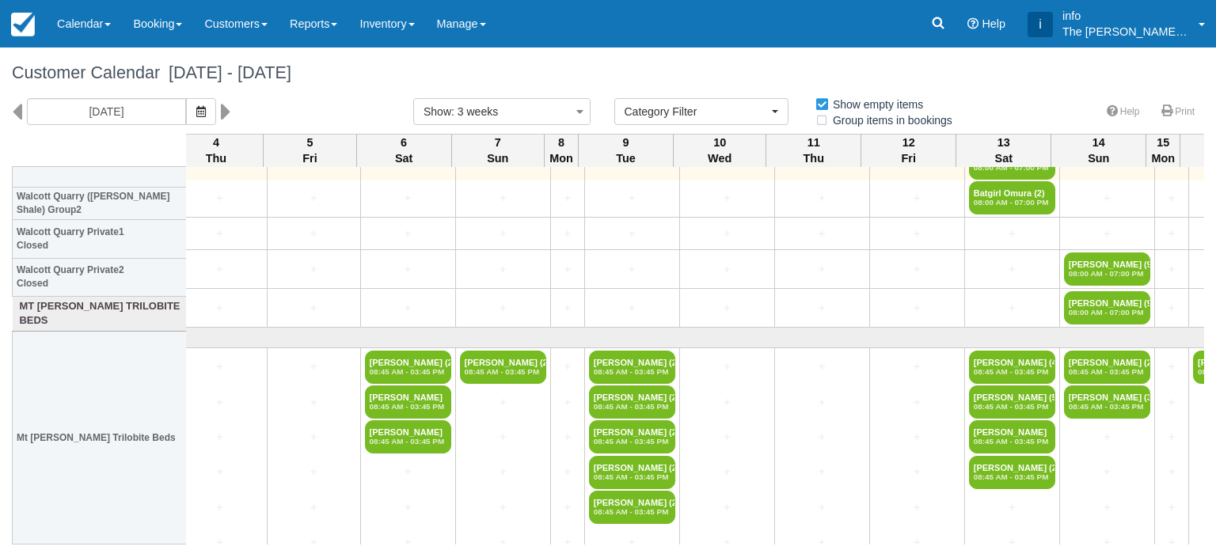
scroll to position [317, 679]
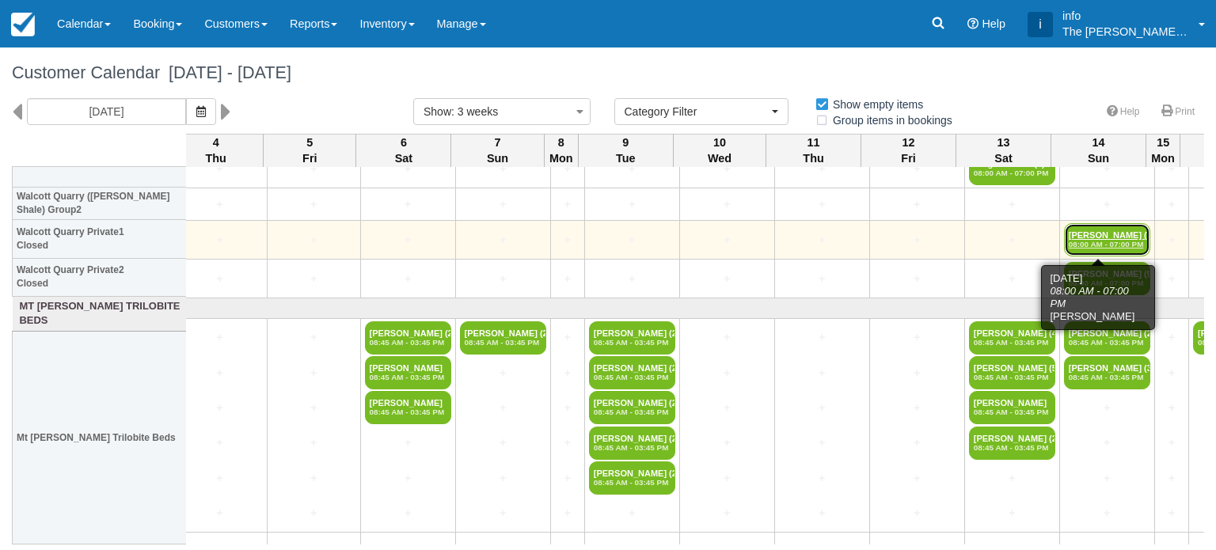
click at [1077, 236] on link "Lukas Schreiber (9) 08:00 AM - 07:00 PM" at bounding box center [1107, 239] width 86 height 33
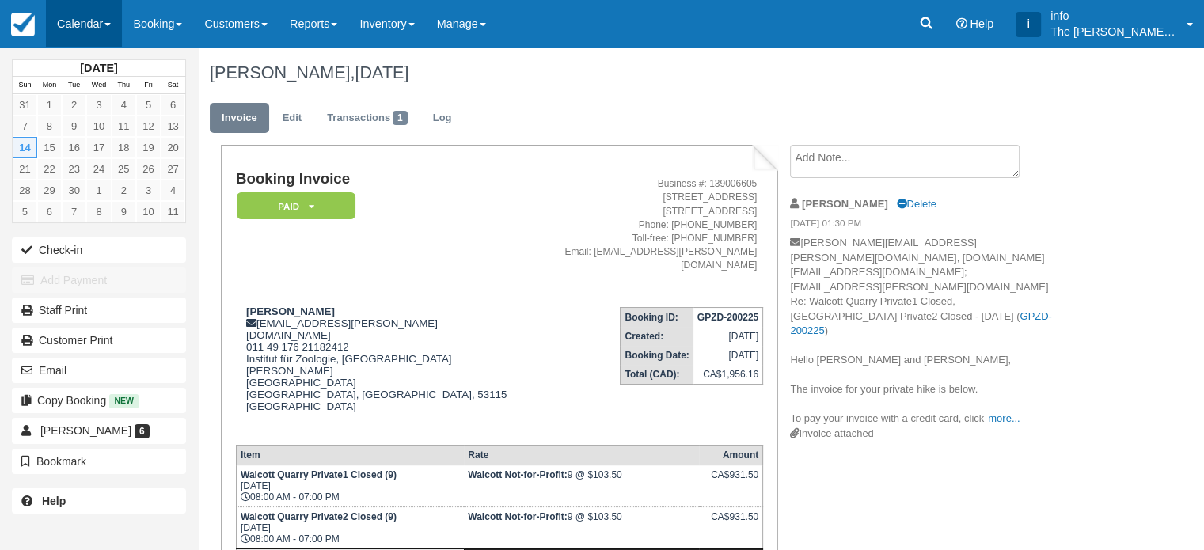
click at [106, 28] on link "Calendar" at bounding box center [84, 23] width 76 height 47
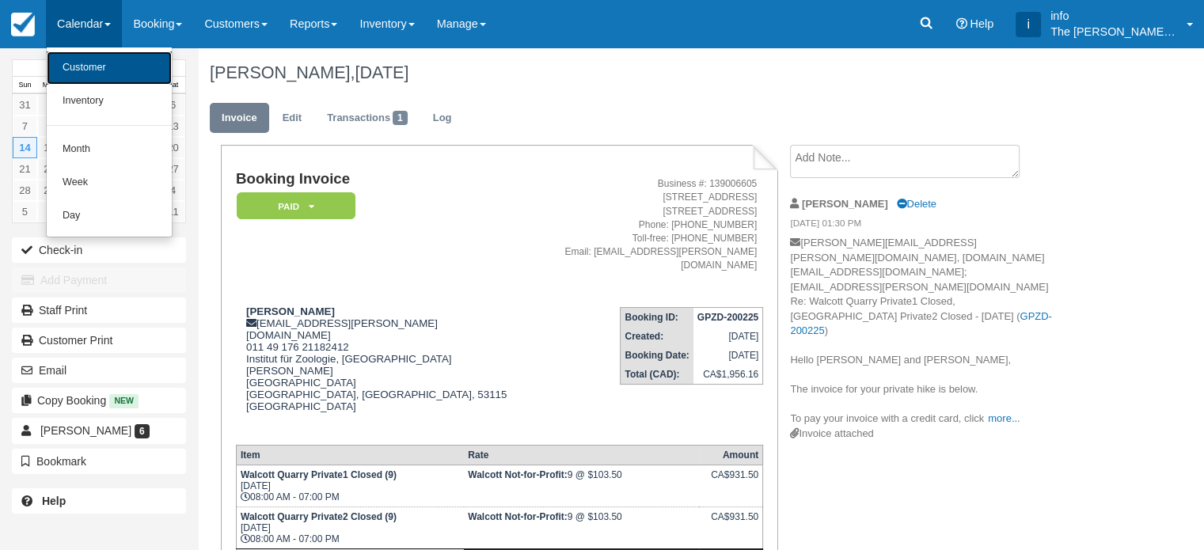
click at [97, 70] on link "Customer" at bounding box center [109, 67] width 125 height 33
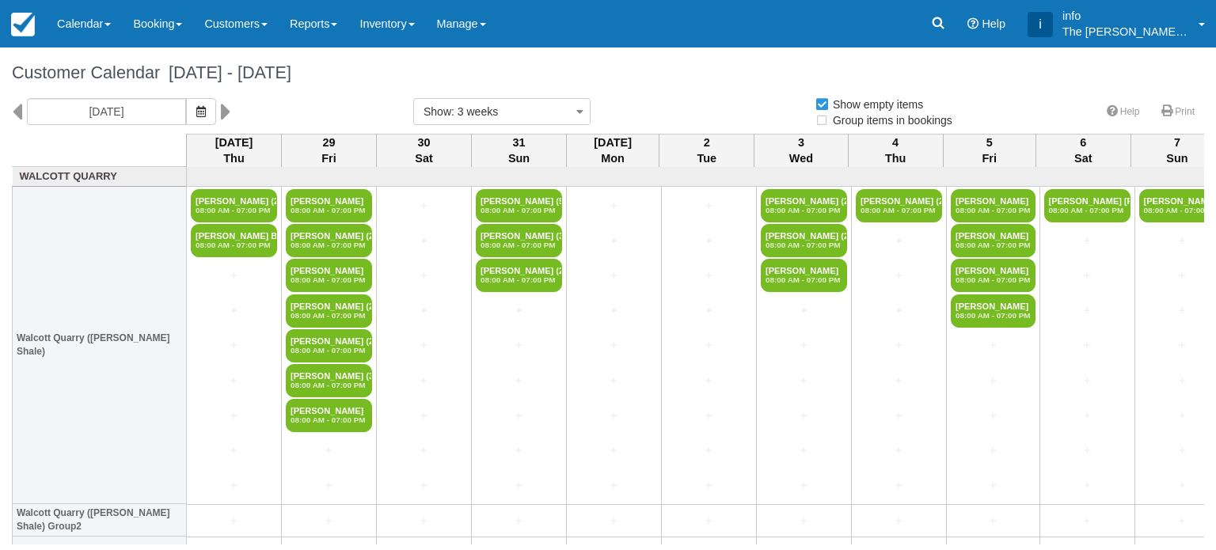
select select
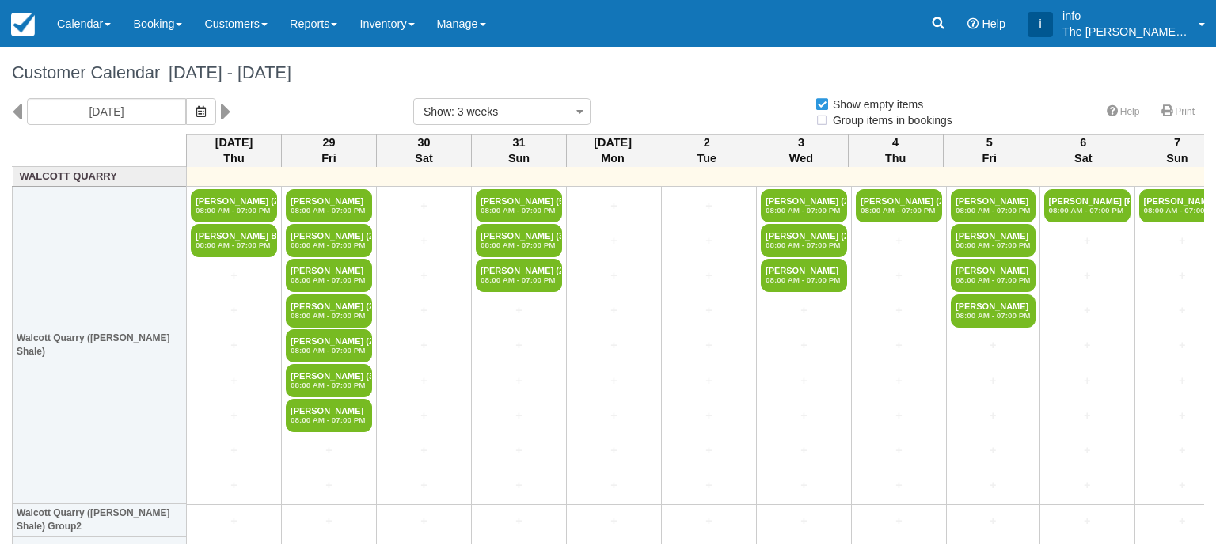
select select
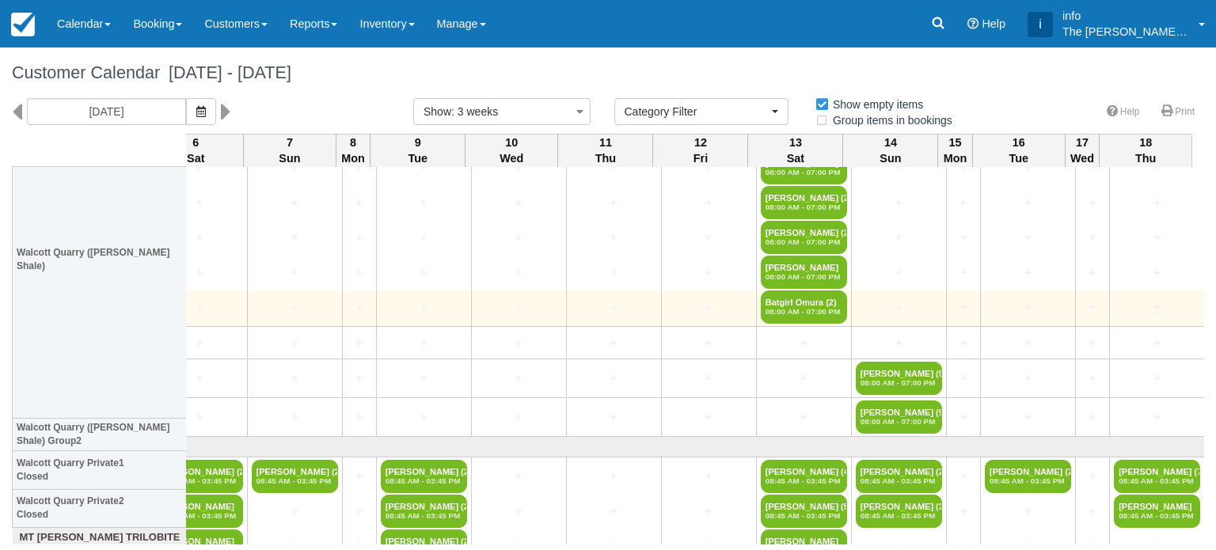
scroll to position [237, 887]
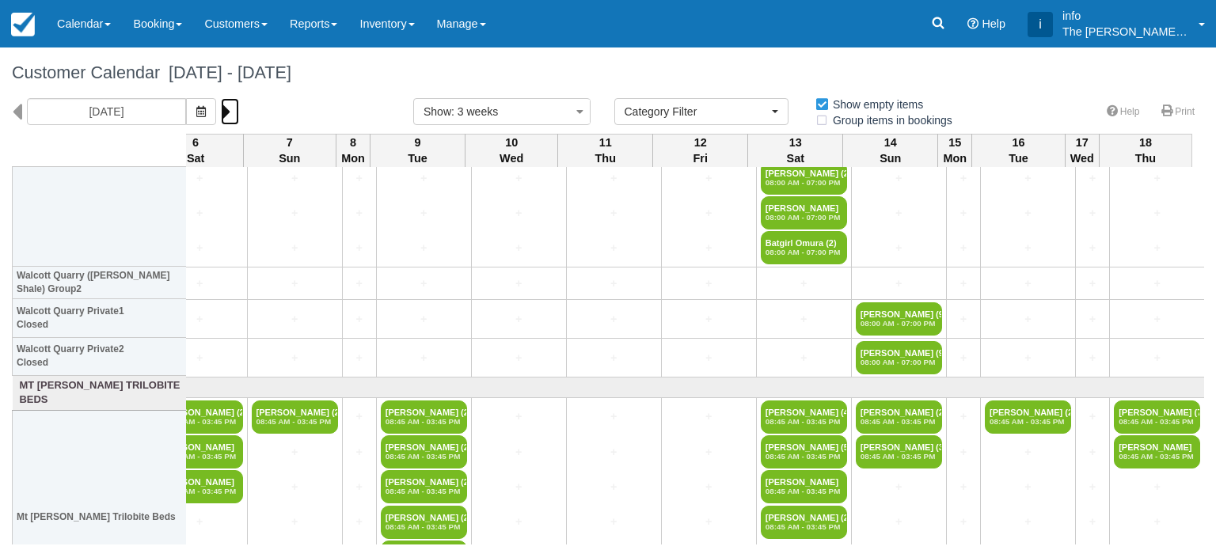
click at [230, 108] on link at bounding box center [230, 111] width 18 height 27
type input "Fri 19 September 2025"
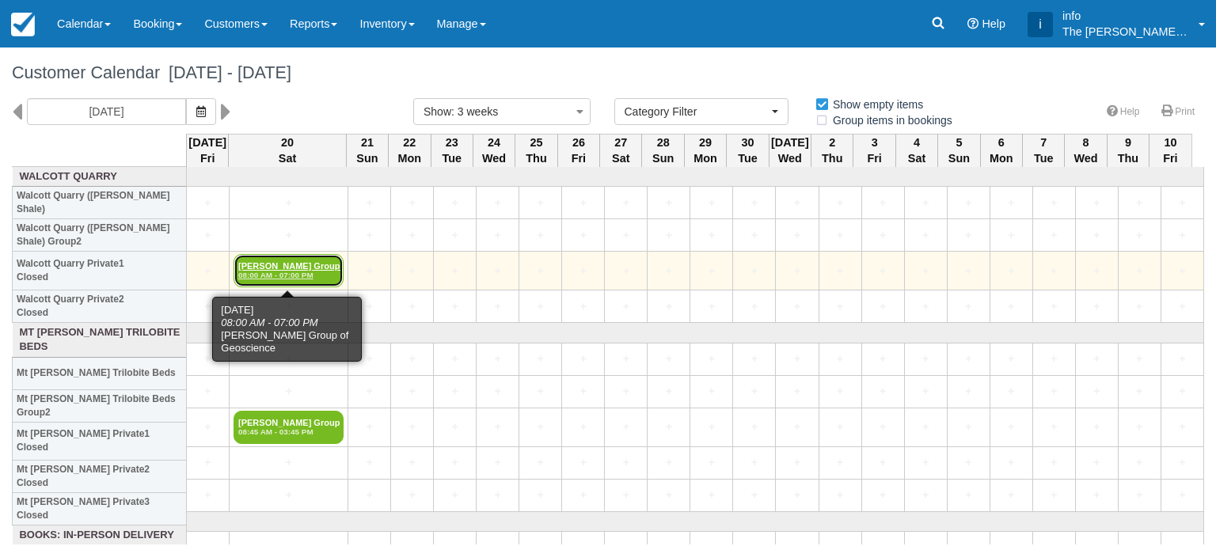
click at [302, 271] on em "08:00 AM - 07:00 PM" at bounding box center [288, 275] width 101 height 9
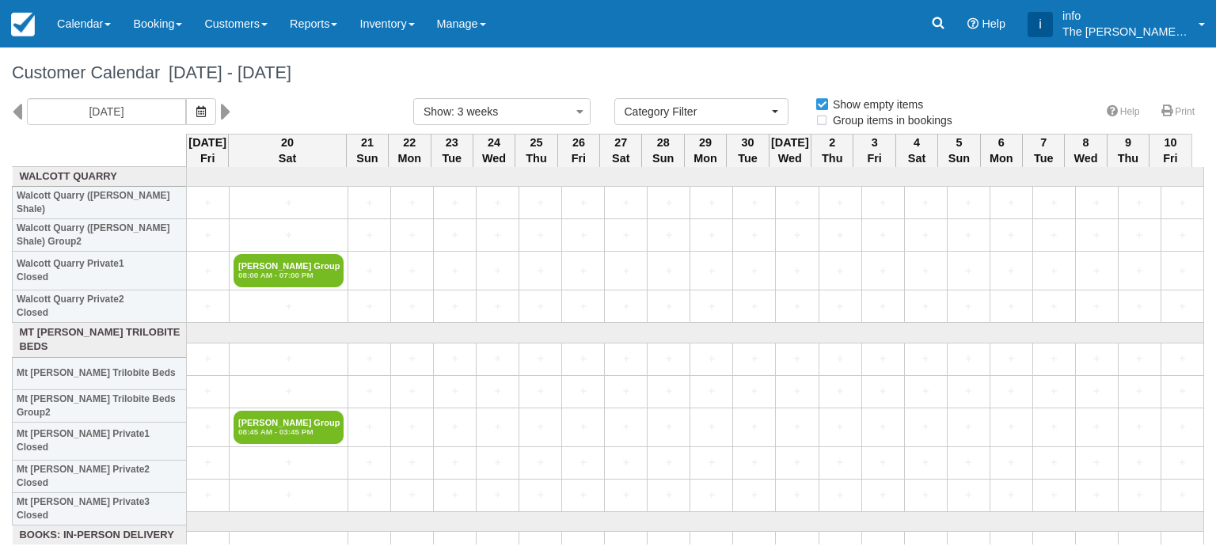
select select
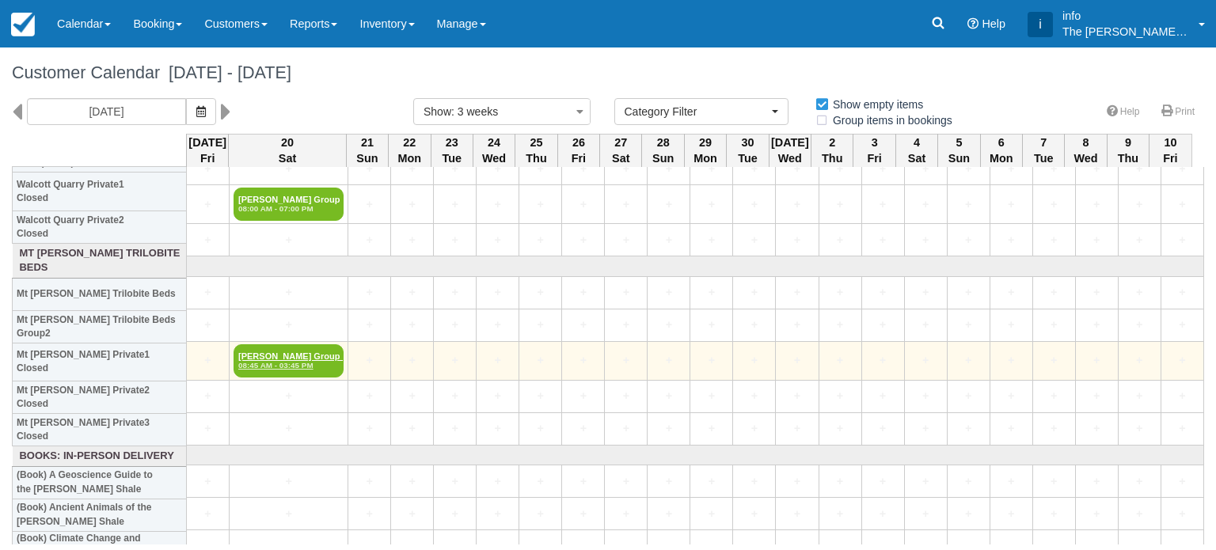
scroll to position [79, 0]
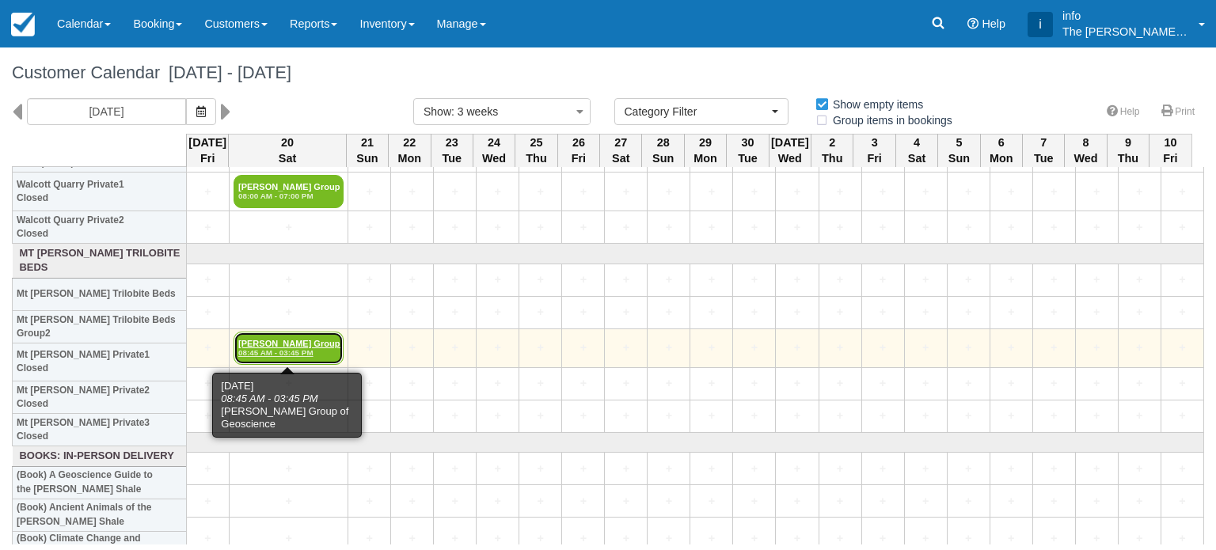
click at [280, 348] on em "08:45 AM - 03:45 PM" at bounding box center [288, 352] width 101 height 9
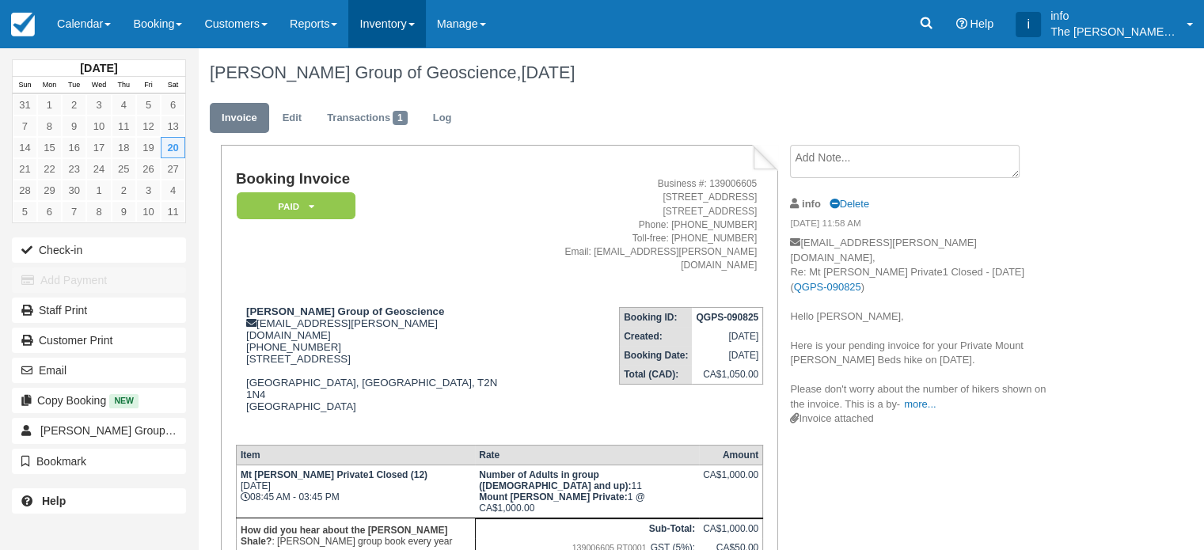
click at [396, 23] on link "Inventory" at bounding box center [386, 23] width 77 height 47
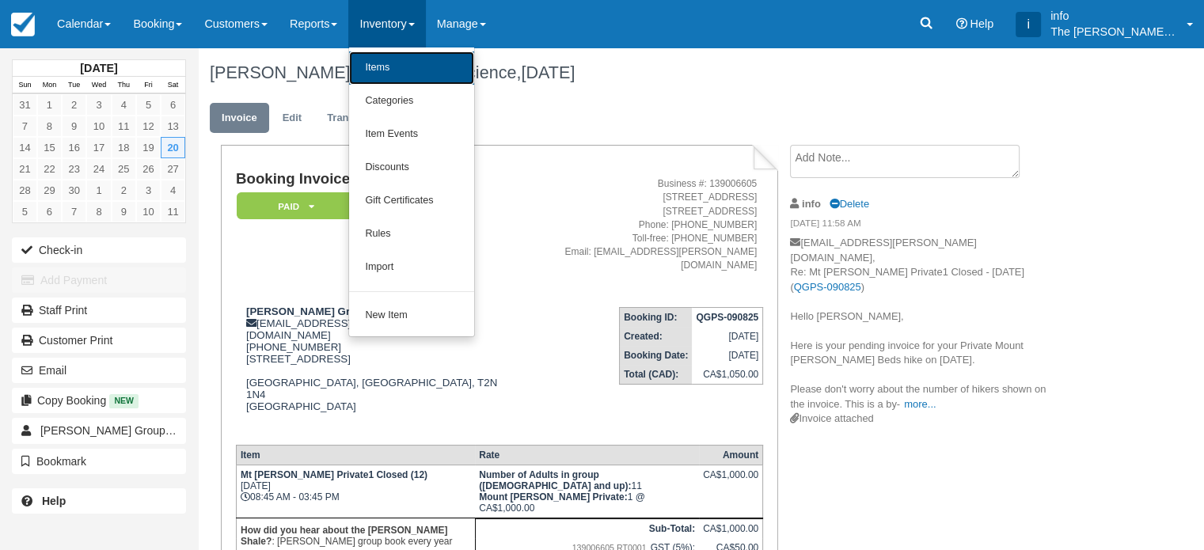
click at [400, 75] on link "Items" at bounding box center [411, 67] width 125 height 33
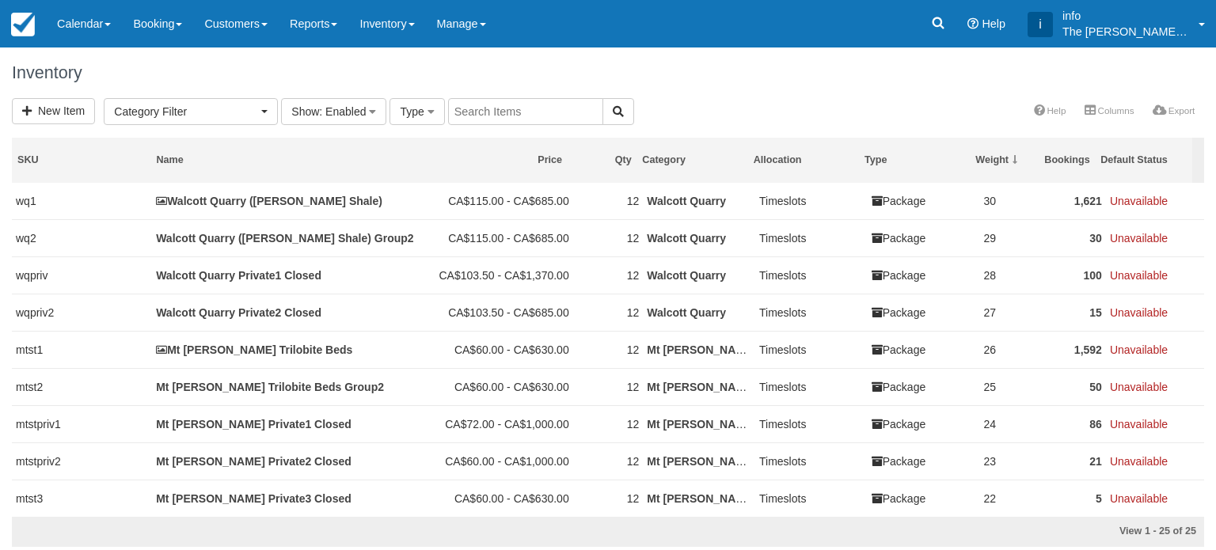
select select
click at [70, 20] on link "Calendar" at bounding box center [84, 23] width 76 height 47
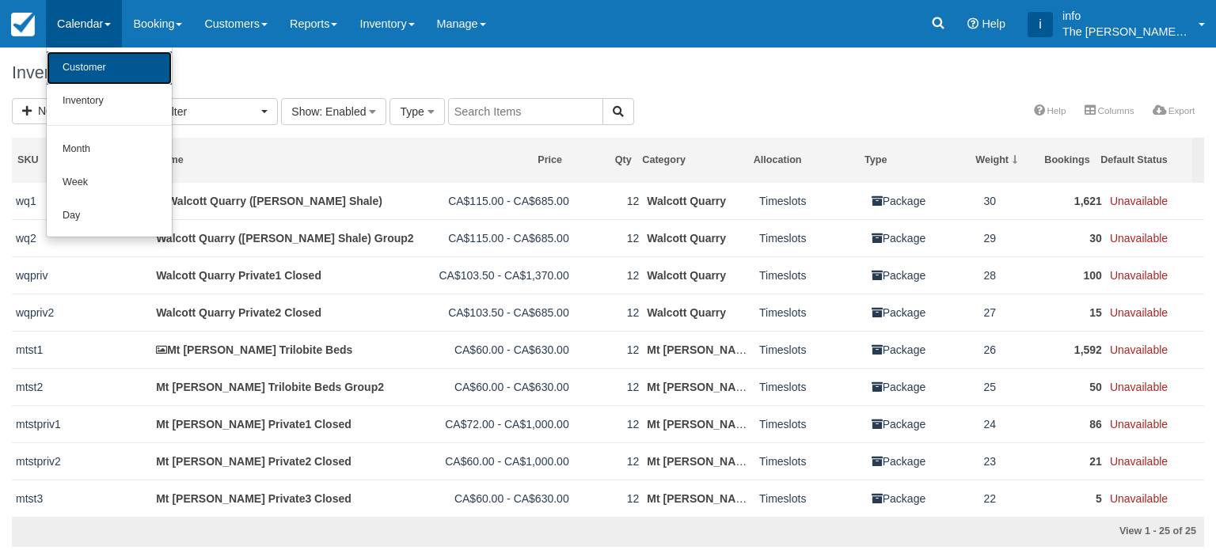
click at [78, 70] on link "Customer" at bounding box center [109, 67] width 125 height 33
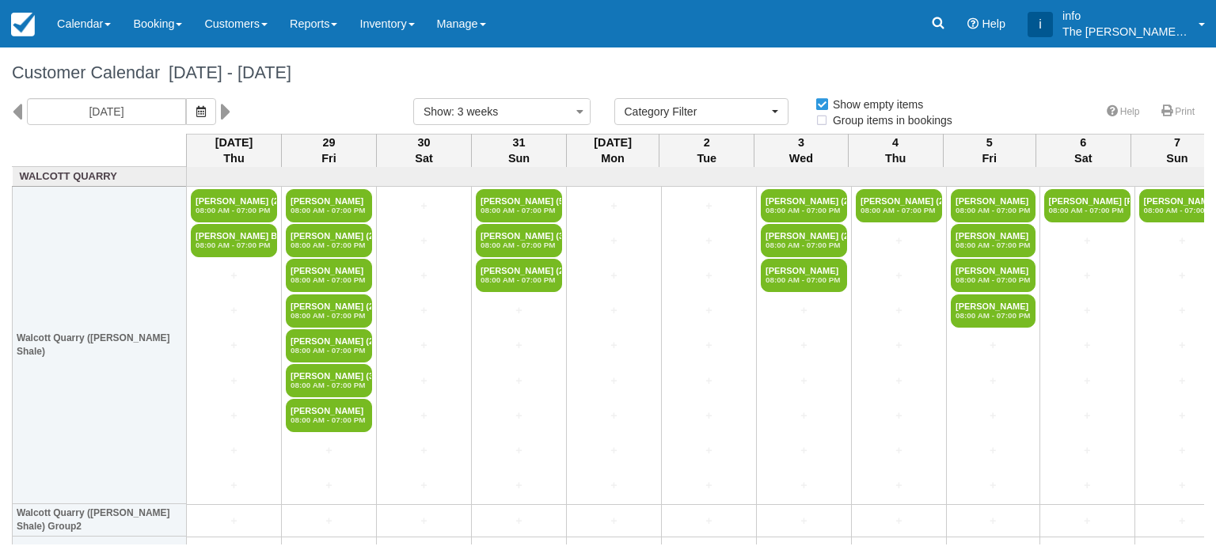
select select
click at [17, 113] on icon at bounding box center [17, 111] width 10 height 27
type input "Thu 07 August 2025"
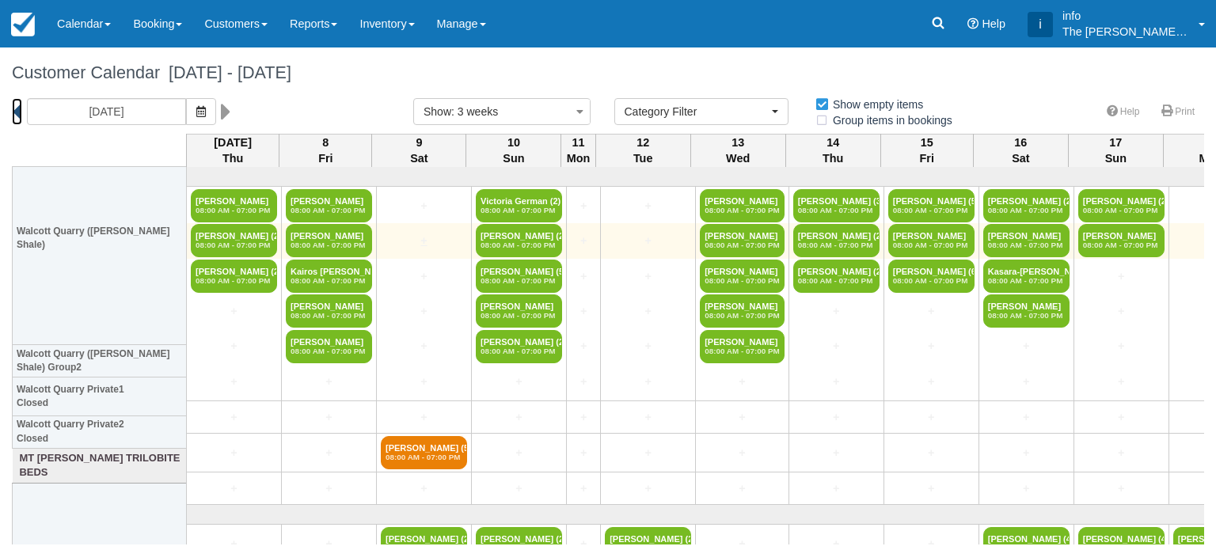
scroll to position [79, 0]
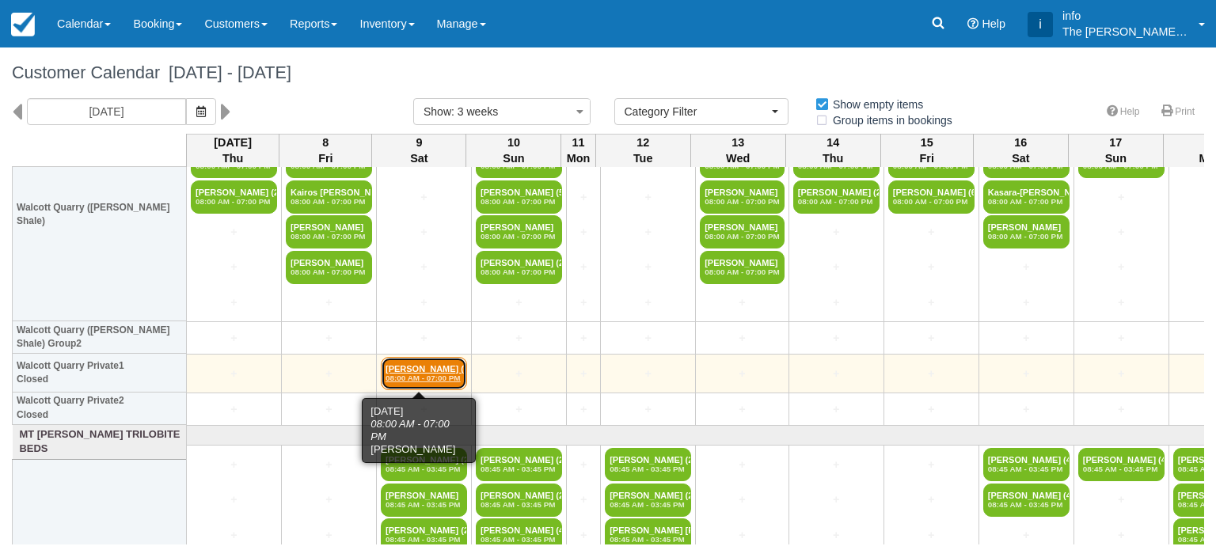
click at [434, 367] on link "Jessica Barnes (5) 08:00 AM - 07:00 PM" at bounding box center [424, 373] width 86 height 33
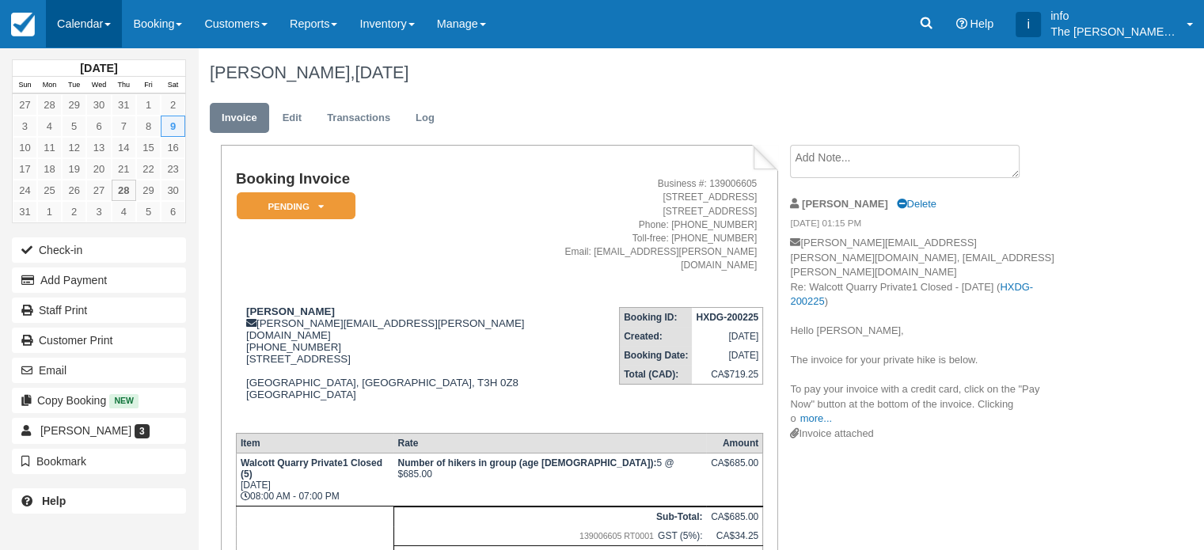
click at [105, 29] on link "Calendar" at bounding box center [84, 23] width 76 height 47
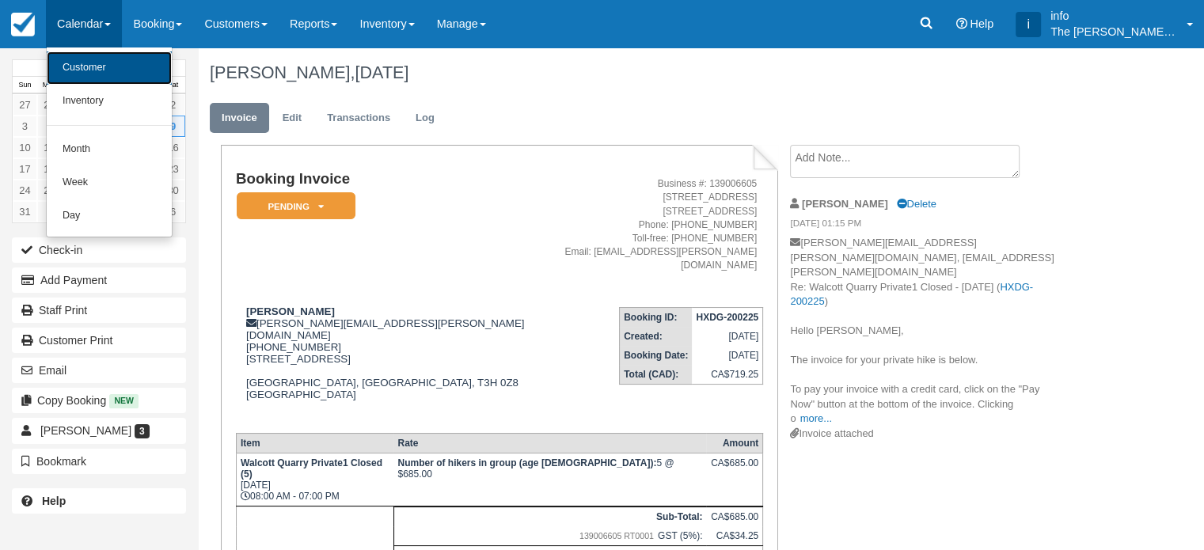
click at [101, 66] on link "Customer" at bounding box center [109, 67] width 125 height 33
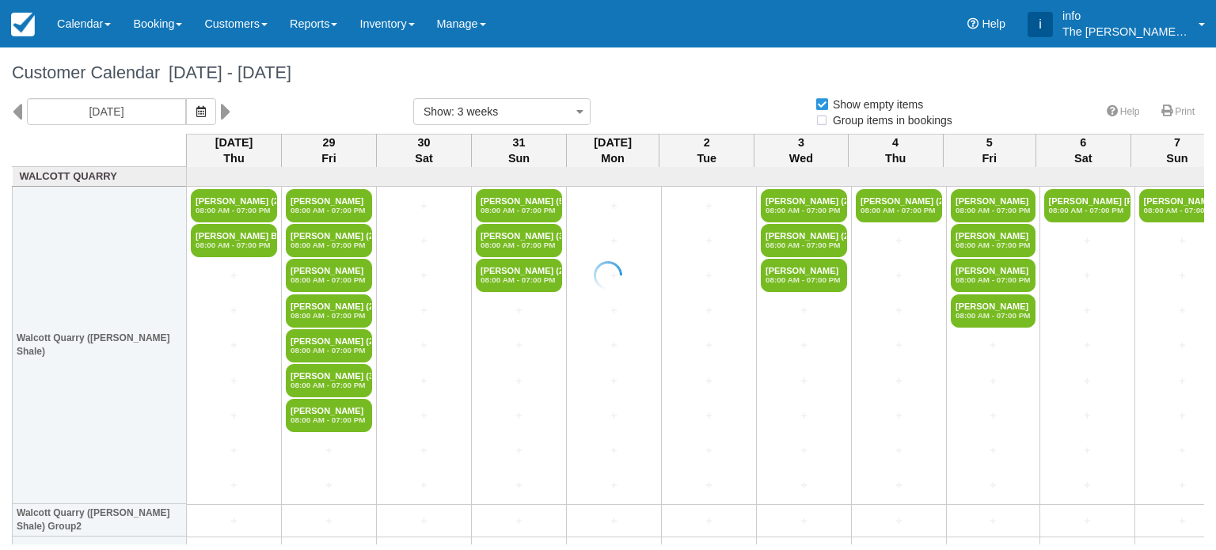
select select
click at [70, 21] on link "Calendar" at bounding box center [84, 23] width 76 height 47
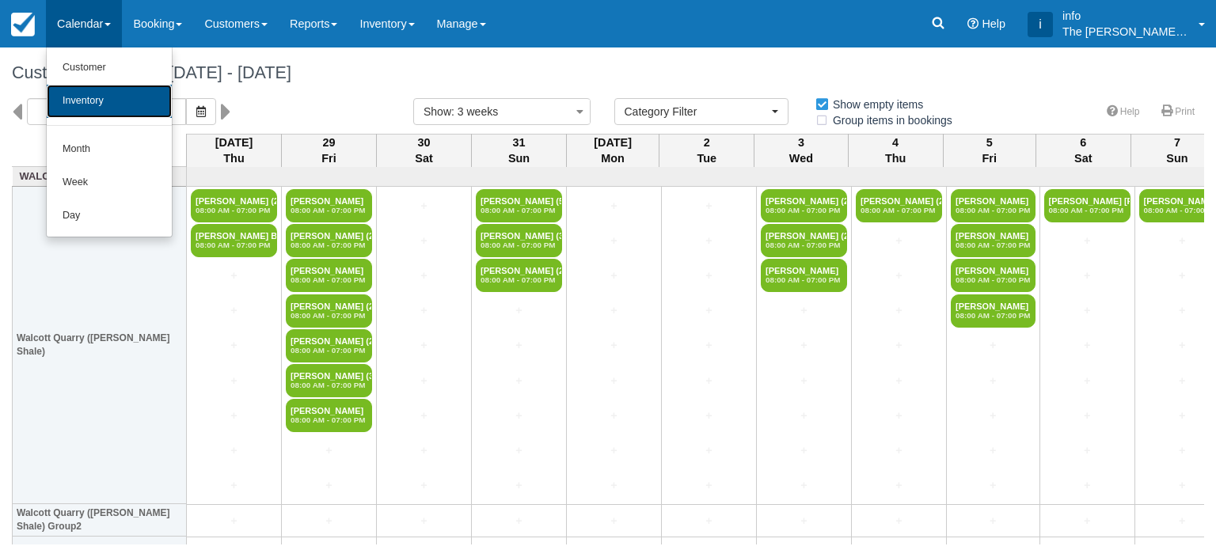
click at [99, 99] on link "Inventory" at bounding box center [109, 101] width 125 height 33
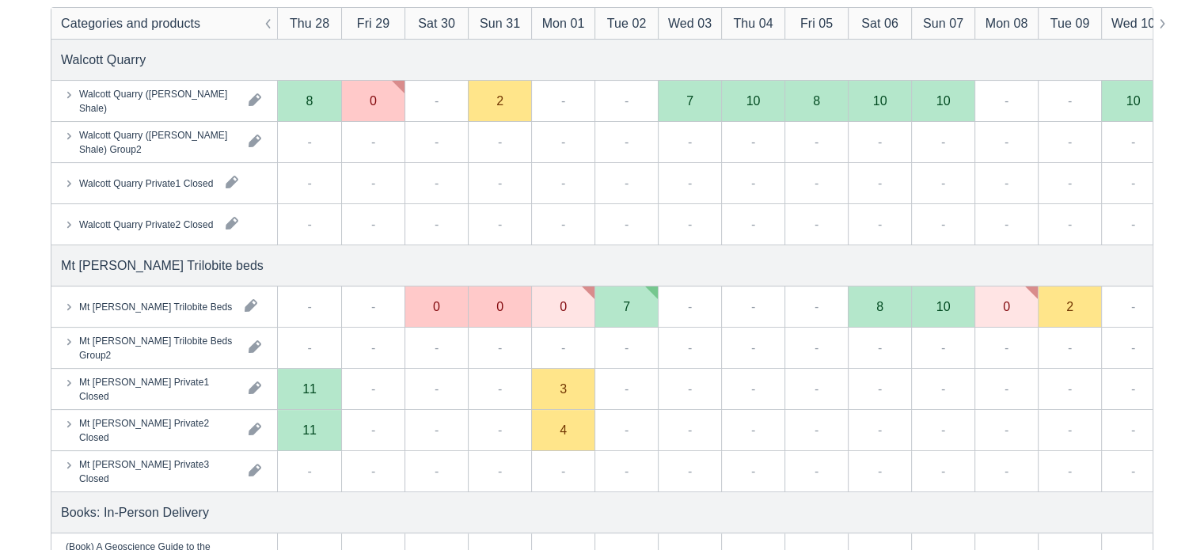
scroll to position [158, 0]
